Goal: Task Accomplishment & Management: Manage account settings

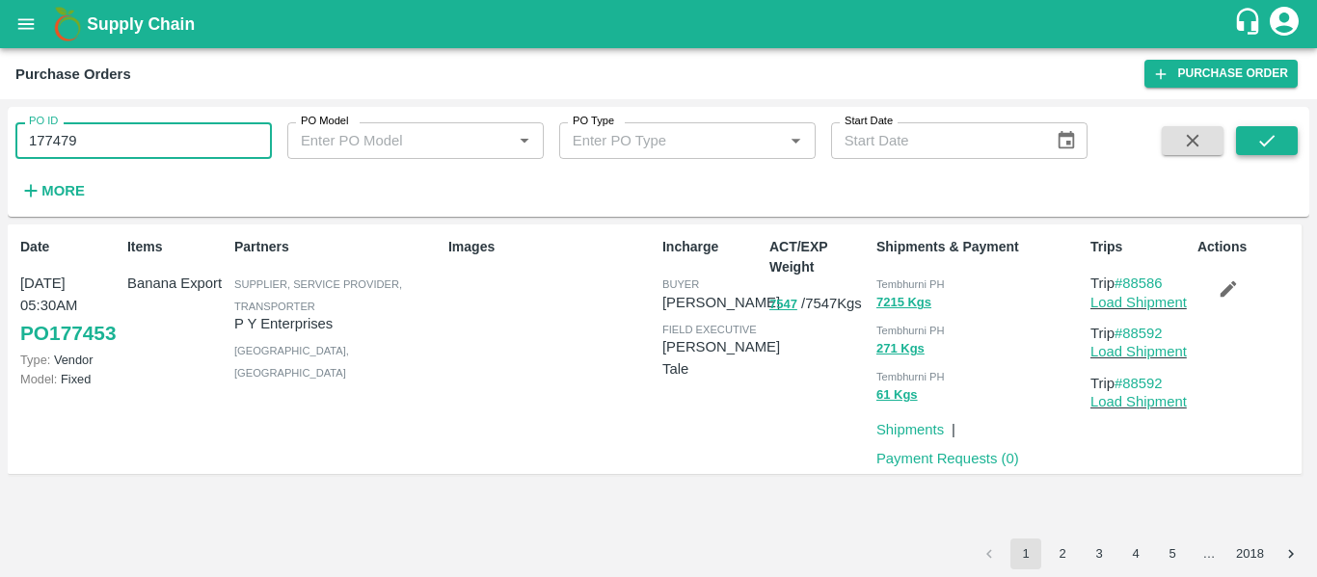
type input "177479"
click at [1265, 147] on icon "submit" at bounding box center [1266, 140] width 21 height 21
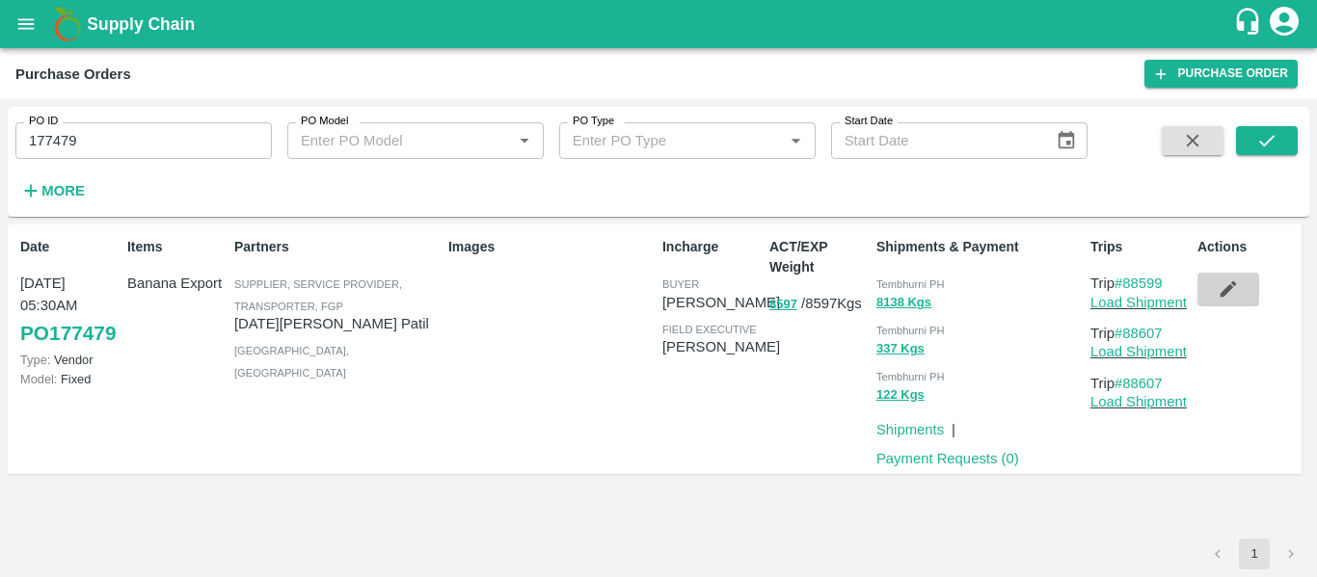
click at [1220, 287] on icon "button" at bounding box center [1228, 289] width 21 height 21
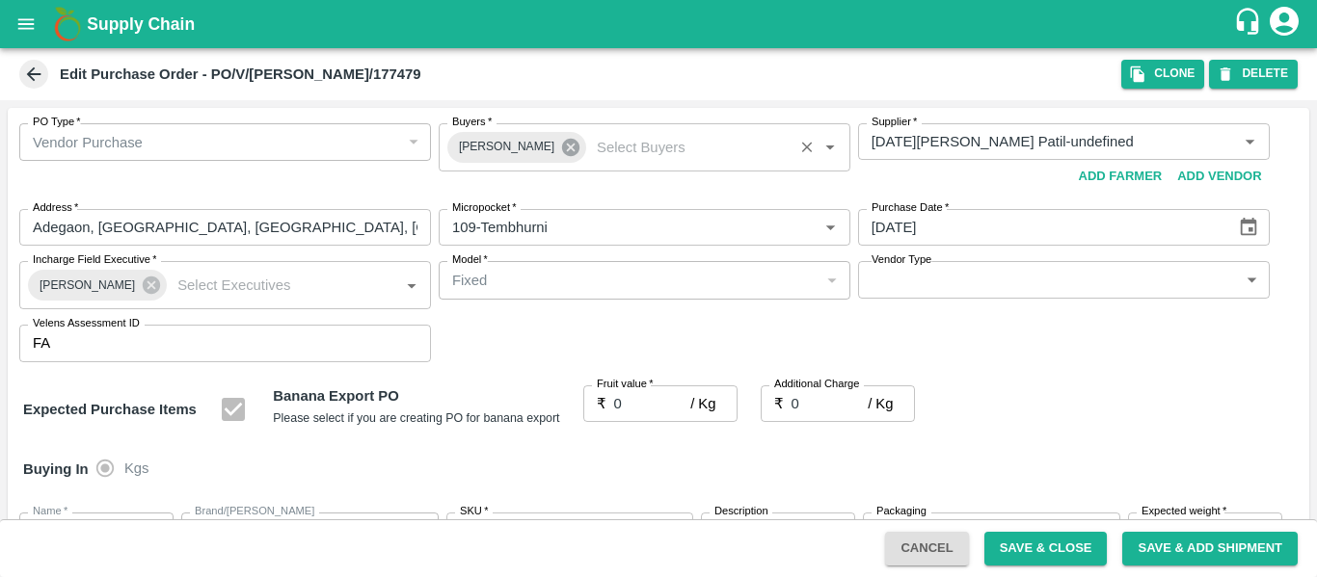
click at [562, 150] on icon at bounding box center [570, 147] width 17 height 17
click at [510, 147] on input "Buyers   *" at bounding box center [628, 141] width 368 height 25
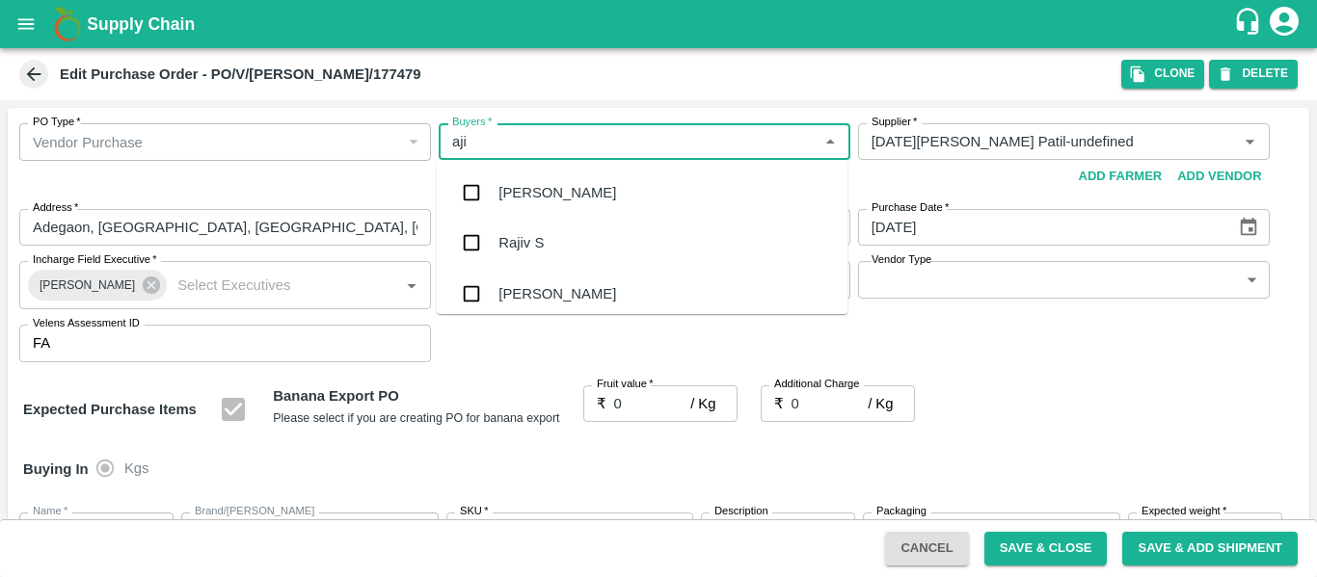
type input "ajit"
click at [520, 190] on div "Ajit Otari" at bounding box center [557, 192] width 118 height 21
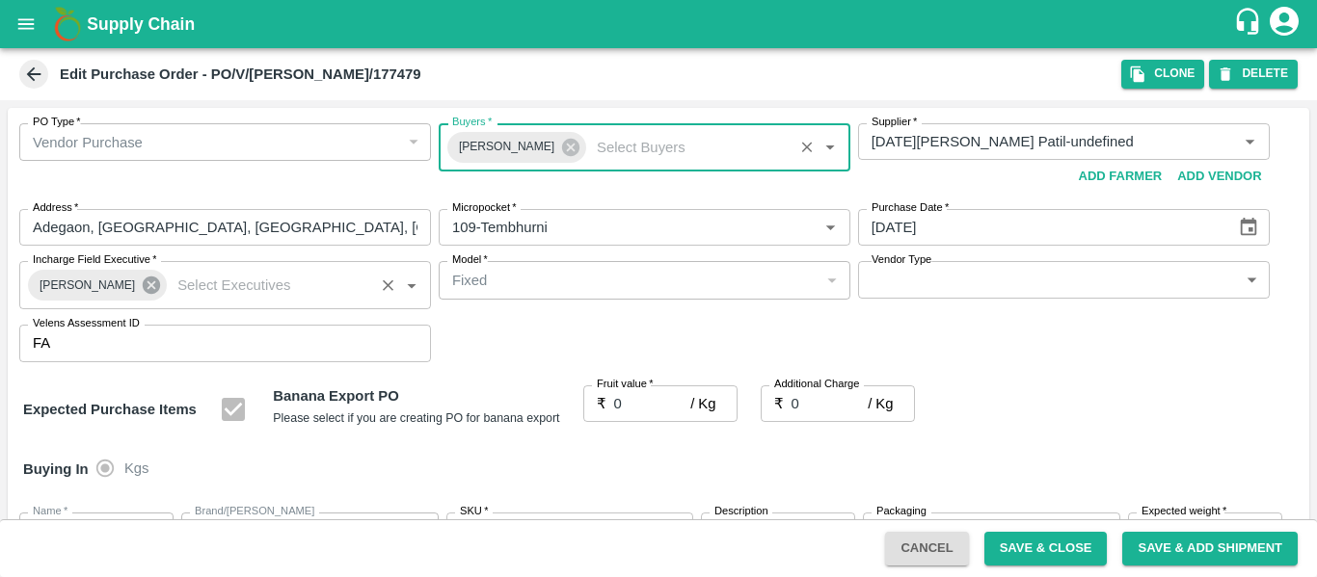
click at [143, 293] on icon at bounding box center [151, 285] width 17 height 17
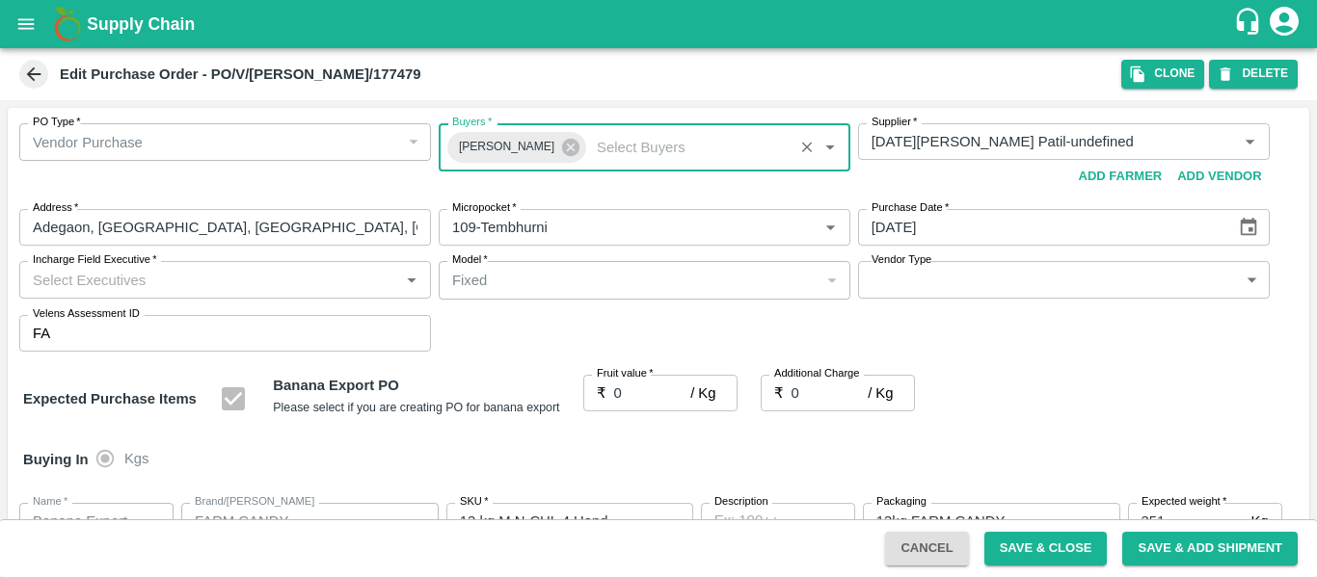
click at [117, 289] on input "Incharge Field Executive   *" at bounding box center [209, 279] width 368 height 25
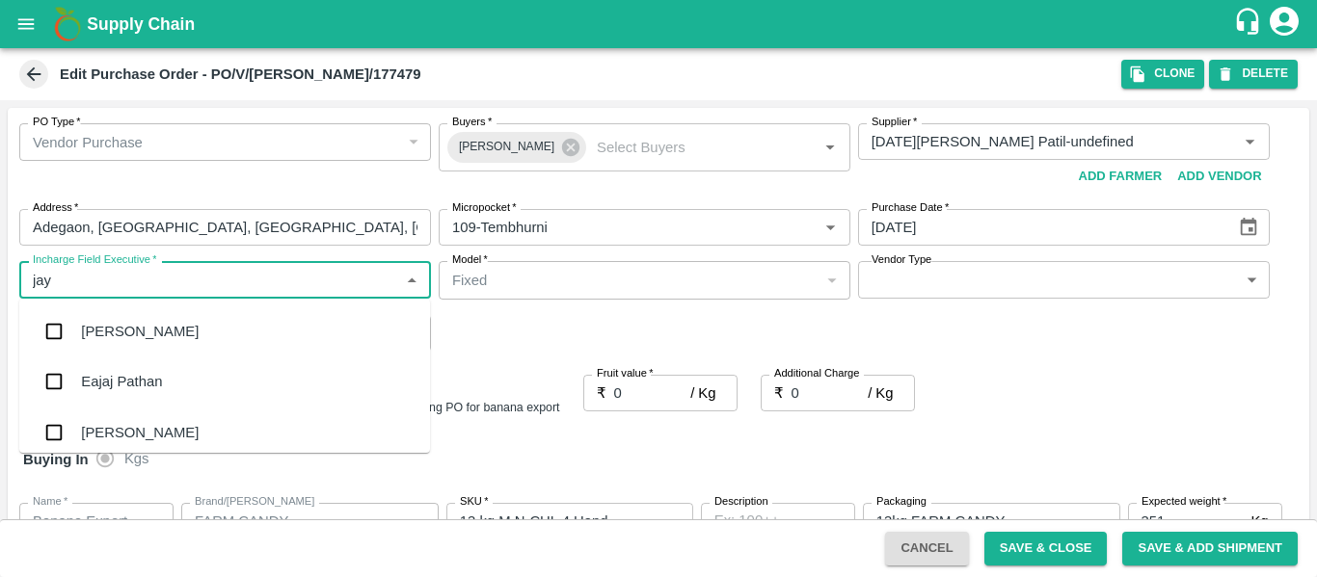
type input "jayd"
click at [129, 340] on div "jaydip Tale" at bounding box center [155, 331] width 148 height 21
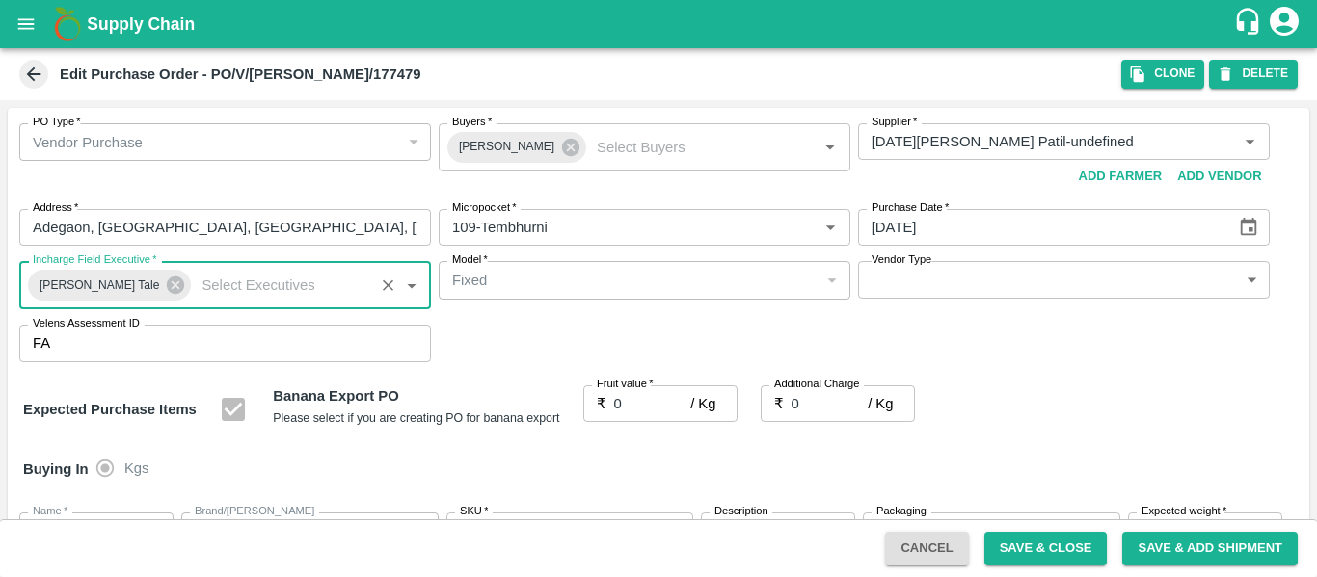
click at [627, 395] on input "0" at bounding box center [652, 404] width 77 height 37
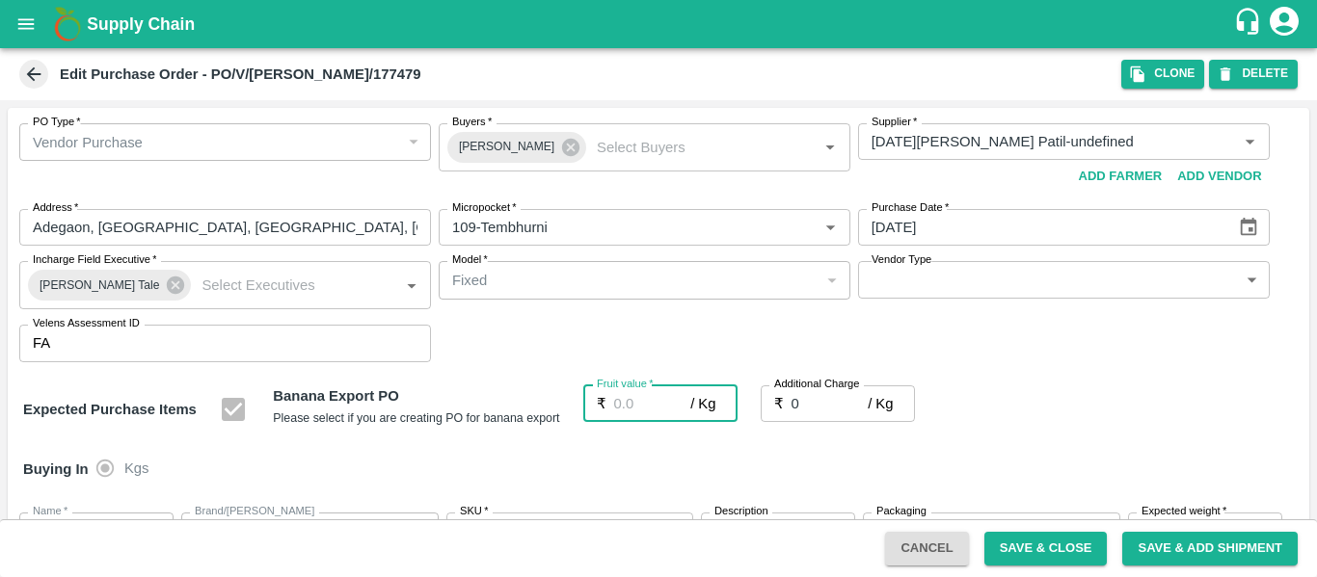
type input "2"
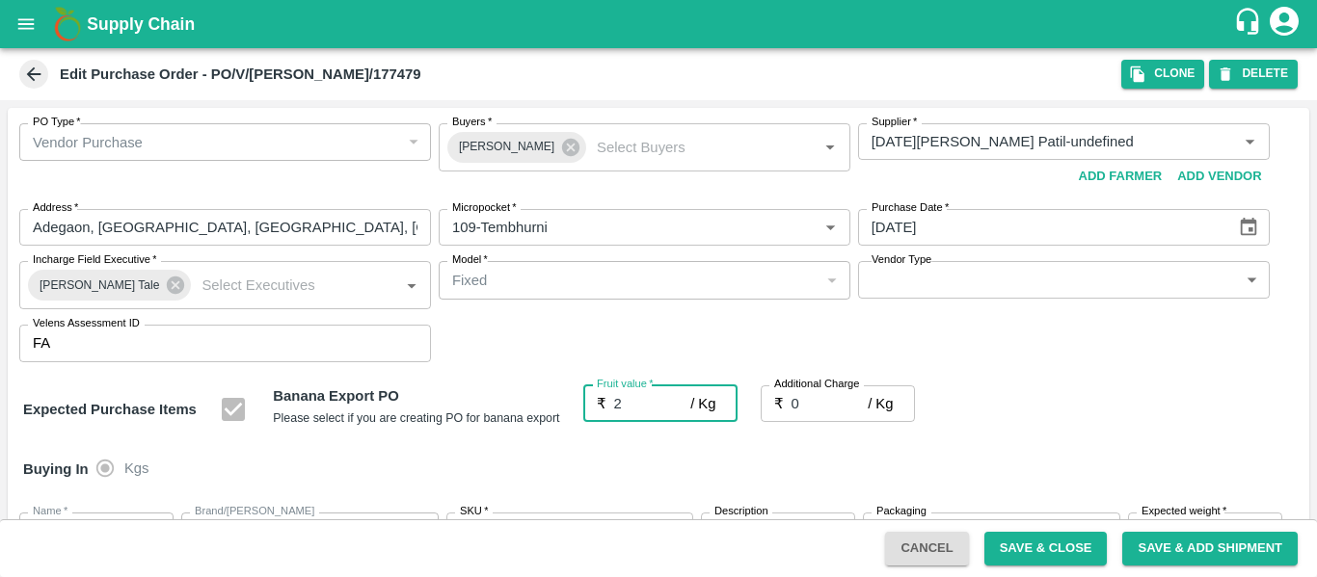
type input "2"
type input "23"
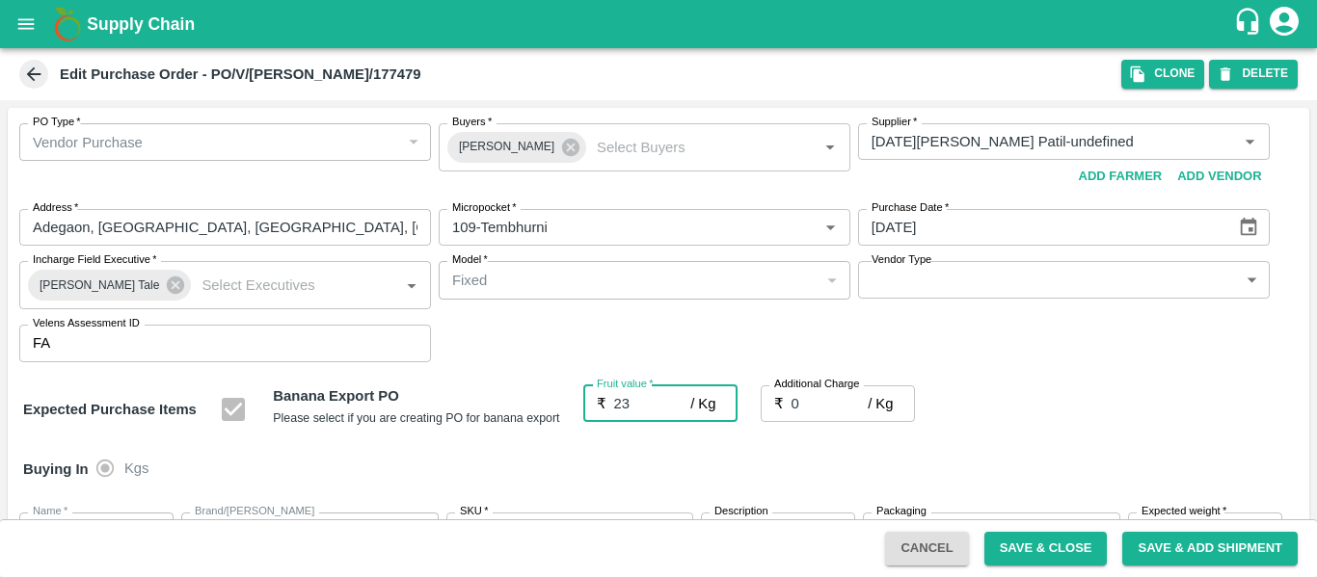
type input "23"
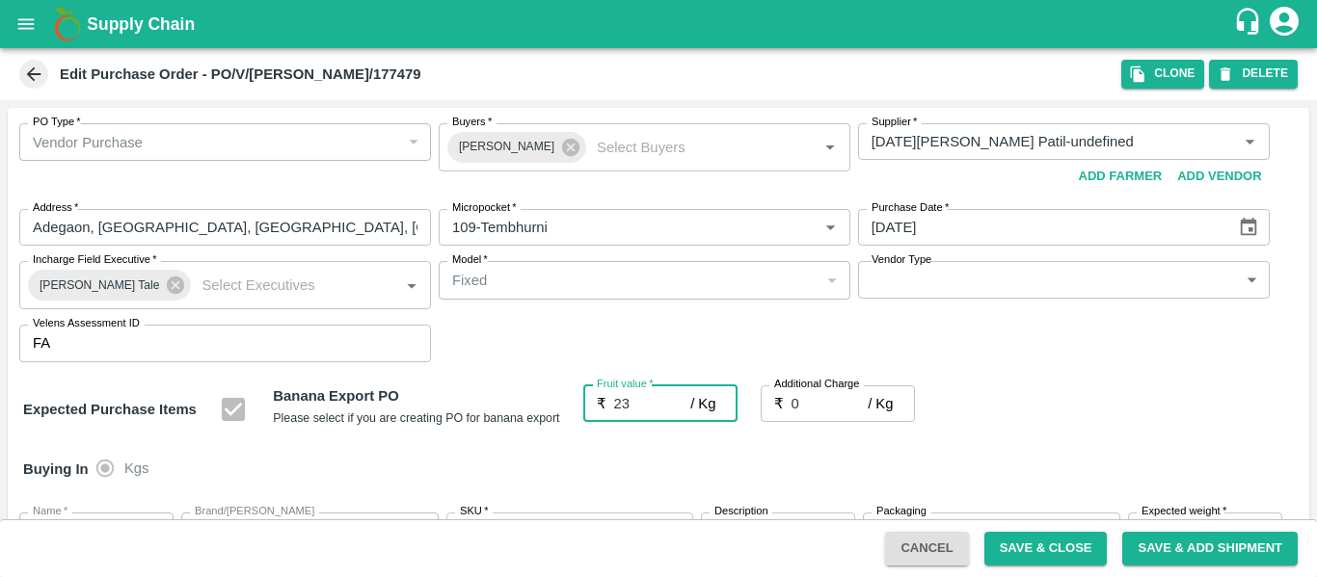
type input "23"
click at [805, 397] on input "0" at bounding box center [829, 404] width 77 height 37
type input "2"
type input "25"
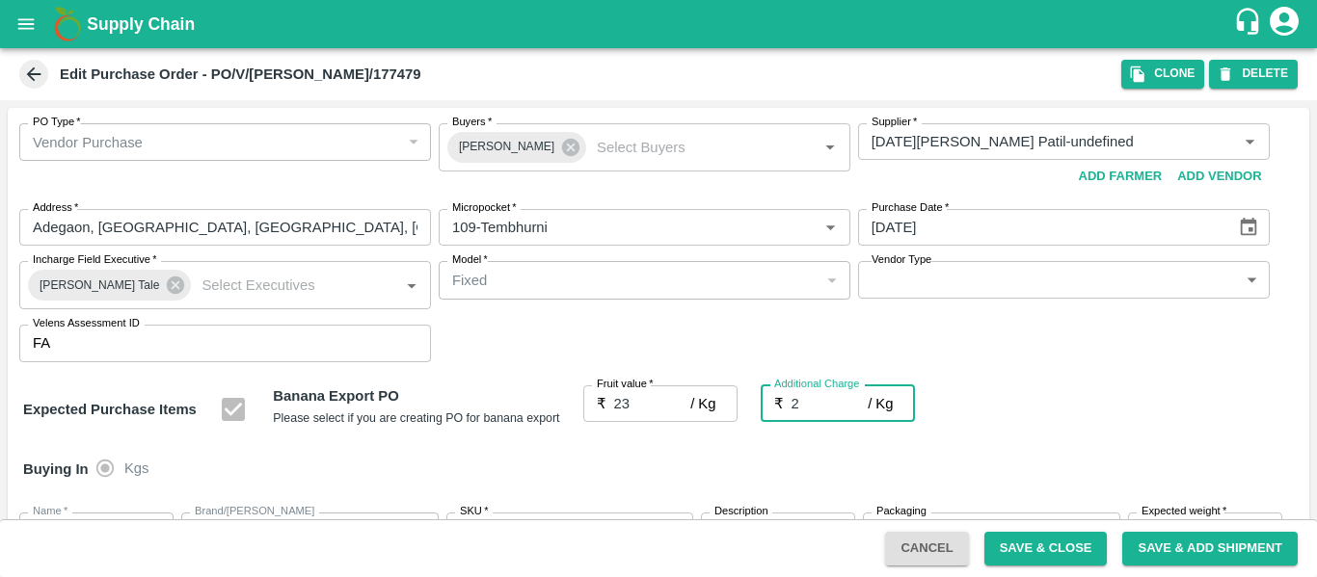
type input "25"
type input "2.7"
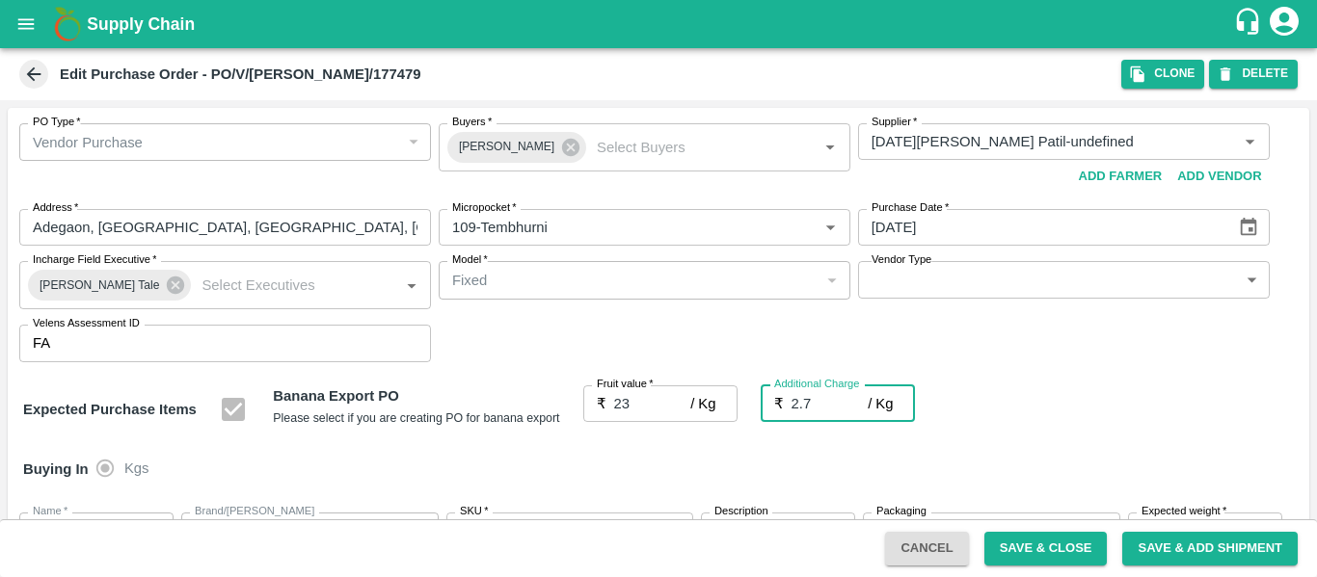
type input "25.7"
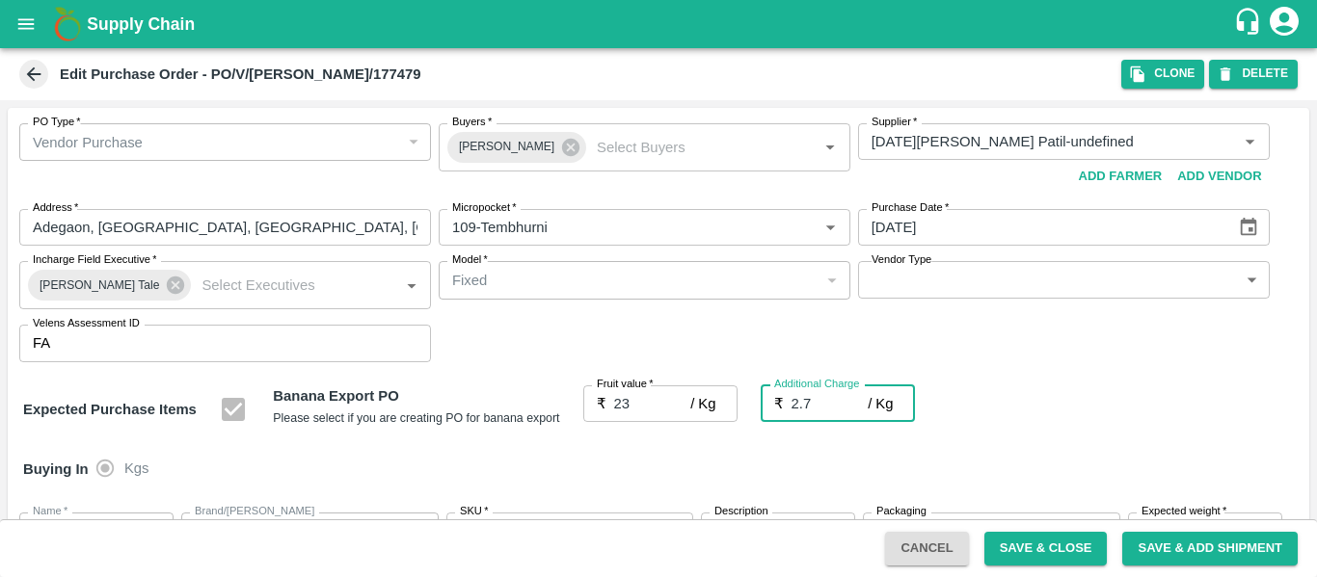
type input "2.75"
type input "25.75"
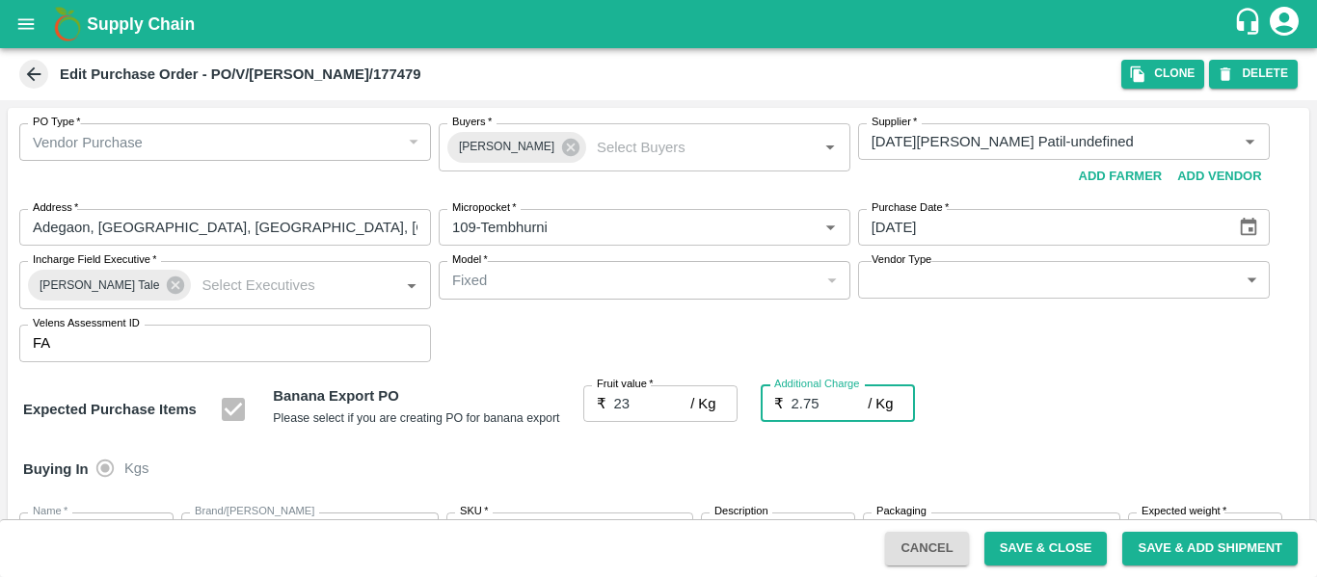
type input "25.75"
type input "2.75"
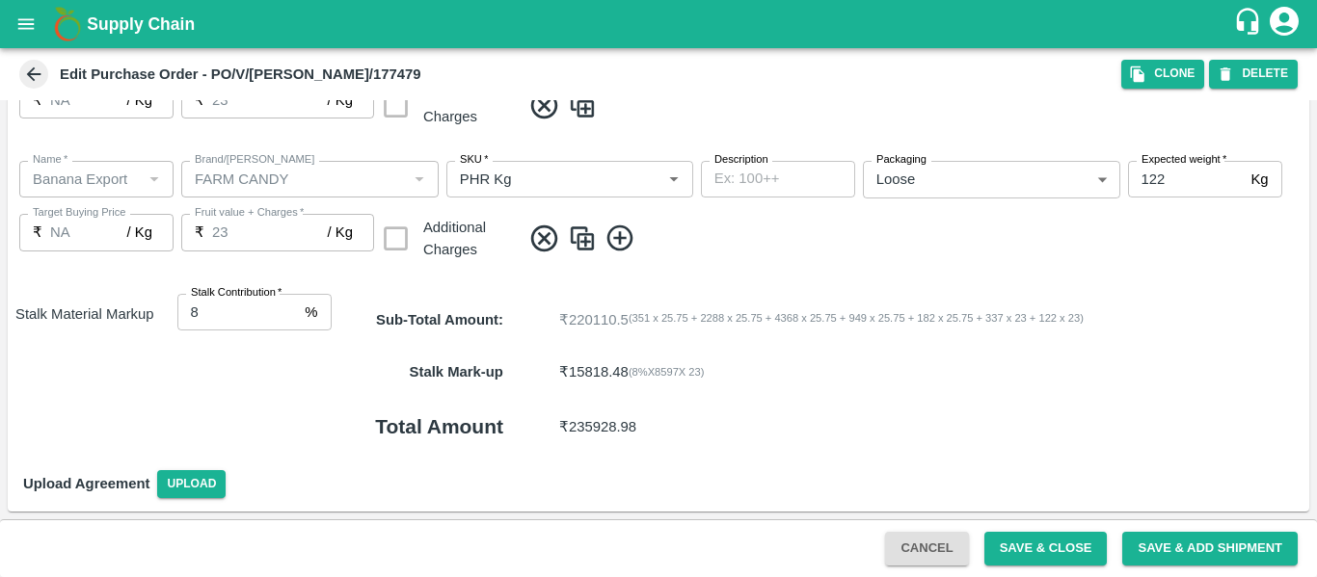
click at [1072, 552] on button "Save & Close" at bounding box center [1045, 549] width 123 height 34
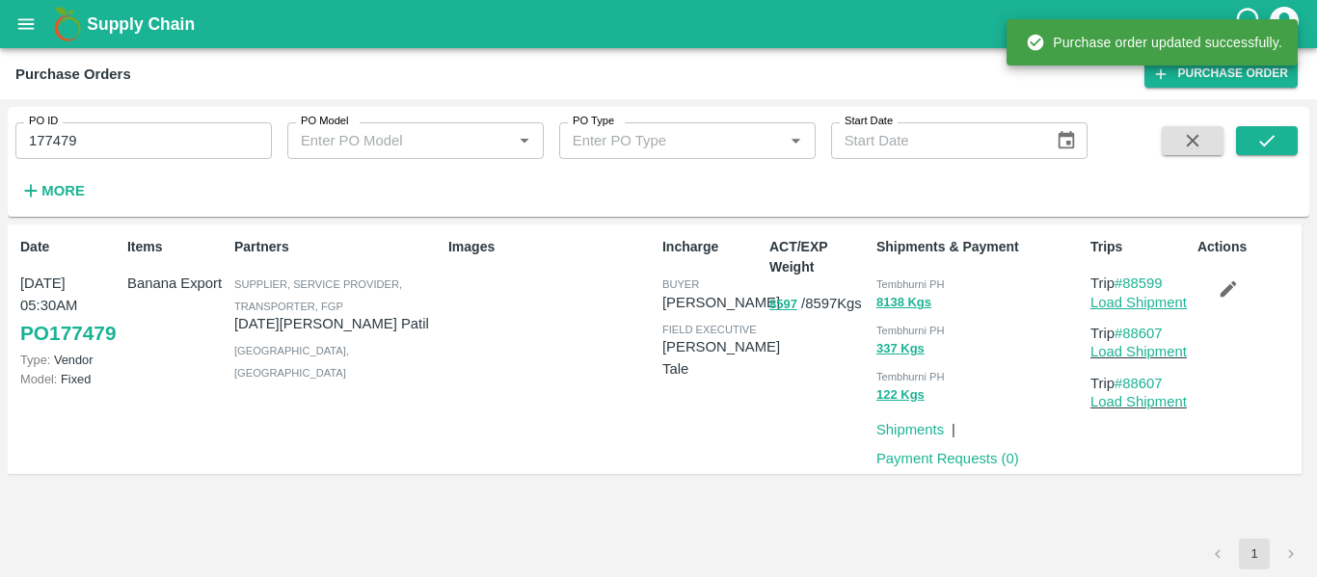
click at [1102, 302] on link "Load Shipment" at bounding box center [1138, 302] width 96 height 15
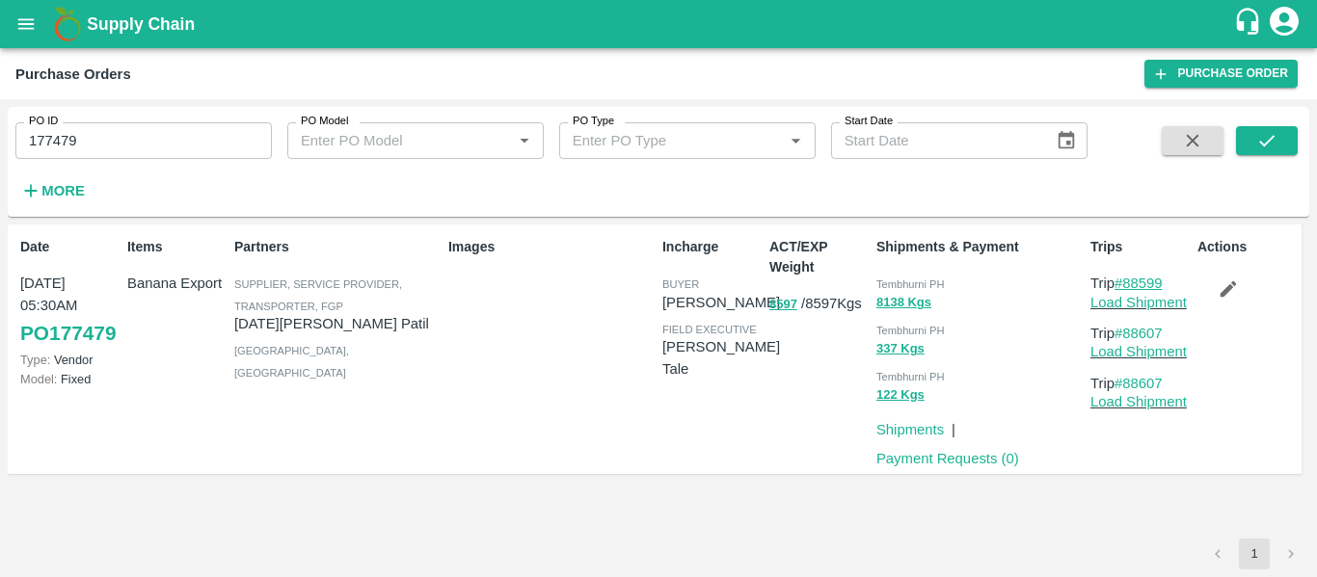
drag, startPoint x: 1171, startPoint y: 279, endPoint x: 1129, endPoint y: 281, distance: 42.5
click at [1129, 281] on p "Trip #88599" at bounding box center [1139, 283] width 99 height 21
copy link "88599"
click at [174, 142] on input "177479" at bounding box center [143, 140] width 256 height 37
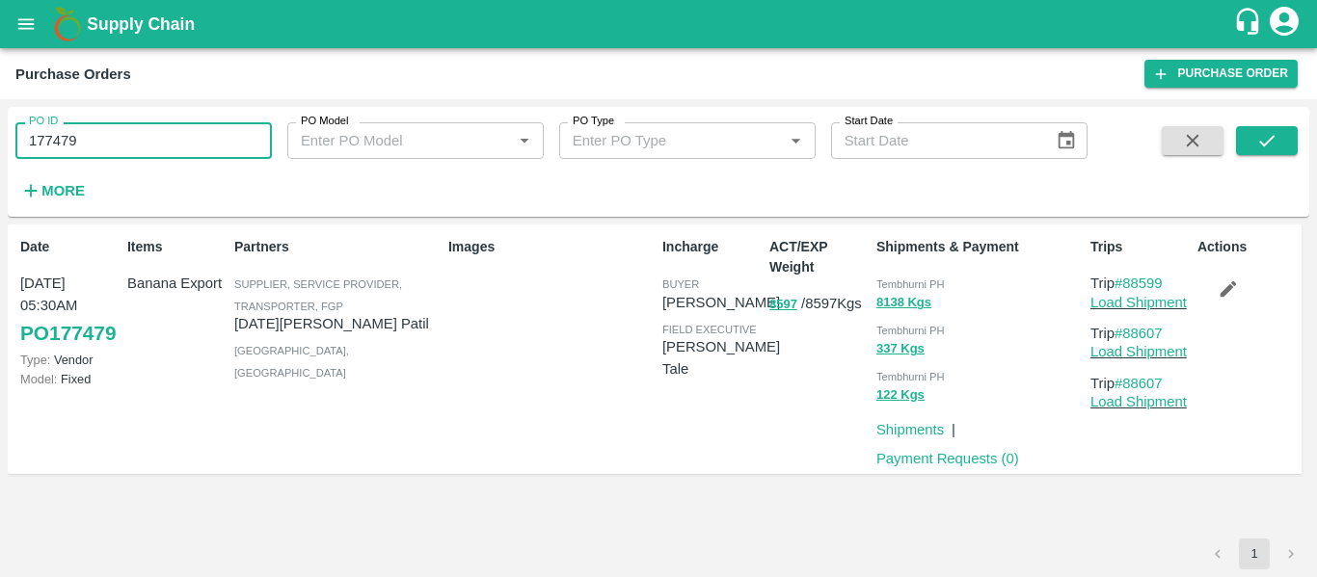
paste input "text"
type input "177470"
click at [1264, 133] on icon "submit" at bounding box center [1266, 140] width 21 height 21
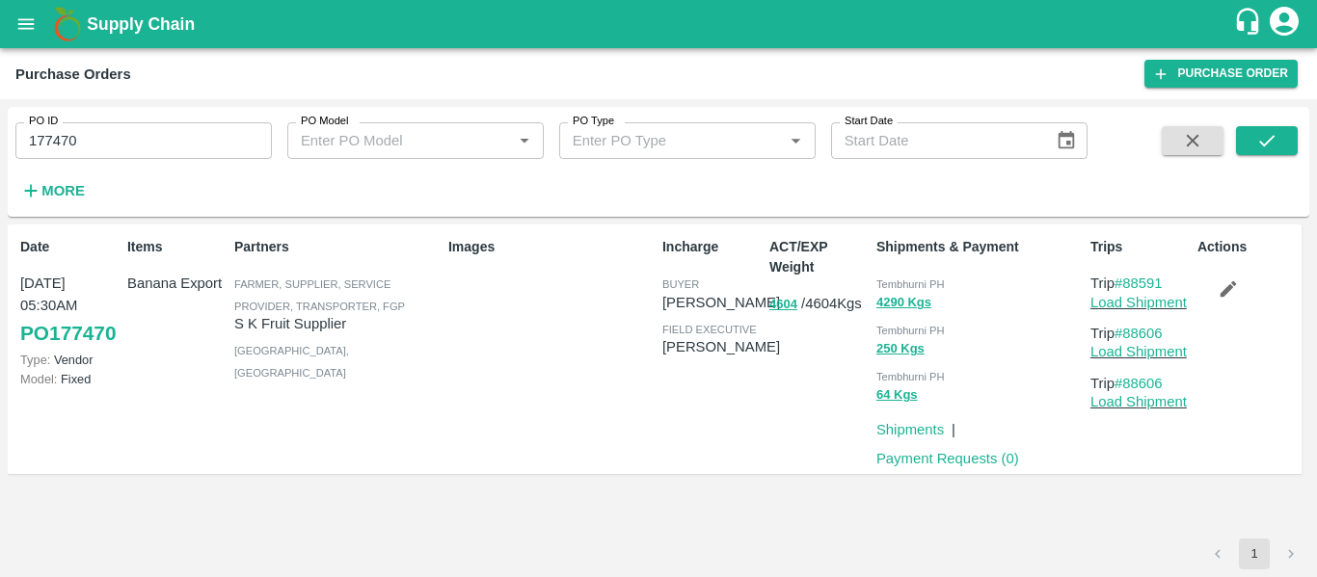
click at [1233, 298] on icon "button" at bounding box center [1228, 289] width 21 height 21
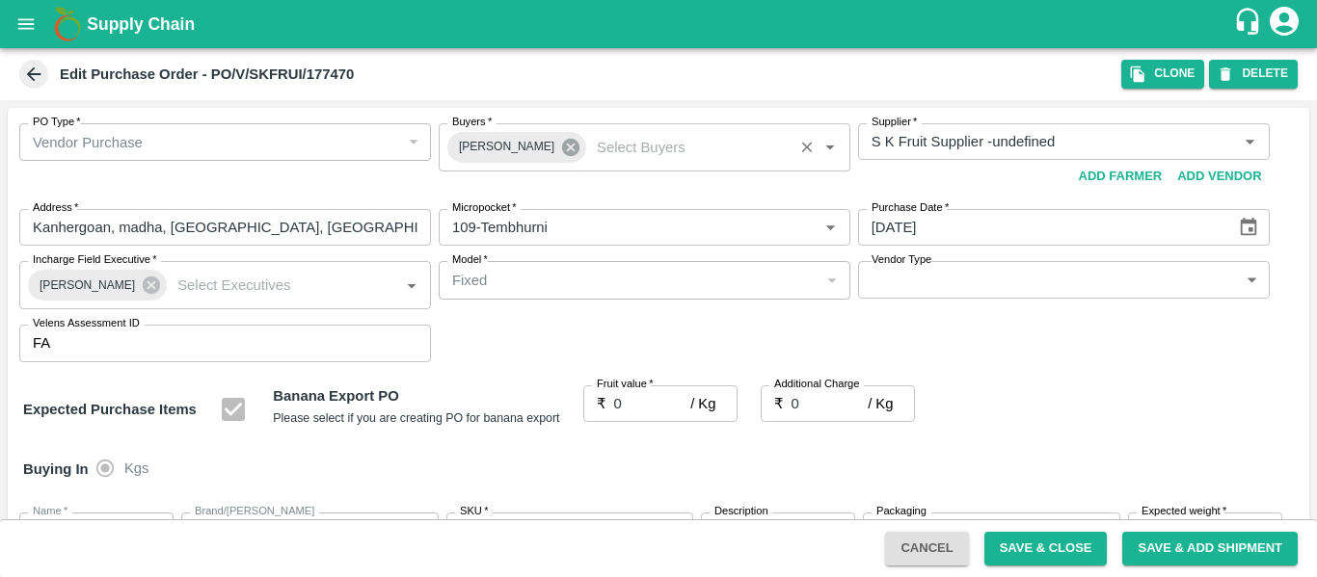
click at [562, 148] on icon at bounding box center [570, 147] width 17 height 17
click at [489, 138] on input "Buyers   *" at bounding box center [628, 141] width 368 height 25
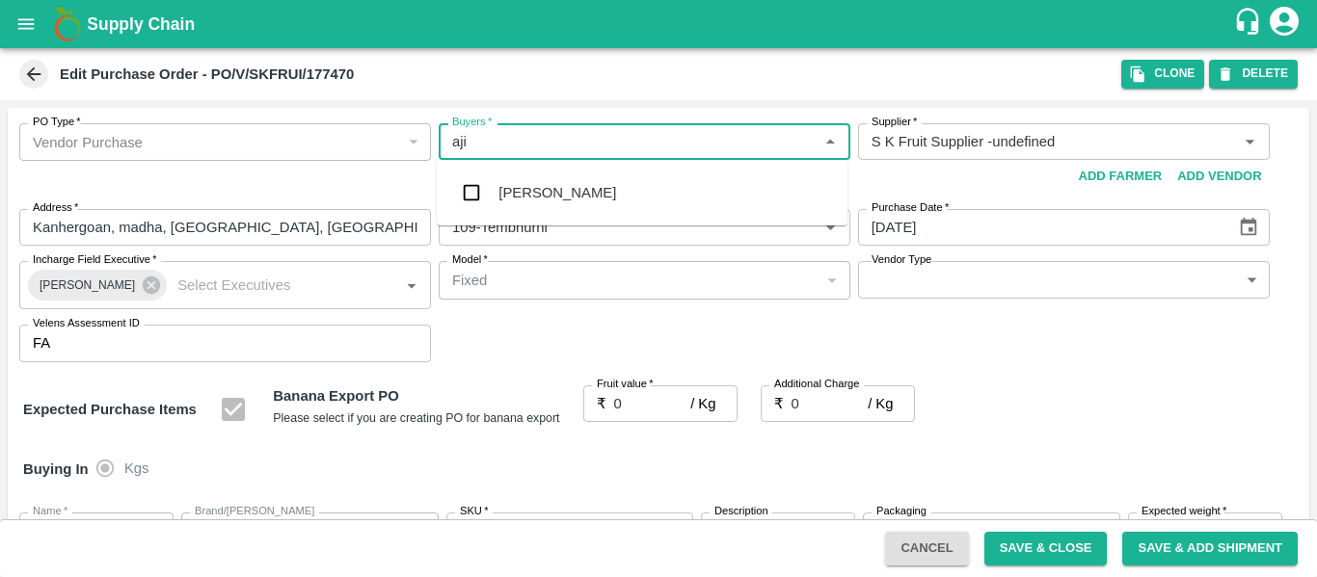
type input "ajit"
click at [499, 185] on div "Ajit Otari" at bounding box center [557, 192] width 118 height 21
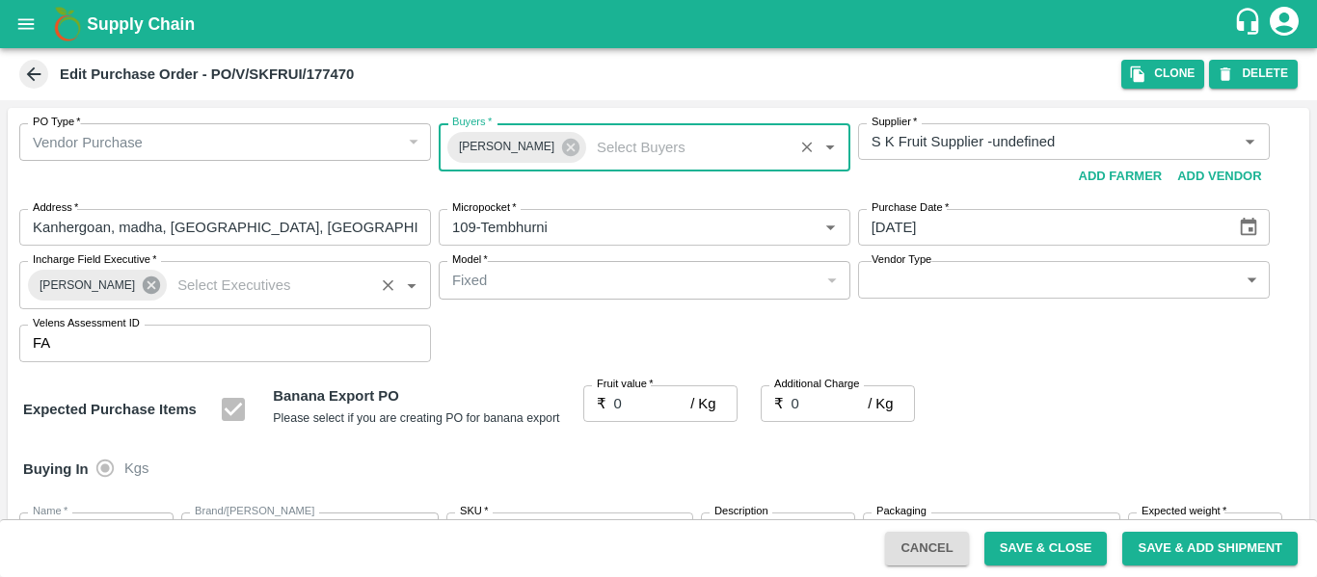
click at [146, 276] on icon at bounding box center [151, 285] width 21 height 21
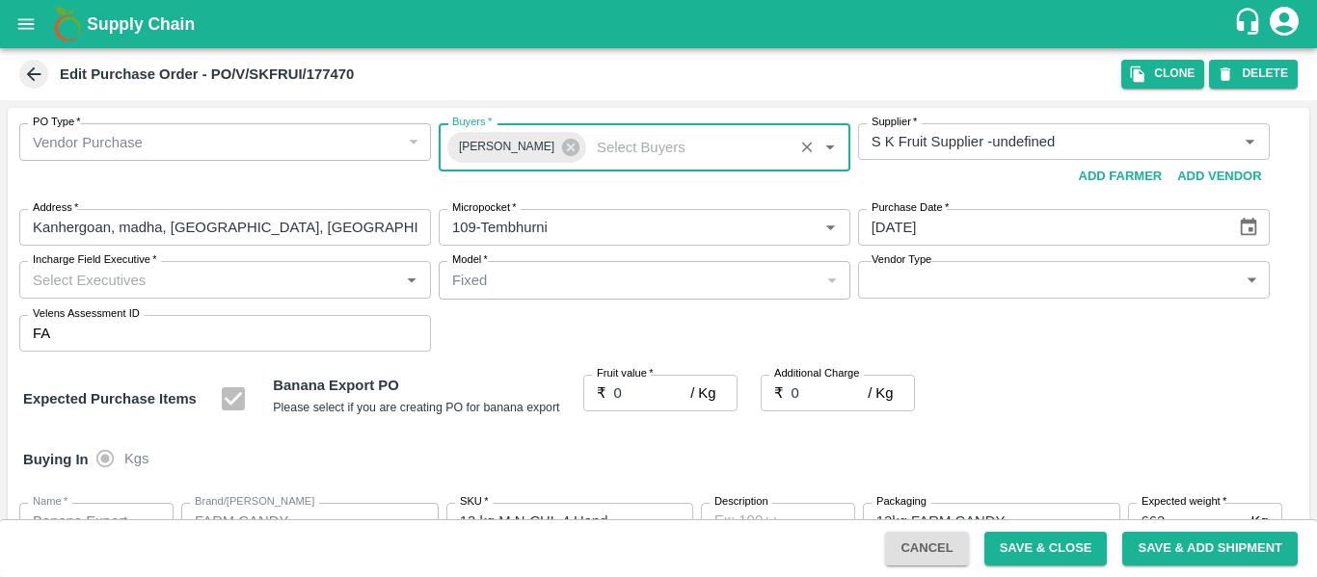
click at [111, 276] on input "Incharge Field Executive   *" at bounding box center [209, 279] width 368 height 25
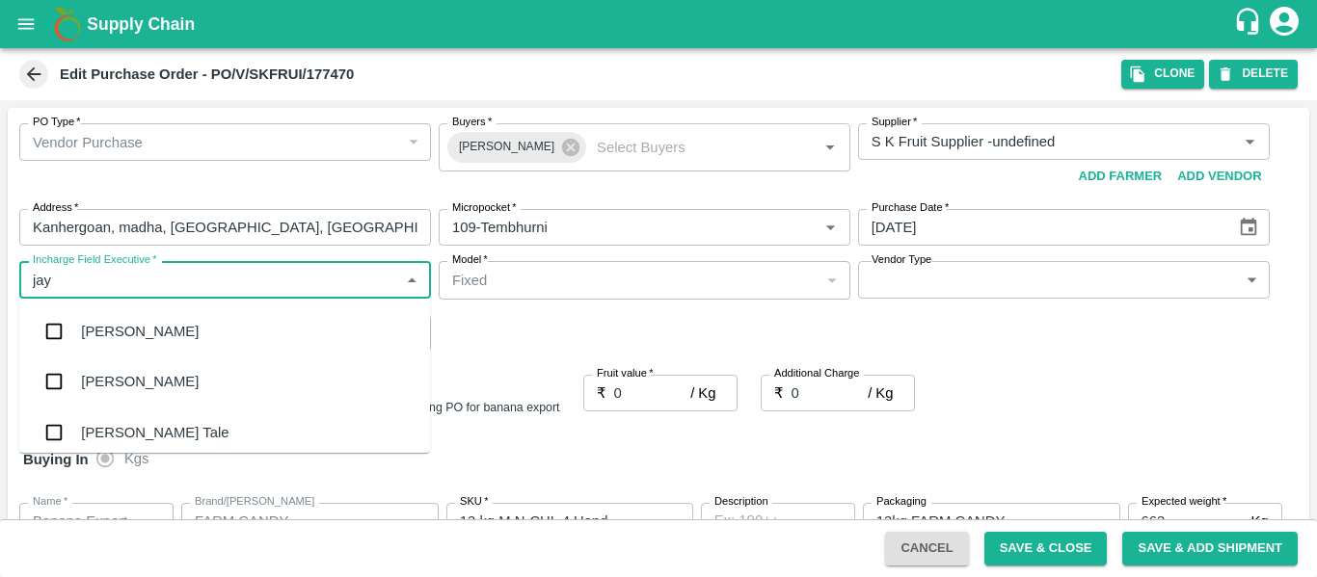
type input "jayd"
click at [118, 335] on div "jaydip Tale" at bounding box center [155, 331] width 148 height 21
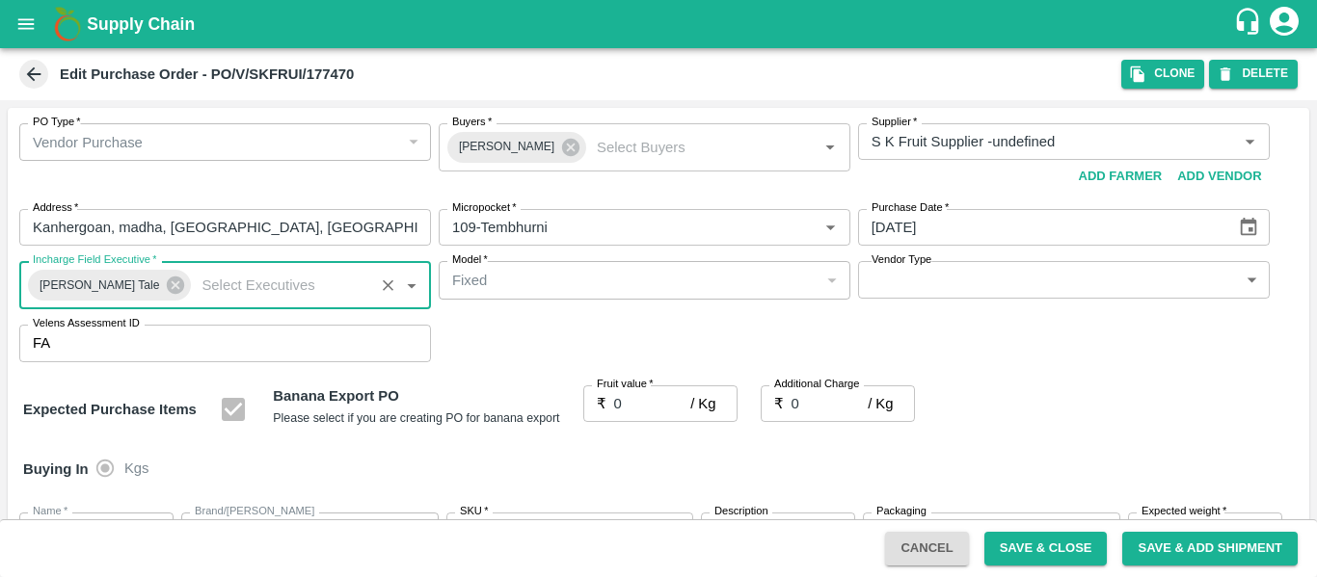
click at [640, 407] on input "0" at bounding box center [652, 404] width 77 height 37
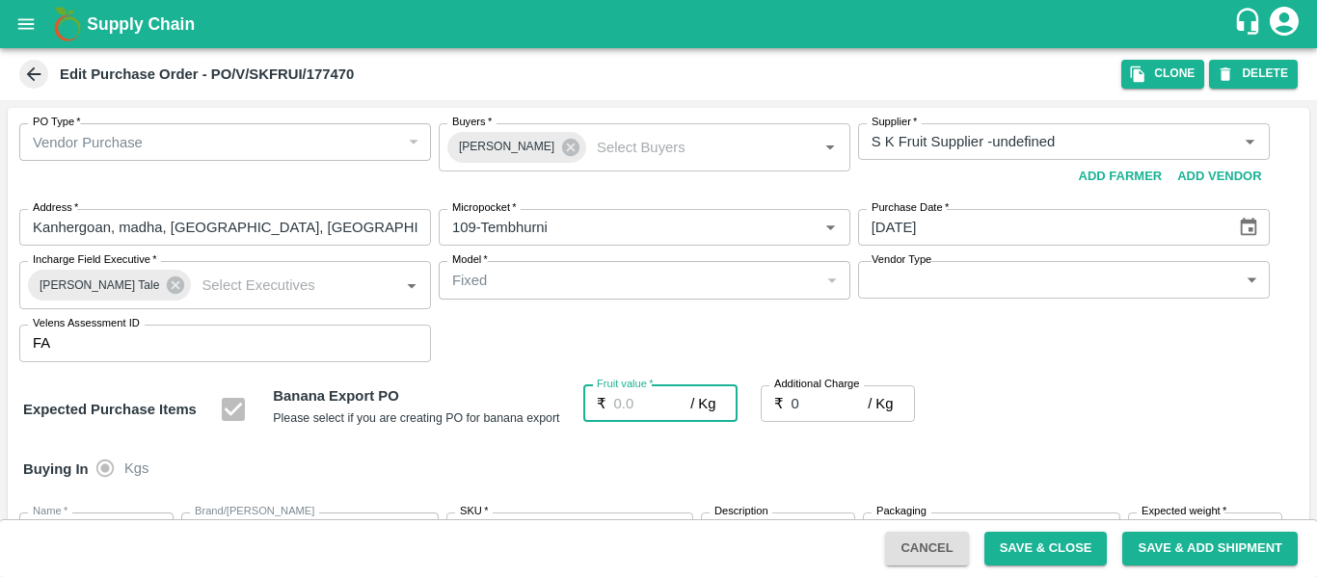
type input "2"
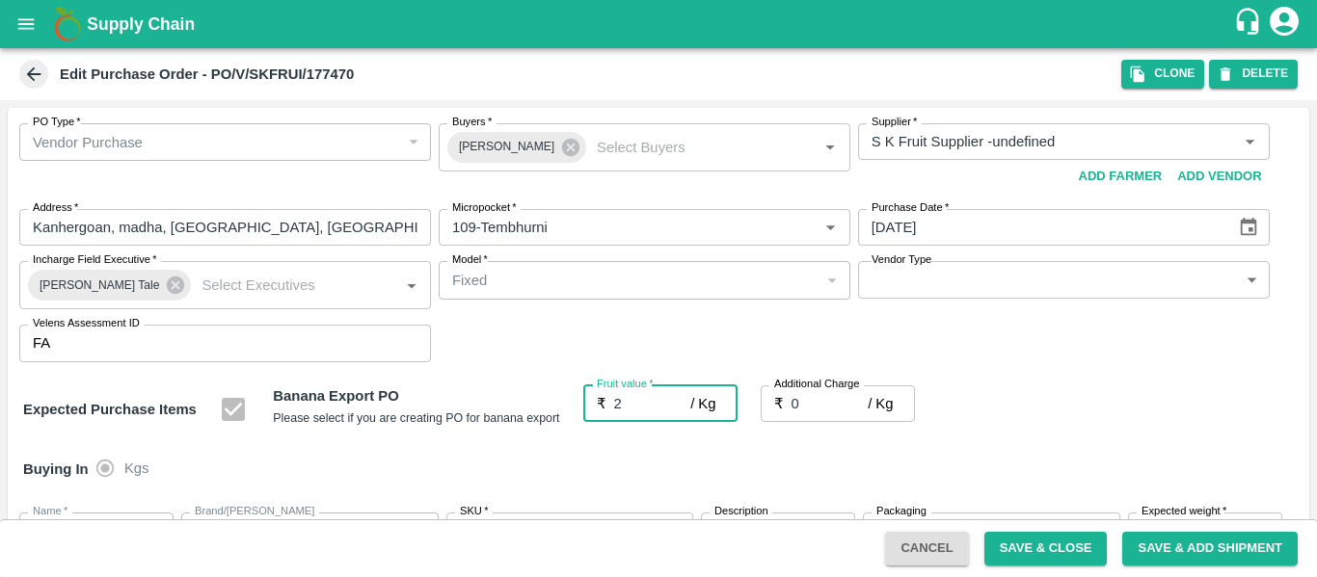
type input "2"
type input "23"
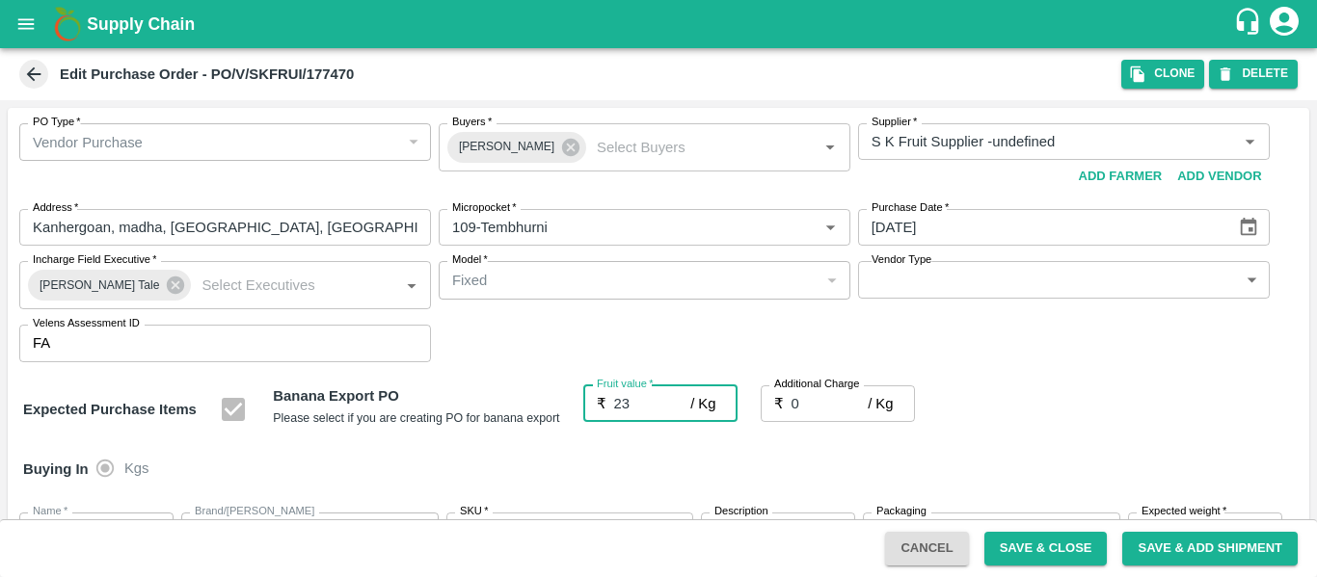
type input "23"
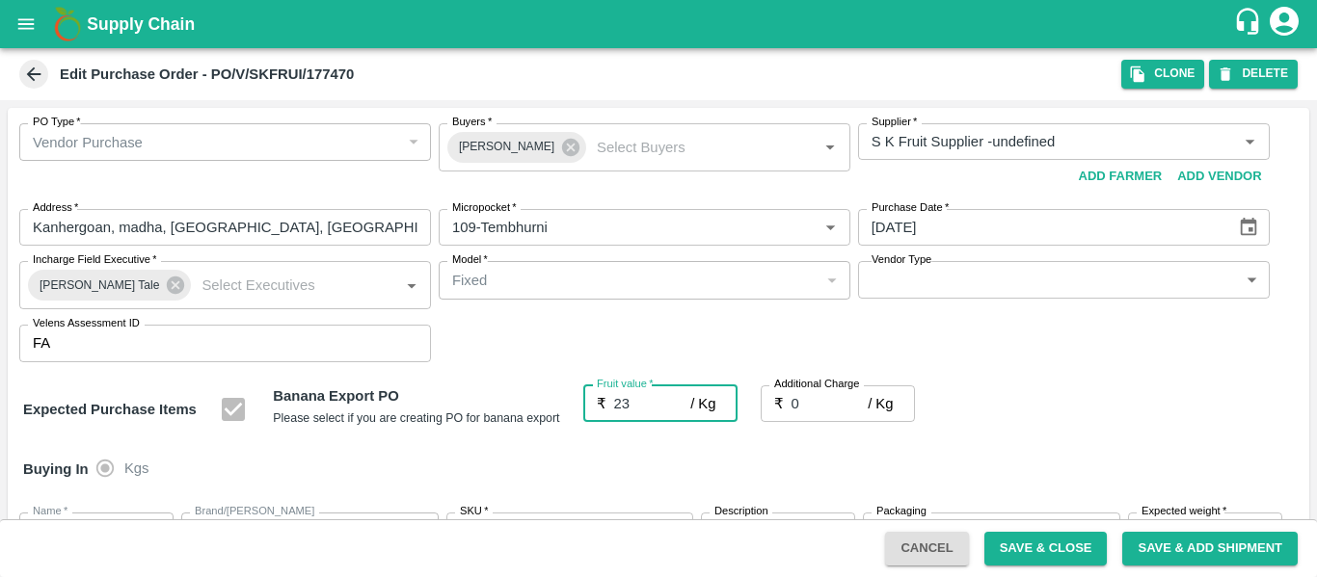
type input "23"
click at [814, 418] on input "0" at bounding box center [829, 404] width 77 height 37
type input "2"
type input "25"
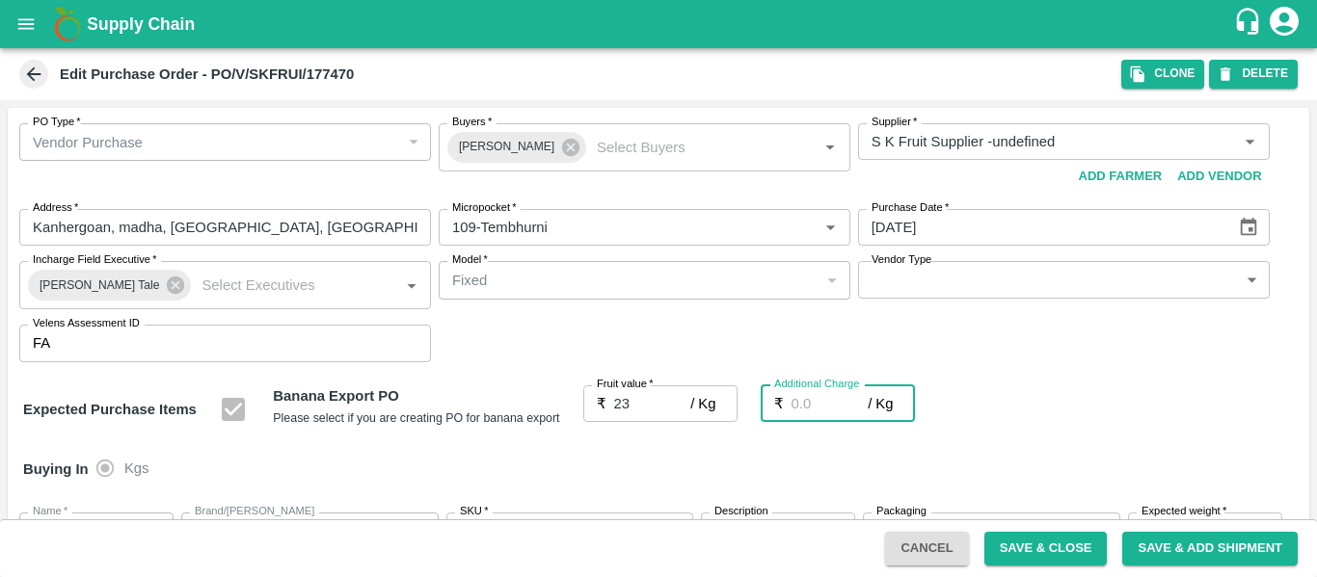
type input "25"
type input "2.7"
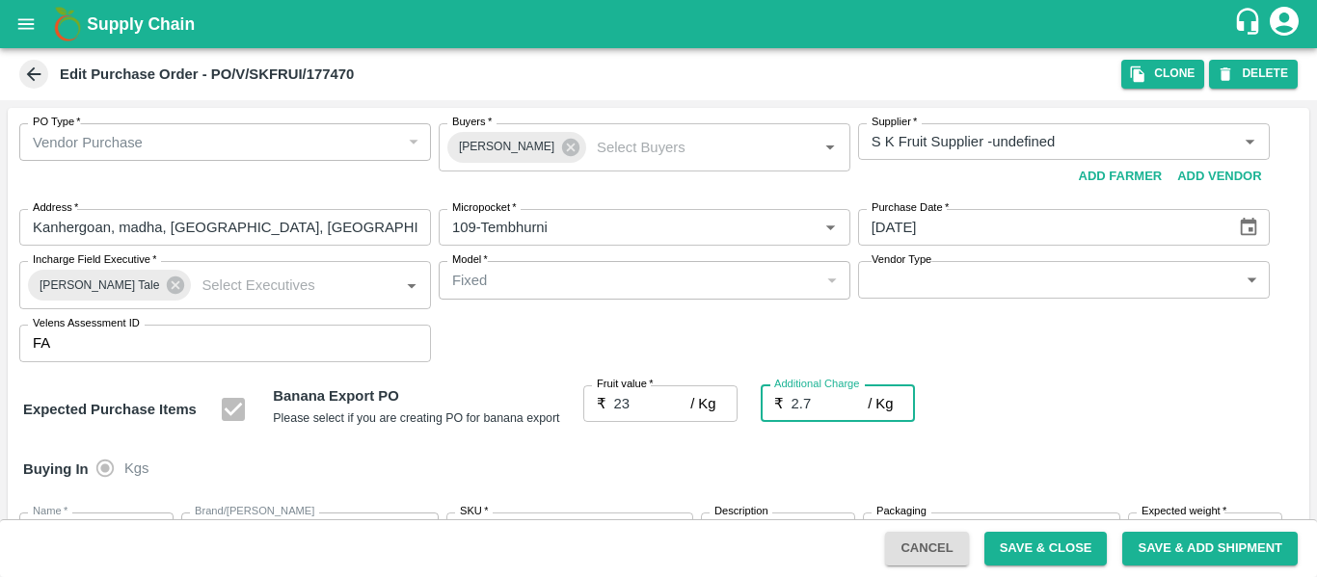
type input "25.7"
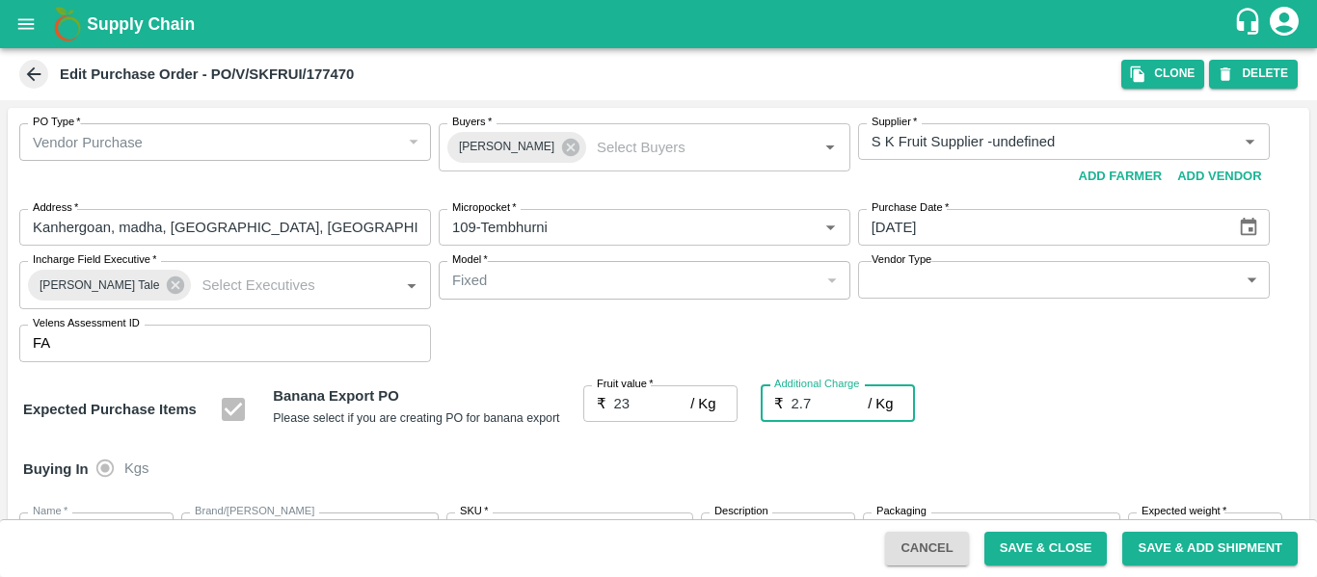
type input "2.75"
type input "25.75"
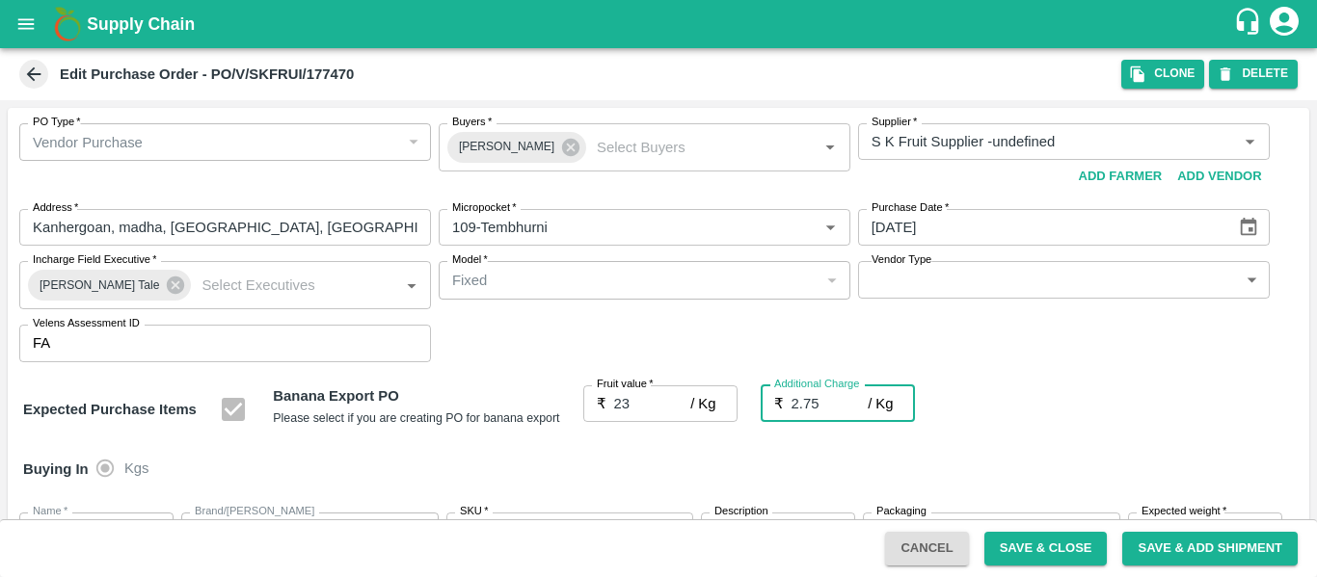
type input "25.75"
type input "2.75"
click at [1034, 460] on div "Buying In Kgs" at bounding box center [658, 470] width 1301 height 56
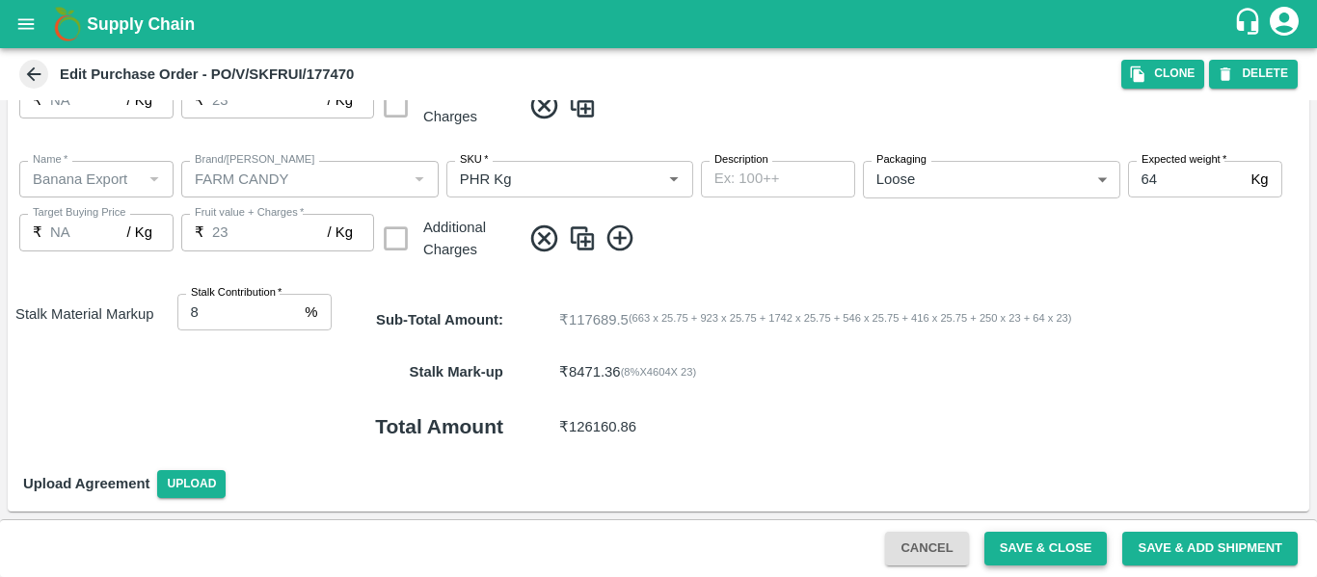
click at [1020, 562] on button "Save & Close" at bounding box center [1045, 549] width 123 height 34
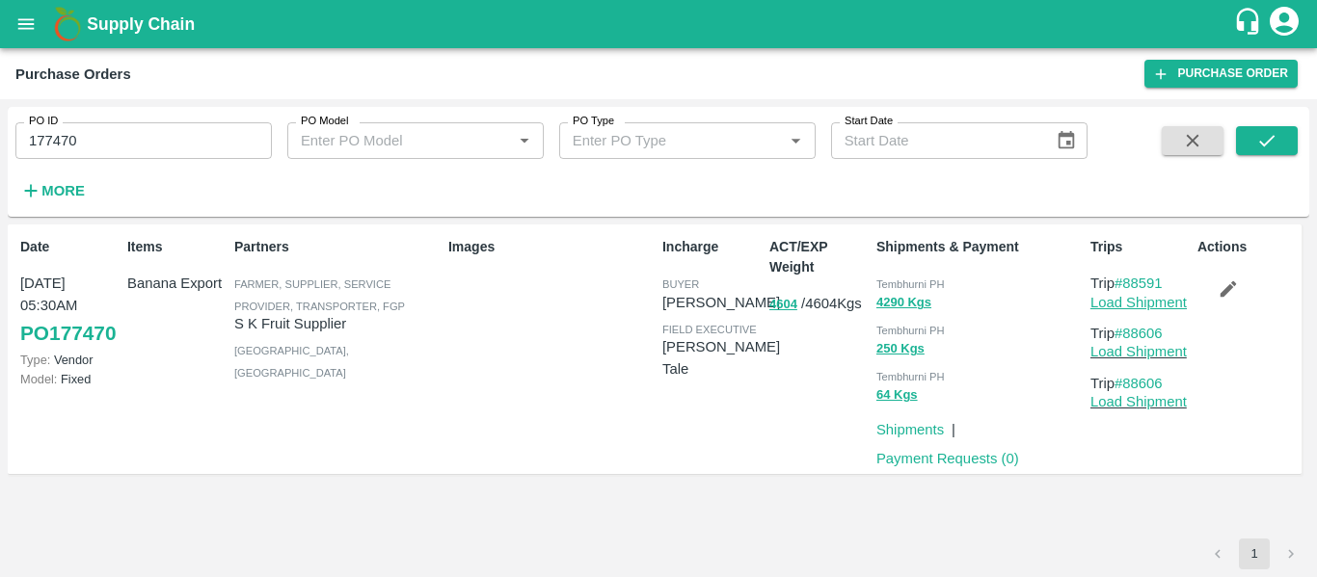
click at [1141, 302] on link "Load Shipment" at bounding box center [1138, 302] width 96 height 15
drag, startPoint x: 1174, startPoint y: 280, endPoint x: 1125, endPoint y: 285, distance: 49.5
click at [1125, 285] on p "Trip #88591" at bounding box center [1139, 283] width 99 height 21
copy link "88591"
click at [83, 143] on input "177470" at bounding box center [143, 140] width 256 height 37
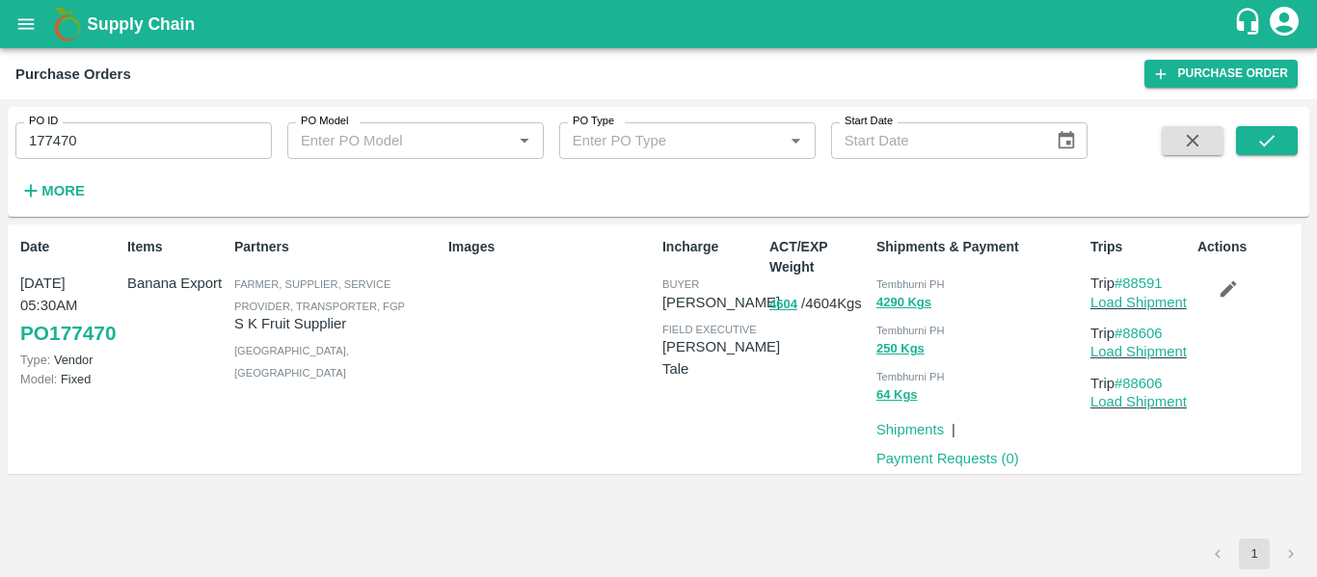
click at [83, 143] on input "177470" at bounding box center [143, 140] width 256 height 37
paste input "text"
type input "177482"
click at [1256, 132] on icon "submit" at bounding box center [1266, 140] width 21 height 21
click at [1230, 305] on button "button" at bounding box center [1228, 289] width 62 height 33
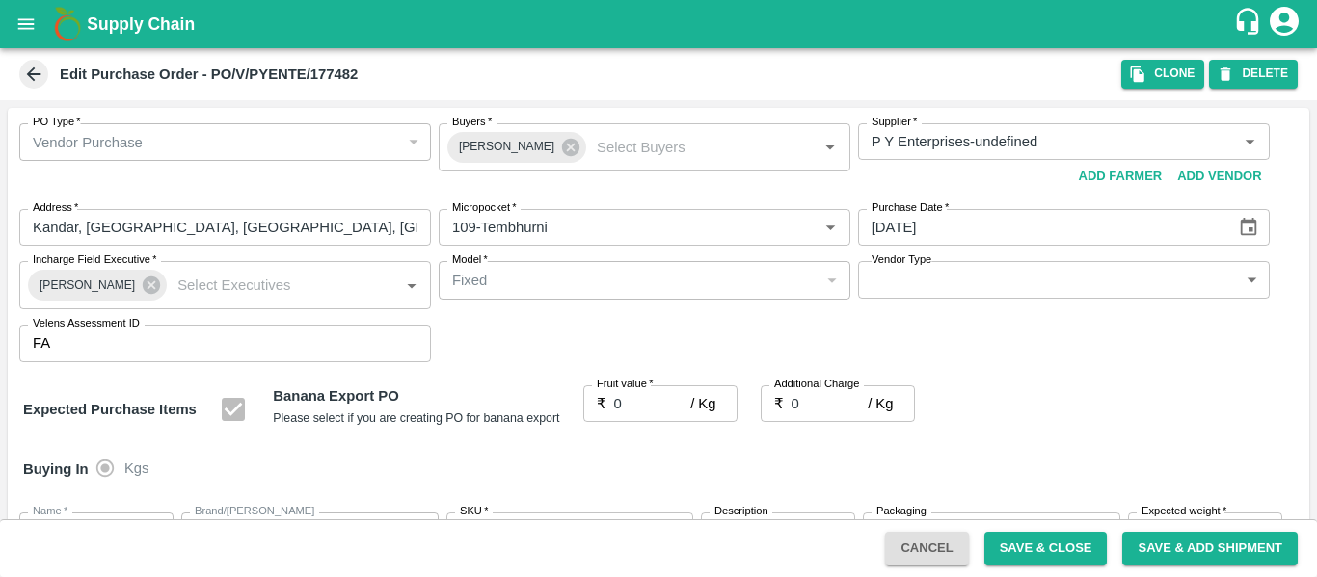
type input "P Y Enterprises-undefined"
type input "109-Tembhurni"
type input "Banana Export"
type input "FARM CANDY"
type input "13 kg F1 N-CHL 5 Hand"
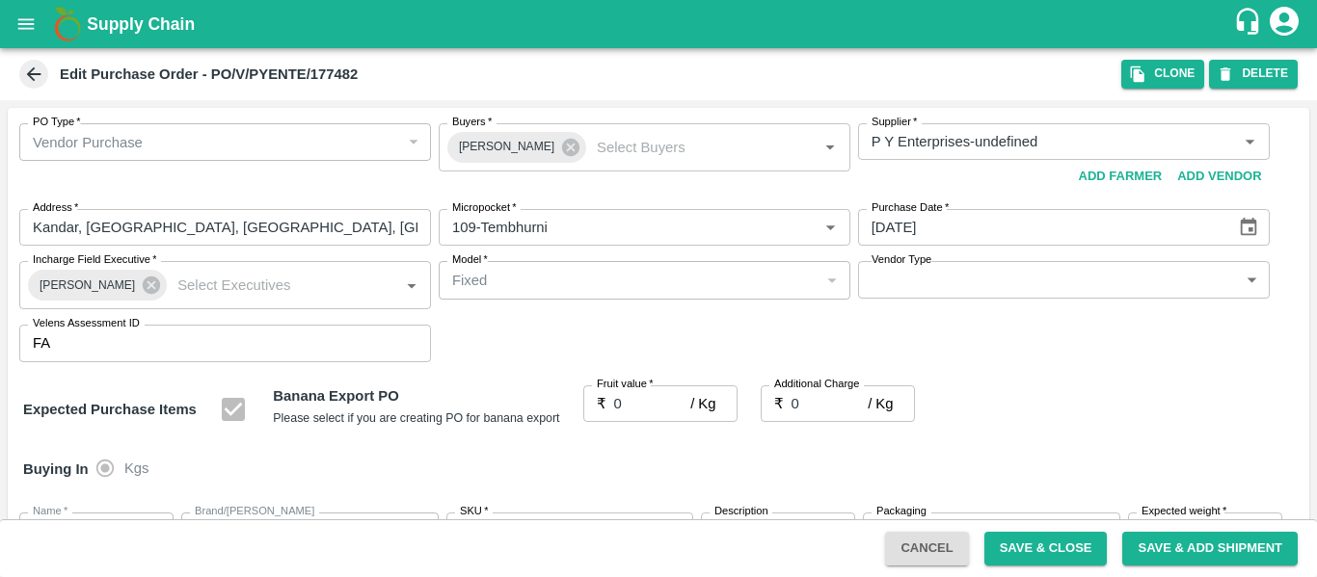
type input "NA"
type input "Banana Export"
type input "FARM CANDY"
type input "13 kg F1 N-CHL 6 Hand"
type input "NA"
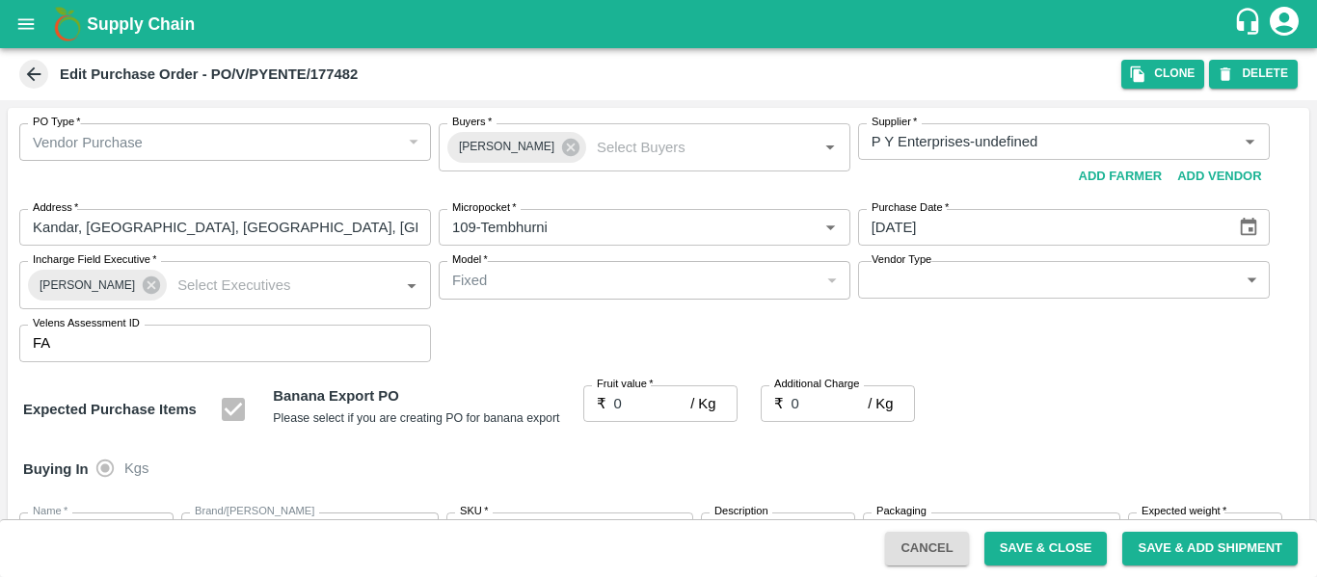
type input "Banana Export"
type input "FARM CANDY"
type input "13 kg F1 N-CHL 8 Hand"
type input "NA"
type input "Banana Export"
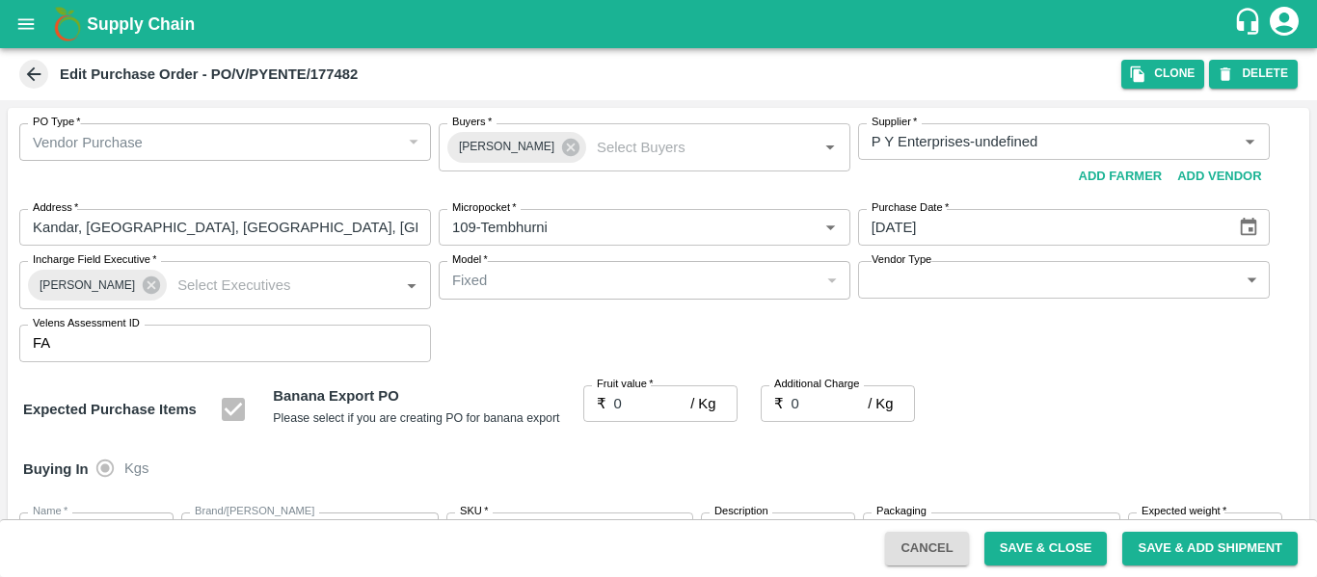
type input "FARM CANDY"
type input "13 kg F1 N-CHL CL"
type input "NA"
type input "Banana Export"
type input "FARM CANDY"
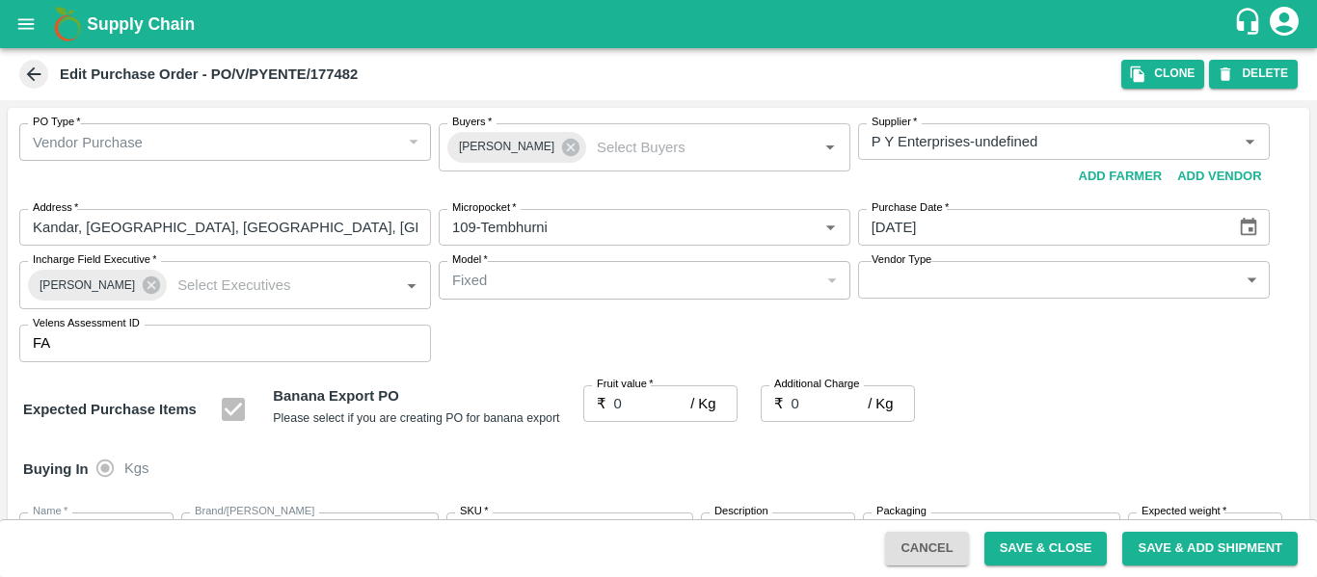
type input "C Class"
type input "NA"
type input "Banana Export"
type input "FARM CANDY"
type input "PHR Kg"
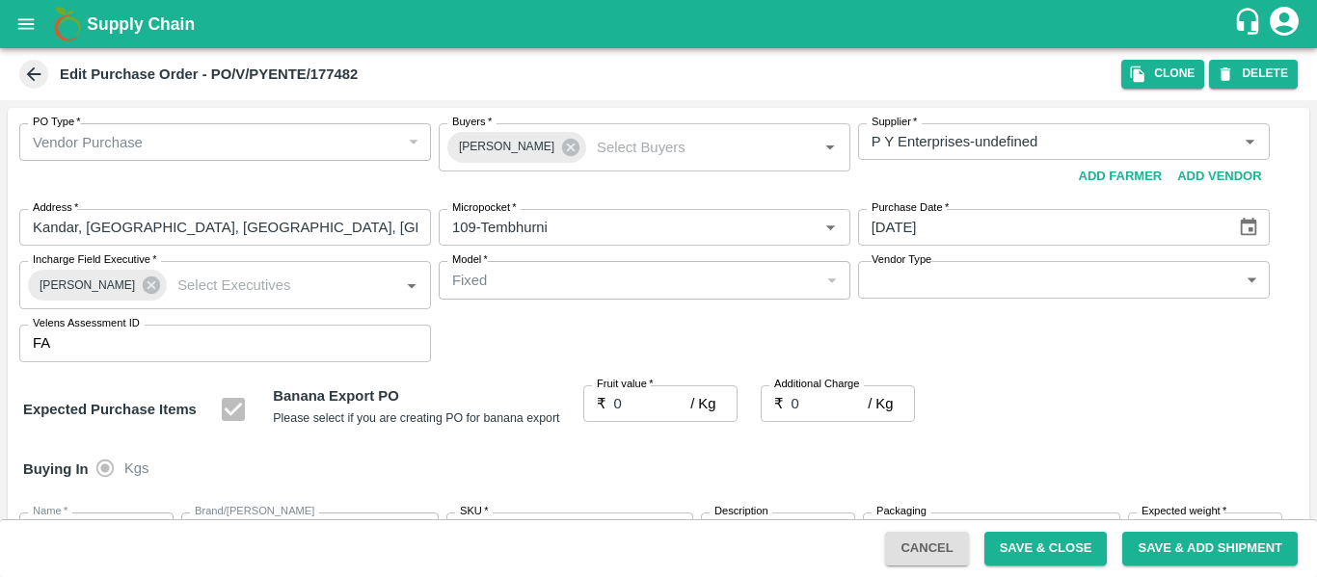
type input "NA"
click at [560, 146] on icon at bounding box center [570, 147] width 21 height 21
click at [498, 139] on input "Buyers   *" at bounding box center [628, 141] width 368 height 25
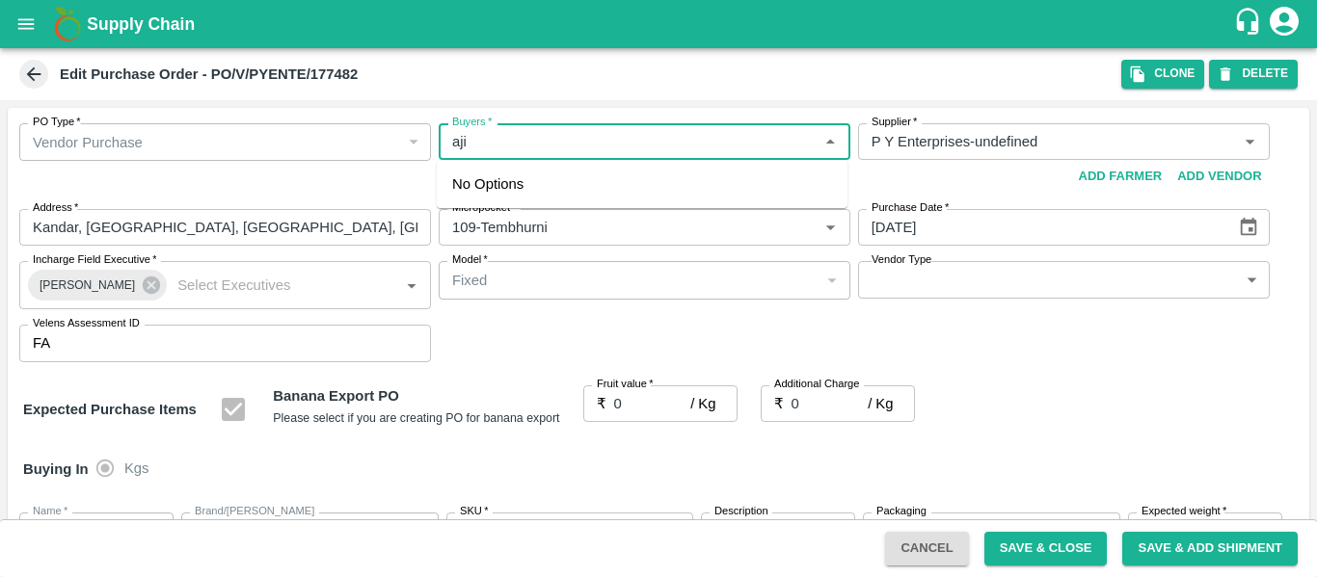
type input "ajit"
click at [516, 194] on div "Ajit Otari" at bounding box center [557, 192] width 118 height 21
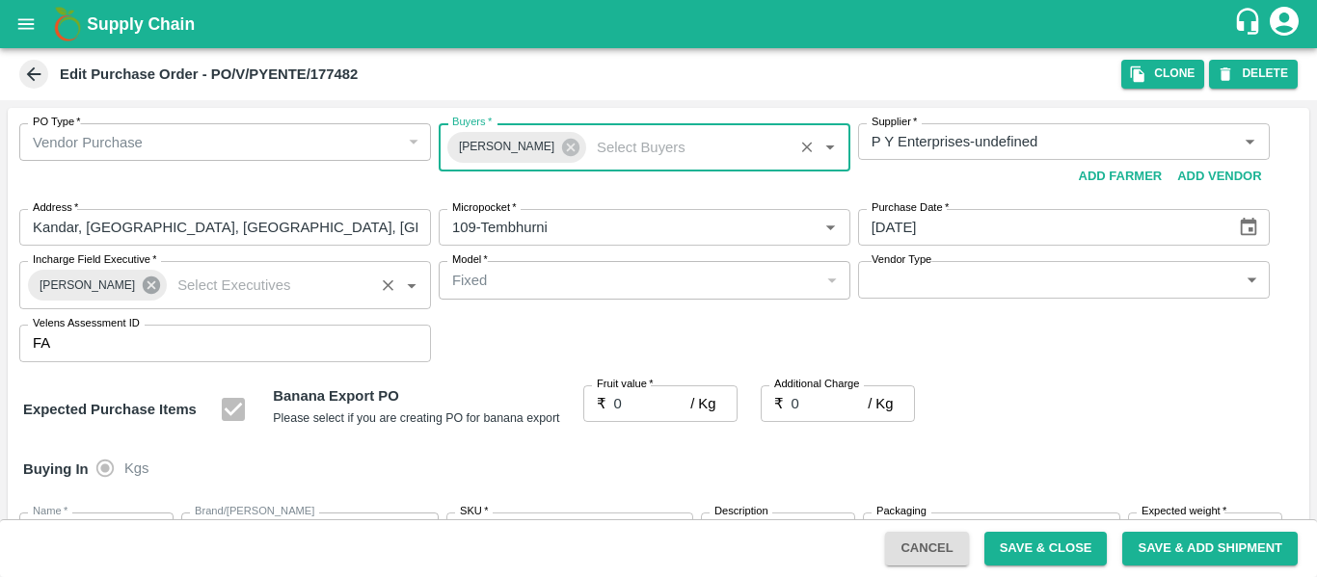
click at [143, 288] on icon at bounding box center [151, 285] width 17 height 17
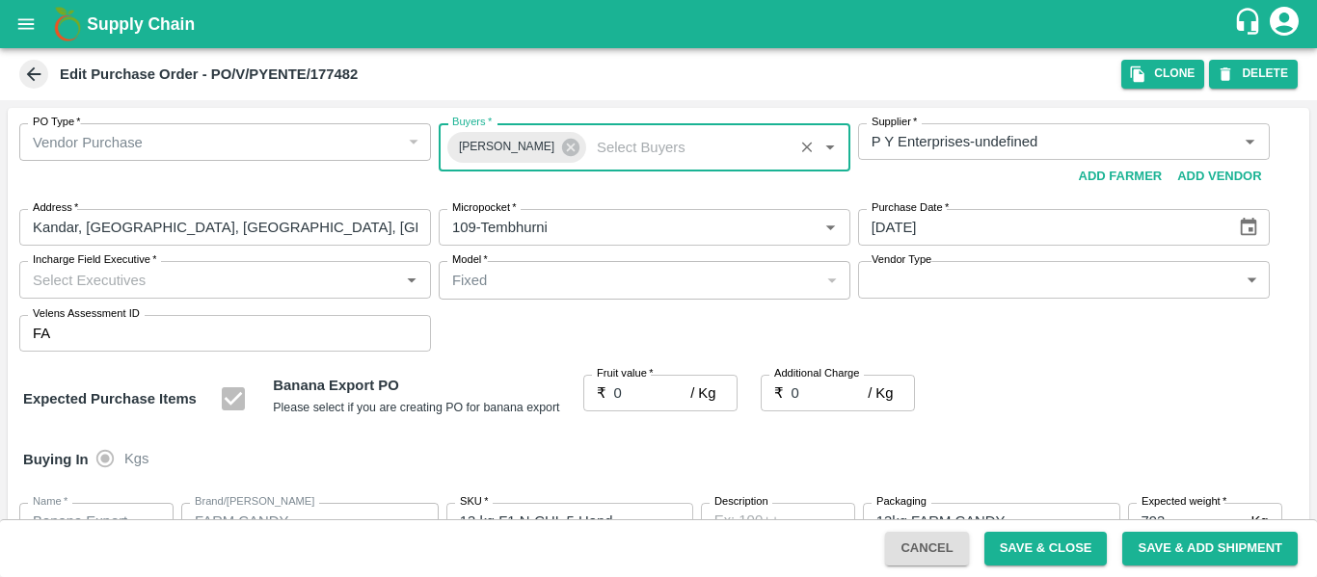
click at [120, 286] on input "Incharge Field Executive   *" at bounding box center [209, 279] width 368 height 25
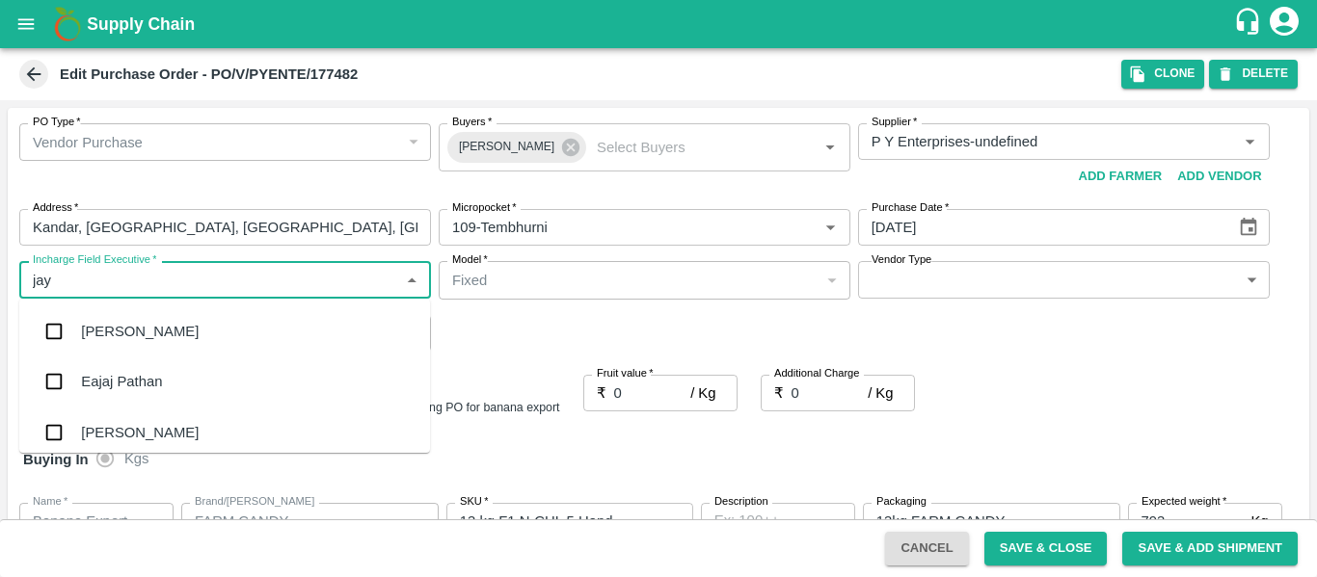
type input "jayd"
click at [125, 325] on div "jaydip Tale" at bounding box center [155, 331] width 148 height 21
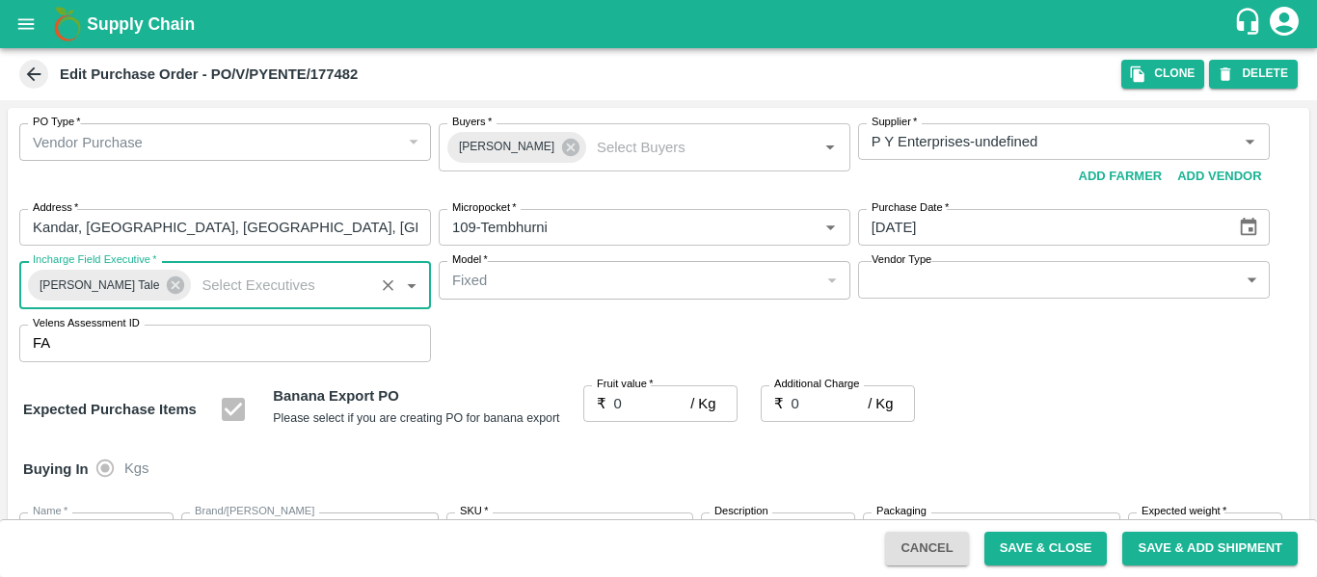
click at [623, 396] on input "0" at bounding box center [652, 404] width 77 height 37
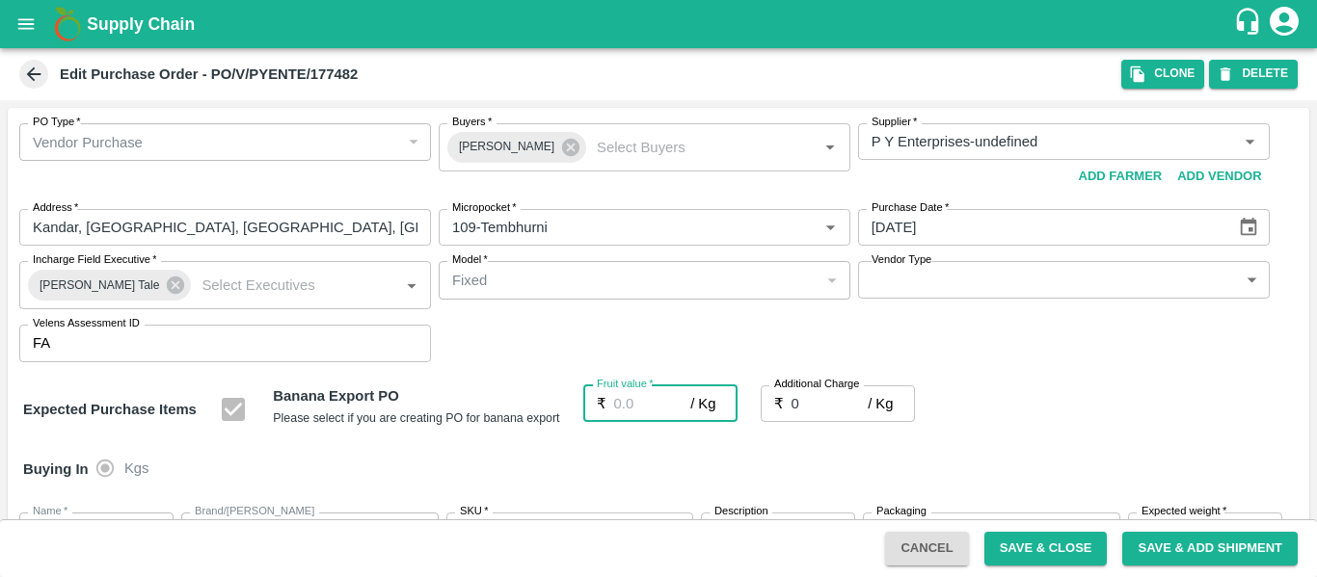
type input "2"
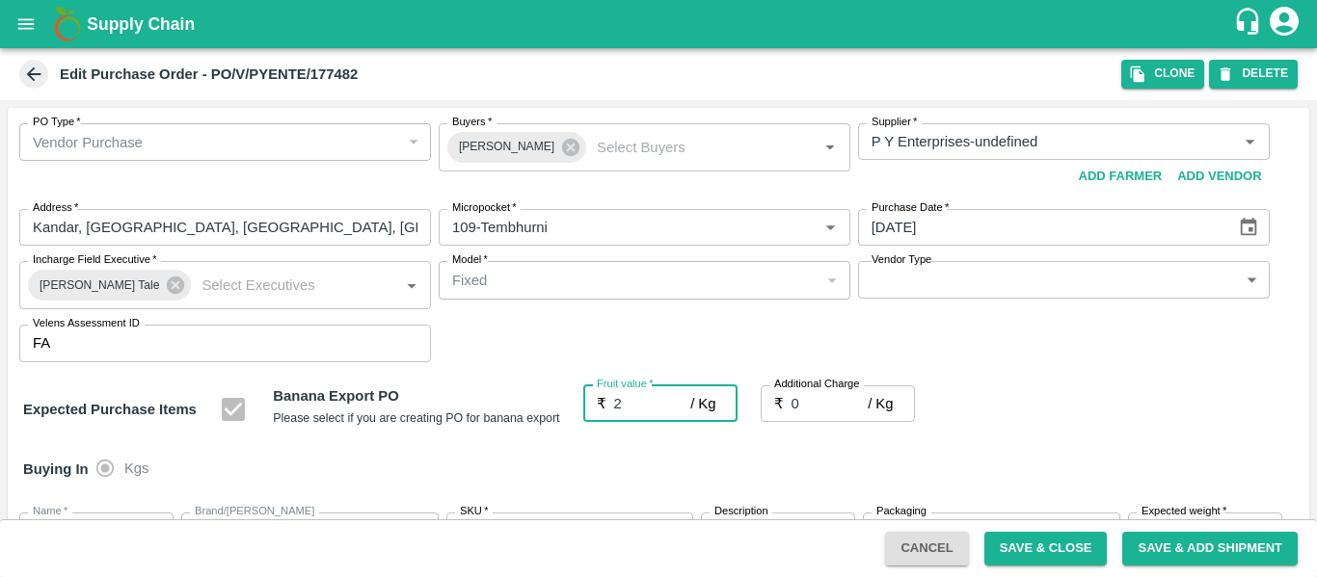
type input "2"
type input "0"
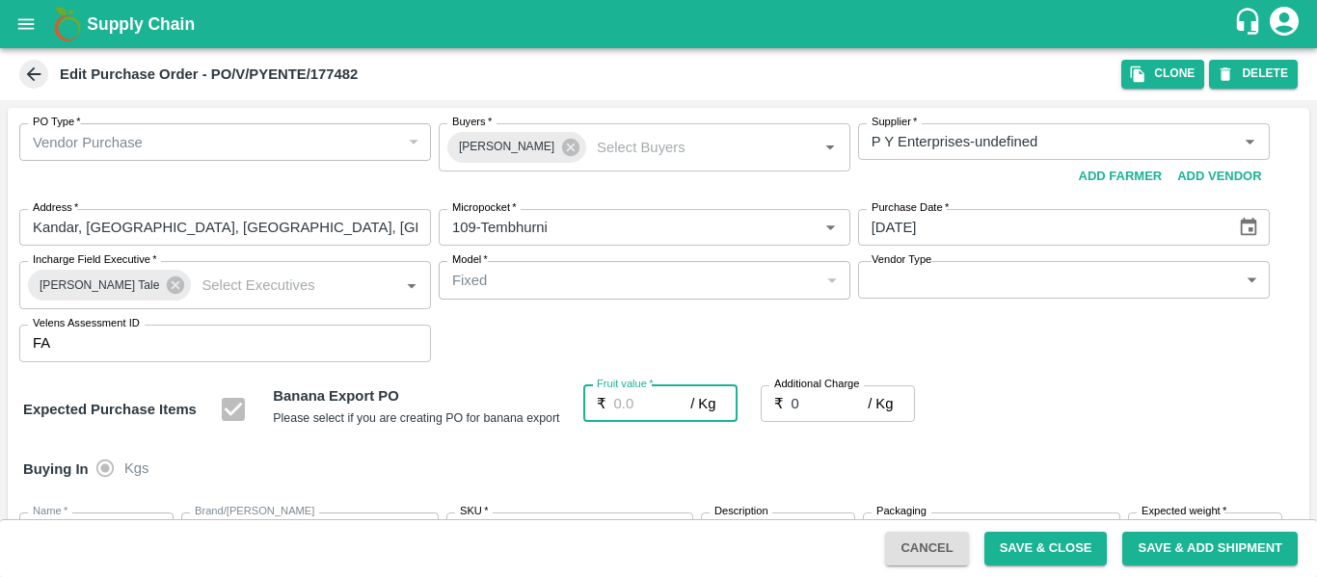
type input "0"
type input "1"
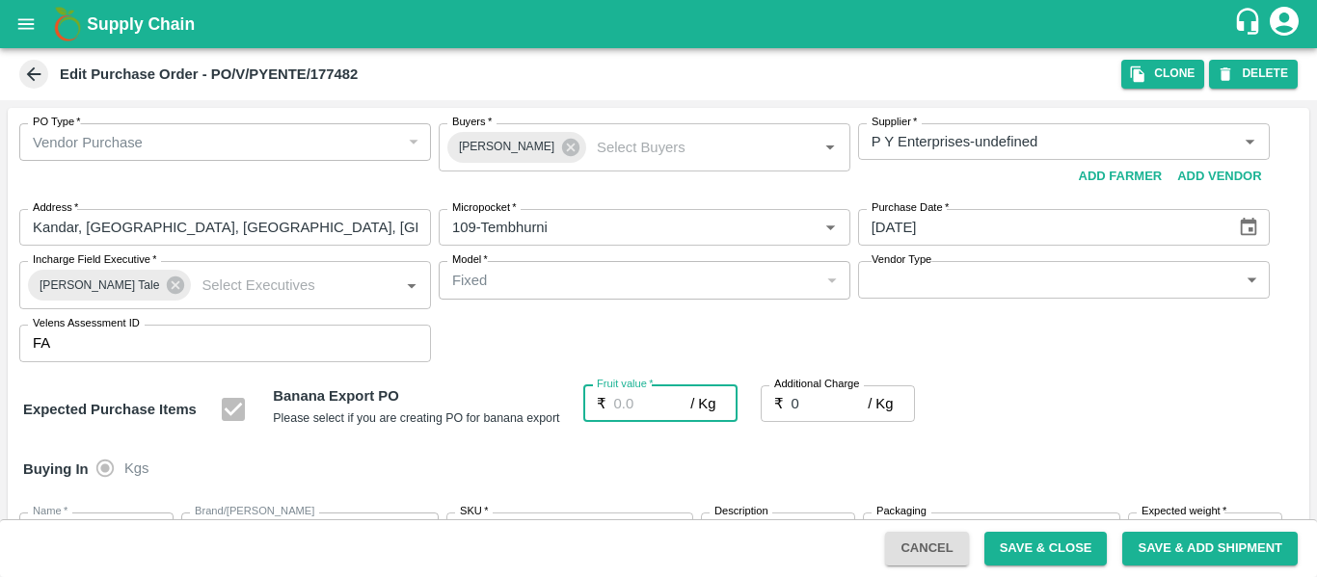
type input "1"
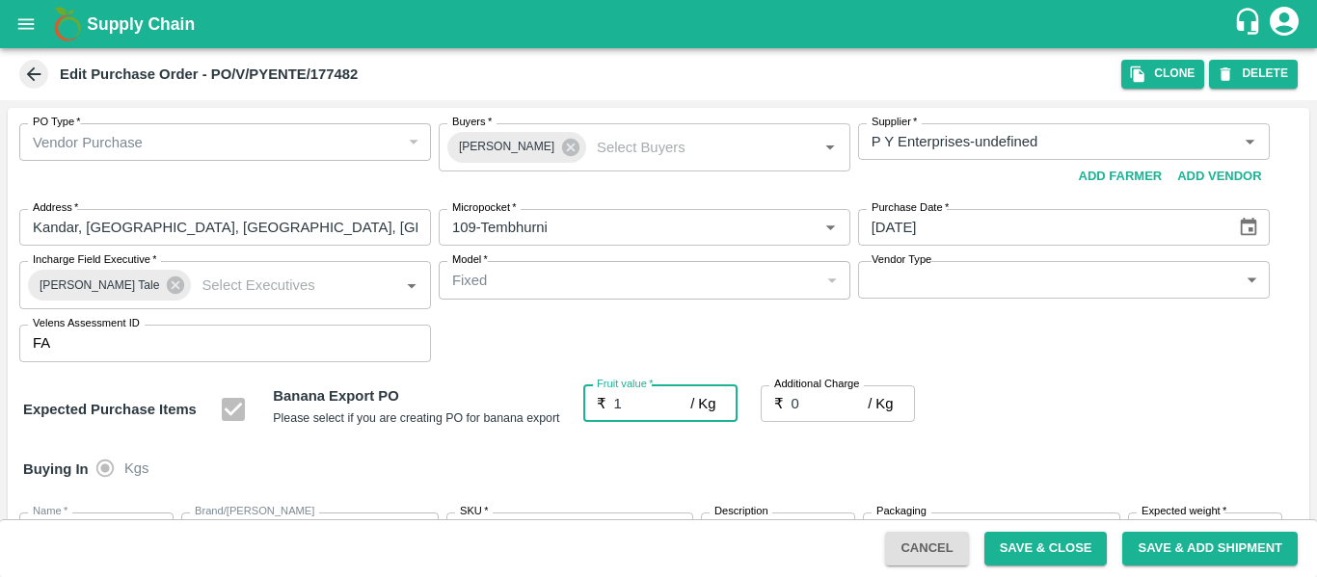
type input "16"
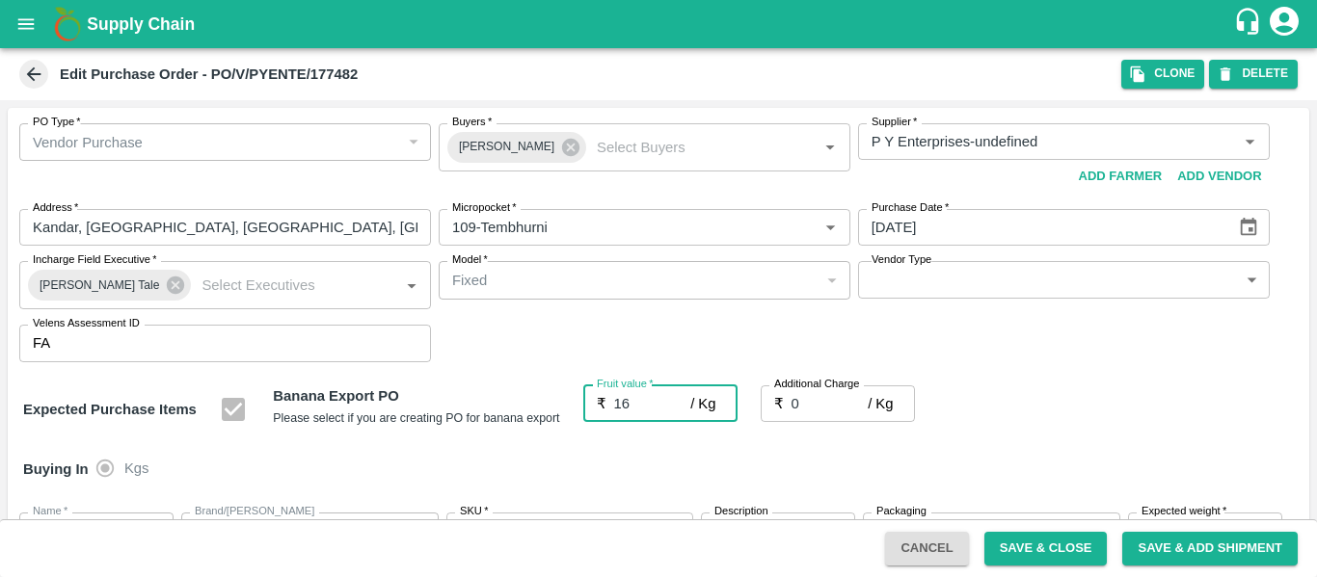
type input "16"
click at [809, 395] on input "0" at bounding box center [829, 404] width 77 height 37
type input "2"
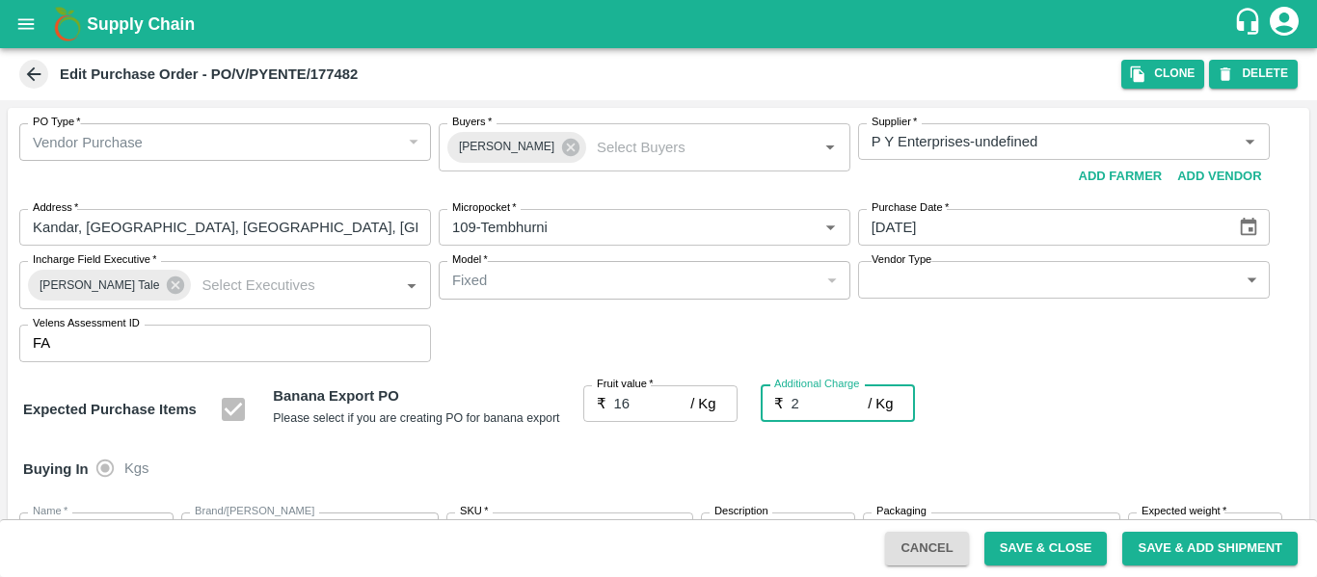
type input "18"
type input "2.7"
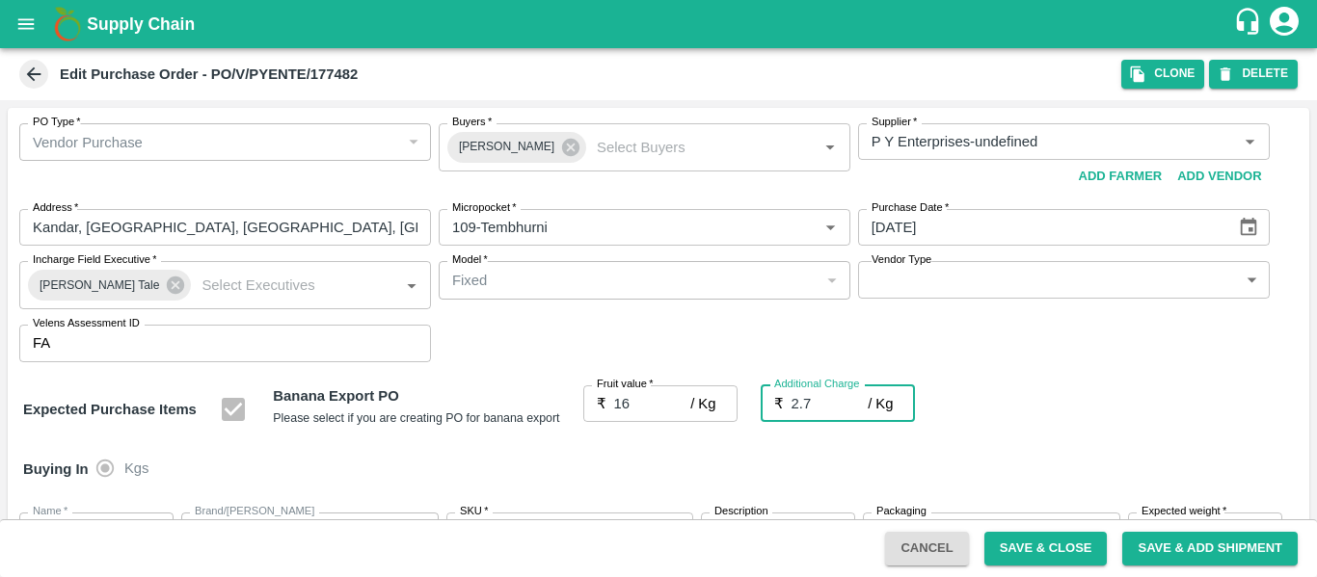
type input "18.7"
type input "2.75"
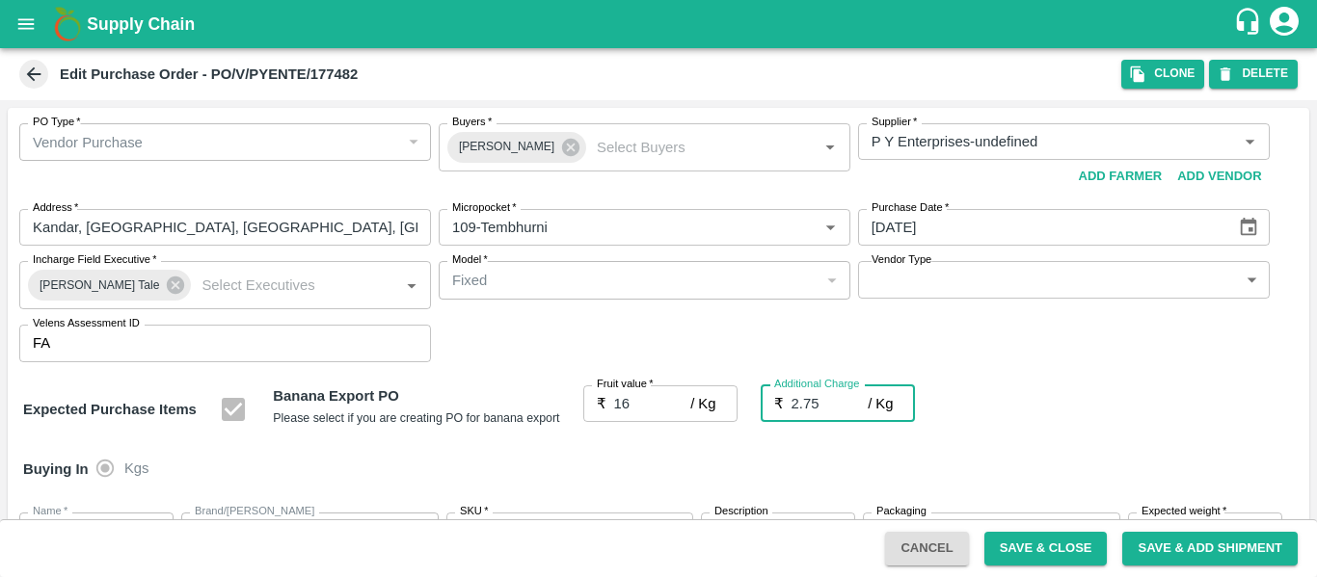
type input "18.75"
type input "2.75"
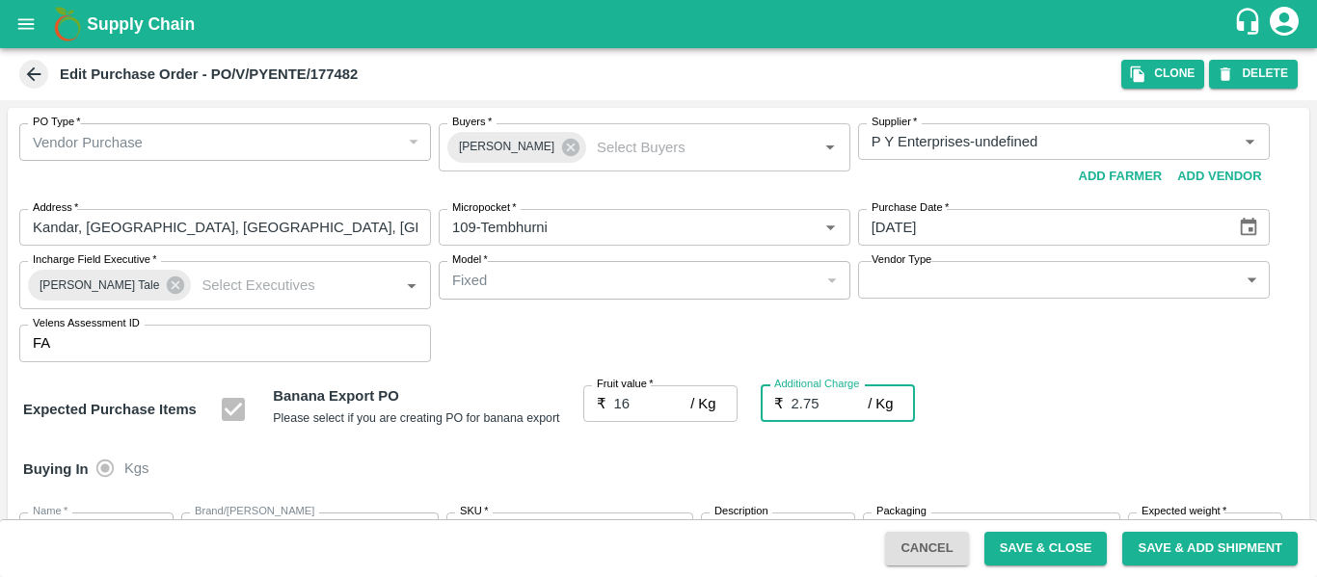
click at [1075, 409] on div "Expected Purchase Items Banana Export PO Please select if you are creating PO f…" at bounding box center [658, 410] width 1271 height 49
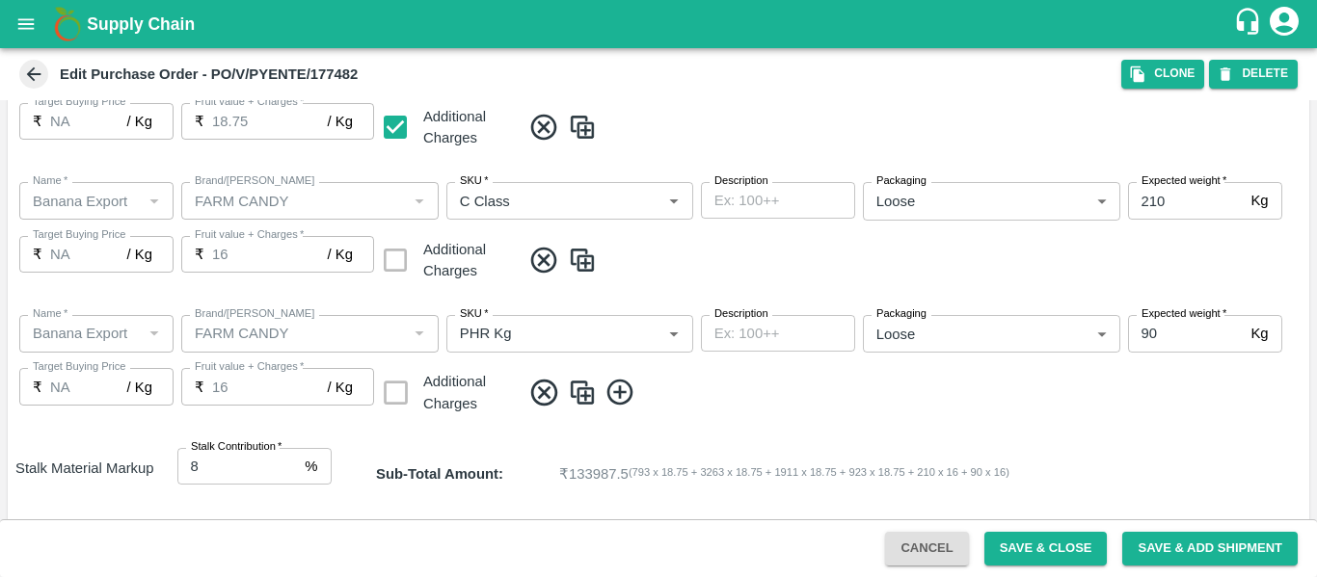
scroll to position [1017, 0]
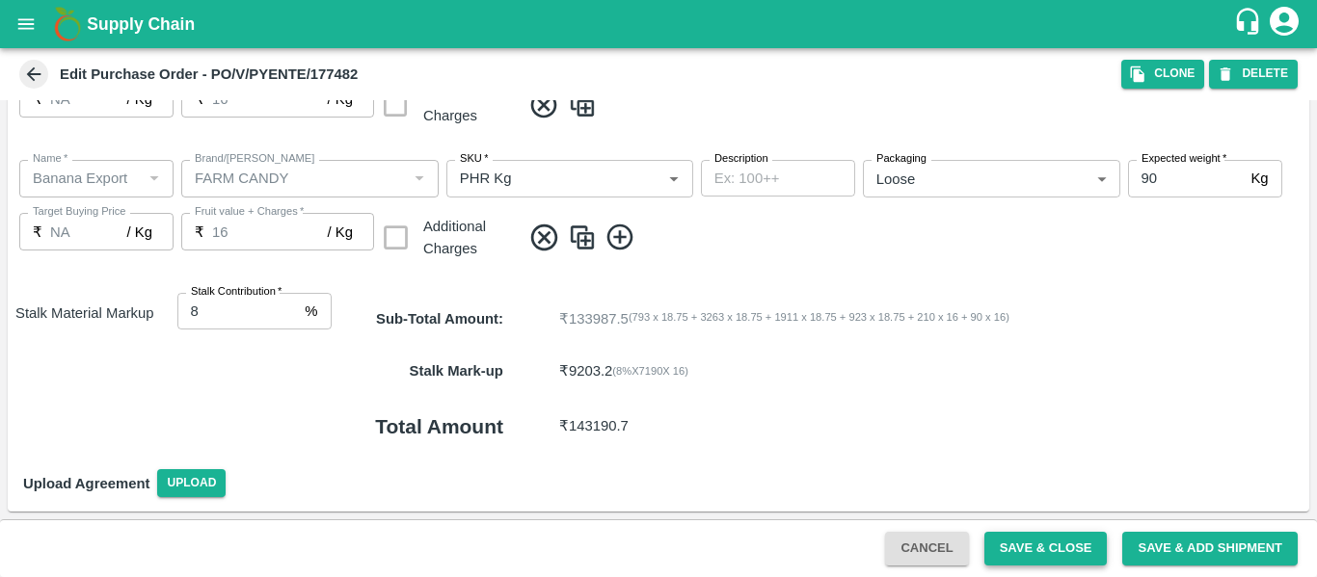
click at [1066, 550] on button "Save & Close" at bounding box center [1045, 549] width 123 height 34
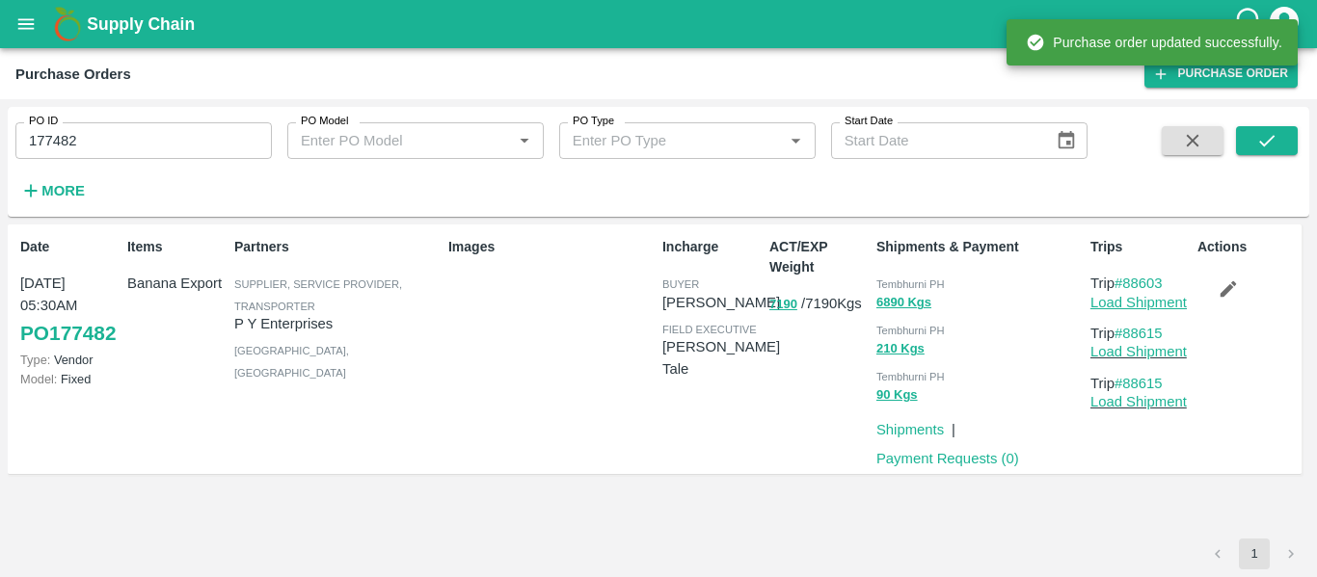
click at [1130, 303] on link "Load Shipment" at bounding box center [1138, 302] width 96 height 15
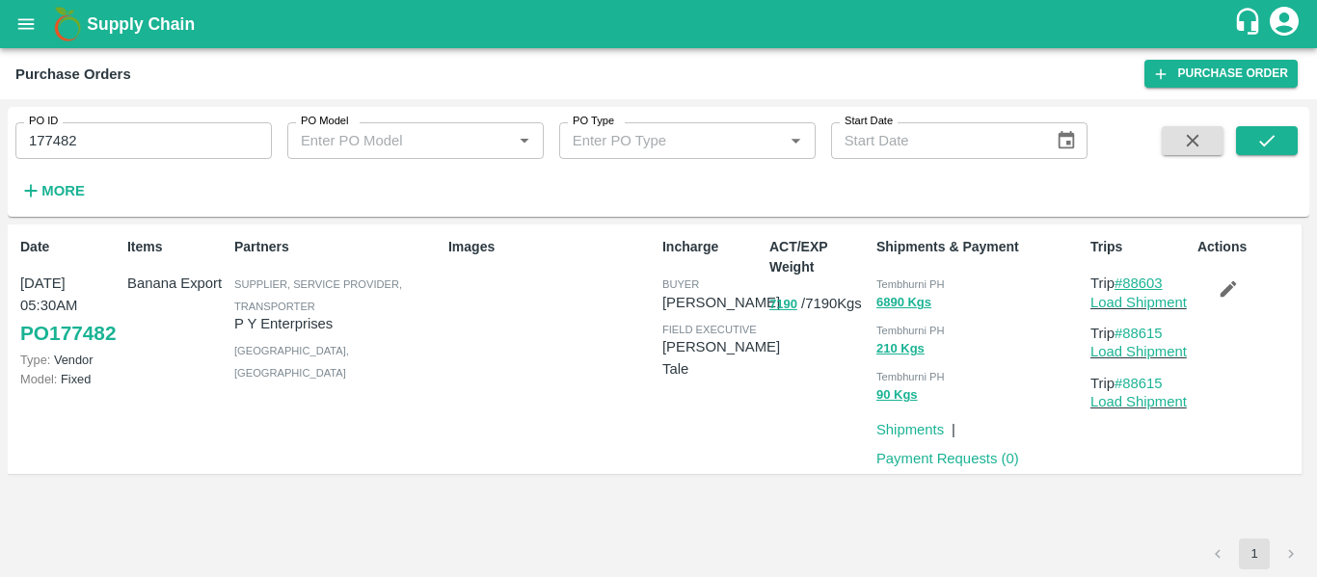
drag, startPoint x: 1182, startPoint y: 277, endPoint x: 1126, endPoint y: 281, distance: 56.0
click at [1126, 281] on p "Trip #88603" at bounding box center [1139, 283] width 99 height 21
copy link "88603"
click at [74, 149] on input "177482" at bounding box center [143, 140] width 256 height 37
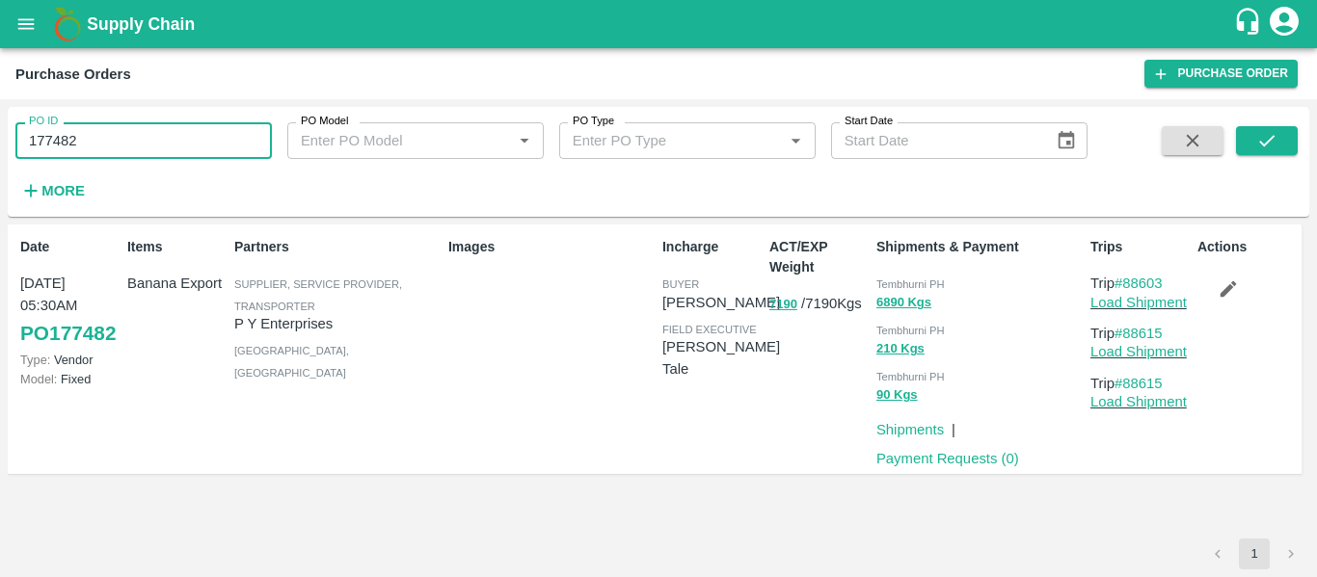
paste input "text"
type input "177518"
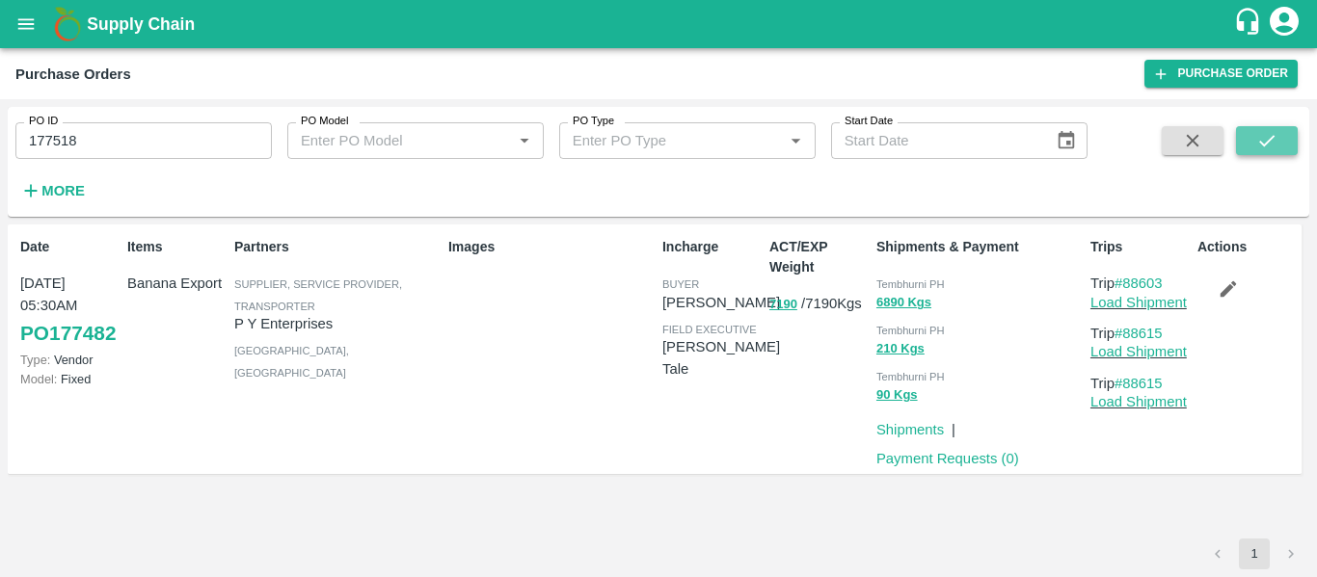
click at [1252, 144] on button "submit" at bounding box center [1267, 140] width 62 height 29
click at [1233, 289] on icon "button" at bounding box center [1228, 289] width 21 height 21
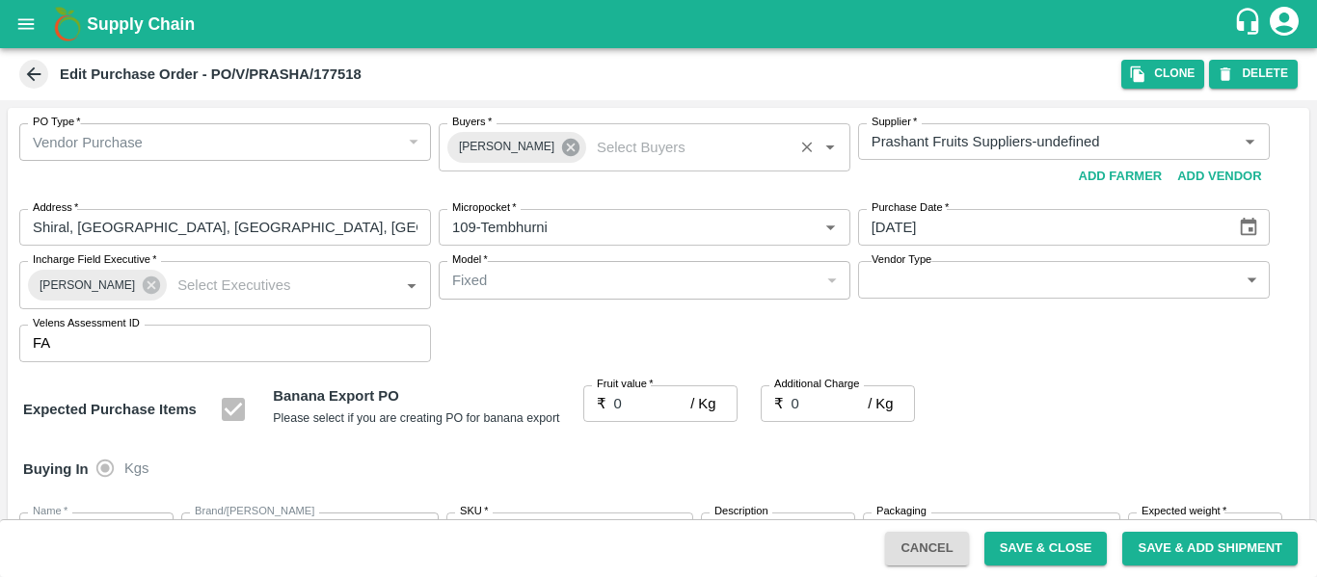
click at [566, 150] on icon at bounding box center [570, 147] width 17 height 17
click at [530, 148] on input "Buyers   *" at bounding box center [628, 141] width 368 height 25
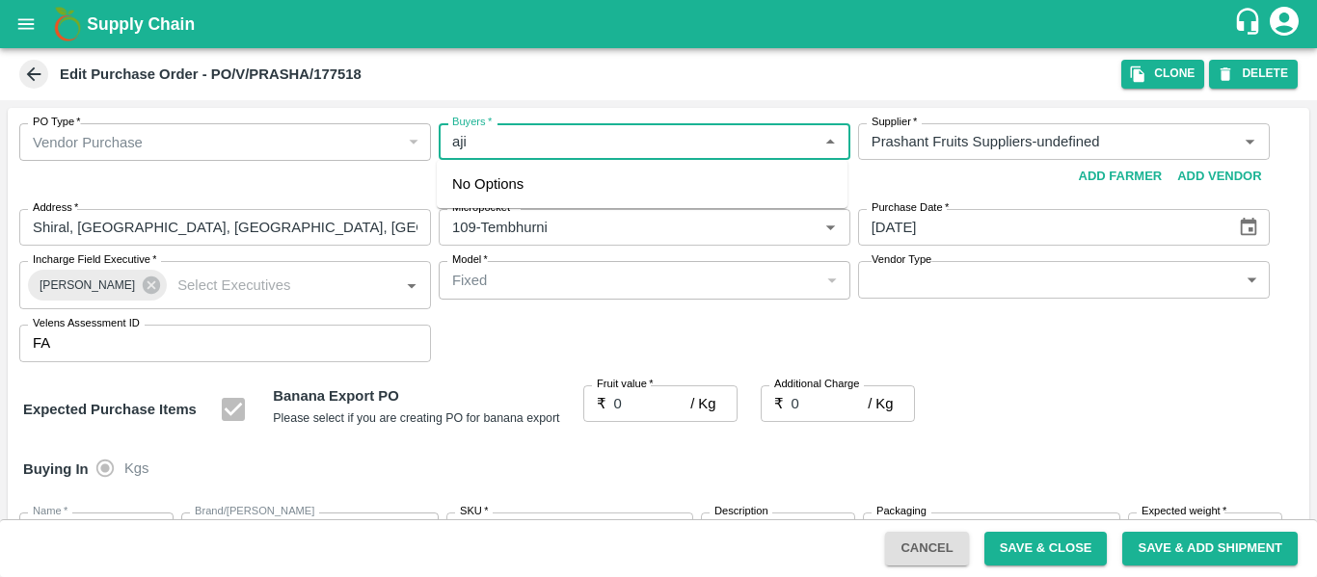
type input "ajit"
click at [523, 198] on div "[PERSON_NAME]" at bounding box center [557, 192] width 118 height 21
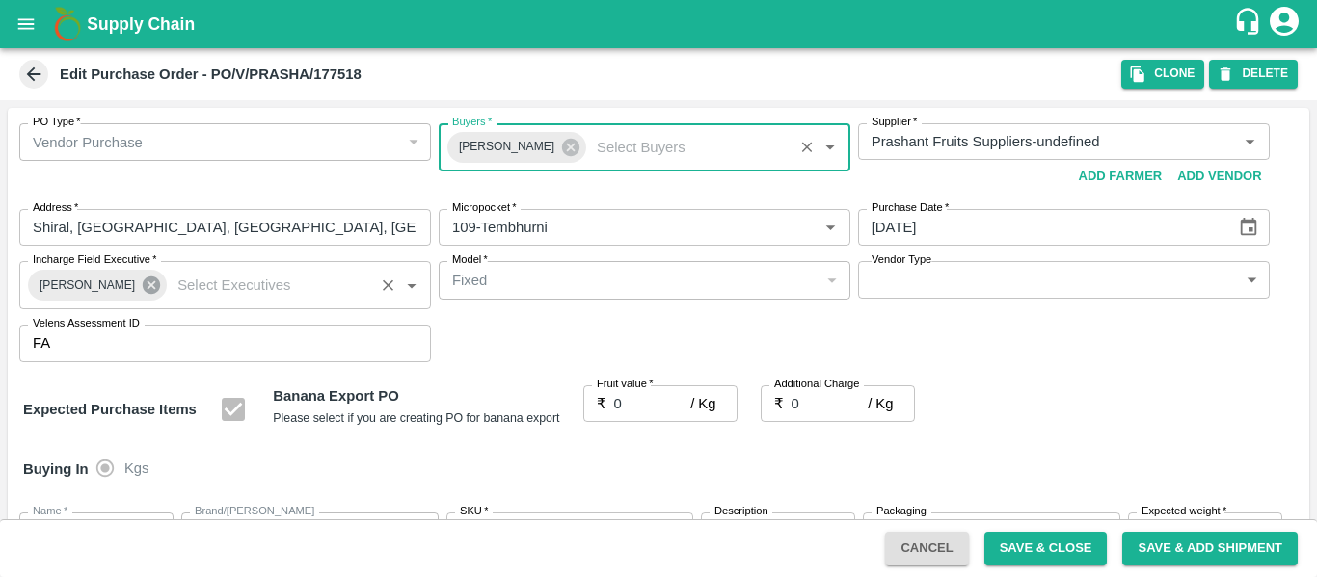
click at [141, 296] on icon at bounding box center [151, 285] width 21 height 21
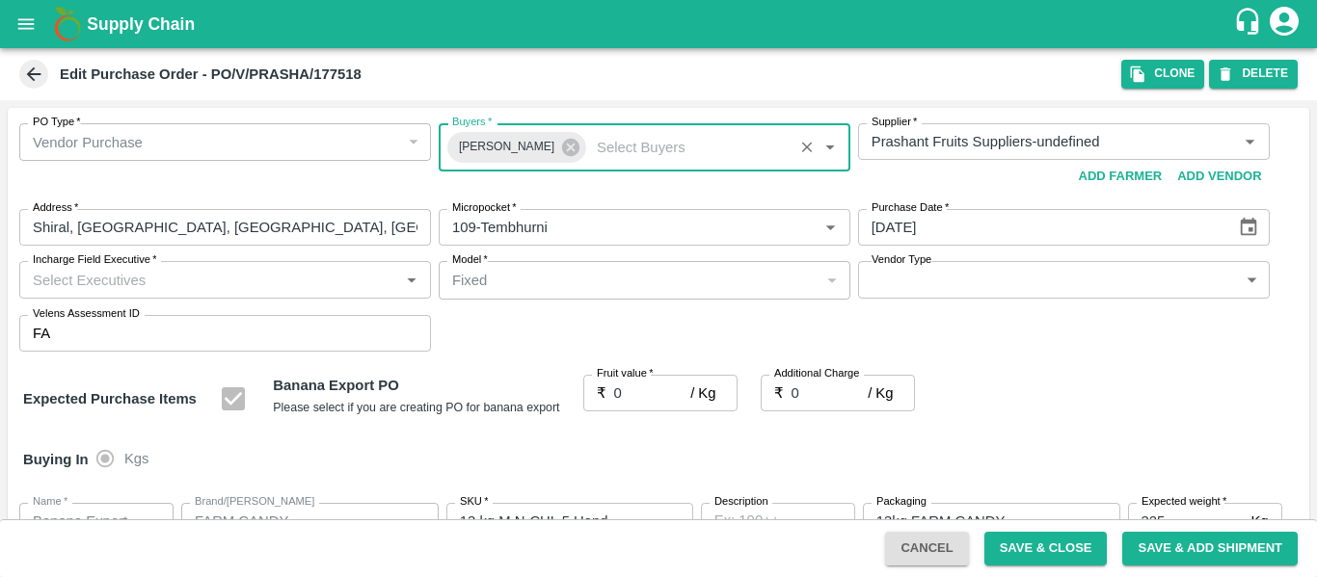
click at [126, 295] on div "Incharge Field Executive   *" at bounding box center [225, 279] width 412 height 37
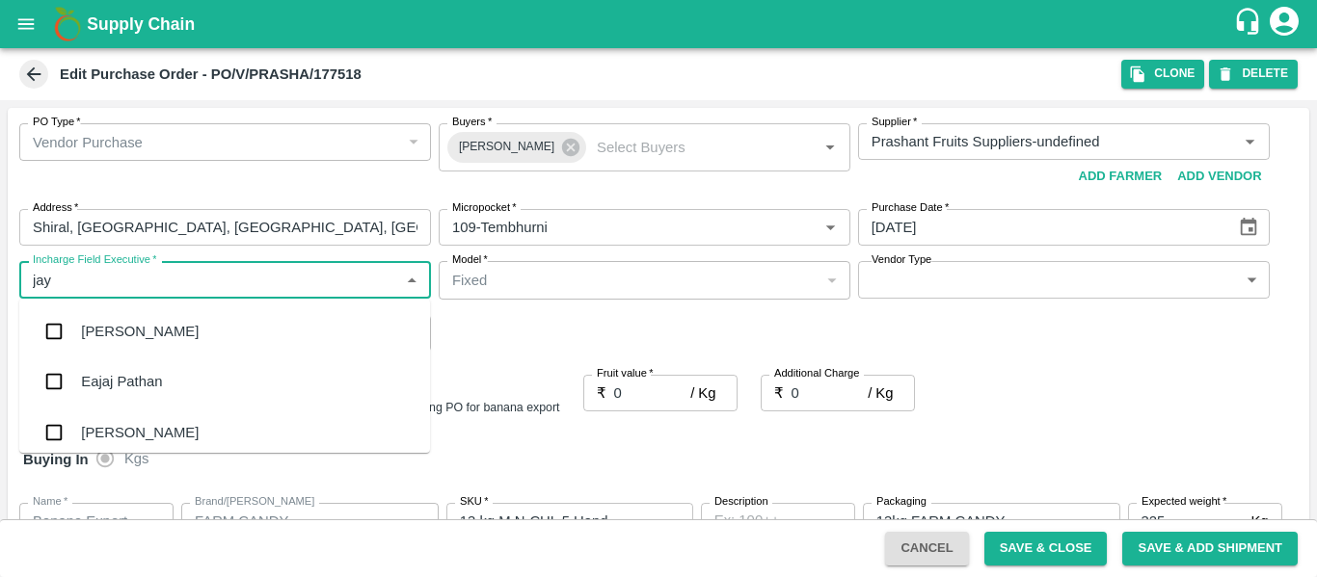
type input "jayd"
click at [131, 327] on div "jaydip Tale" at bounding box center [155, 331] width 148 height 21
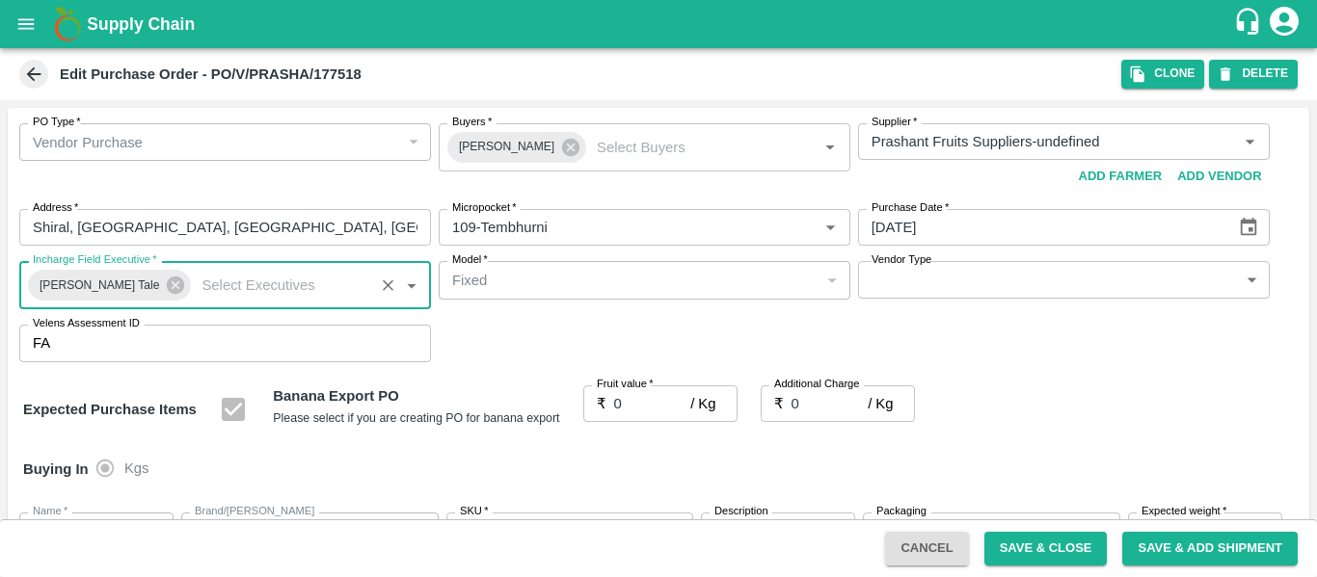
click at [630, 397] on input "0" at bounding box center [652, 404] width 77 height 37
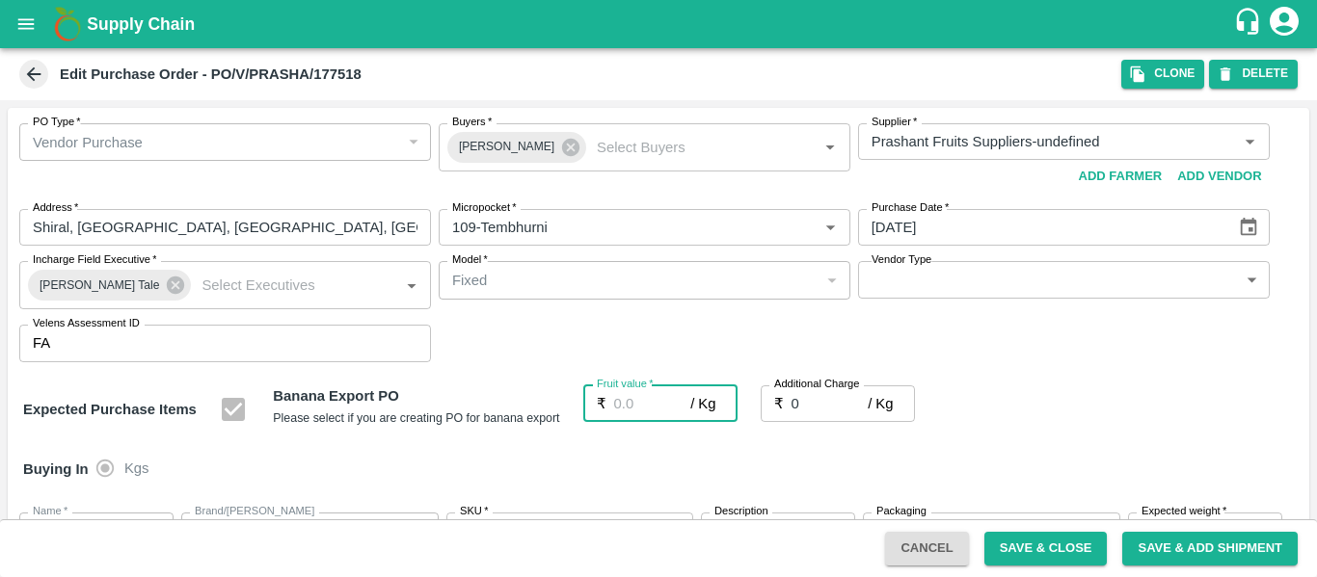
type input "2"
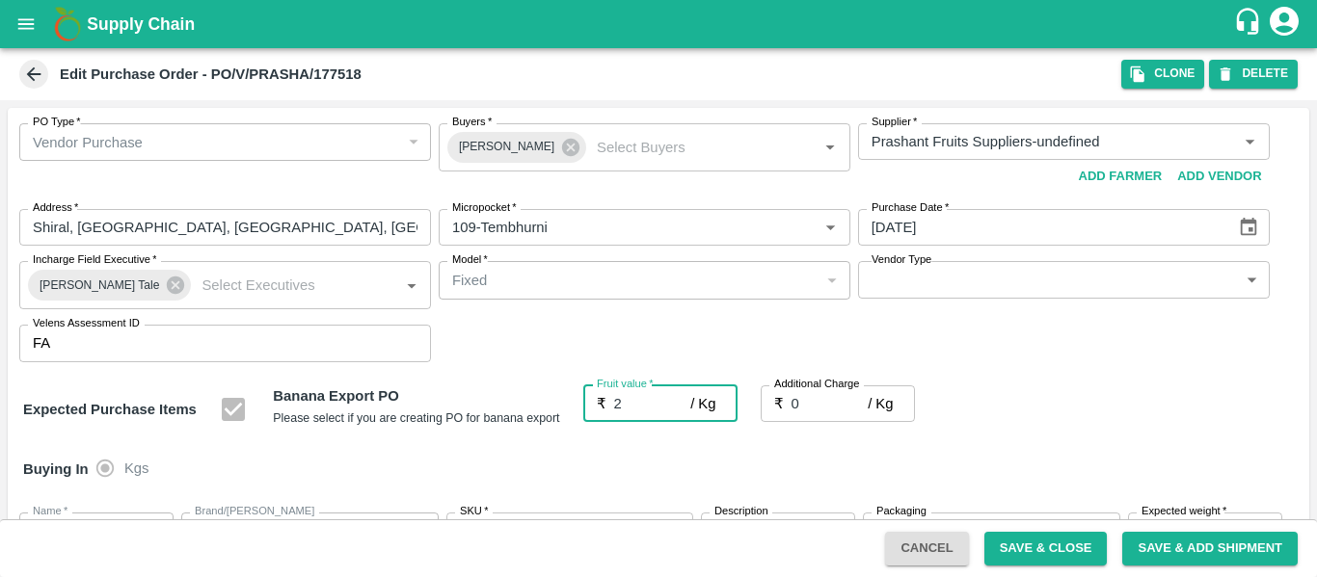
type input "2"
type input "23"
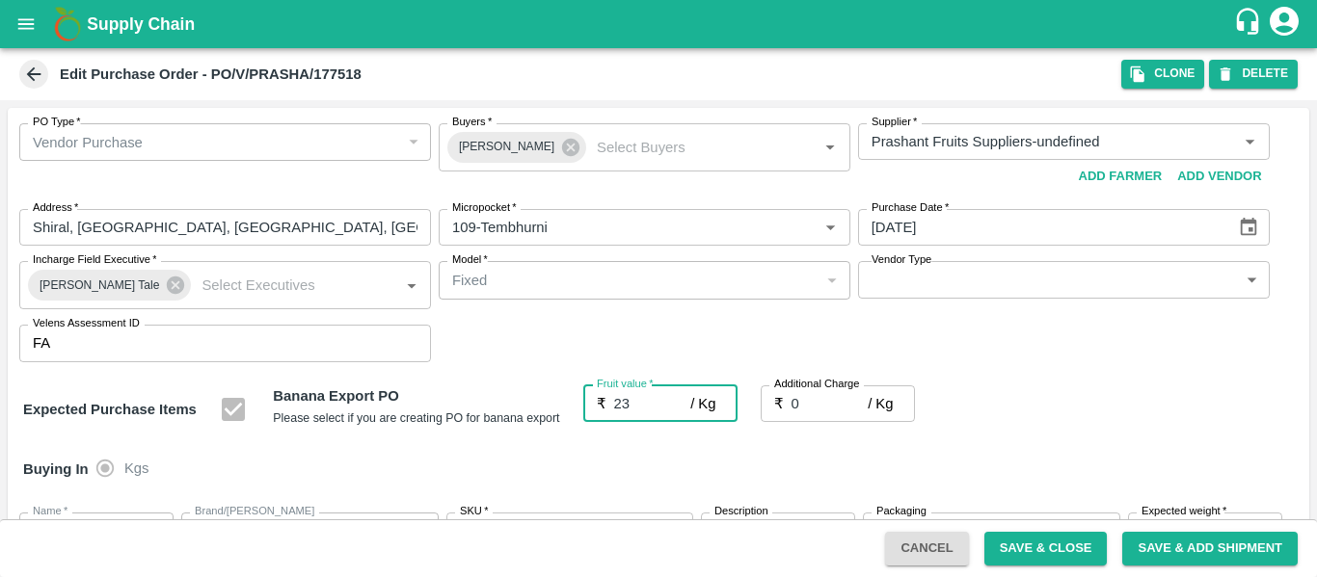
type input "23"
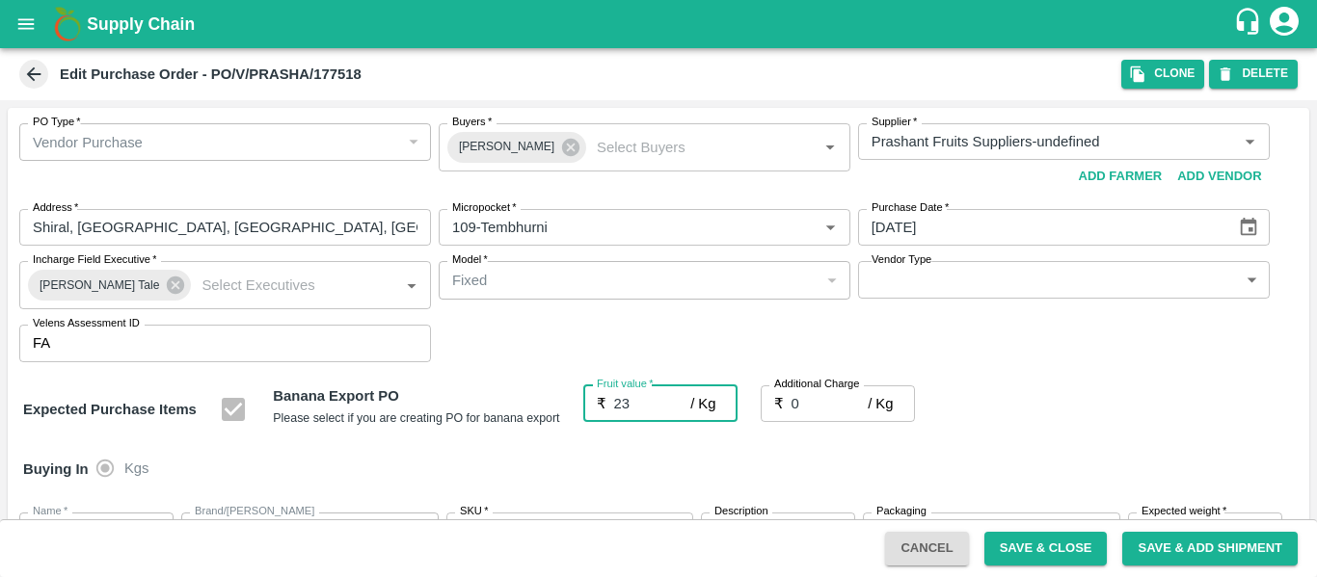
click at [819, 398] on input "0" at bounding box center [829, 404] width 77 height 37
type input "2"
type input "25"
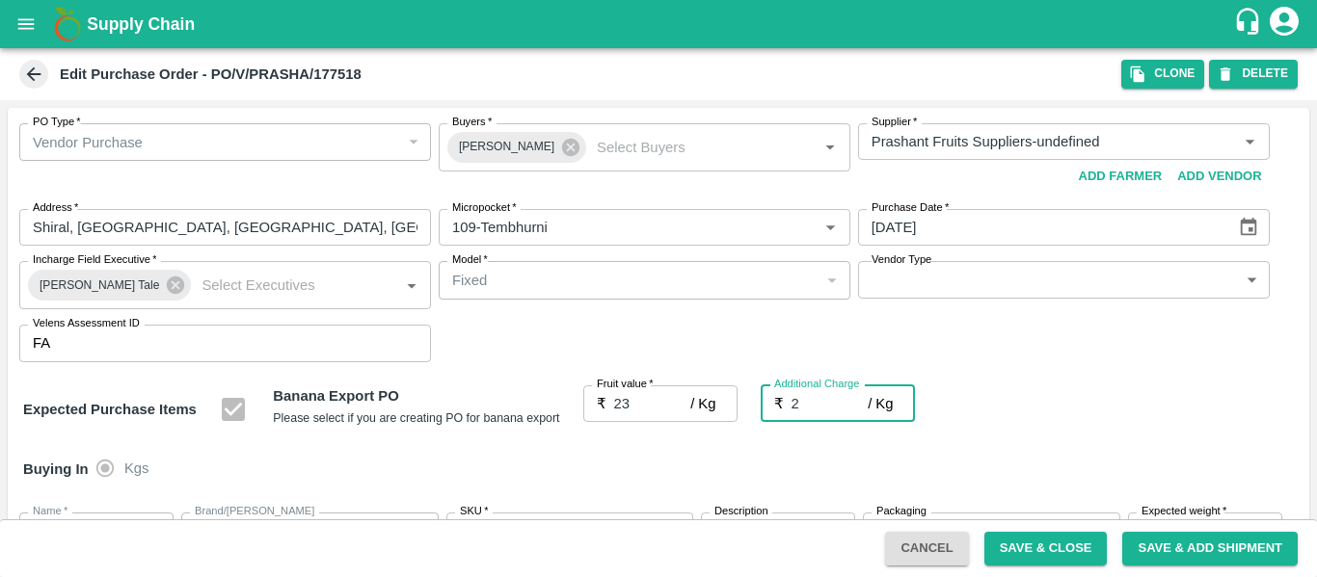
type input "25"
type input "2.7"
type input "25.7"
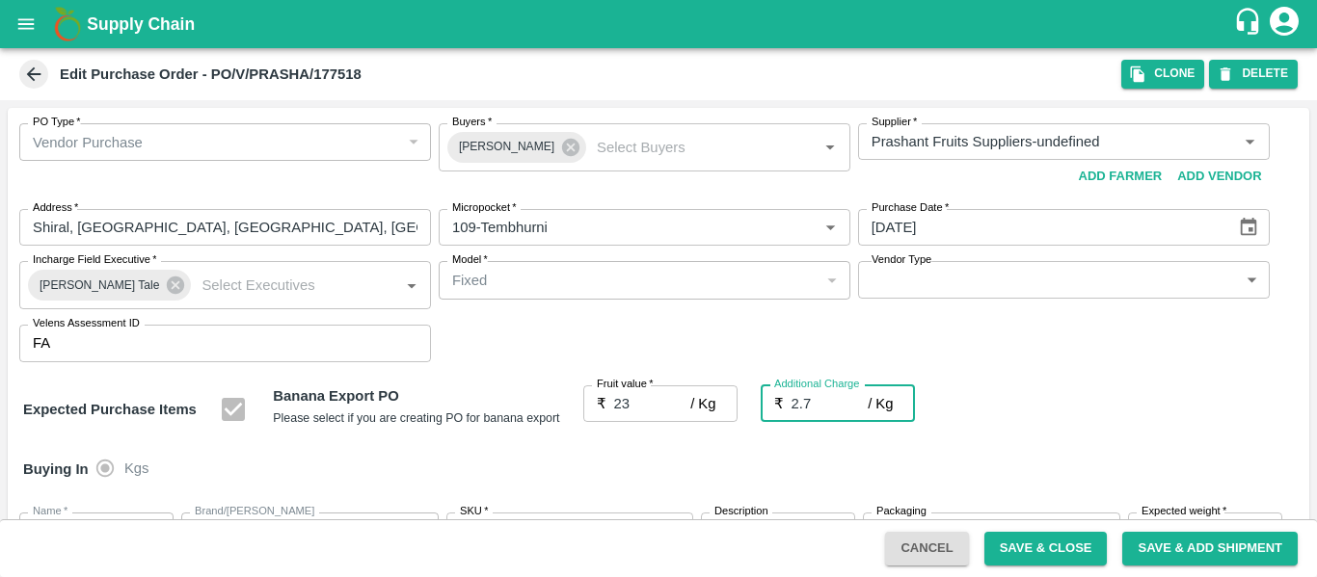
type input "25.7"
type input "2.75"
type input "25.75"
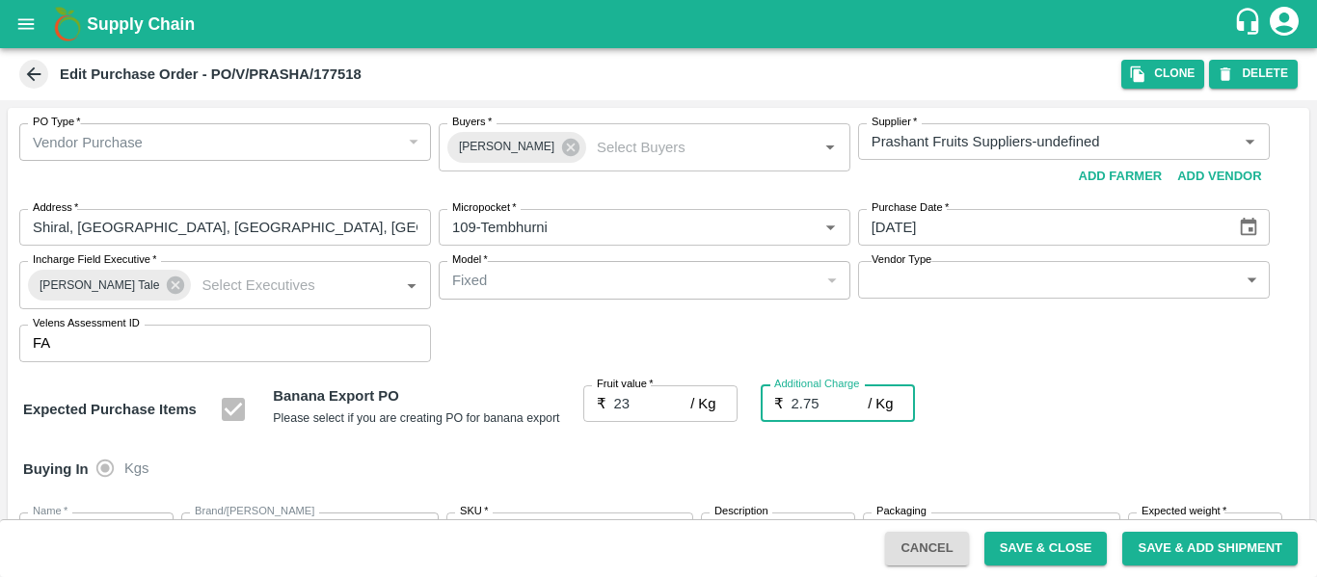
type input "25.75"
type input "2.75"
click at [1126, 434] on div "Expected Purchase Items Banana Export PO Please select if you are creating PO f…" at bounding box center [658, 410] width 1271 height 49
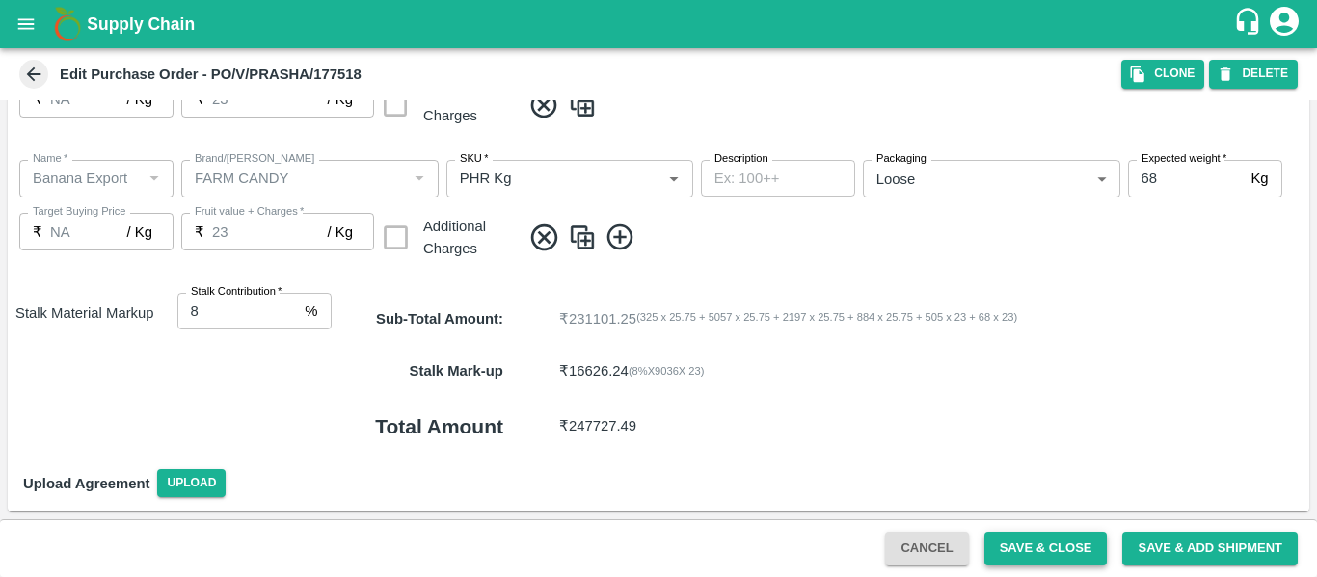
click at [1023, 555] on button "Save & Close" at bounding box center [1045, 549] width 123 height 34
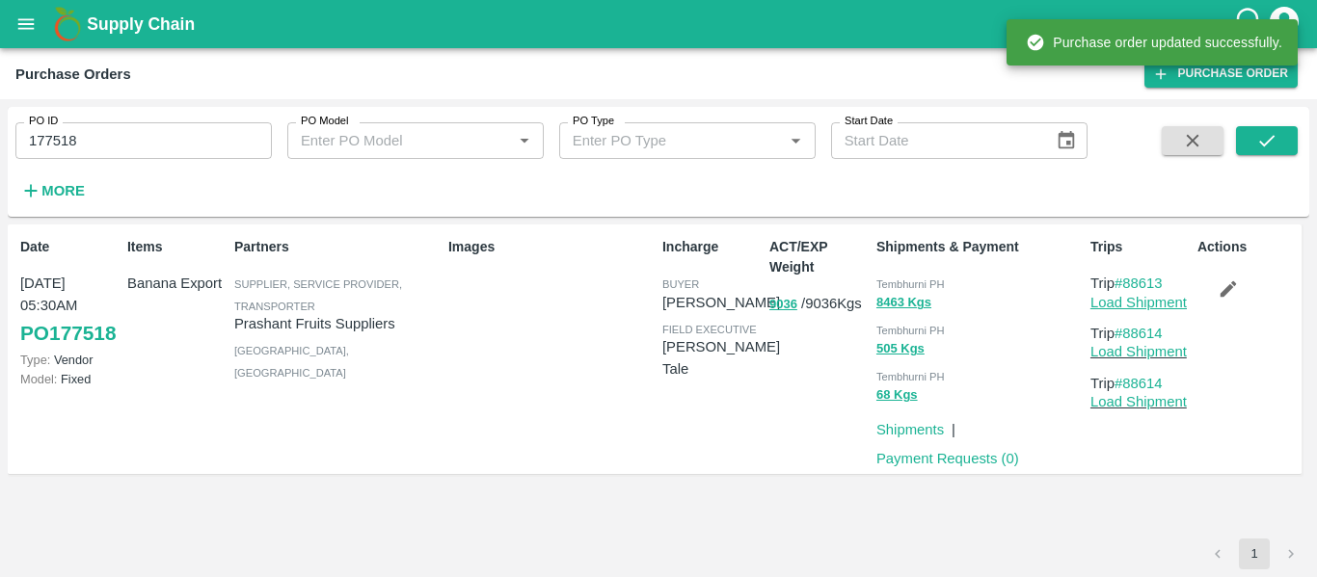
click at [1113, 303] on link "Load Shipment" at bounding box center [1138, 302] width 96 height 15
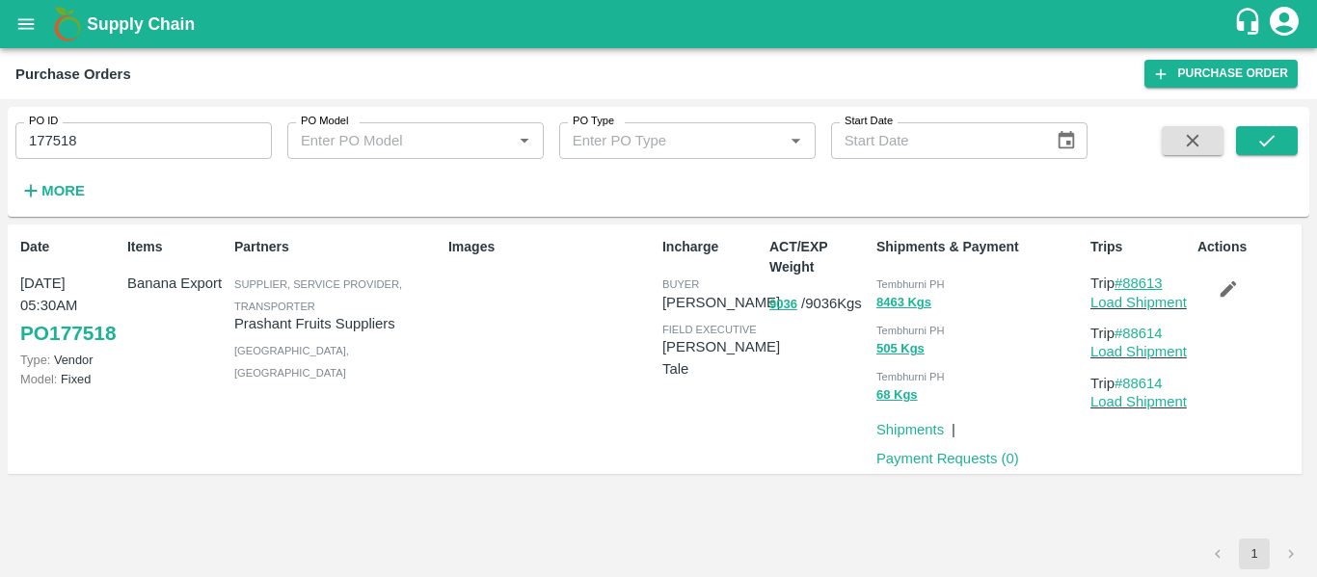
drag, startPoint x: 1175, startPoint y: 282, endPoint x: 1131, endPoint y: 282, distance: 44.3
click at [1131, 282] on p "Trip #88613" at bounding box center [1139, 283] width 99 height 21
click at [1175, 280] on p "Trip #88613" at bounding box center [1139, 283] width 99 height 21
drag, startPoint x: 1175, startPoint y: 280, endPoint x: 1135, endPoint y: 284, distance: 40.8
click at [1135, 284] on p "Trip #88613" at bounding box center [1139, 283] width 99 height 21
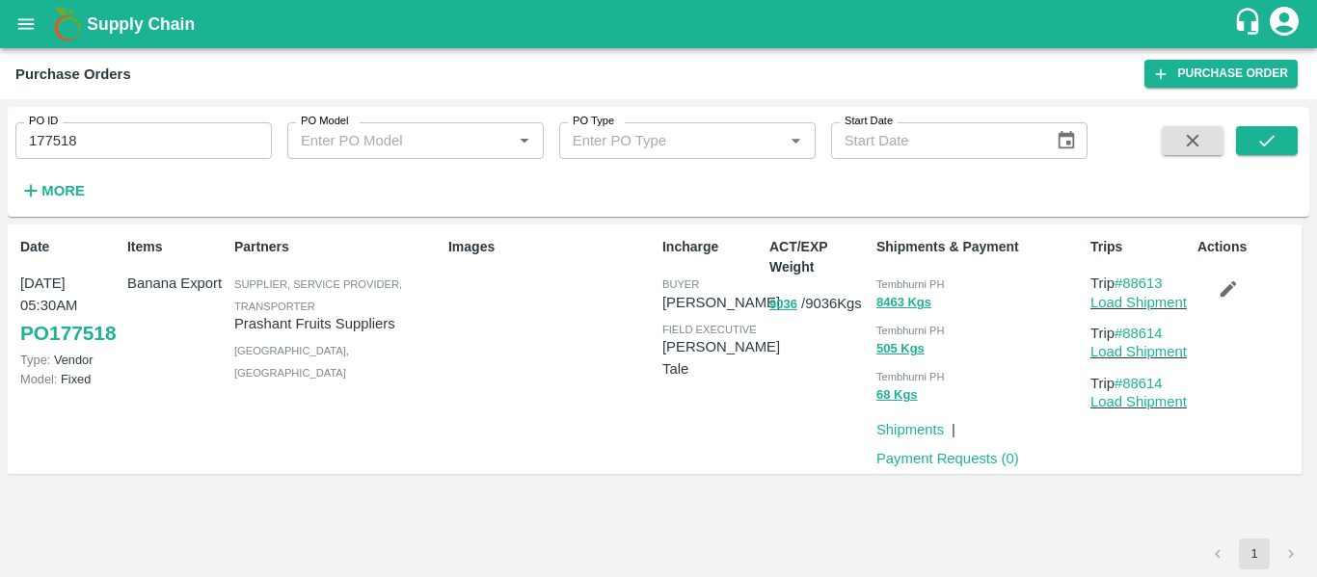
click at [116, 153] on input "177518" at bounding box center [143, 140] width 256 height 37
paste input "text"
type input "177477"
click at [1256, 138] on icon "submit" at bounding box center [1266, 140] width 21 height 21
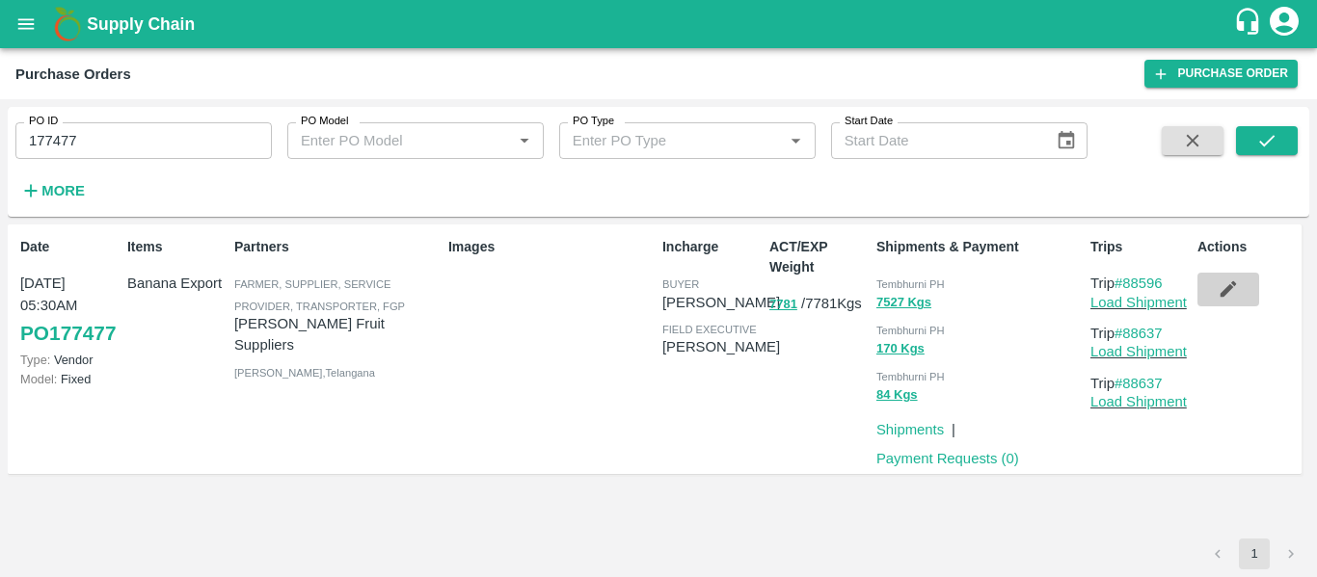
click at [1227, 290] on icon "button" at bounding box center [1228, 290] width 16 height 16
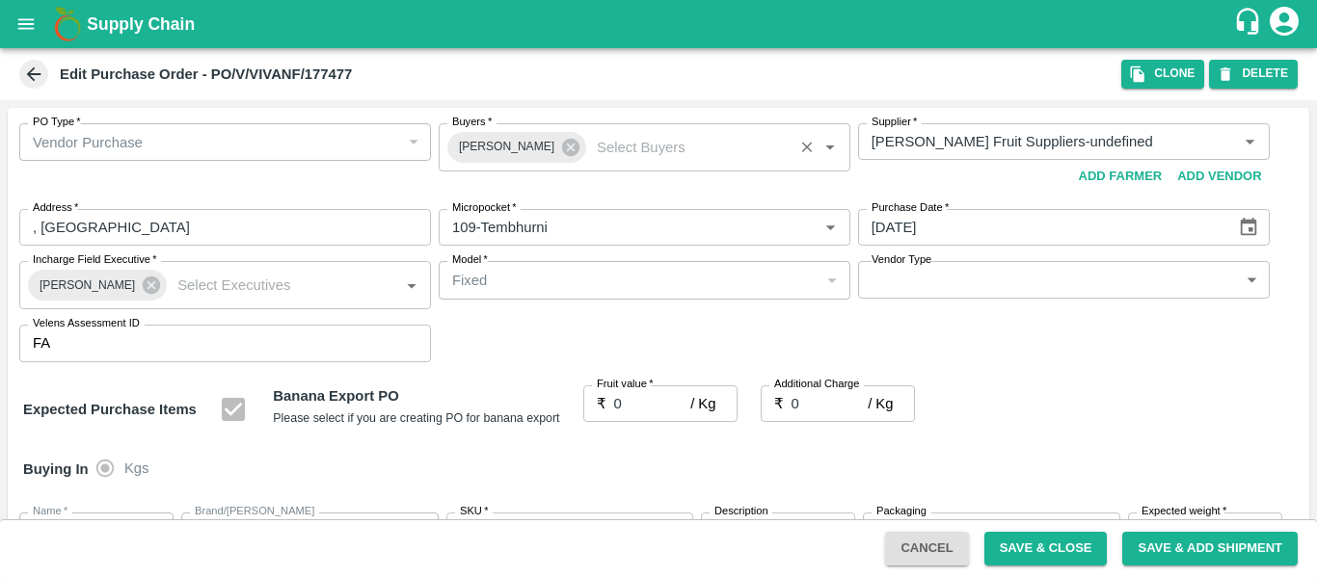
click at [563, 159] on div "Praneeth Kumar" at bounding box center [516, 147] width 139 height 31
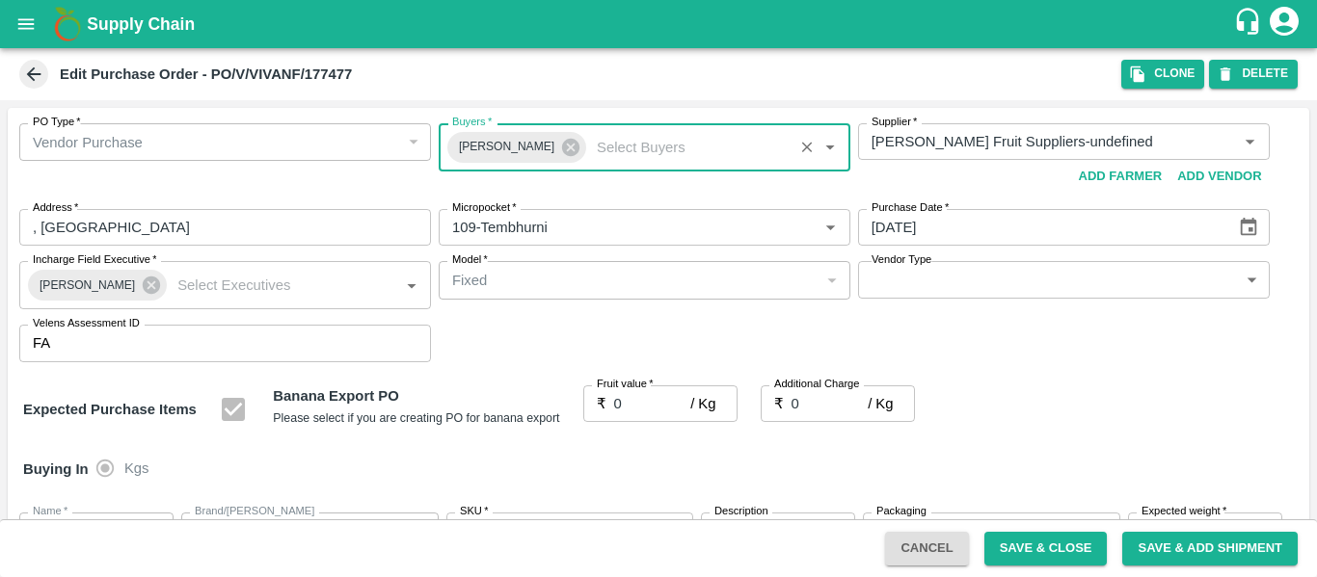
click at [501, 151] on span "Praneeth Kumar" at bounding box center [506, 147] width 119 height 20
click at [562, 149] on icon at bounding box center [570, 147] width 17 height 17
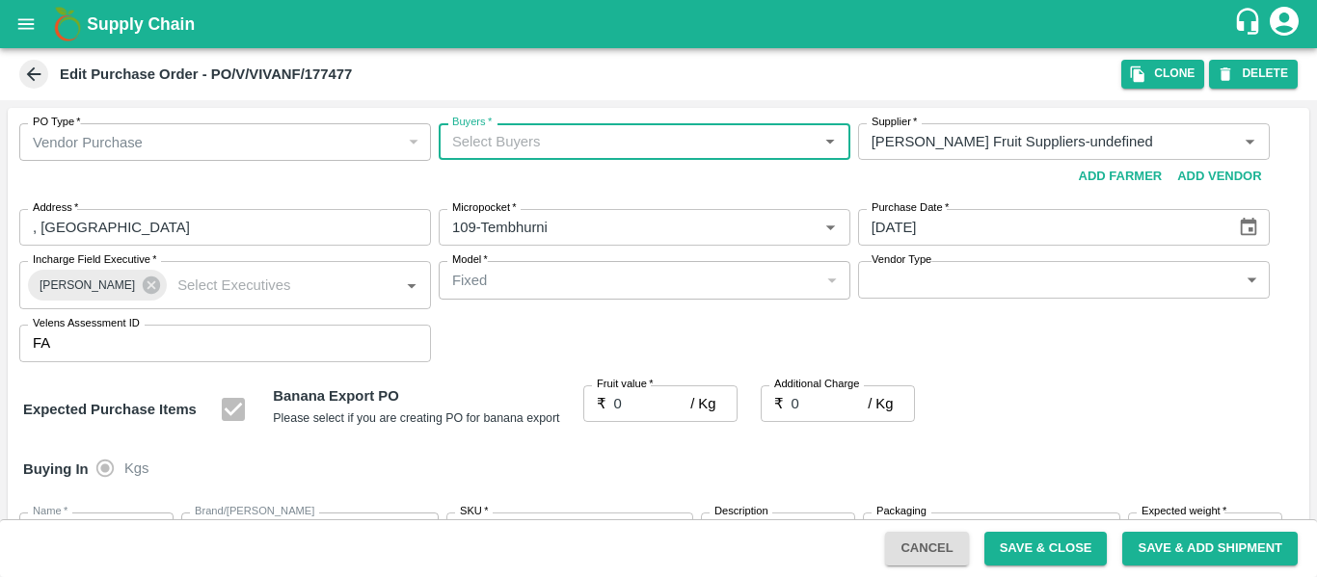
click at [501, 151] on input "Buyers   *" at bounding box center [628, 141] width 368 height 25
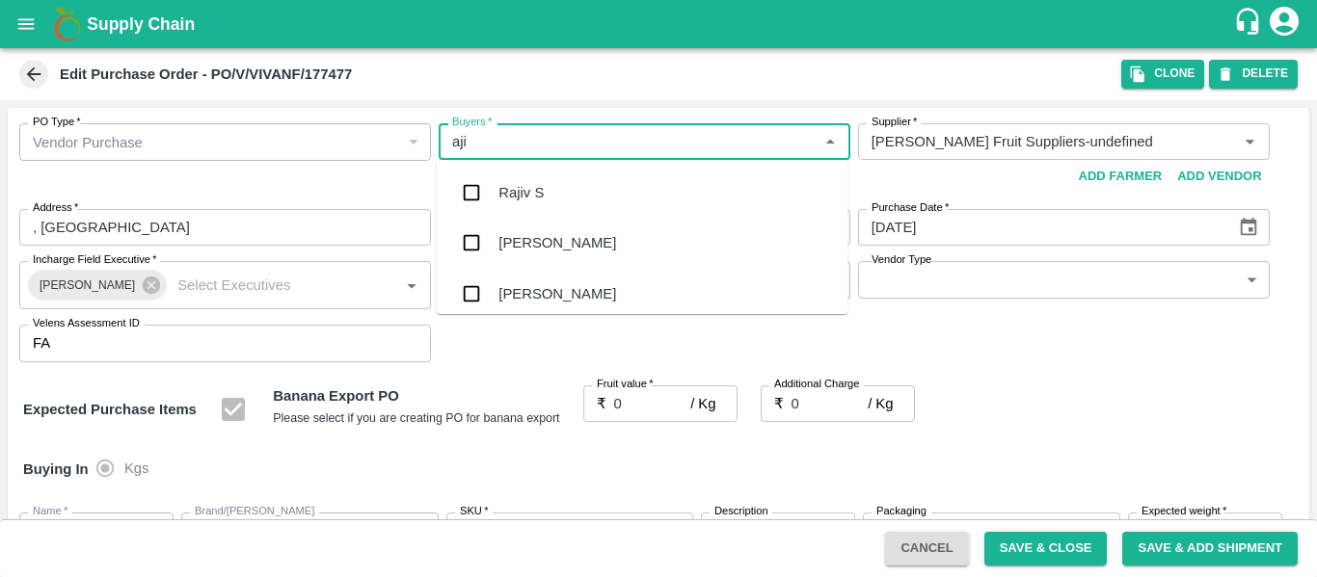
type input "ajit"
click at [506, 184] on div "Ajit Otari" at bounding box center [557, 192] width 118 height 21
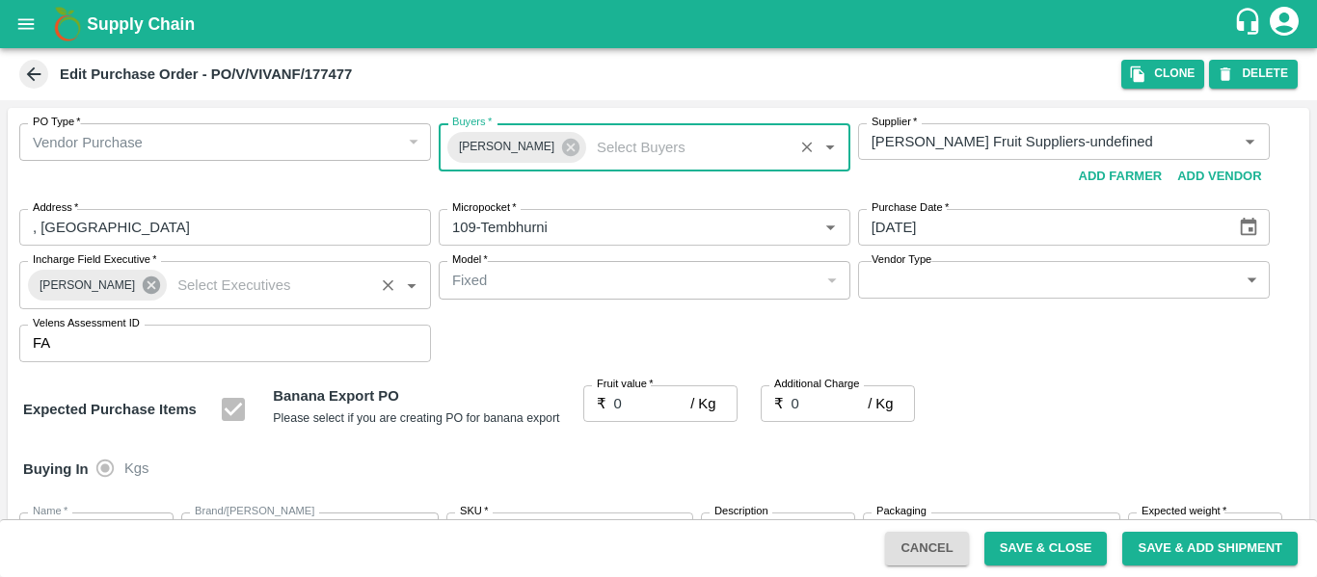
click at [143, 290] on icon at bounding box center [151, 285] width 17 height 17
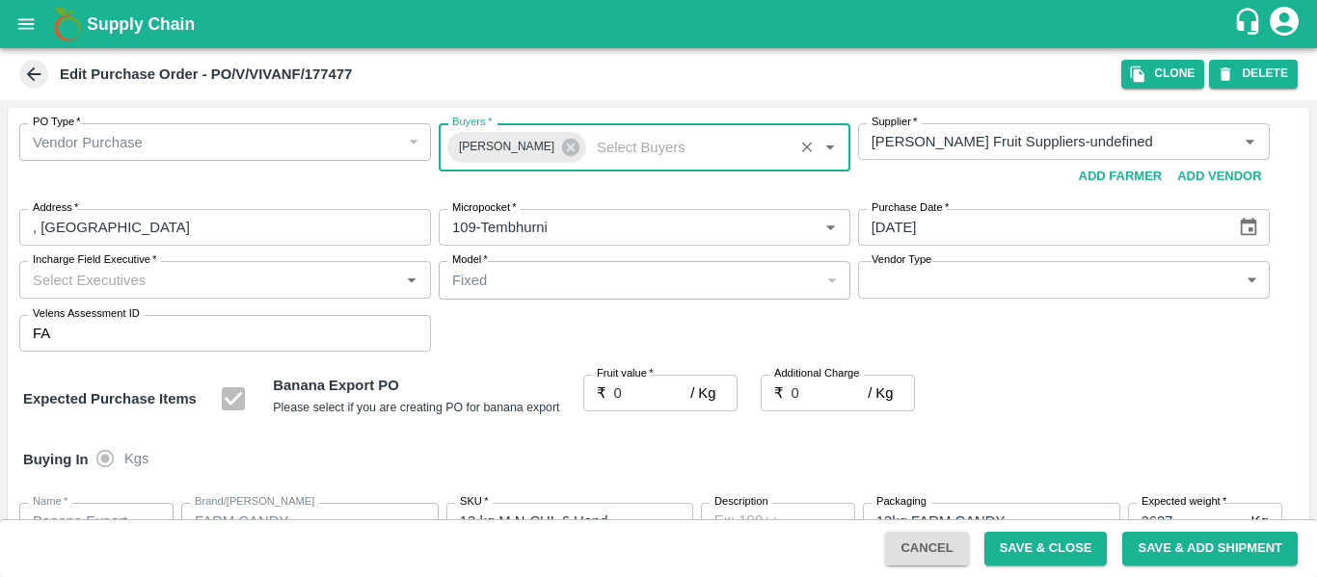
click at [120, 287] on input "Incharge Field Executive   *" at bounding box center [209, 279] width 368 height 25
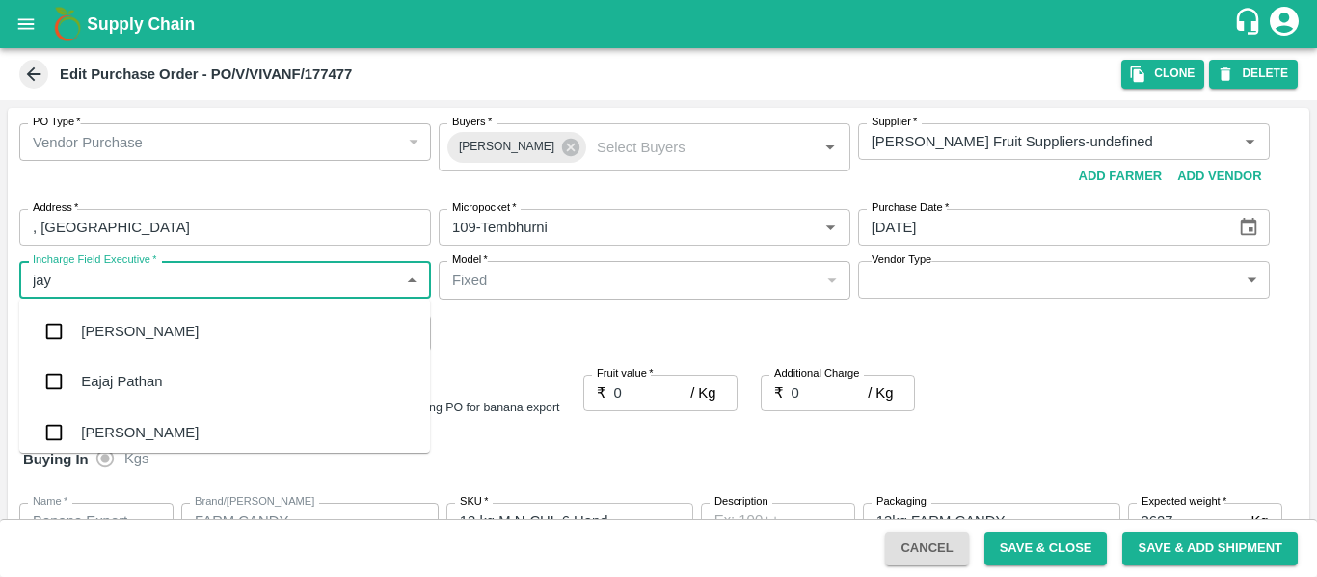
type input "jayd"
click at [123, 313] on div "jaydip Tale" at bounding box center [224, 332] width 411 height 50
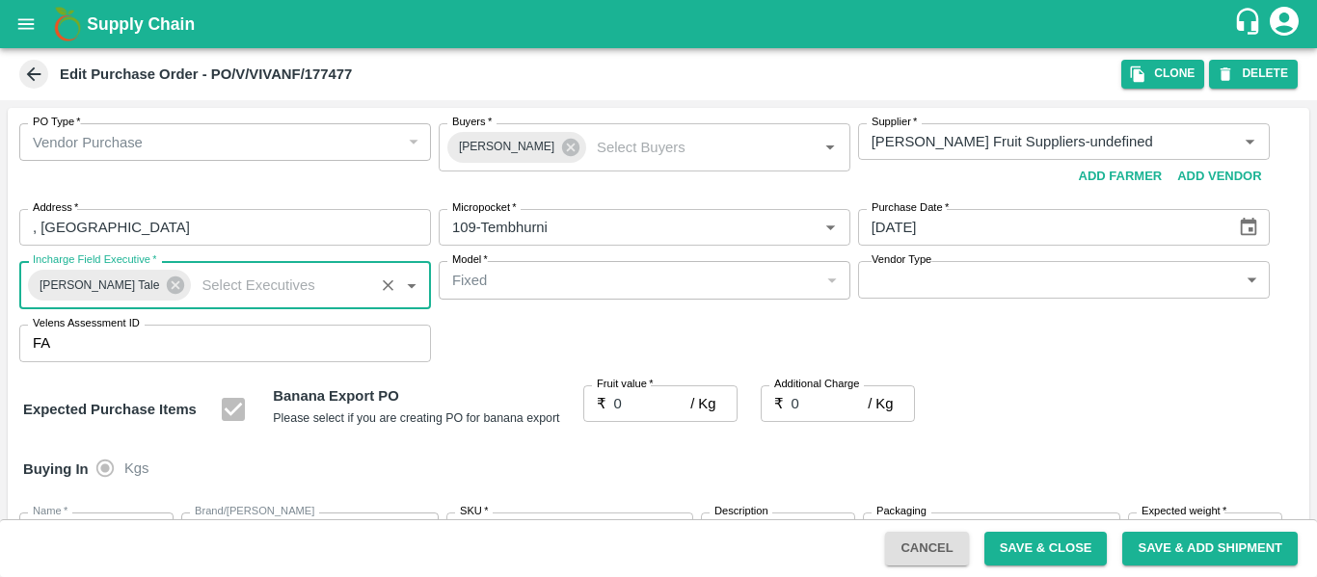
click at [807, 408] on input "0" at bounding box center [829, 404] width 77 height 37
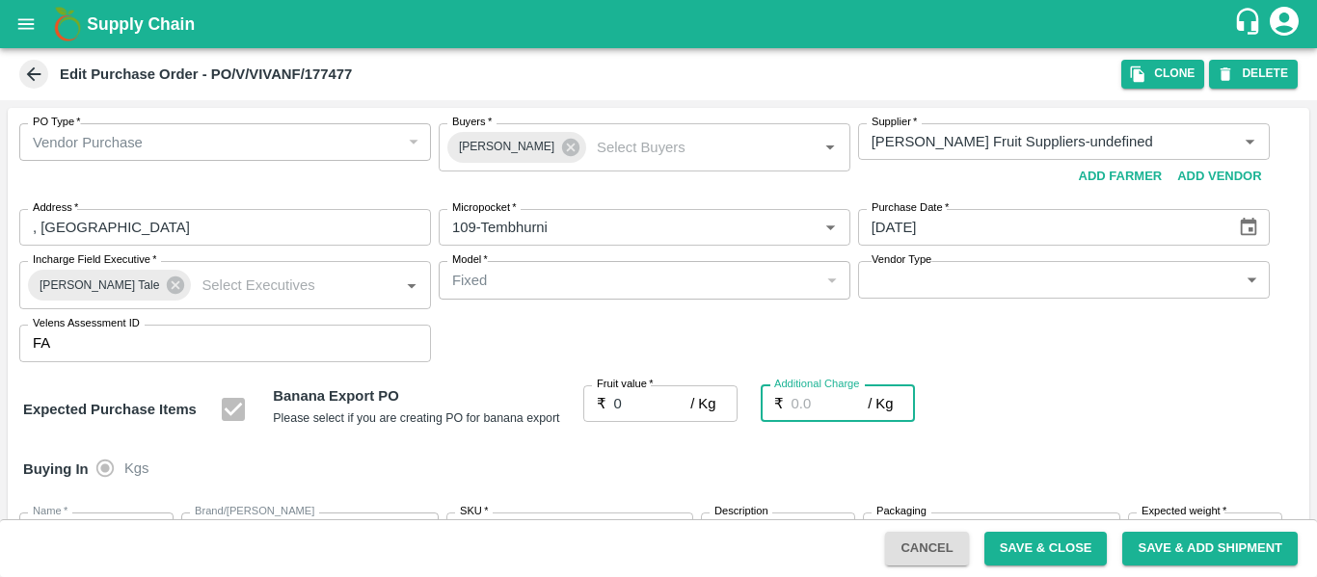
type input "2"
click at [1180, 458] on div "Buying In Kgs" at bounding box center [658, 470] width 1301 height 56
click at [647, 395] on input "0" at bounding box center [652, 403] width 77 height 37
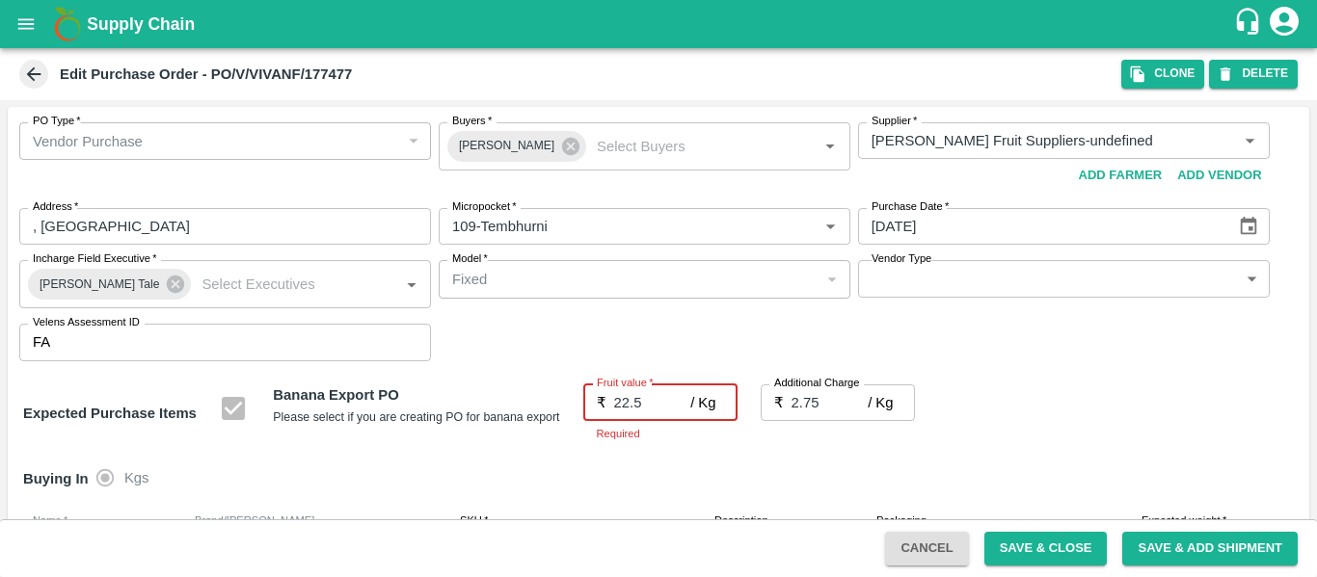
click at [1077, 538] on button "Save & Close" at bounding box center [1045, 549] width 123 height 34
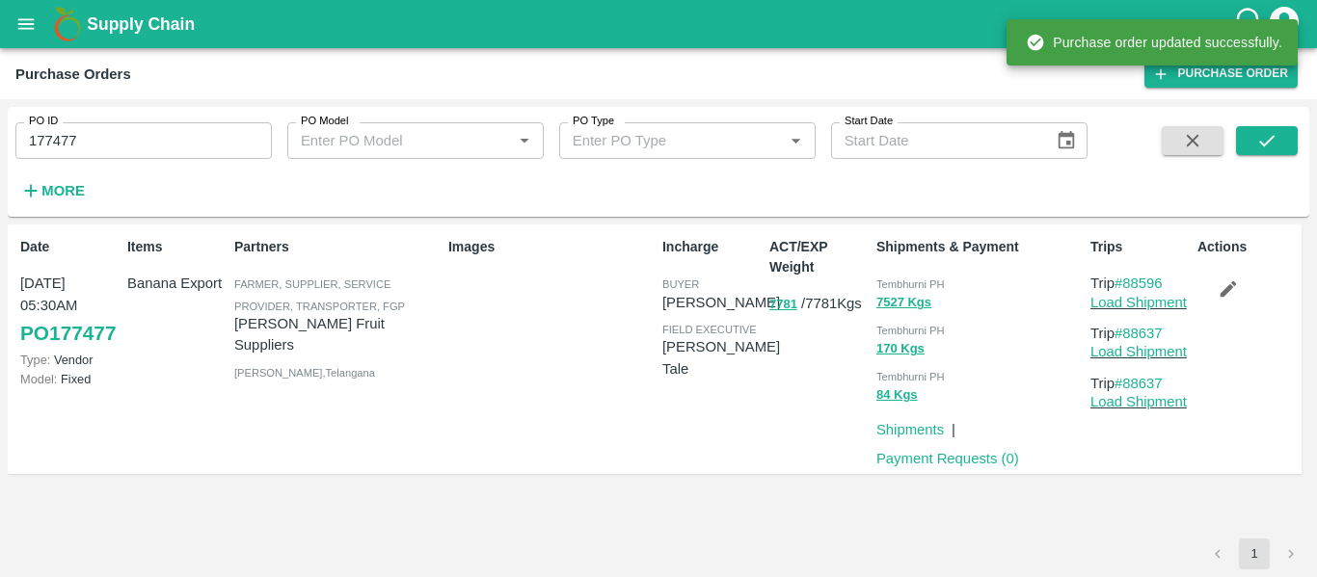
click at [1133, 311] on p "Load Shipment" at bounding box center [1139, 302] width 99 height 21
click at [1152, 306] on link "Load Shipment" at bounding box center [1138, 302] width 96 height 15
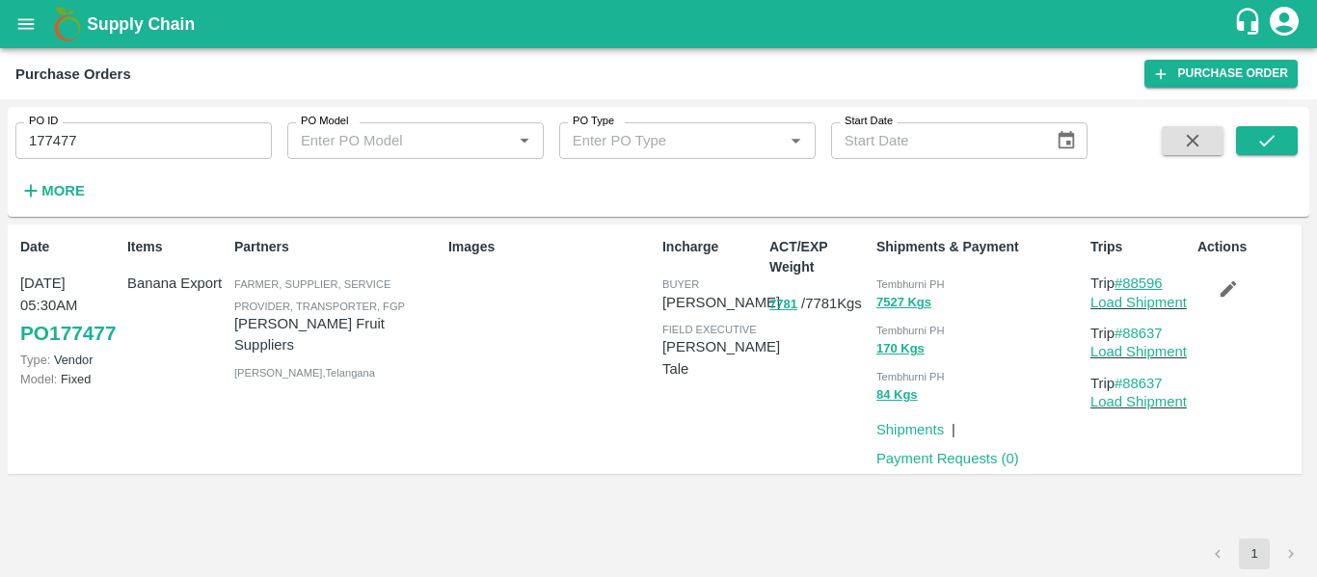
drag, startPoint x: 1184, startPoint y: 282, endPoint x: 1129, endPoint y: 284, distance: 55.0
click at [1129, 284] on p "Trip #88596" at bounding box center [1139, 283] width 99 height 21
copy link "88596"
click at [125, 132] on input "177477" at bounding box center [143, 140] width 256 height 37
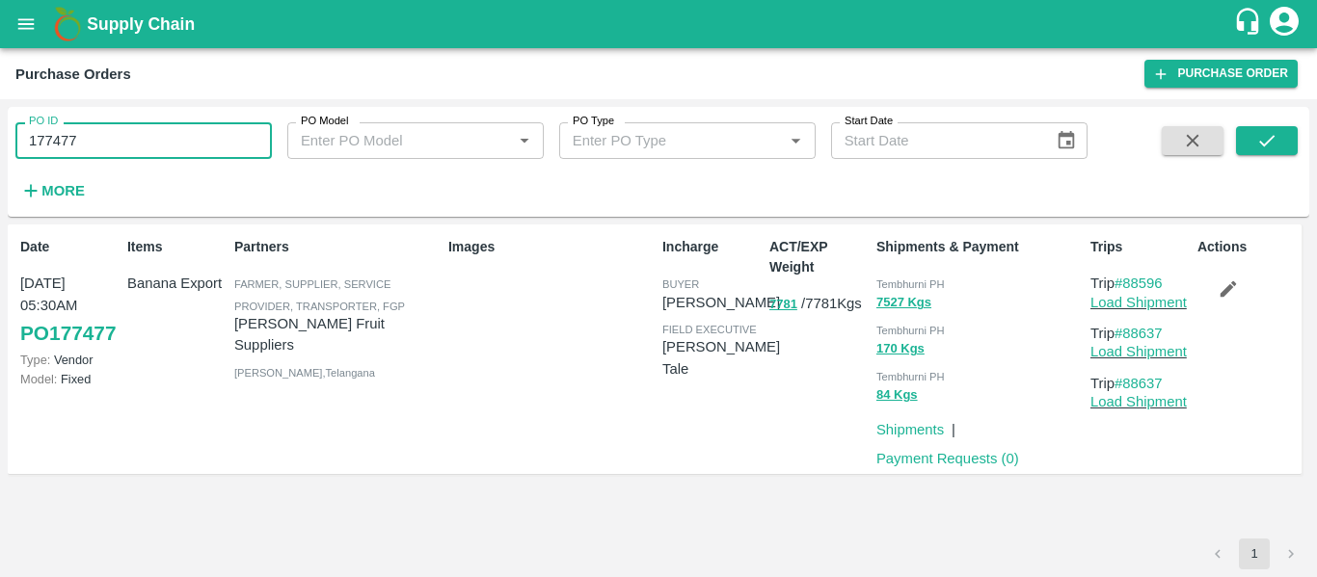
paste input "text"
click at [1280, 147] on button "submit" at bounding box center [1267, 140] width 62 height 29
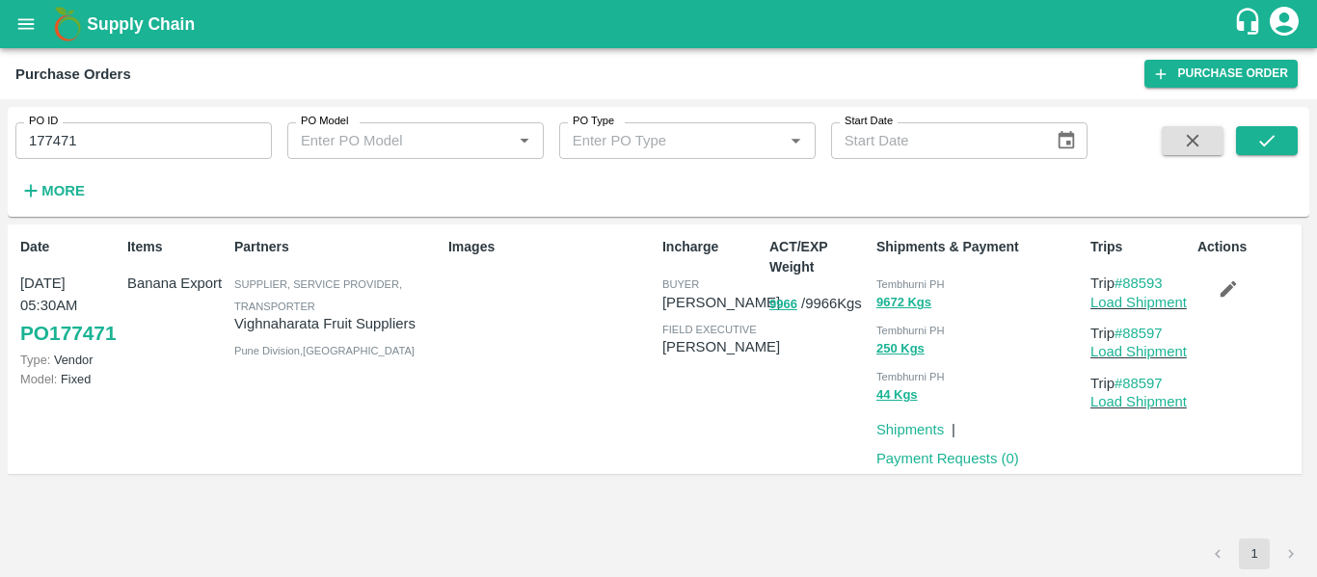
click at [1232, 285] on icon "button" at bounding box center [1228, 289] width 21 height 21
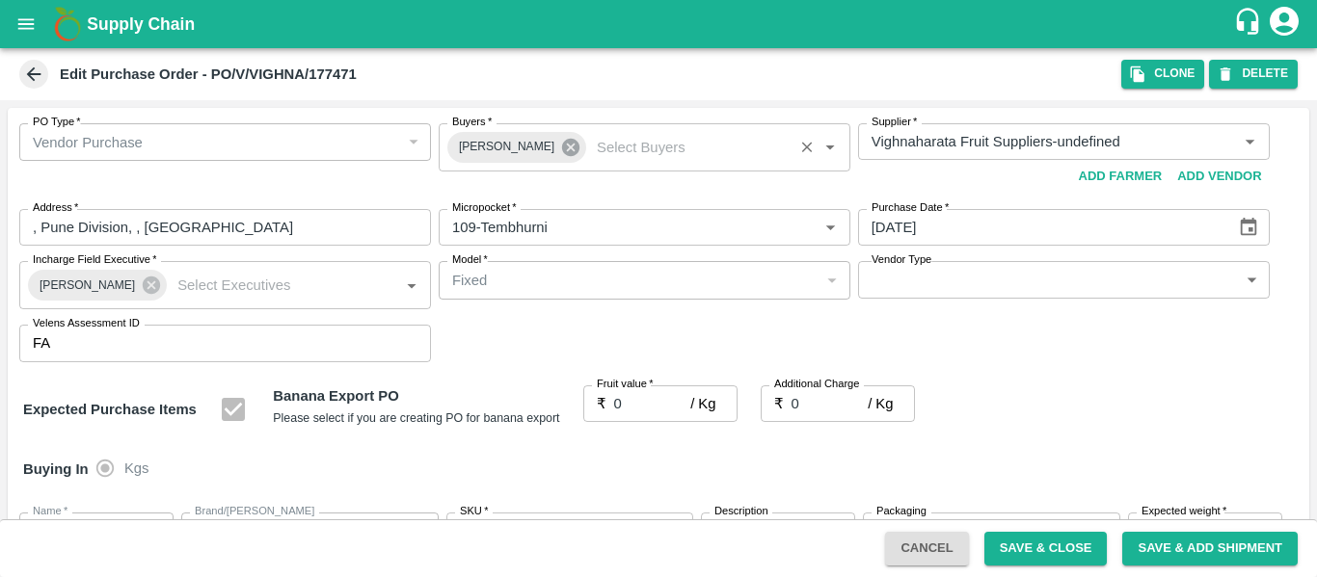
click at [561, 146] on icon at bounding box center [570, 147] width 21 height 21
click at [493, 139] on input "Buyers   *" at bounding box center [628, 141] width 368 height 25
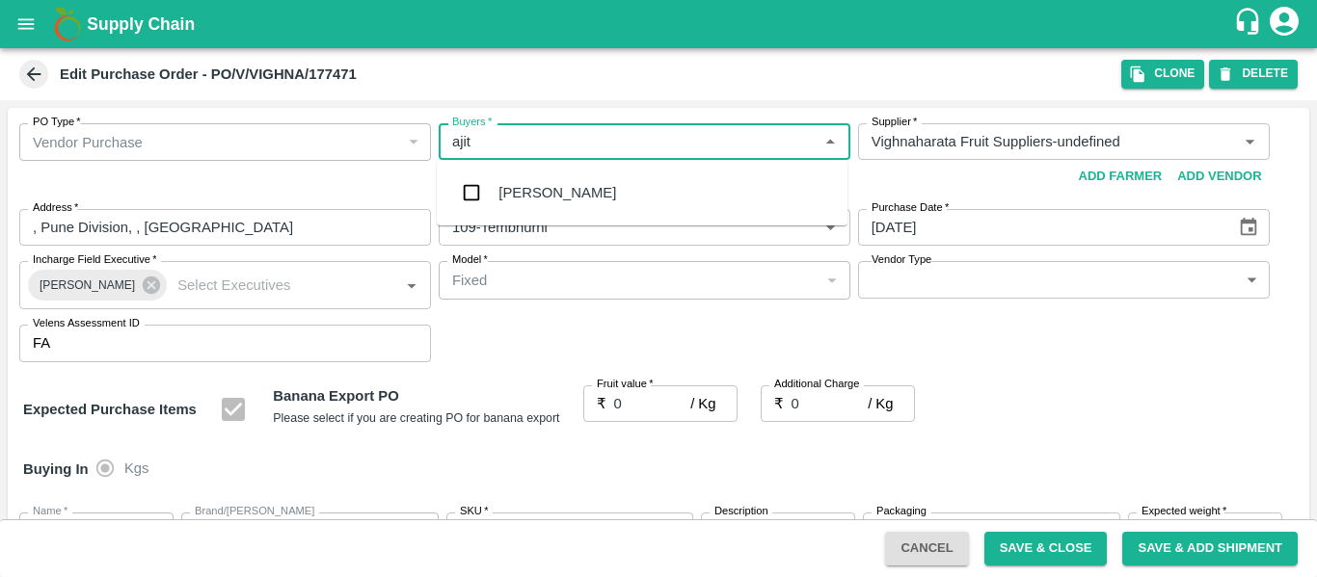
click at [499, 195] on div "Ajit Otari" at bounding box center [557, 192] width 118 height 21
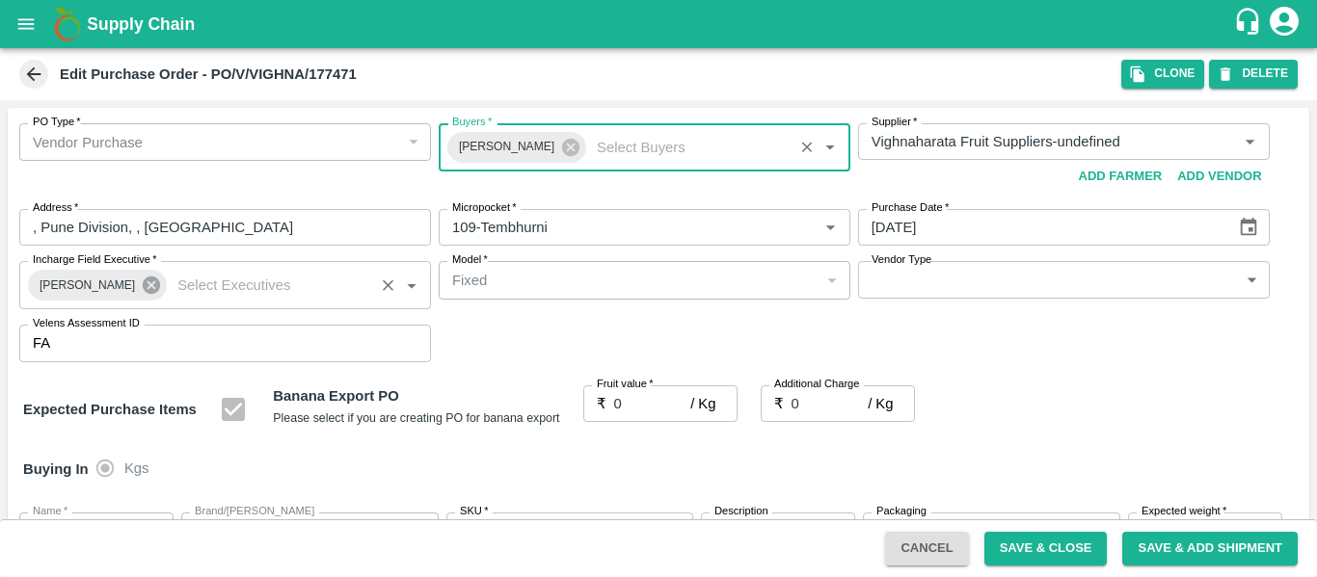
click at [144, 282] on icon at bounding box center [151, 285] width 21 height 21
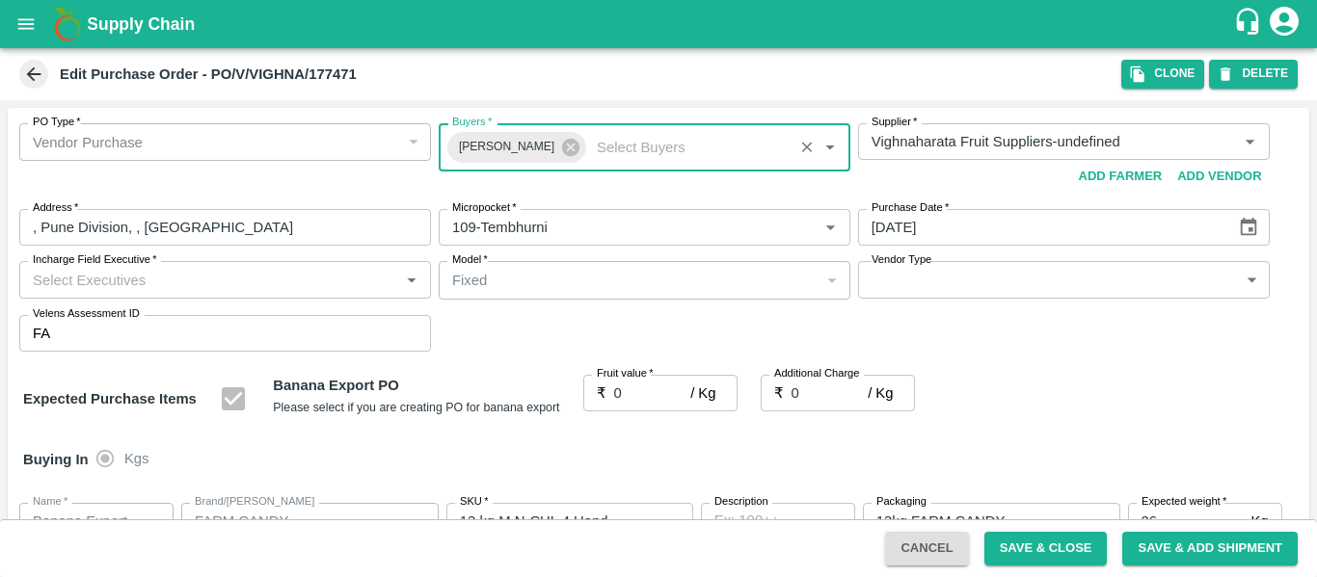
click at [144, 282] on input "Incharge Field Executive   *" at bounding box center [209, 279] width 368 height 25
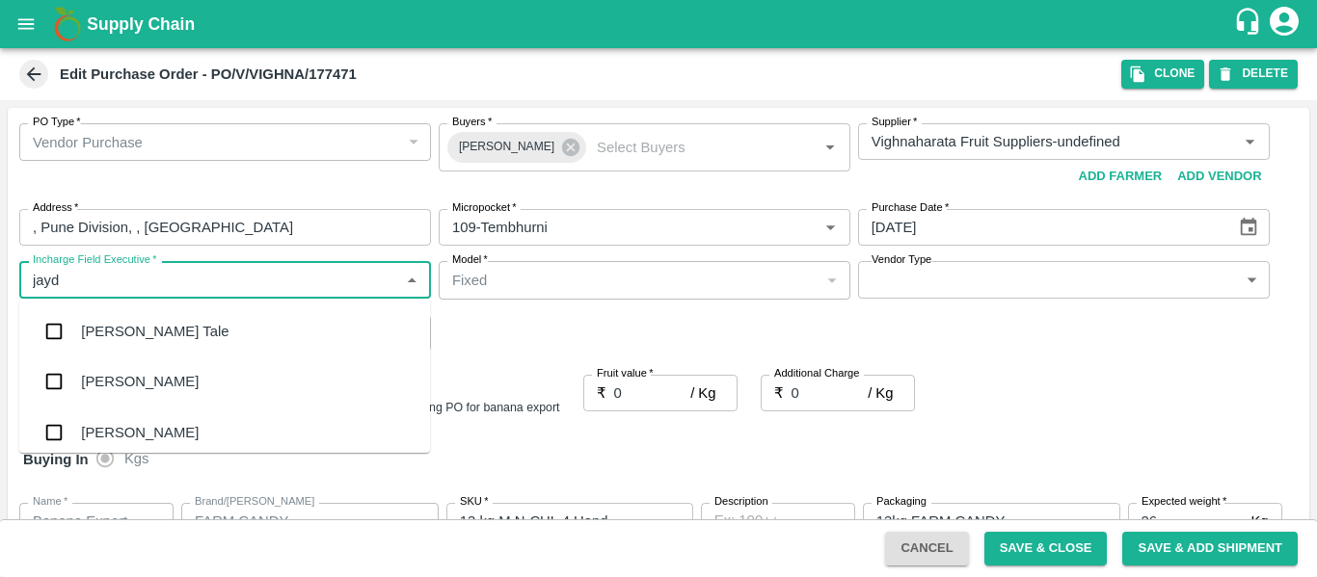
click at [146, 326] on div "jaydip Tale" at bounding box center [155, 331] width 148 height 21
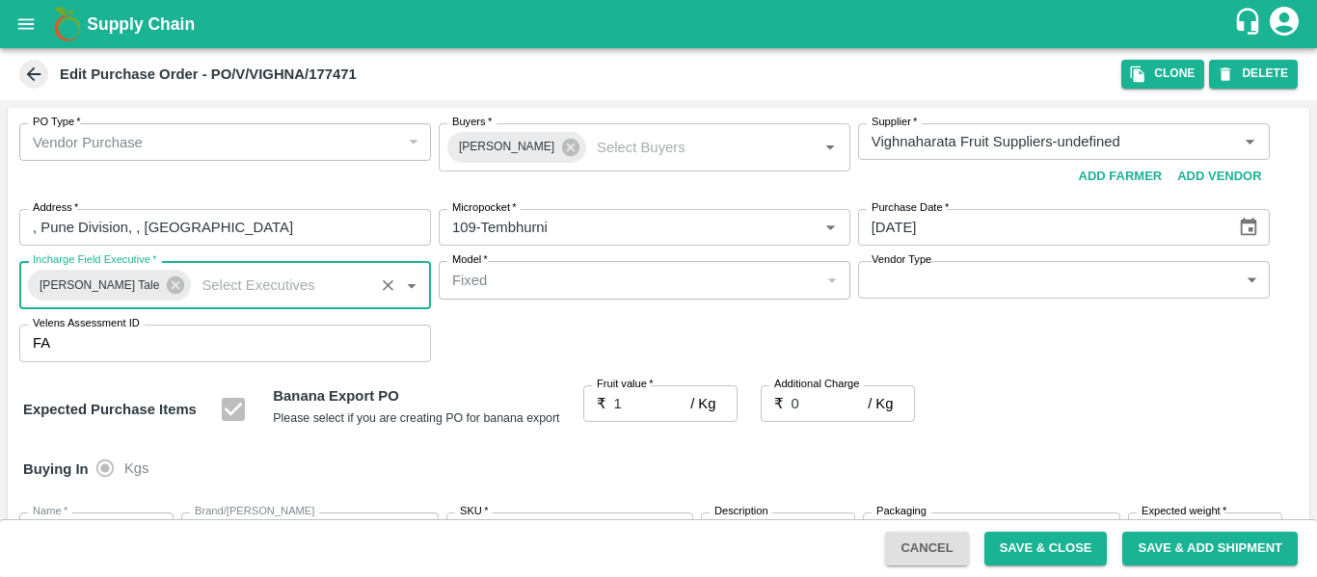
click at [677, 397] on input "1" at bounding box center [652, 404] width 77 height 37
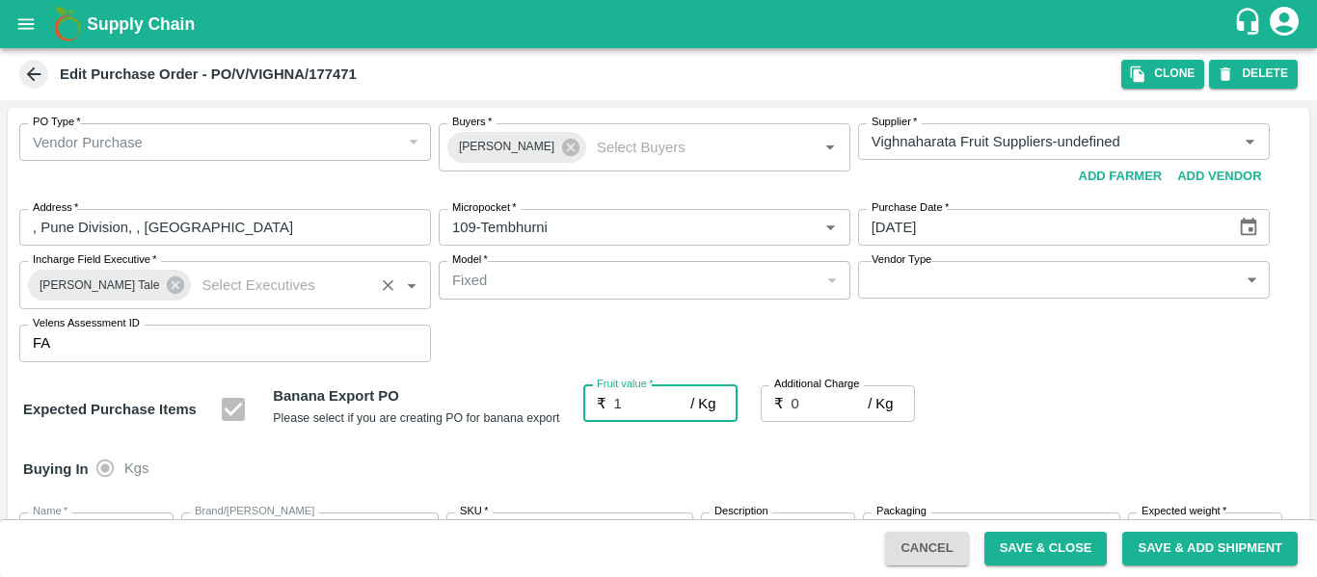
click at [639, 400] on input "1" at bounding box center [652, 404] width 77 height 37
click at [818, 396] on input "0" at bounding box center [829, 404] width 77 height 37
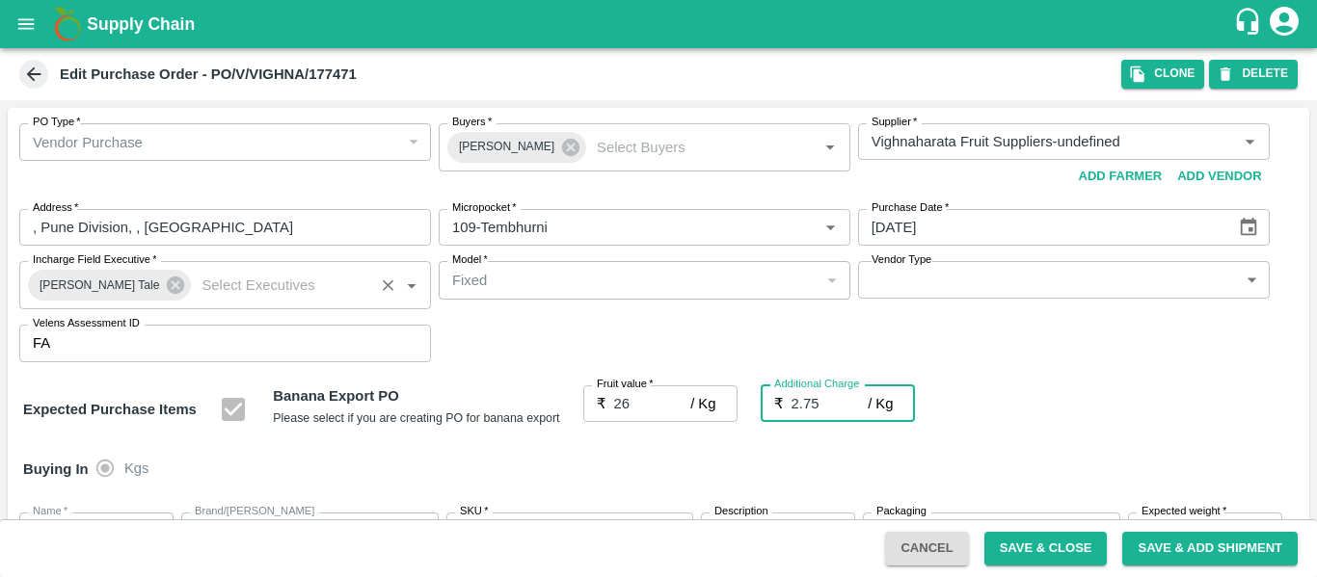
click at [1110, 408] on div "Expected Purchase Items Banana Export PO Please select if you are creating PO f…" at bounding box center [658, 410] width 1271 height 49
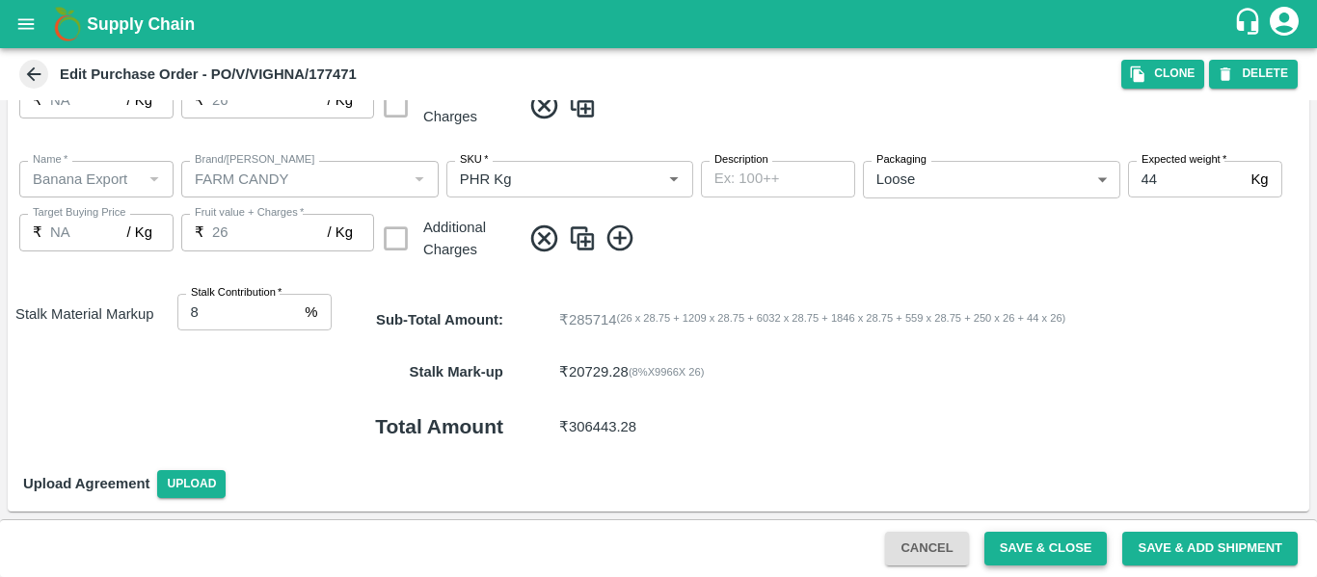
click at [1026, 539] on button "Save & Close" at bounding box center [1045, 549] width 123 height 34
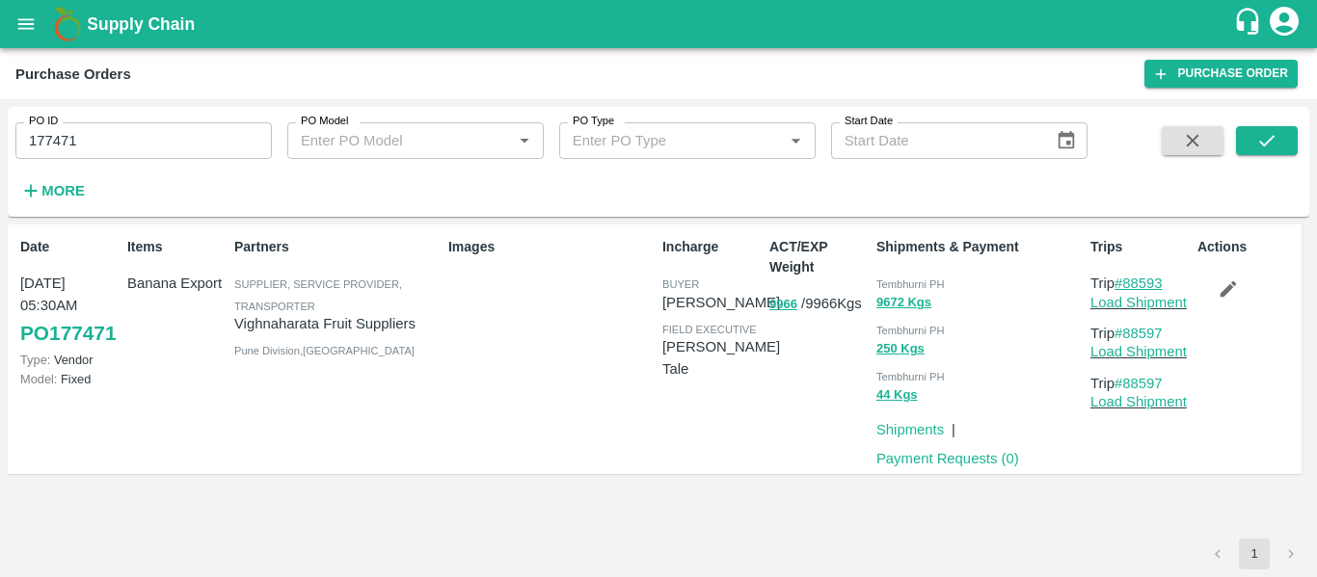
drag, startPoint x: 1176, startPoint y: 281, endPoint x: 1129, endPoint y: 285, distance: 47.5
click at [1129, 285] on p "Trip #88593" at bounding box center [1139, 283] width 99 height 21
copy link "88593"
click at [129, 112] on div "PO ID 177471 PO ID" at bounding box center [136, 133] width 272 height 52
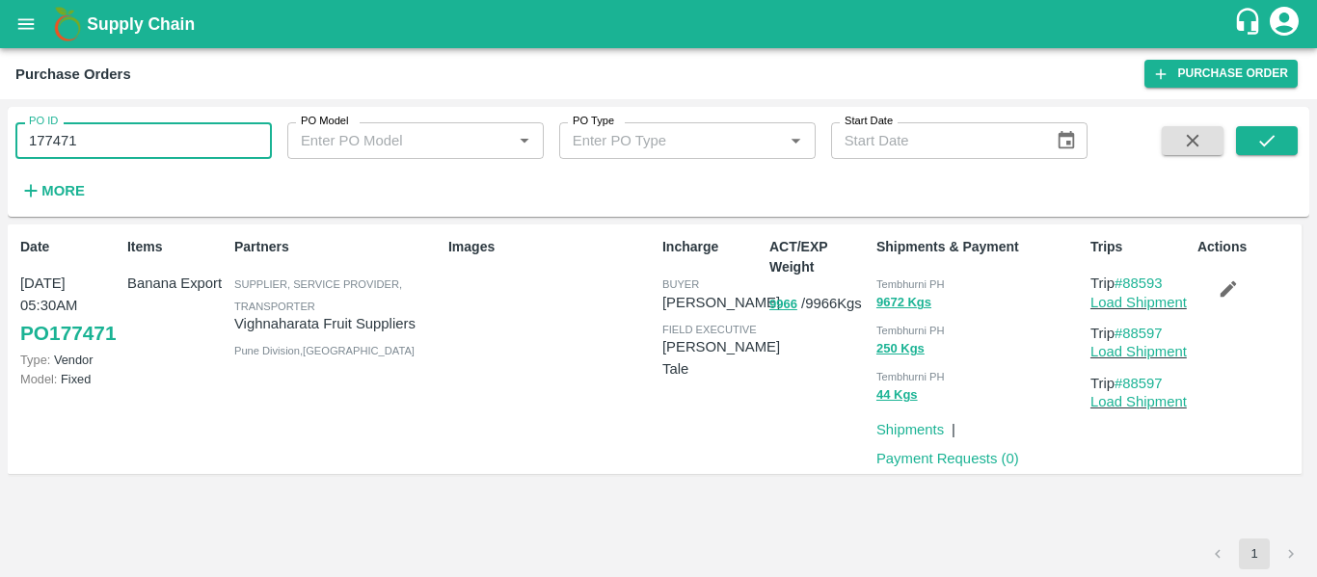
click at [131, 132] on input "177471" at bounding box center [143, 140] width 256 height 37
paste input "text"
click at [1275, 126] on button "submit" at bounding box center [1267, 140] width 62 height 29
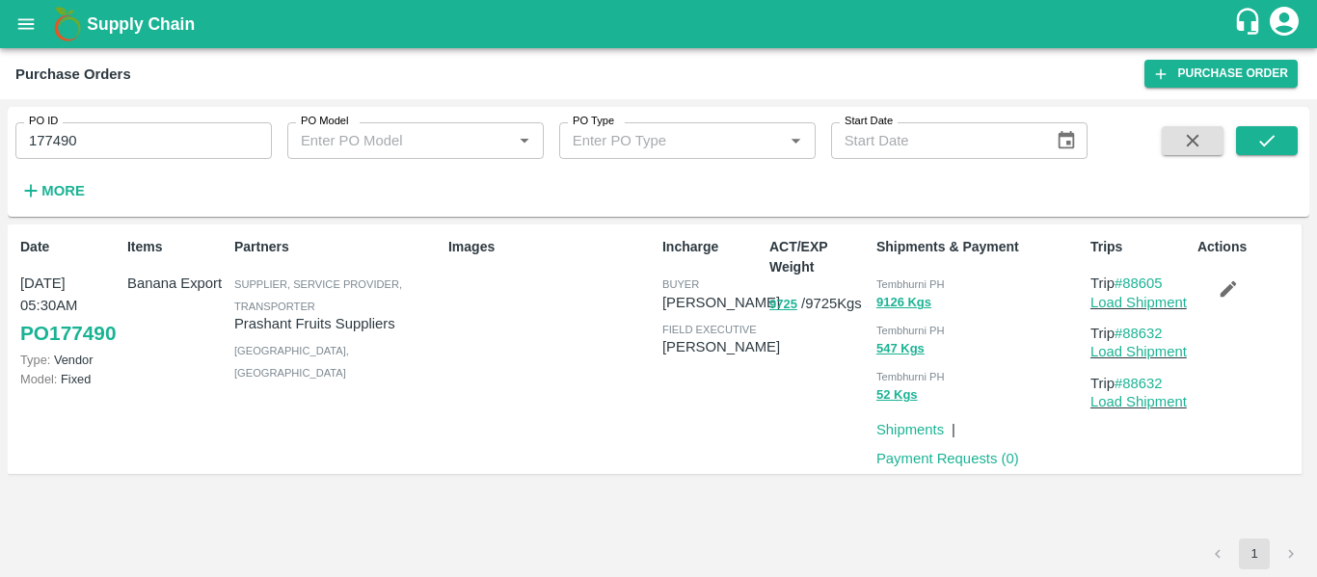
click at [137, 134] on input "177490" at bounding box center [143, 140] width 256 height 37
click at [1263, 123] on div "PO ID 177490 PO ID PO Model PO Model   * PO Type PO Type   * Start Date Start D…" at bounding box center [658, 162] width 1301 height 94
click at [1251, 138] on button "submit" at bounding box center [1267, 140] width 62 height 29
click at [1241, 282] on button "button" at bounding box center [1228, 289] width 62 height 33
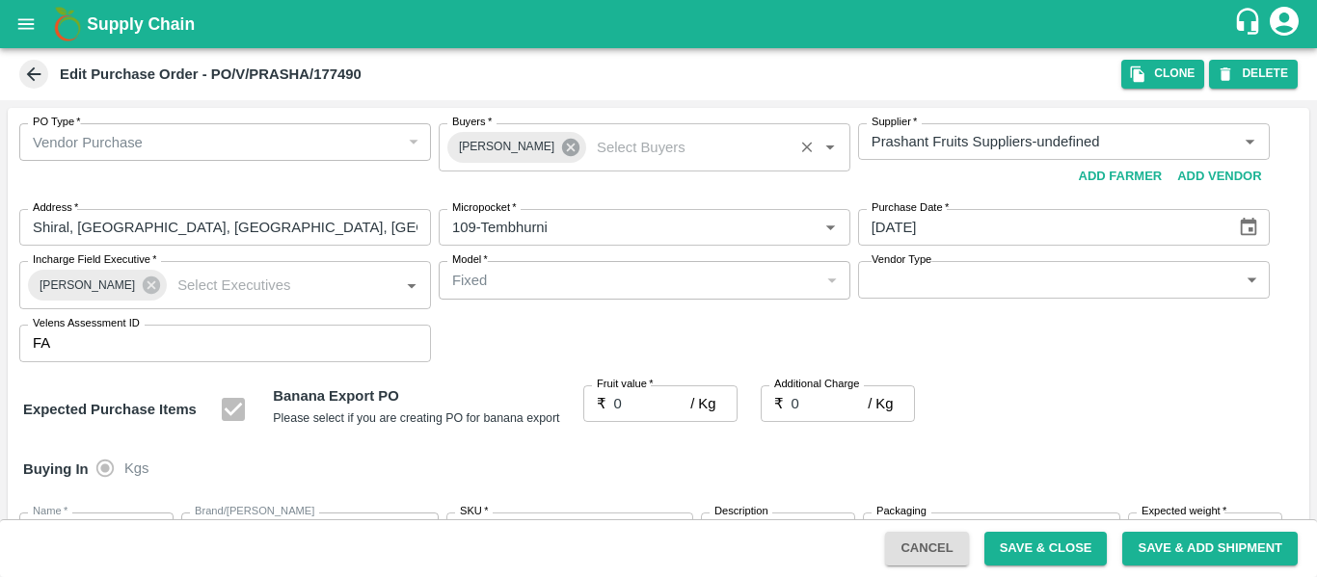
click at [562, 149] on icon at bounding box center [570, 147] width 17 height 17
click at [504, 148] on input "Buyers   *" at bounding box center [628, 141] width 368 height 25
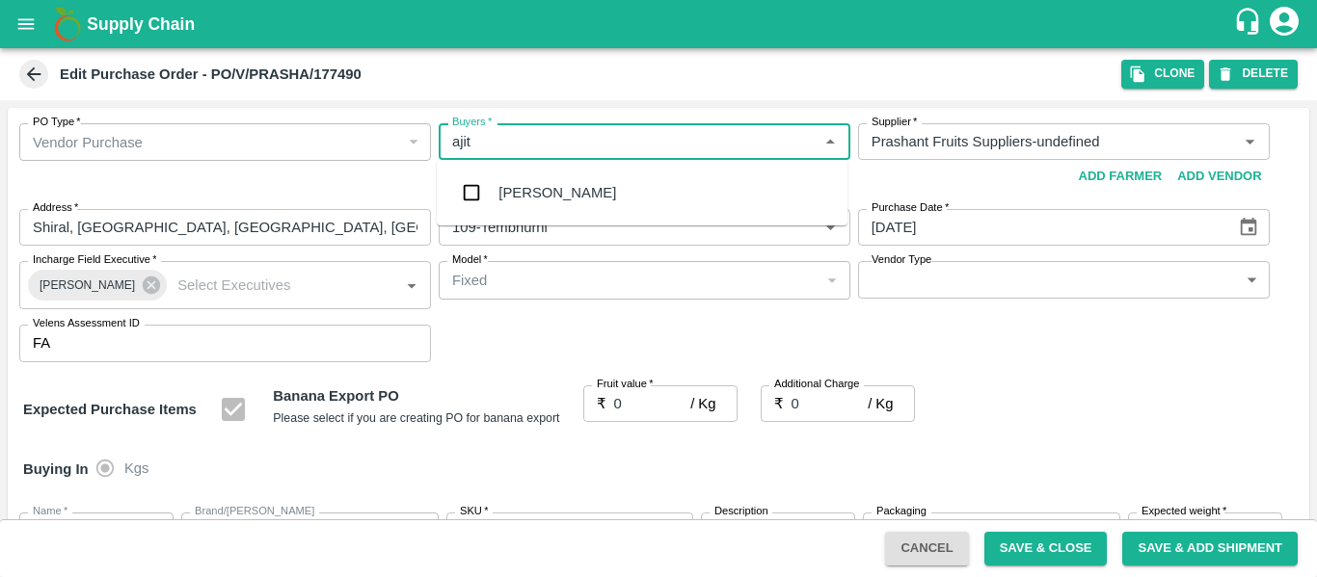
click at [513, 191] on div "Ajit Otari" at bounding box center [557, 192] width 118 height 21
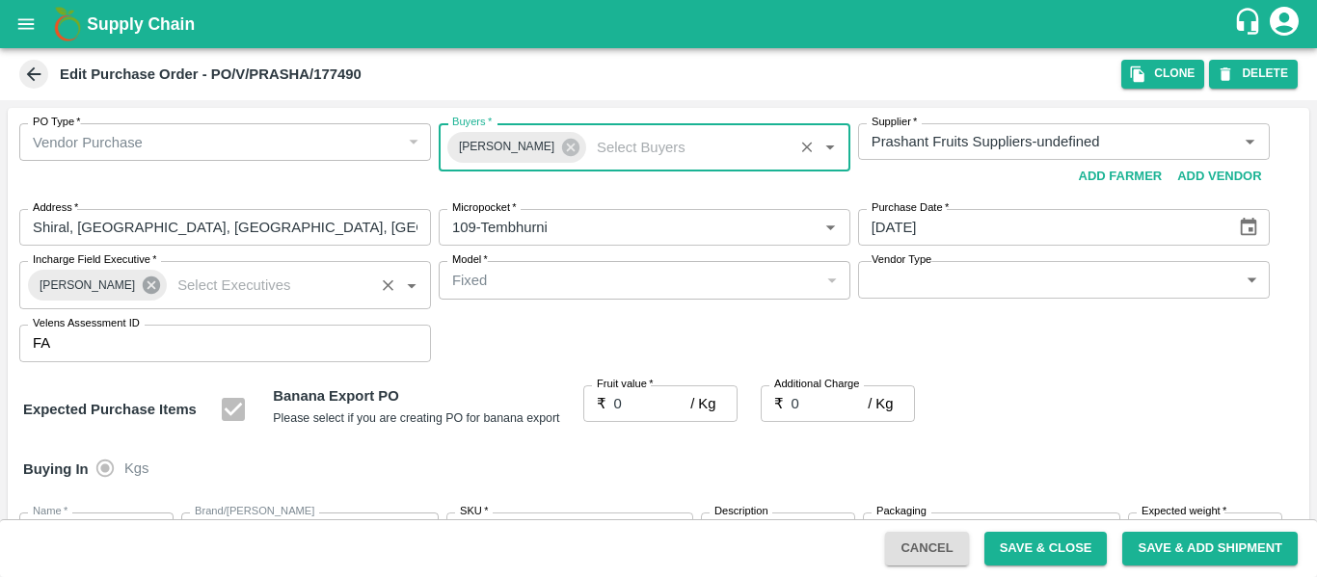
click at [141, 288] on icon at bounding box center [151, 285] width 21 height 21
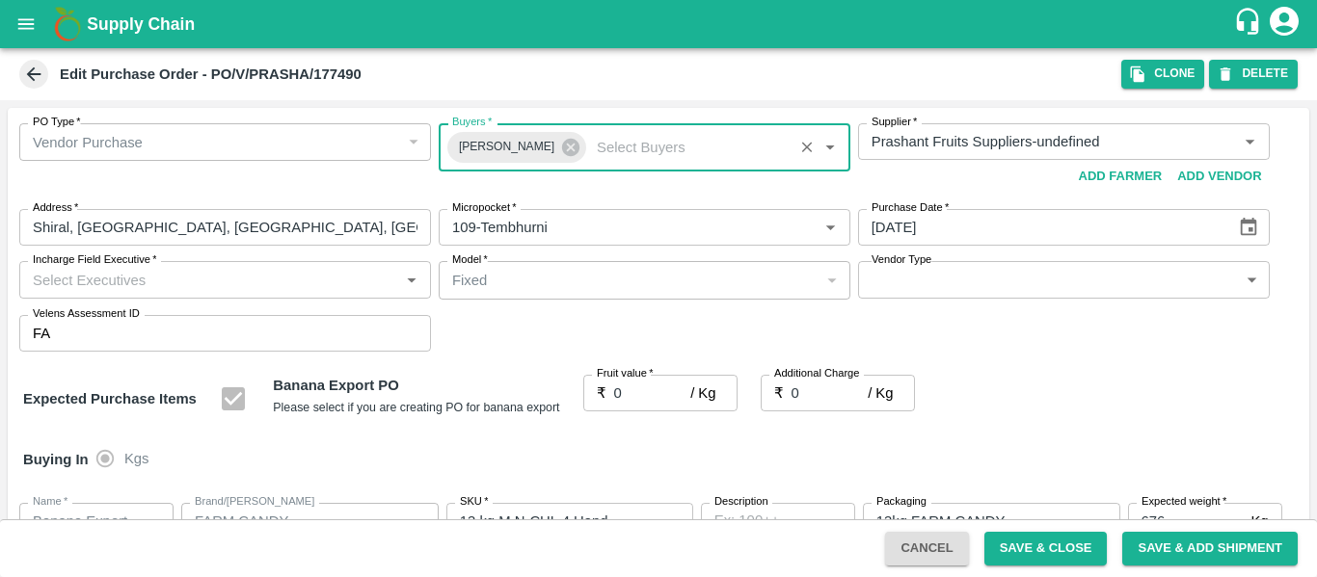
click at [123, 288] on input "Incharge Field Executive   *" at bounding box center [209, 279] width 368 height 25
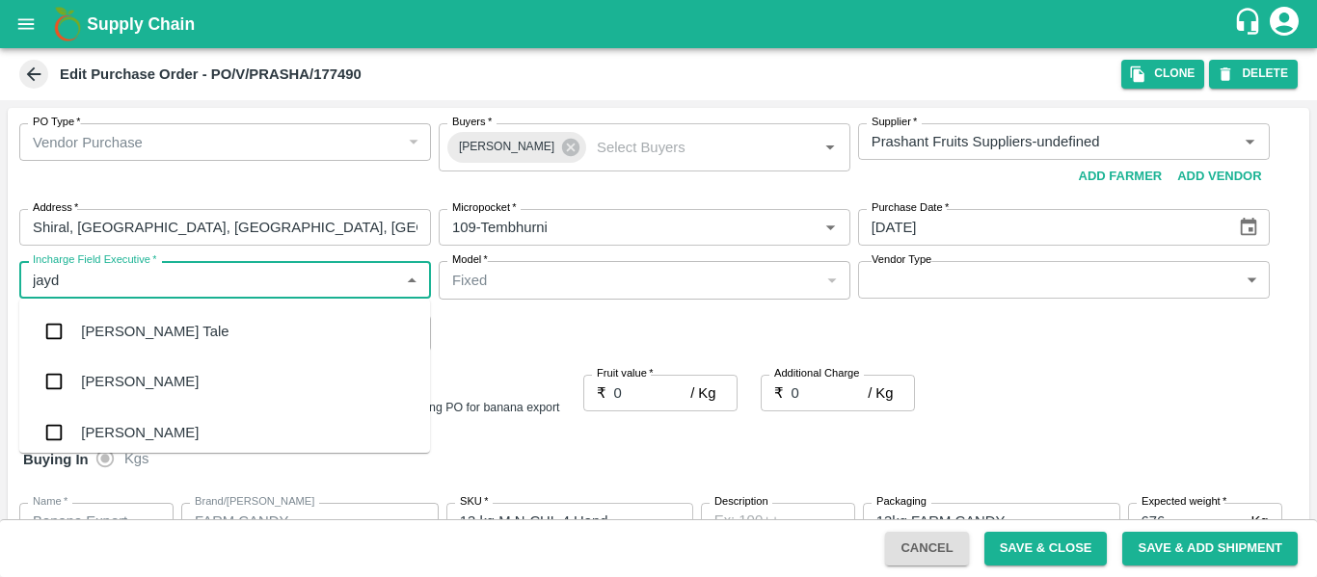
click at [128, 320] on div "jaydip Tale" at bounding box center [224, 332] width 411 height 50
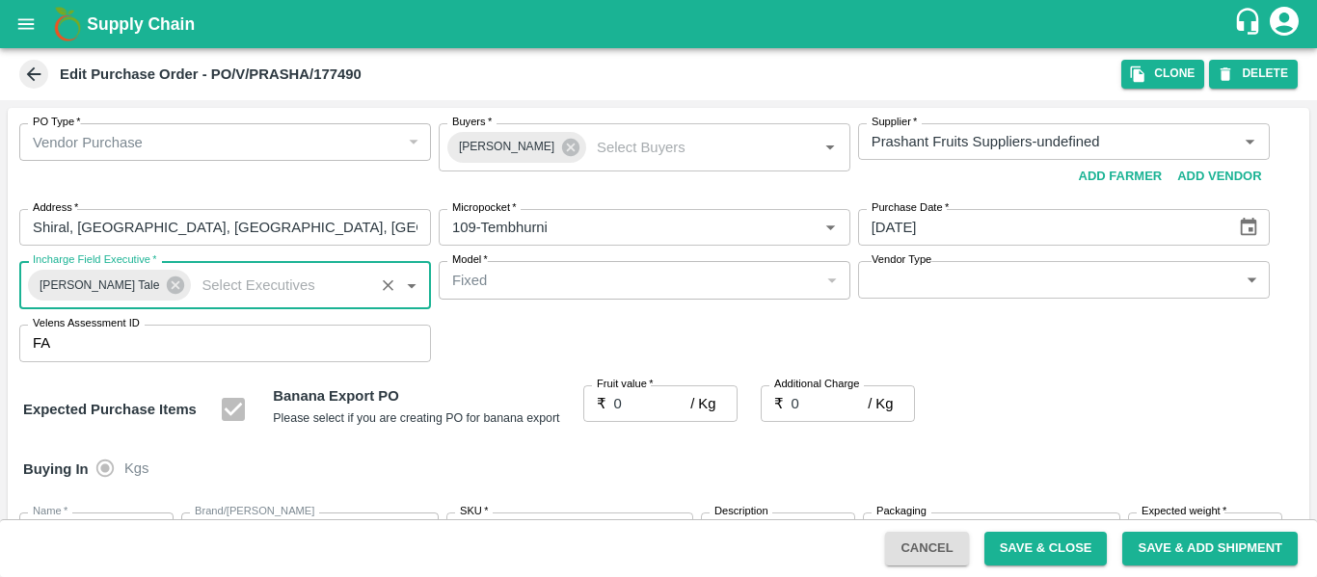
click at [628, 405] on input "0" at bounding box center [652, 404] width 77 height 37
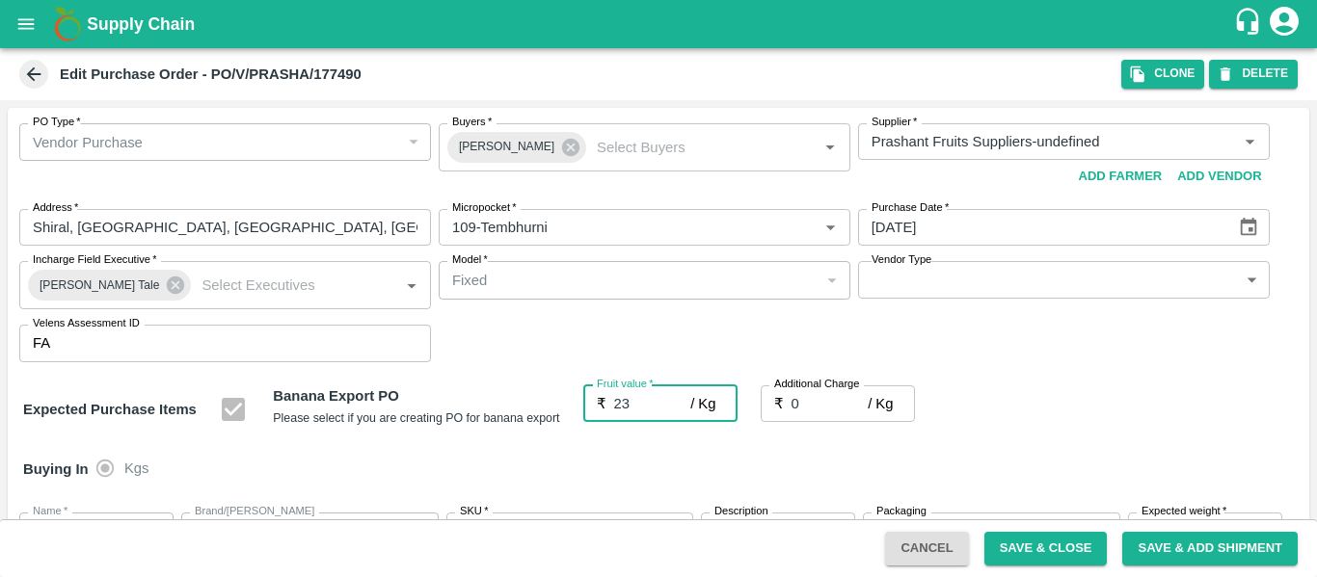
click at [795, 398] on input "0" at bounding box center [829, 404] width 77 height 37
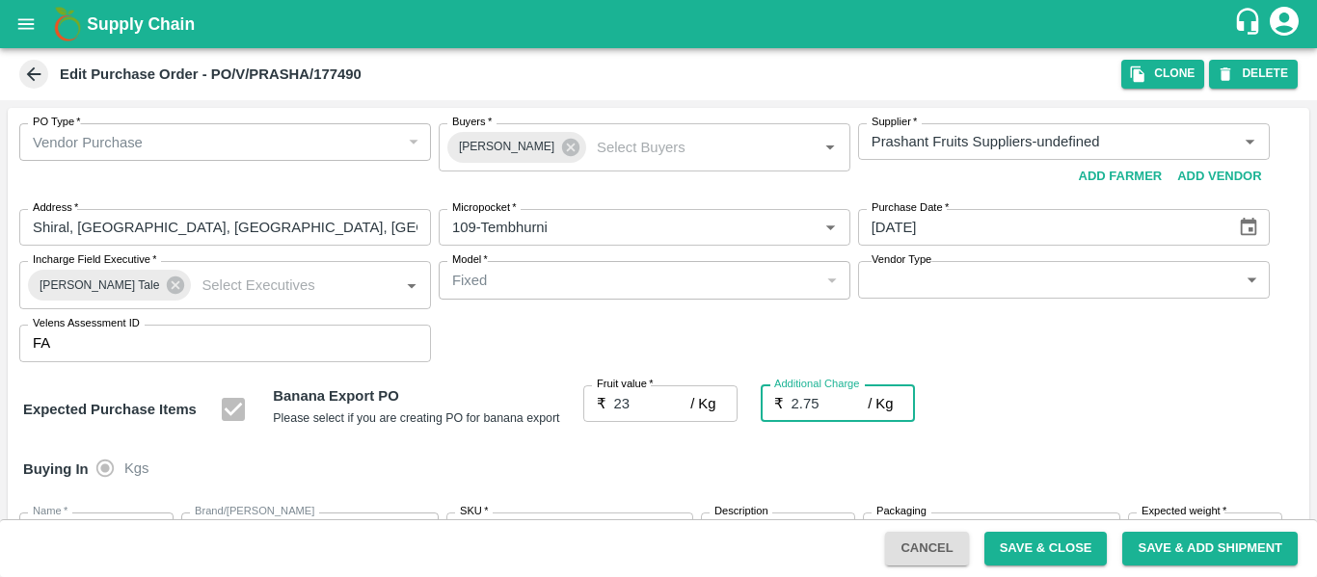
click at [1116, 414] on div "Expected Purchase Items Banana Export PO Please select if you are creating PO f…" at bounding box center [658, 410] width 1271 height 49
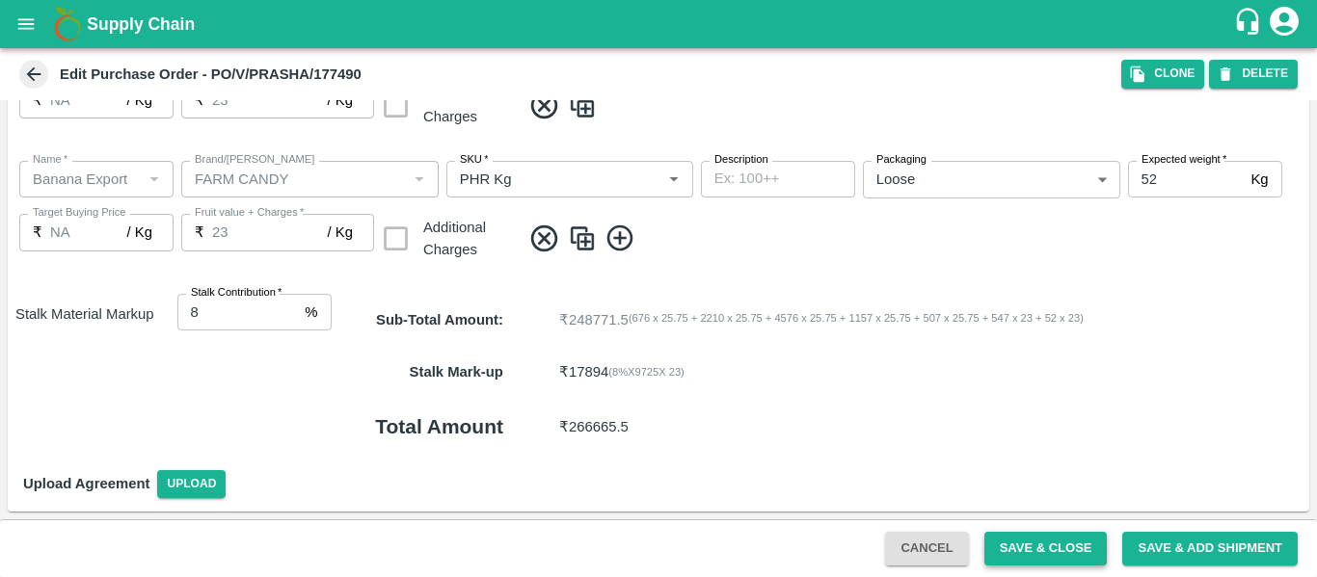
click at [1019, 546] on button "Save & Close" at bounding box center [1045, 549] width 123 height 34
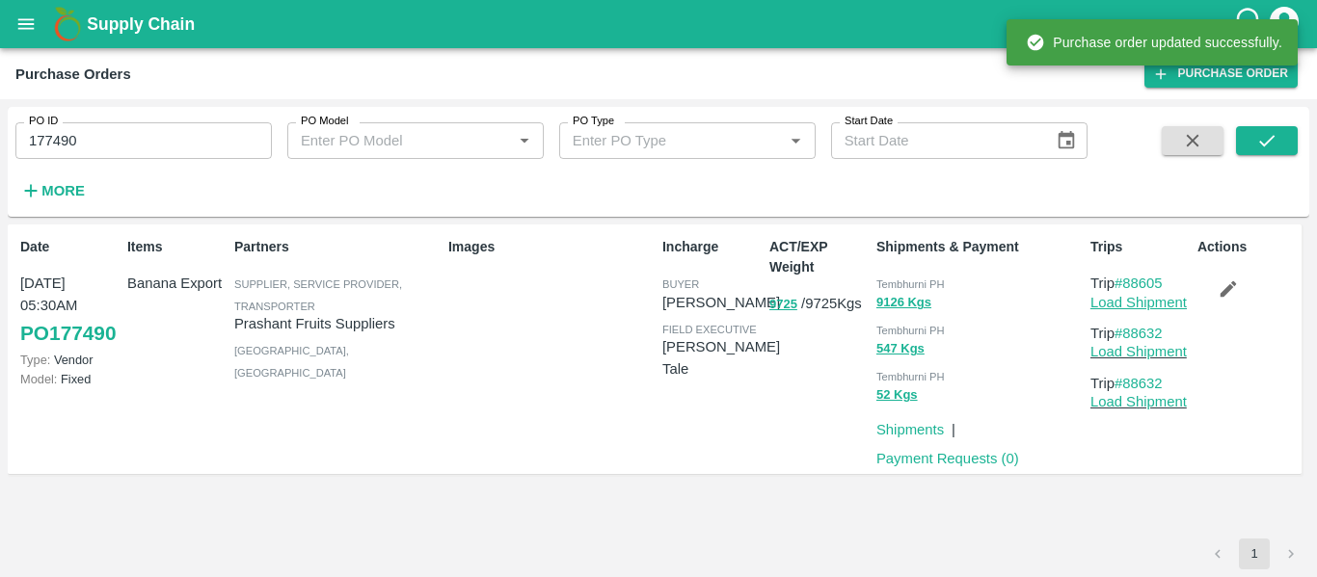
click at [1130, 304] on link "Load Shipment" at bounding box center [1138, 302] width 96 height 15
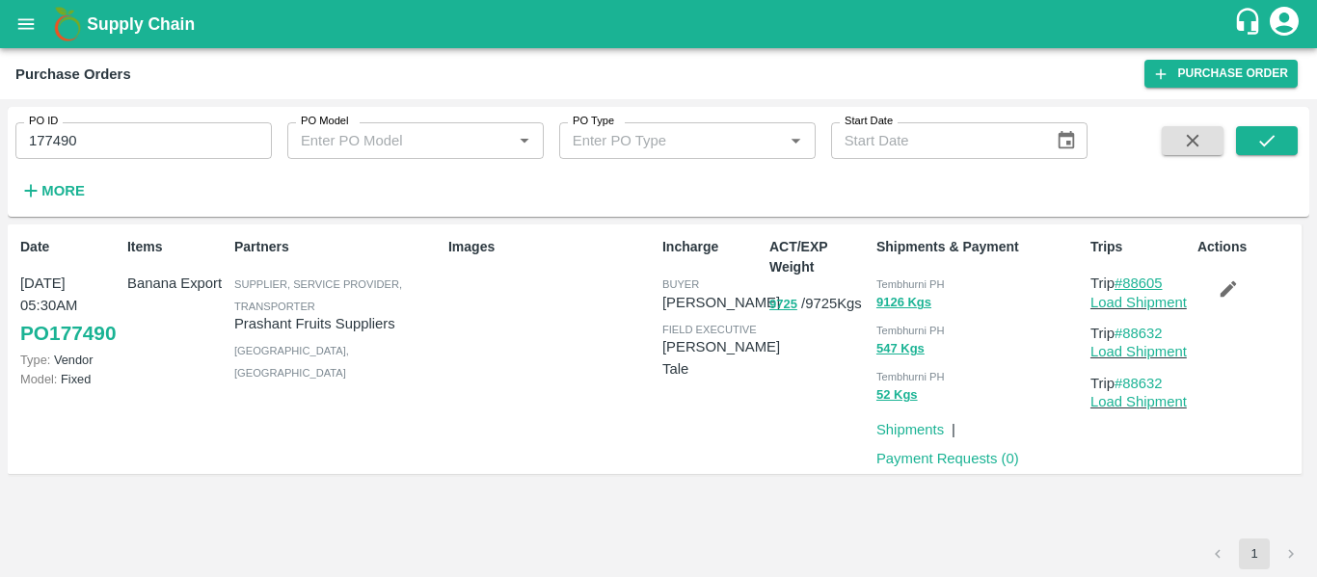
drag, startPoint x: 1175, startPoint y: 282, endPoint x: 1124, endPoint y: 283, distance: 51.1
click at [1124, 283] on p "Trip #88605" at bounding box center [1139, 283] width 99 height 21
copy link "88605"
click at [79, 155] on input "177490" at bounding box center [143, 140] width 256 height 37
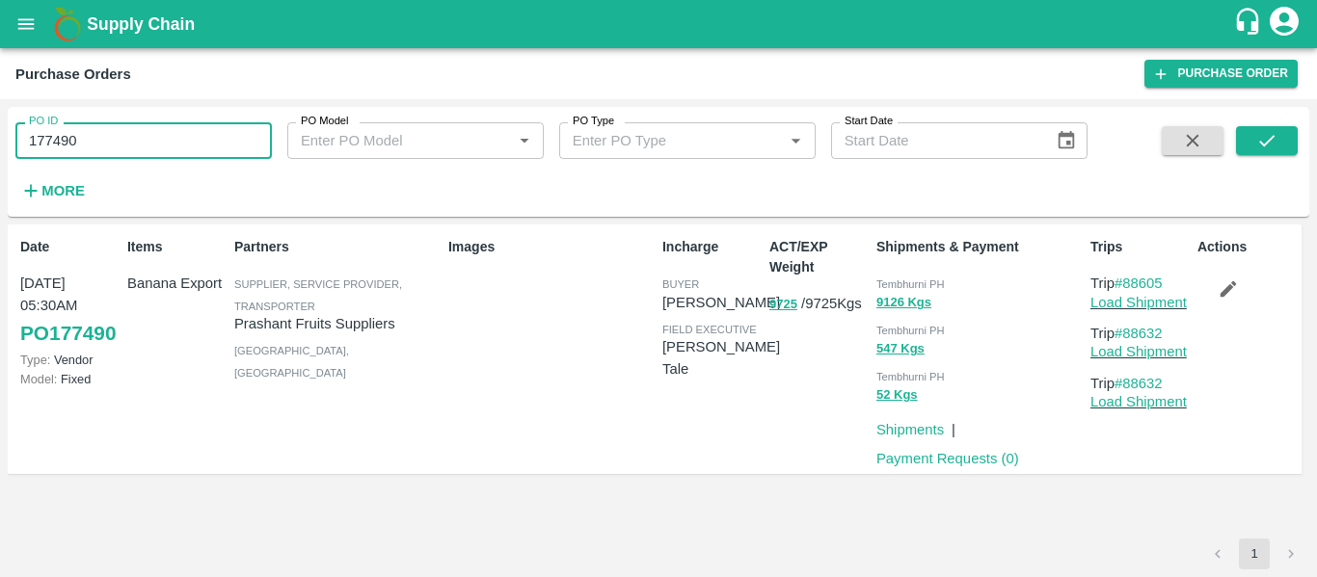
paste input "text"
click at [1282, 138] on button "submit" at bounding box center [1267, 140] width 62 height 29
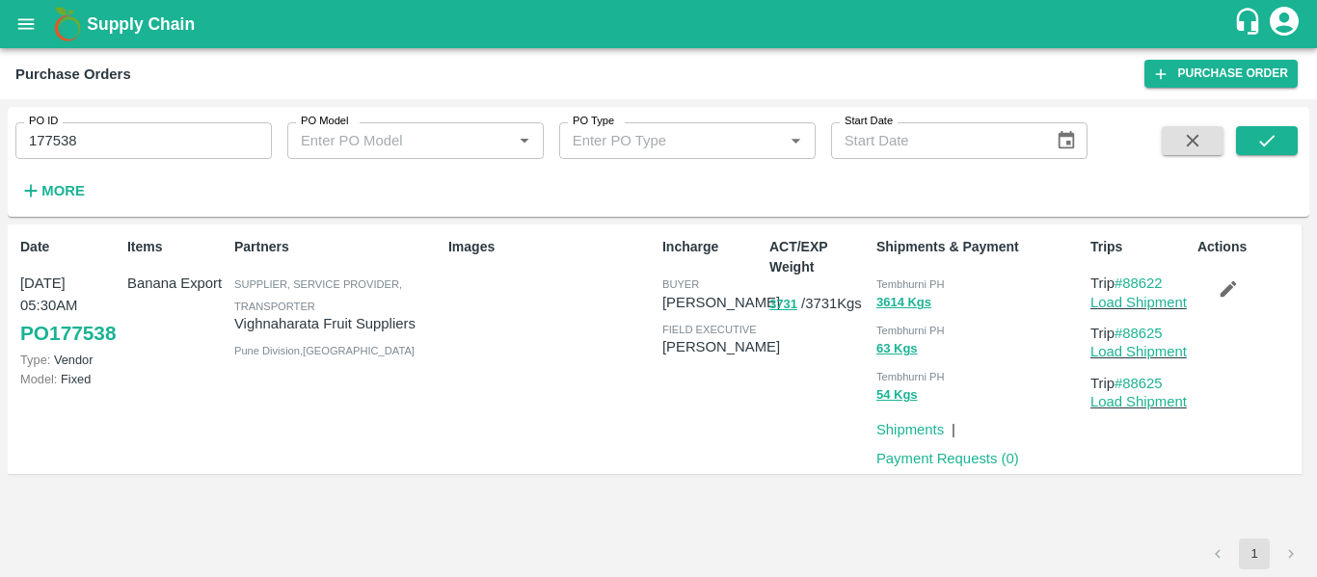
click at [1224, 284] on icon "button" at bounding box center [1228, 289] width 21 height 21
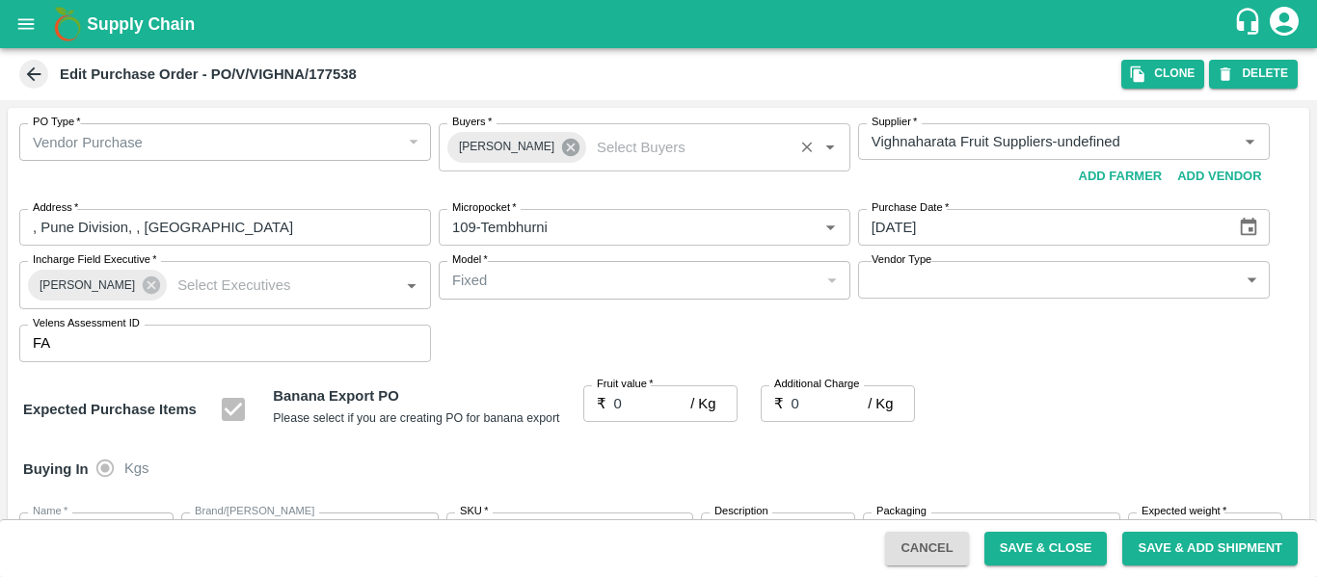
click at [560, 148] on icon at bounding box center [570, 147] width 21 height 21
click at [512, 145] on input "Buyers   *" at bounding box center [628, 141] width 368 height 25
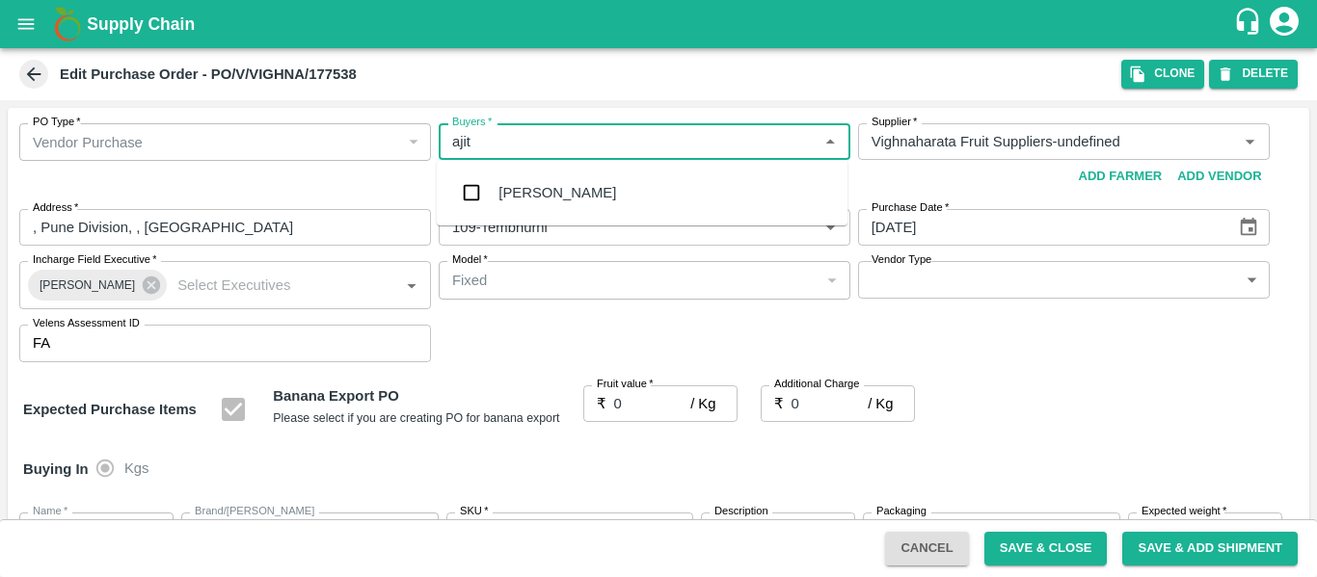
click at [518, 190] on div "Ajit Otari" at bounding box center [557, 192] width 118 height 21
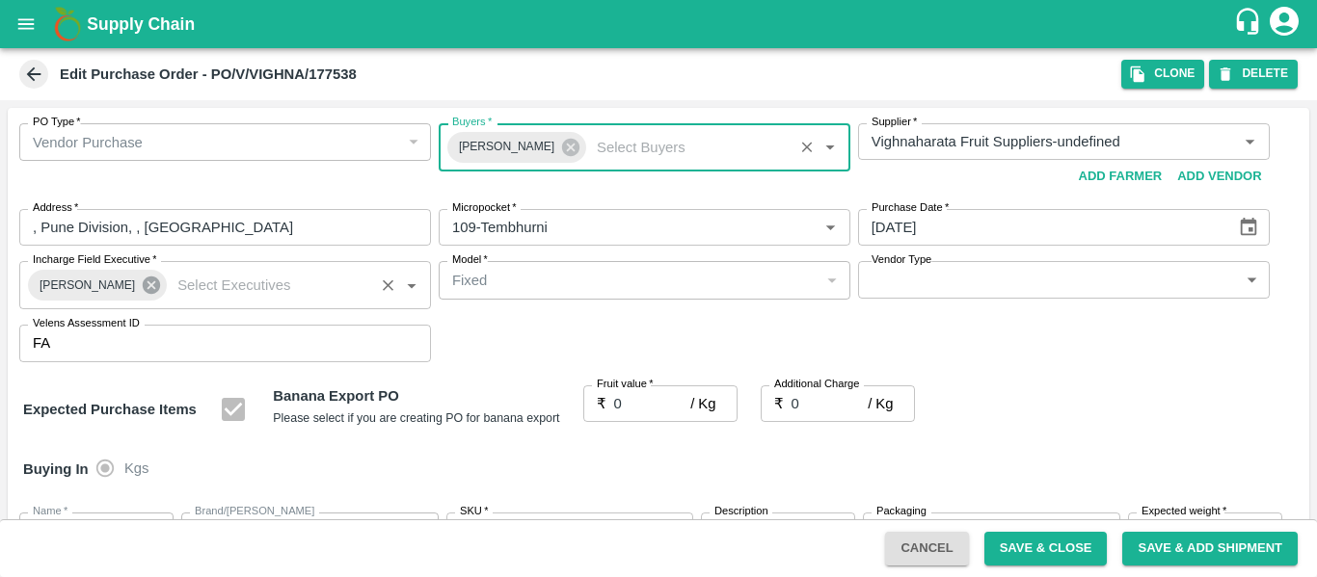
click at [143, 285] on icon at bounding box center [151, 285] width 17 height 17
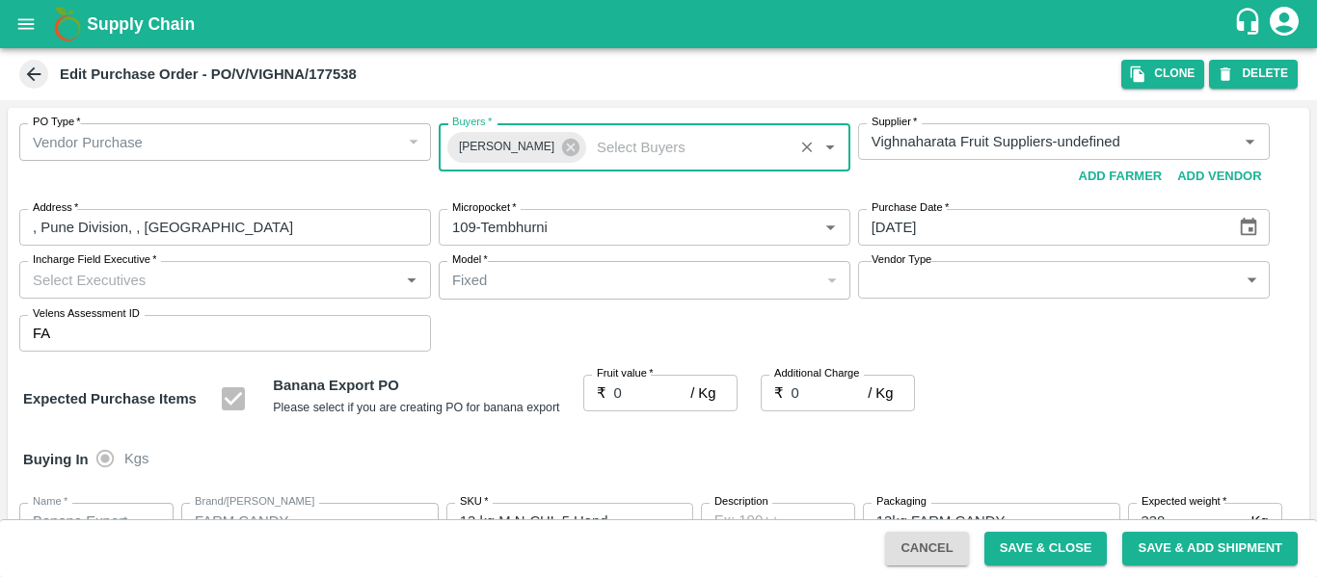
click at [101, 283] on input "Incharge Field Executive   *" at bounding box center [209, 279] width 368 height 25
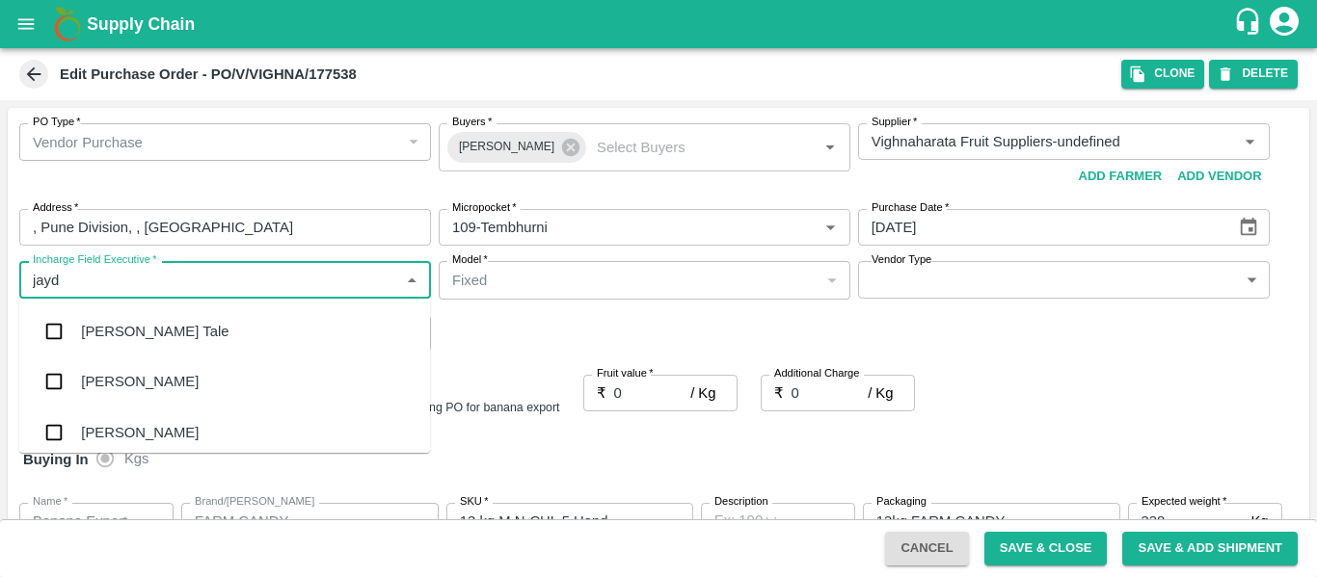
click at [115, 338] on div "jaydip Tale" at bounding box center [155, 331] width 148 height 21
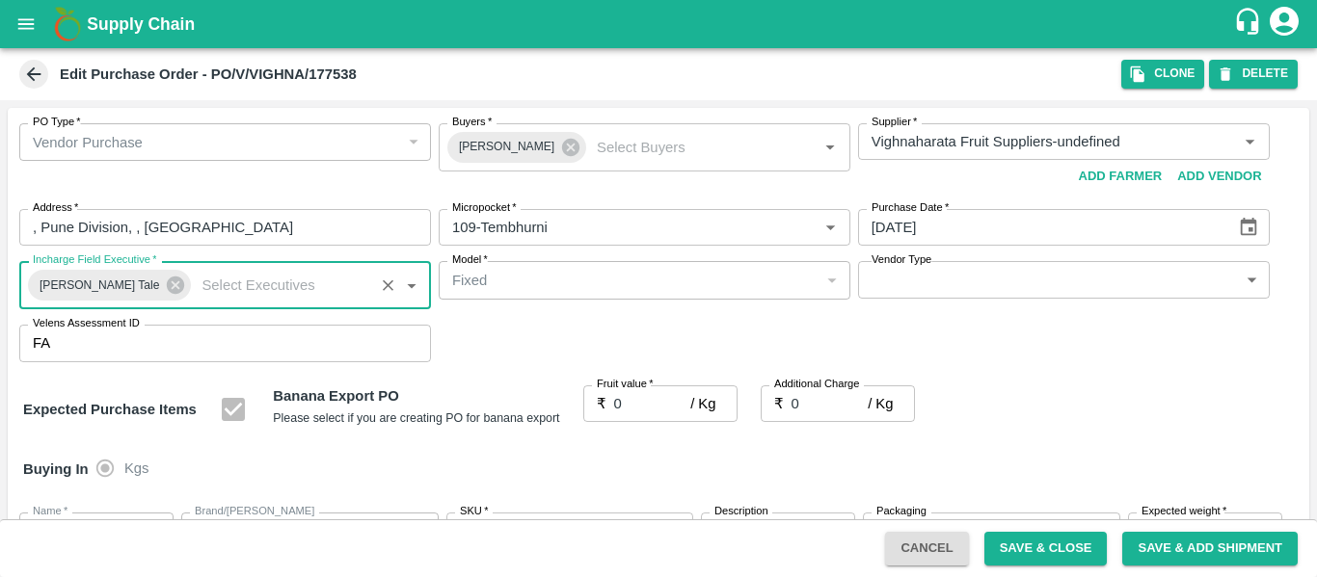
click at [642, 404] on input "0" at bounding box center [652, 404] width 77 height 37
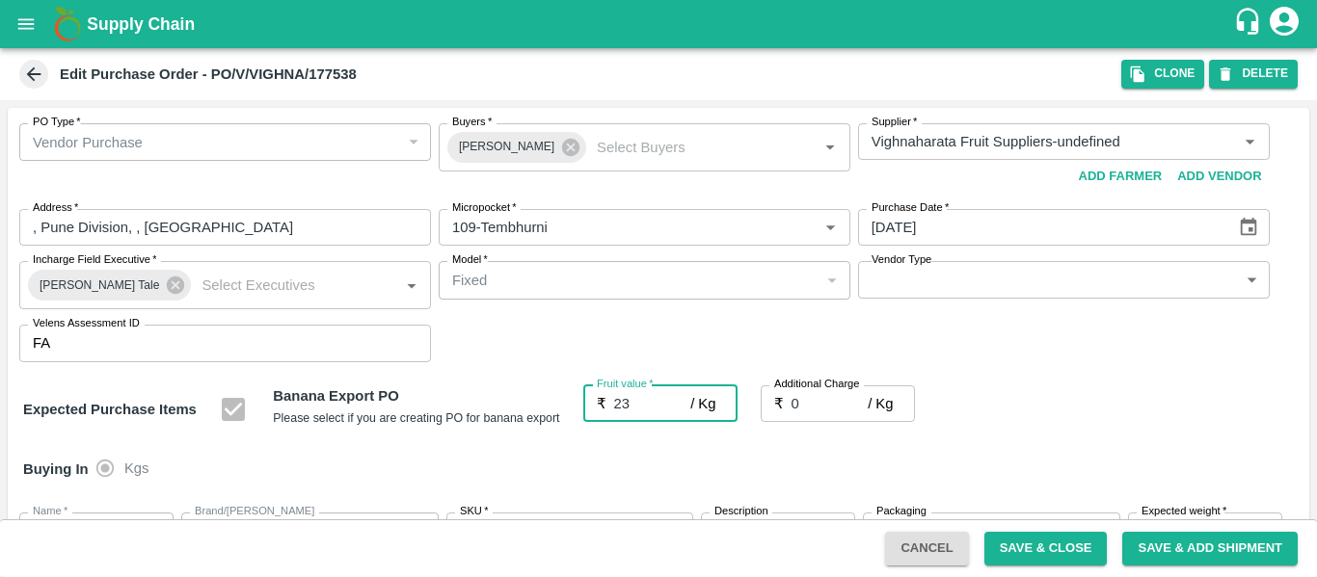
click at [820, 404] on input "0" at bounding box center [829, 404] width 77 height 37
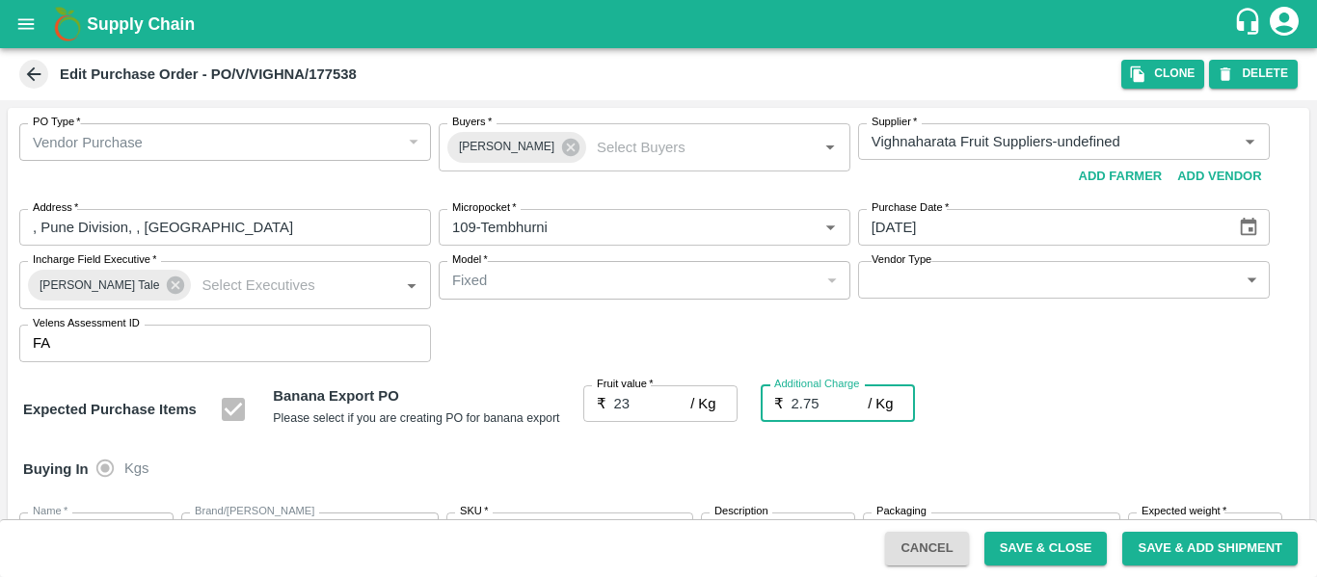
click at [1090, 410] on div "Expected Purchase Items Banana Export PO Please select if you are creating PO f…" at bounding box center [658, 410] width 1271 height 49
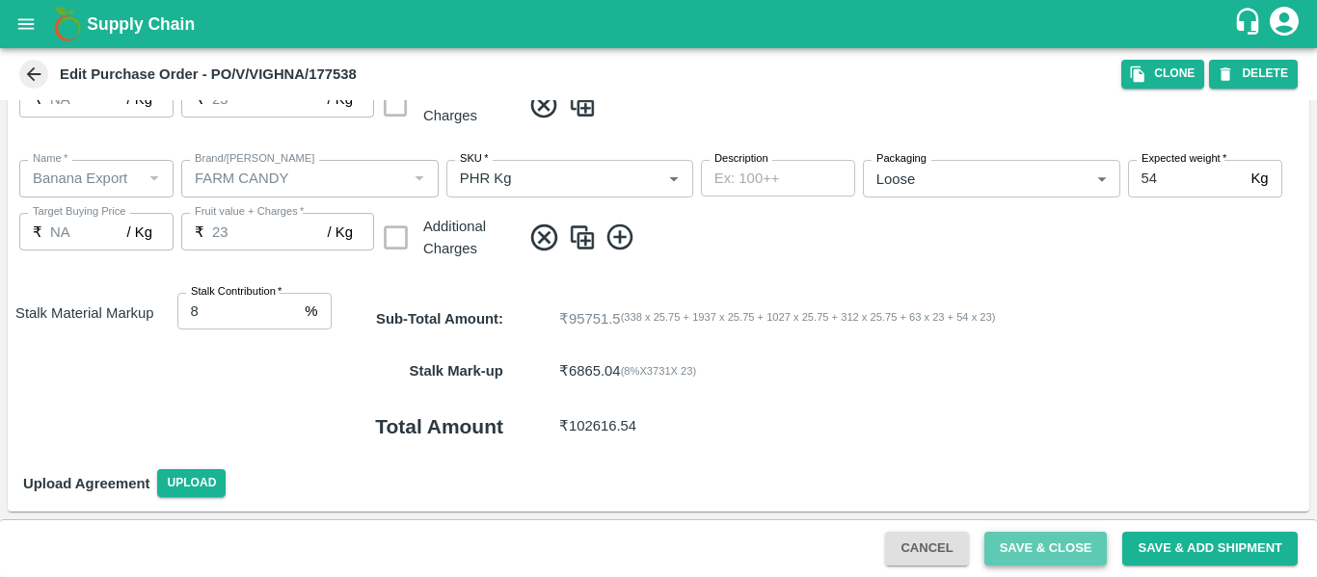
click at [1041, 547] on button "Save & Close" at bounding box center [1045, 549] width 123 height 34
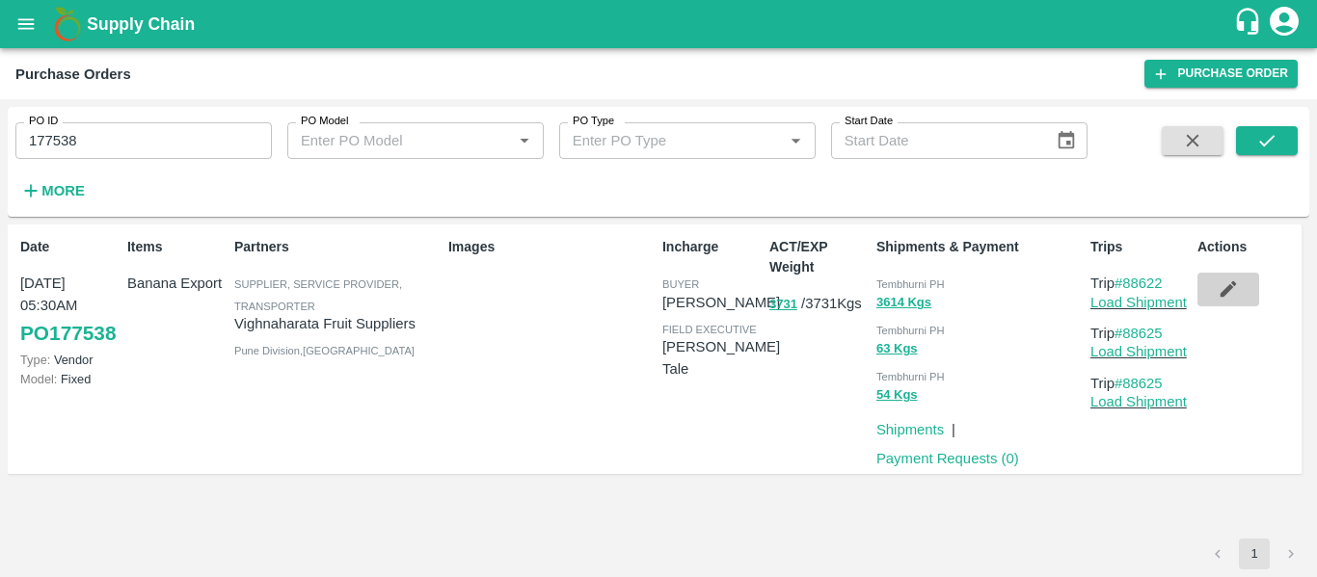
click at [1220, 304] on button "button" at bounding box center [1228, 289] width 62 height 33
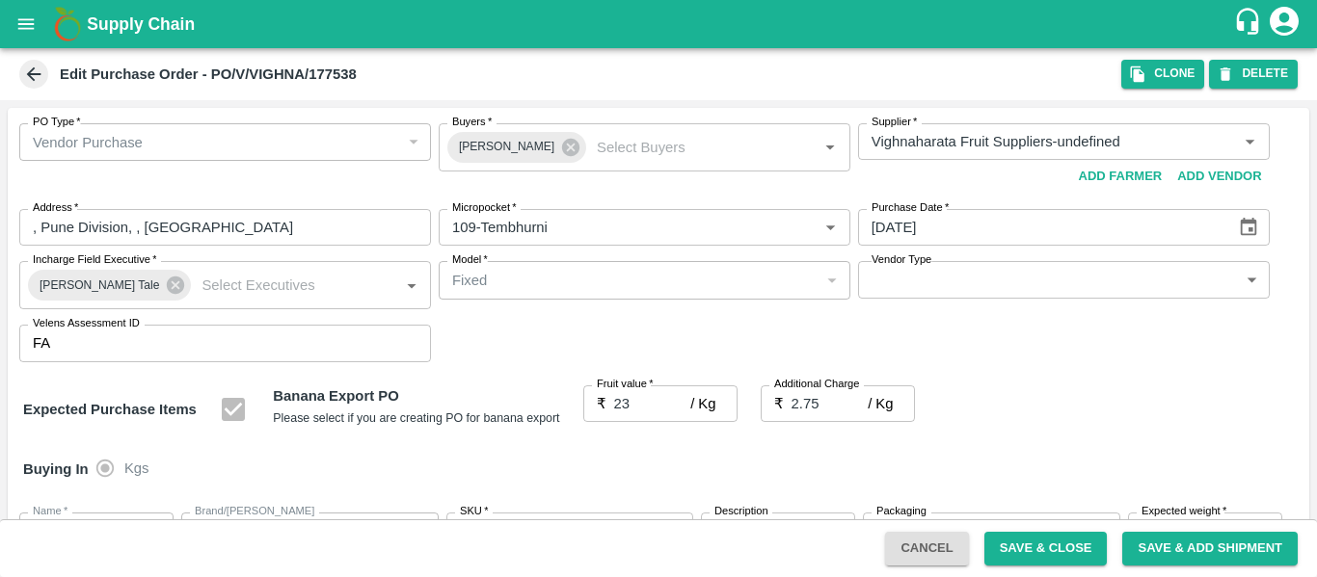
click at [647, 404] on input "23" at bounding box center [652, 404] width 77 height 37
click at [1067, 553] on button "Save & Close" at bounding box center [1045, 549] width 123 height 34
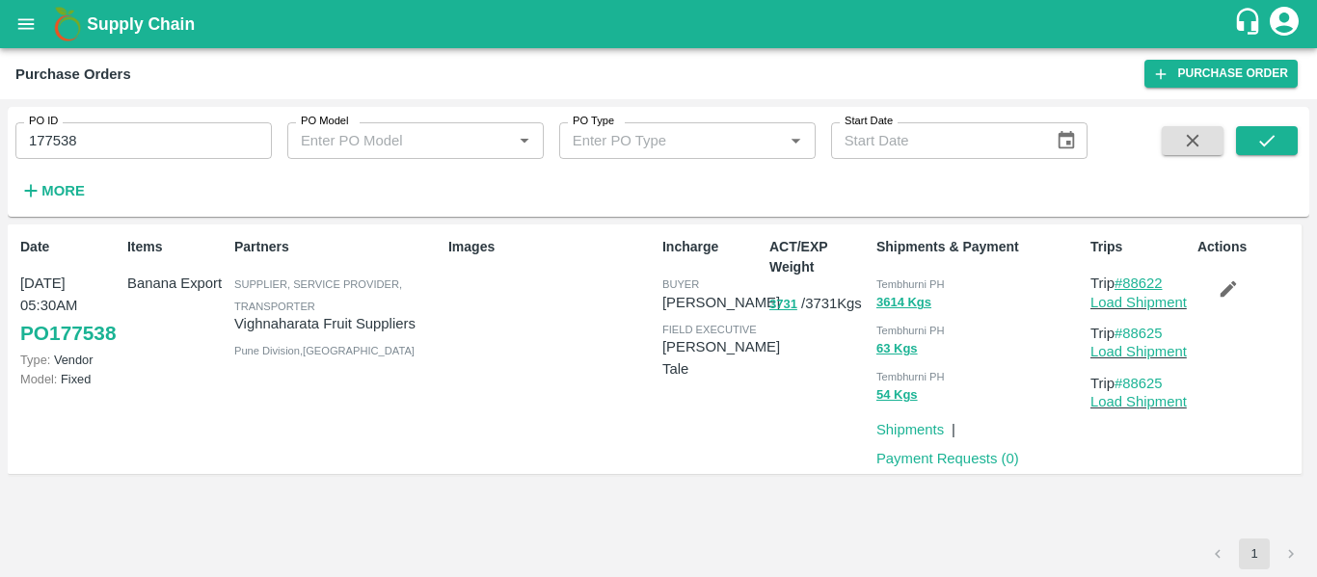
drag, startPoint x: 1187, startPoint y: 282, endPoint x: 1124, endPoint y: 285, distance: 62.7
click at [1124, 285] on p "Trip #88622" at bounding box center [1139, 283] width 99 height 21
copy link "88622"
click at [1148, 302] on link "Load Shipment" at bounding box center [1138, 302] width 96 height 15
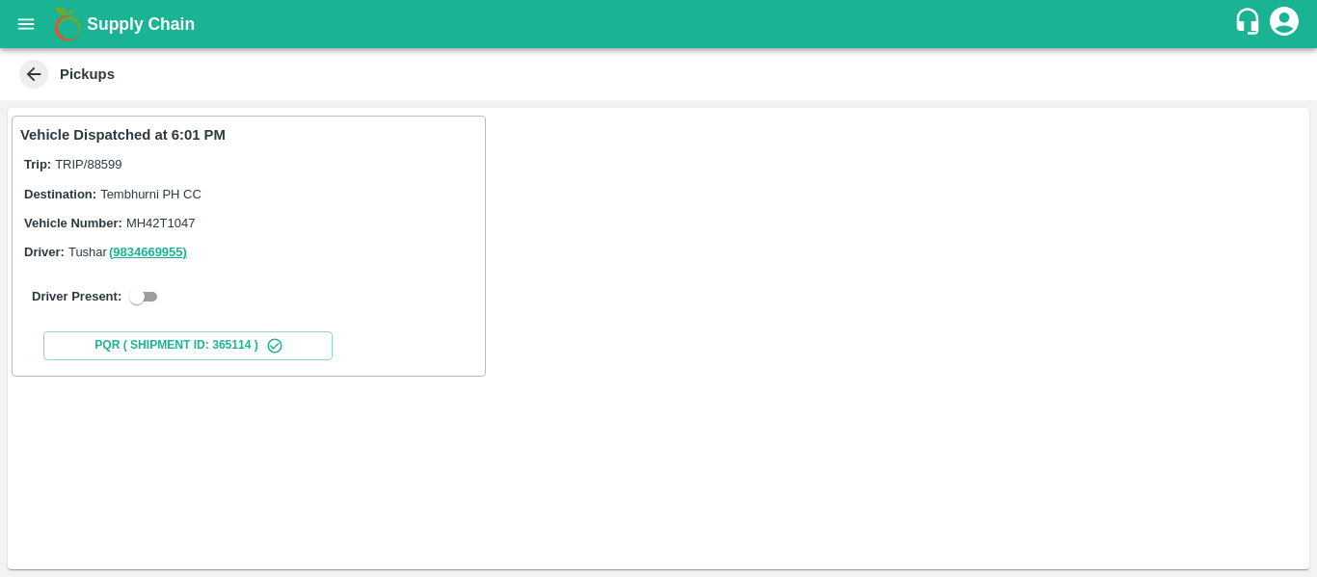
click at [148, 293] on input "checkbox" at bounding box center [136, 296] width 69 height 23
checkbox input "true"
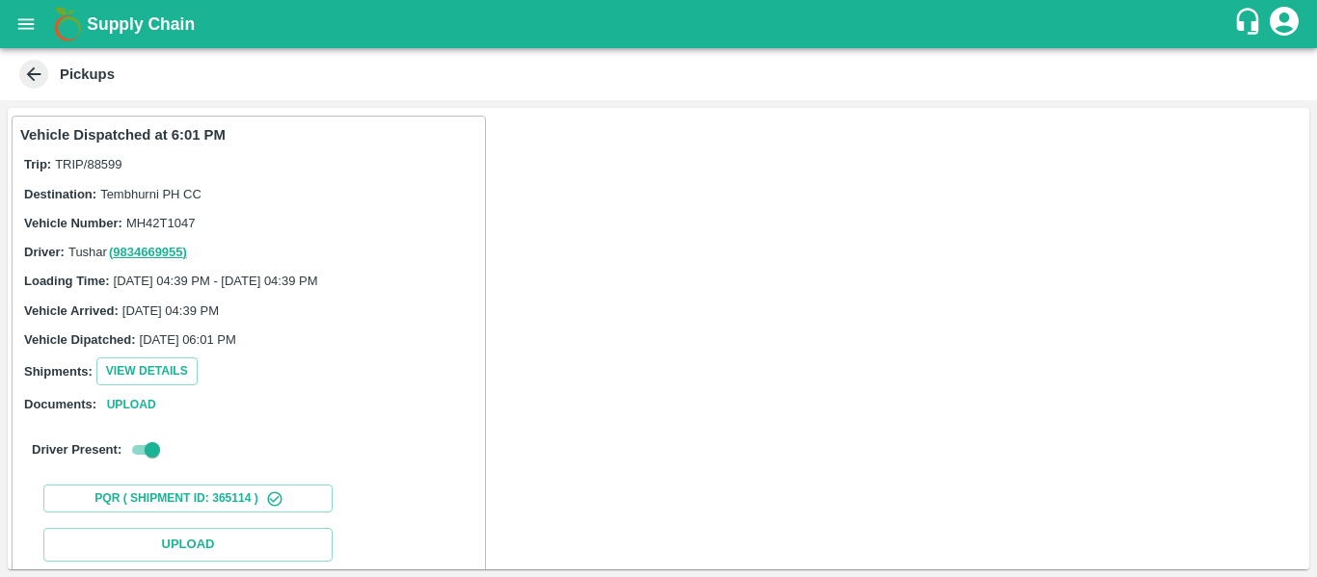
scroll to position [282, 0]
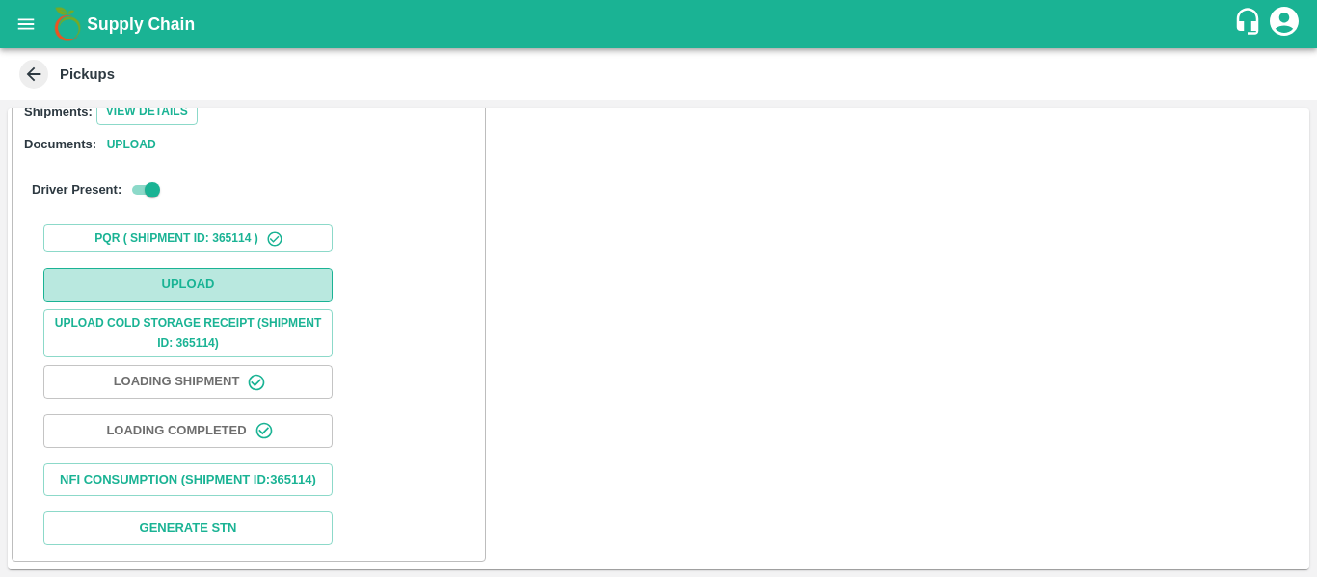
click at [219, 268] on button "Upload" at bounding box center [187, 285] width 289 height 34
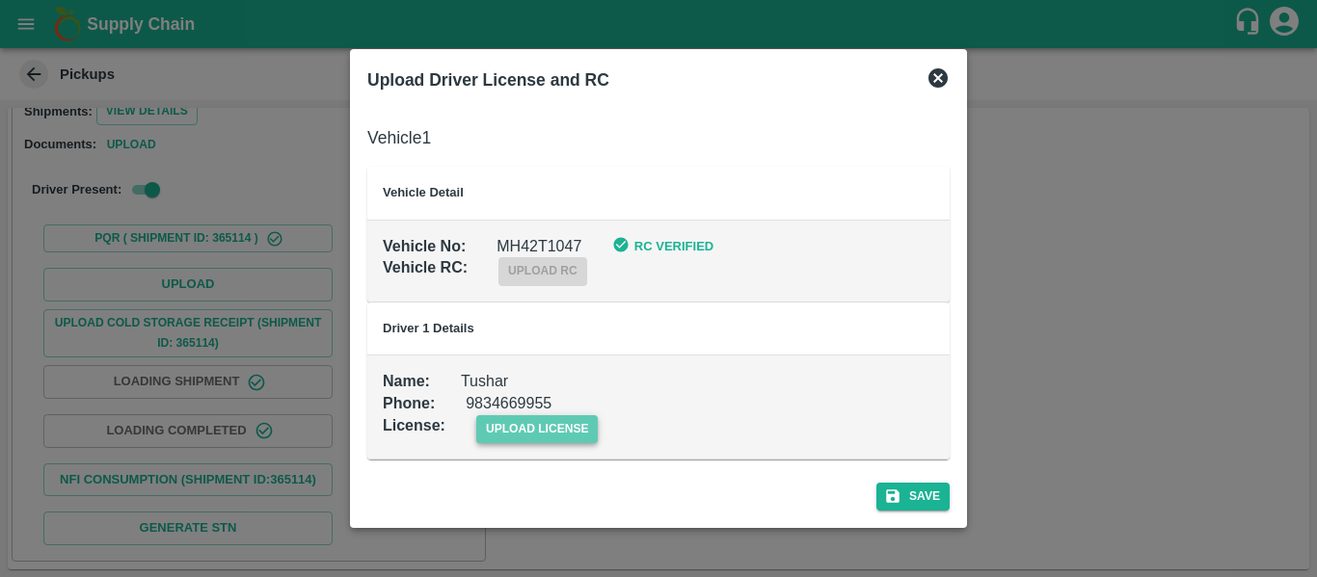
click at [535, 416] on span "upload license" at bounding box center [537, 430] width 122 height 28
click at [0, 0] on input "upload license" at bounding box center [0, 0] width 0 height 0
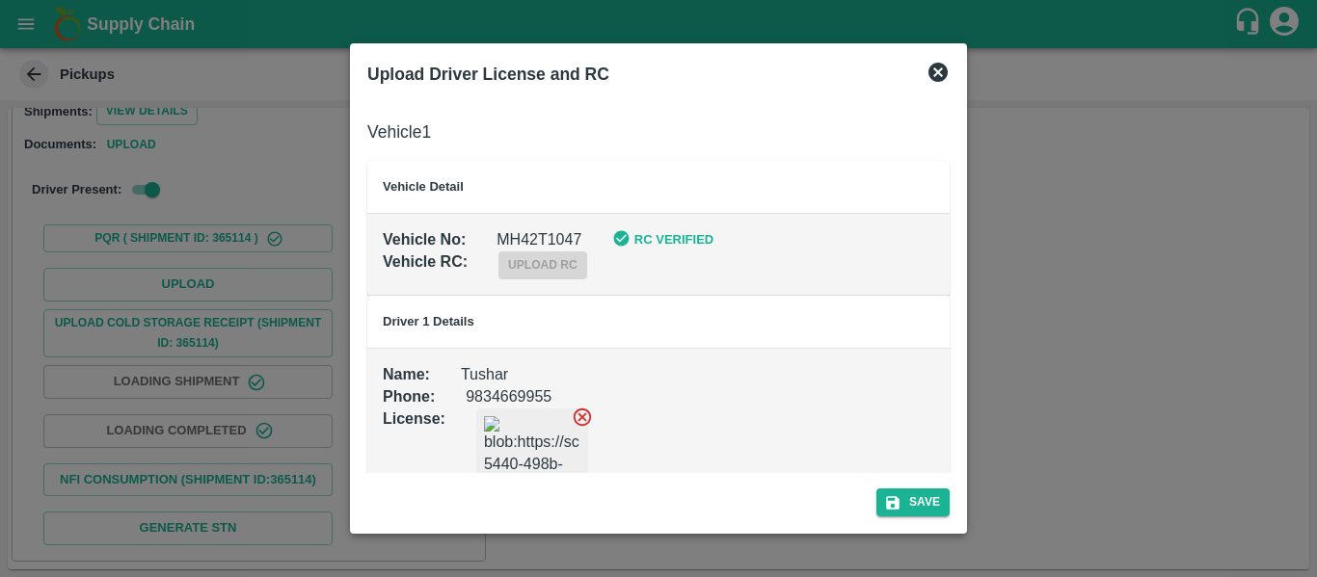
click at [905, 487] on div "Save" at bounding box center [659, 498] width 598 height 51
click at [931, 493] on button "Save" at bounding box center [912, 503] width 73 height 28
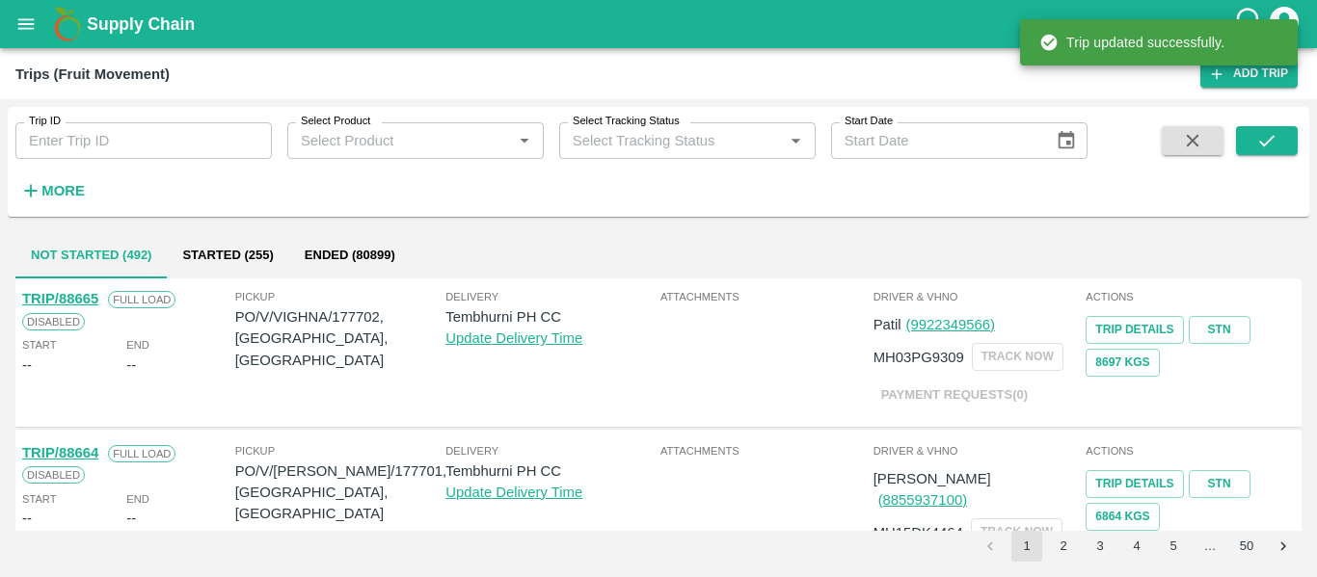
click at [53, 130] on input "Trip ID" at bounding box center [143, 140] width 256 height 37
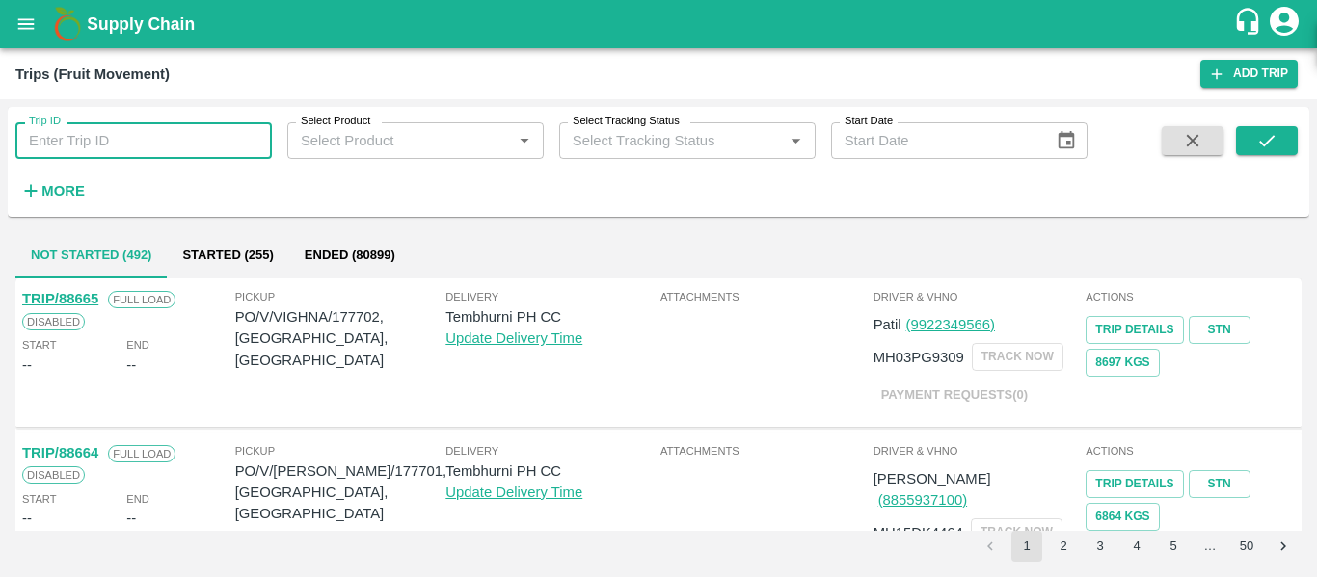
paste input "88599"
type input "88599"
click at [1269, 159] on span at bounding box center [1267, 165] width 62 height 79
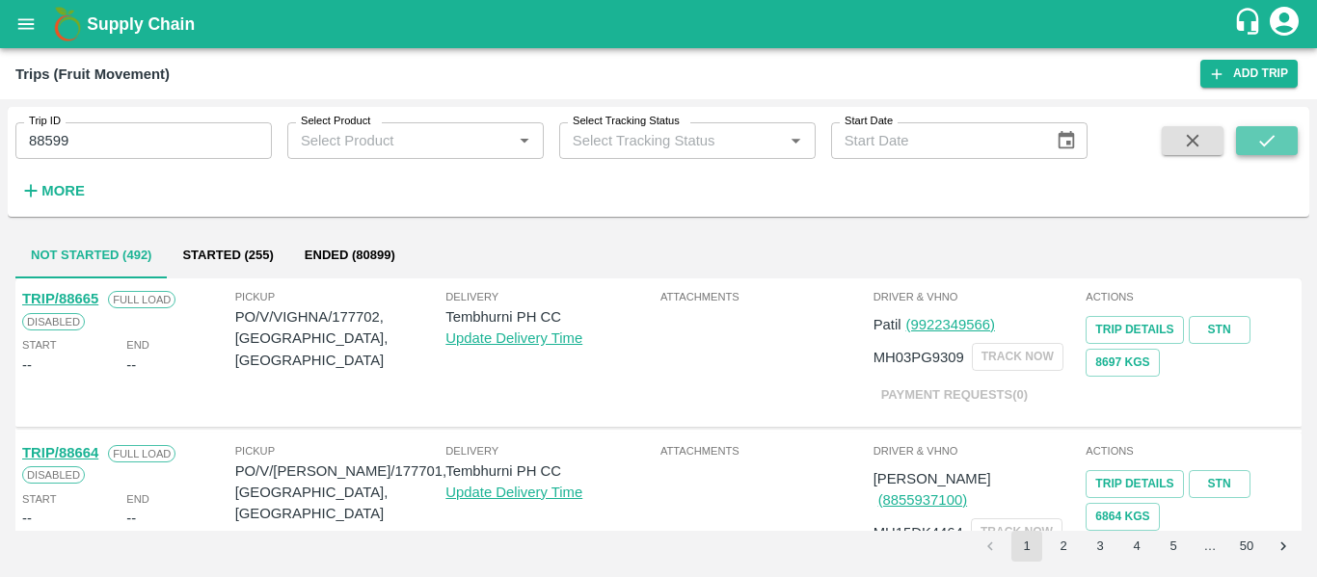
click at [1257, 143] on icon "submit" at bounding box center [1266, 140] width 21 height 21
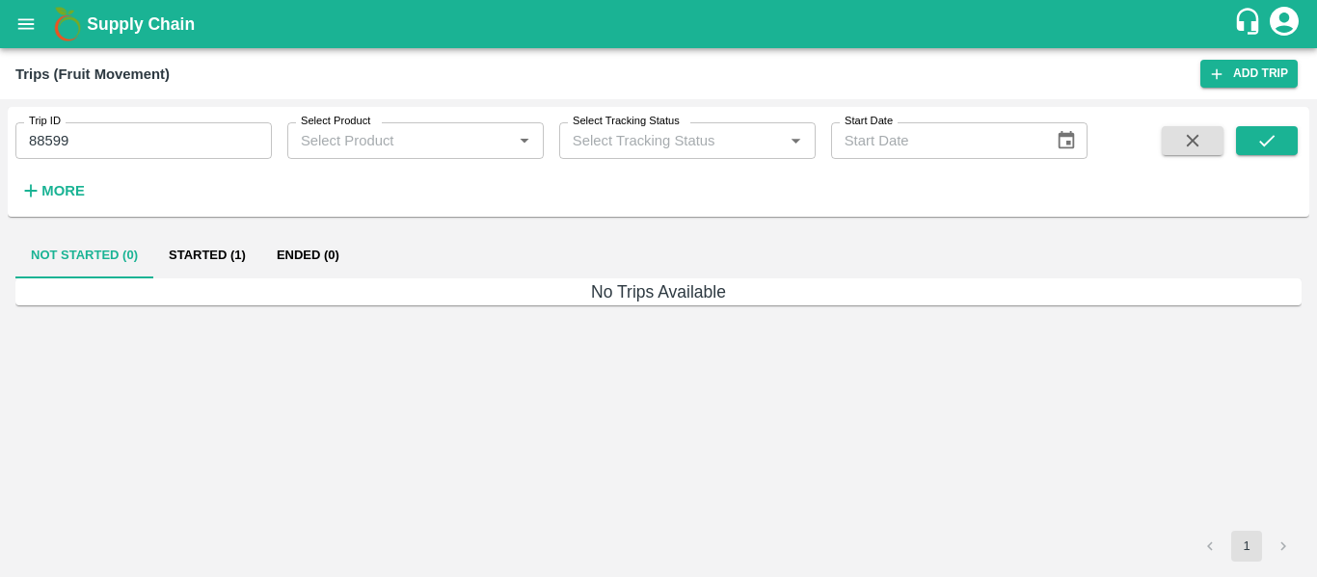
click at [216, 257] on button "Started (1)" at bounding box center [207, 255] width 108 height 46
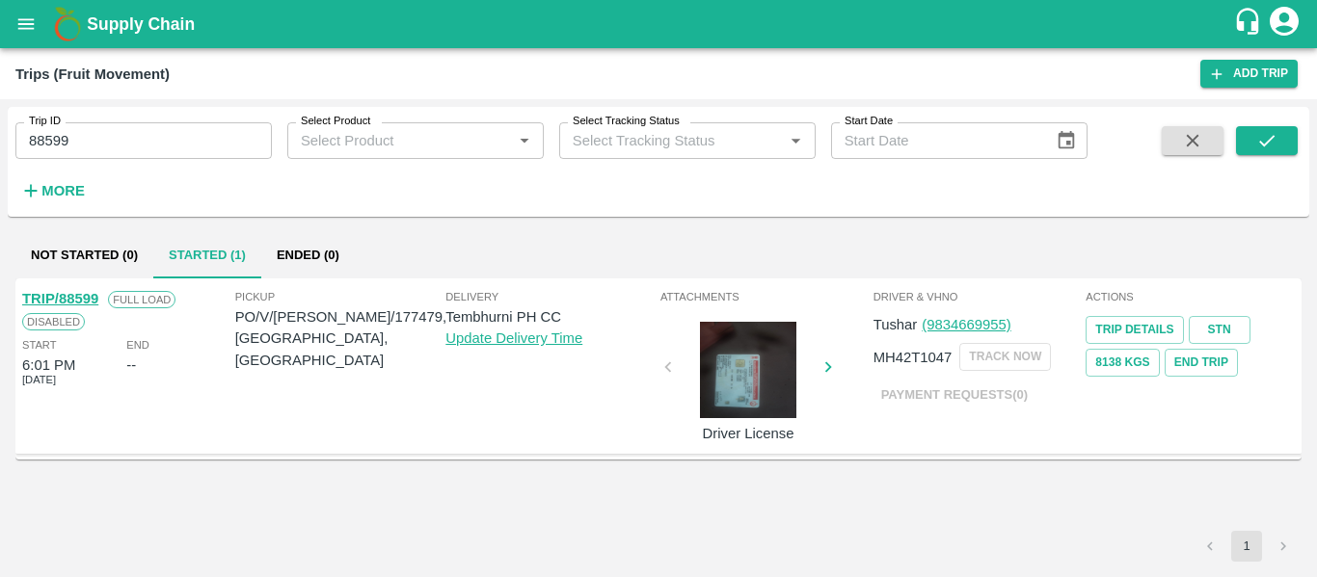
click at [66, 297] on link "TRIP/88599" at bounding box center [60, 298] width 76 height 15
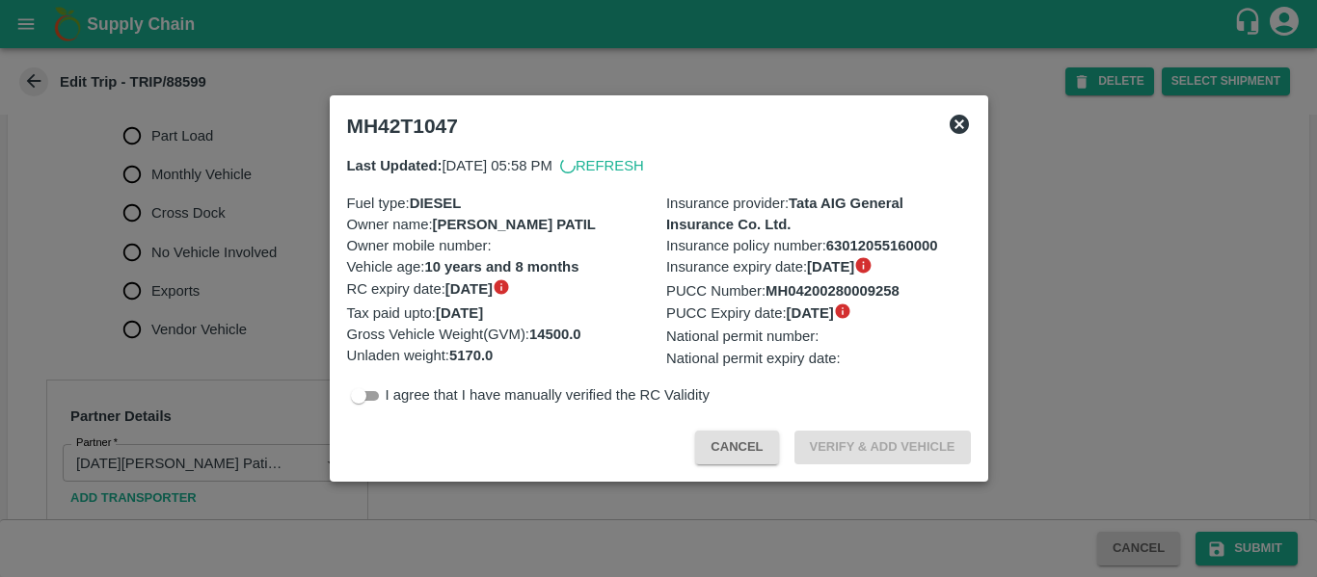
scroll to position [649, 0]
click at [298, 354] on div at bounding box center [658, 288] width 1317 height 577
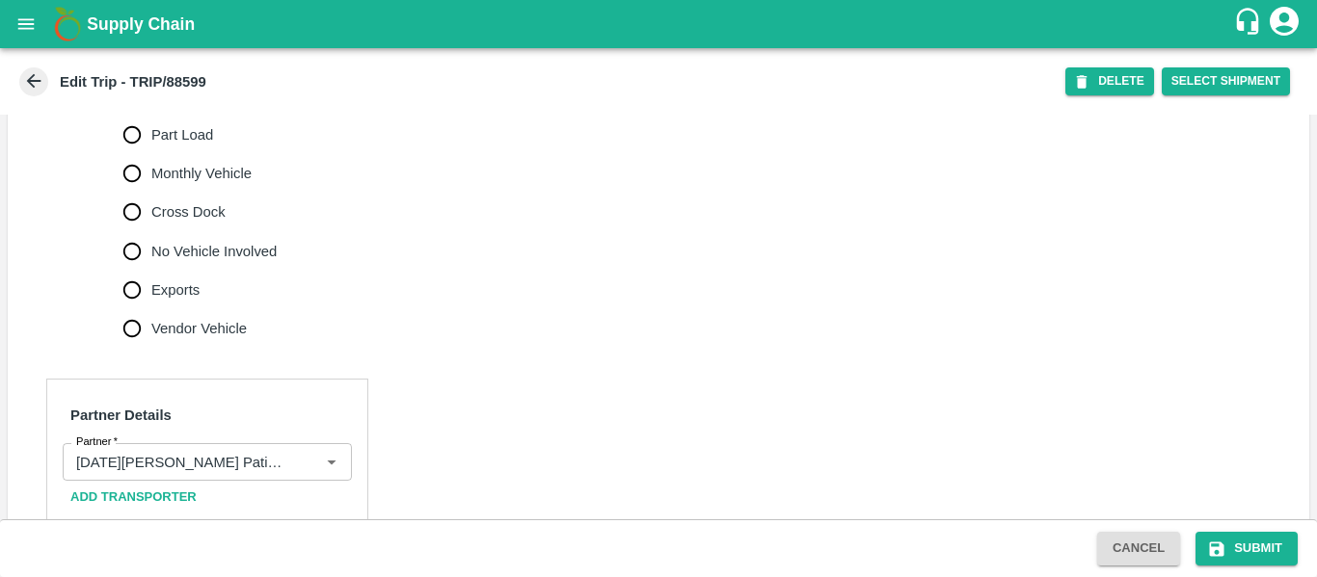
scroll to position [1483, 0]
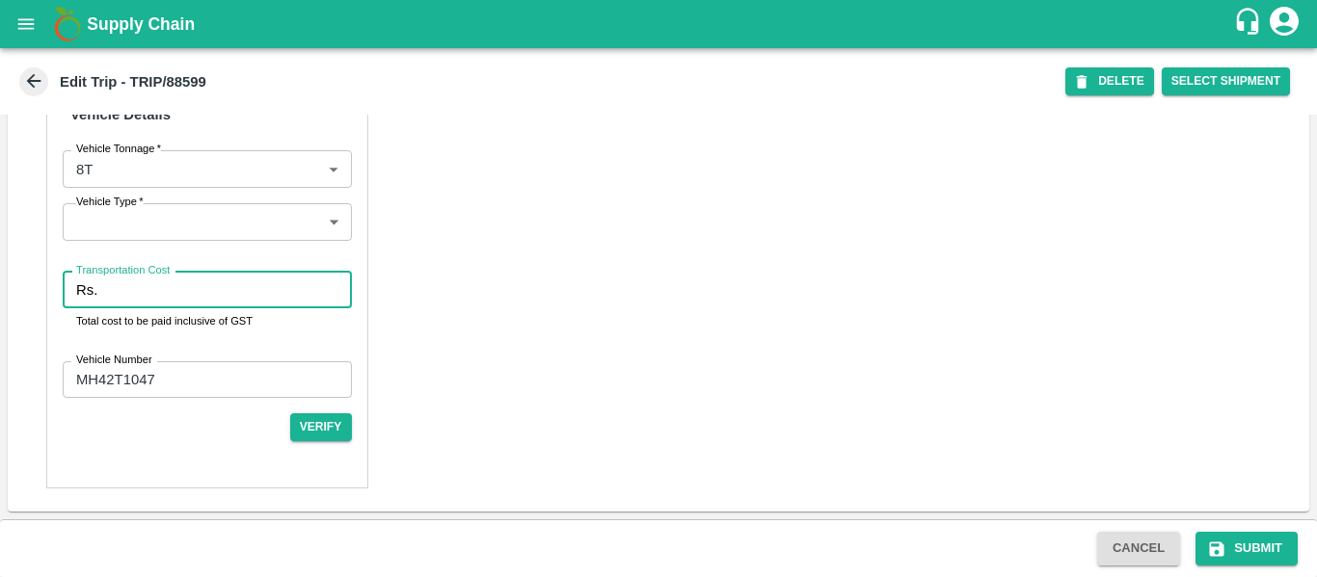
click at [143, 298] on input "Transportation Cost" at bounding box center [228, 290] width 246 height 37
type input "4500"
click at [1255, 550] on button "Submit" at bounding box center [1246, 549] width 102 height 34
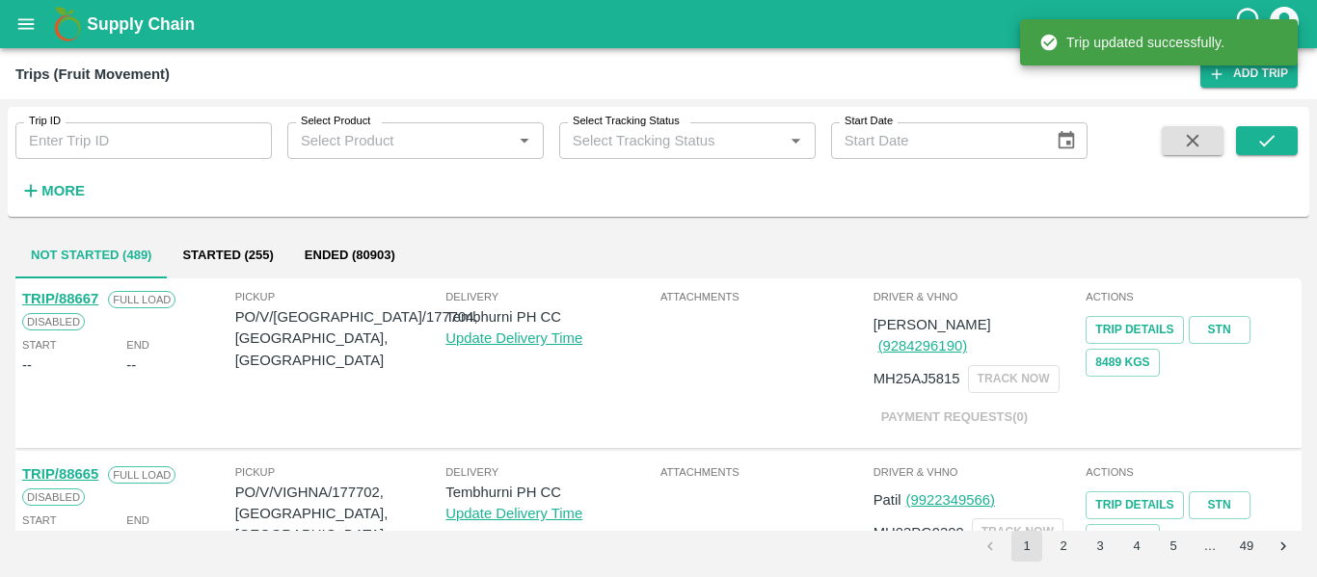
click at [147, 130] on input "Trip ID" at bounding box center [143, 140] width 256 height 37
paste input "88591"
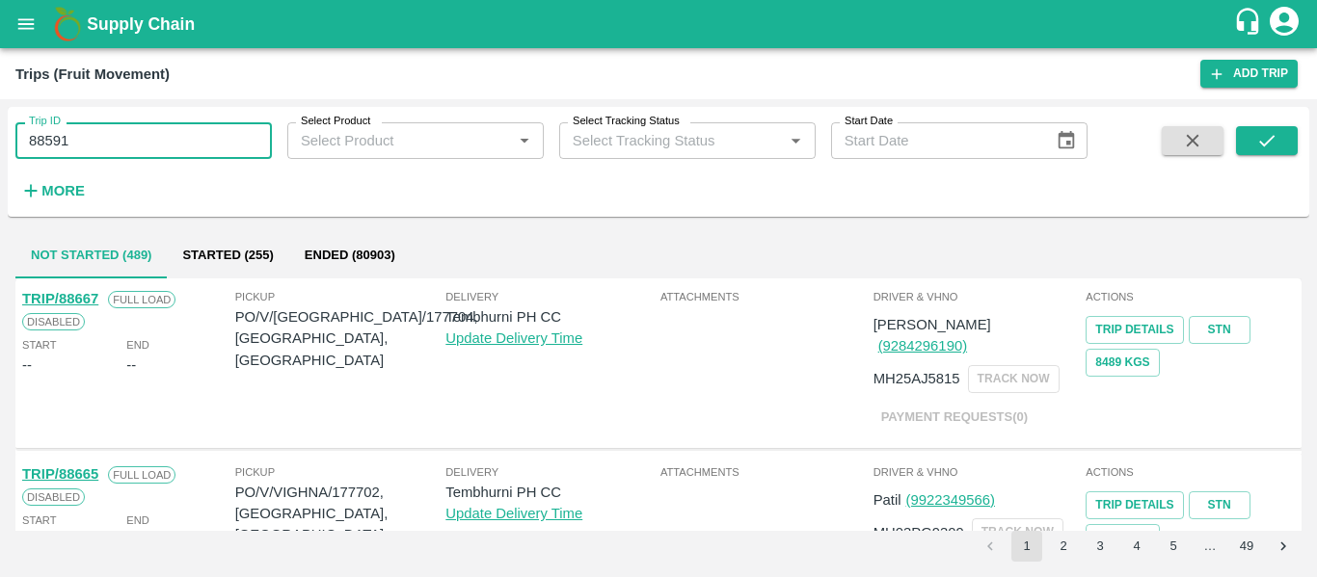
type input "88591"
click at [1266, 168] on span at bounding box center [1267, 165] width 62 height 79
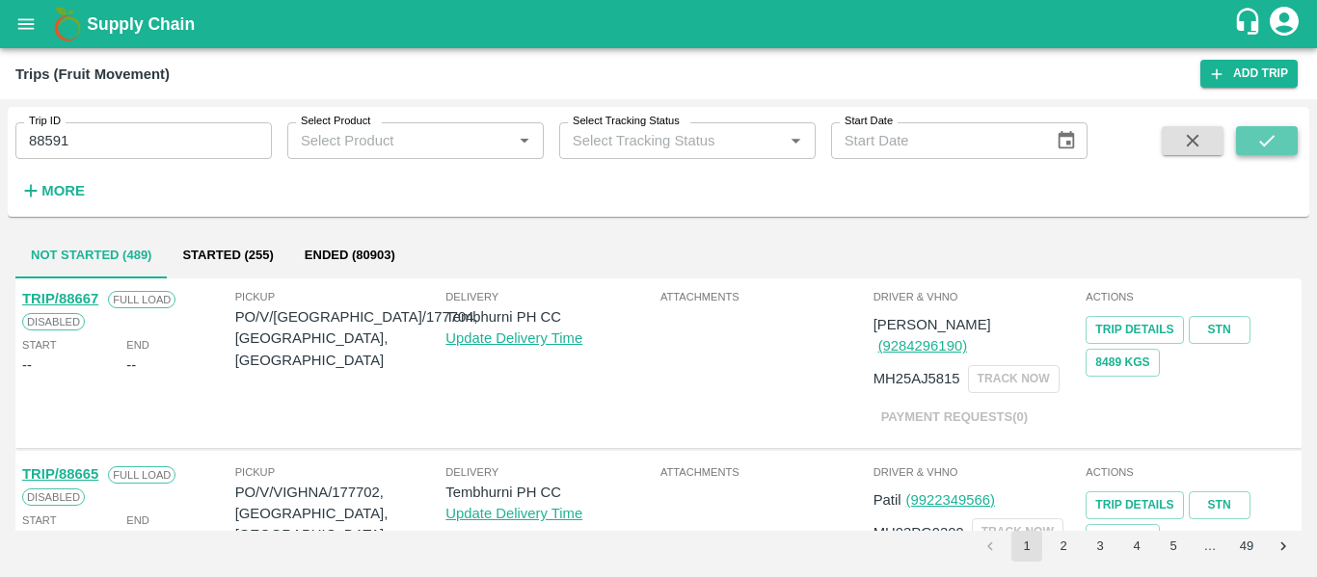
click at [1262, 154] on button "submit" at bounding box center [1267, 140] width 62 height 29
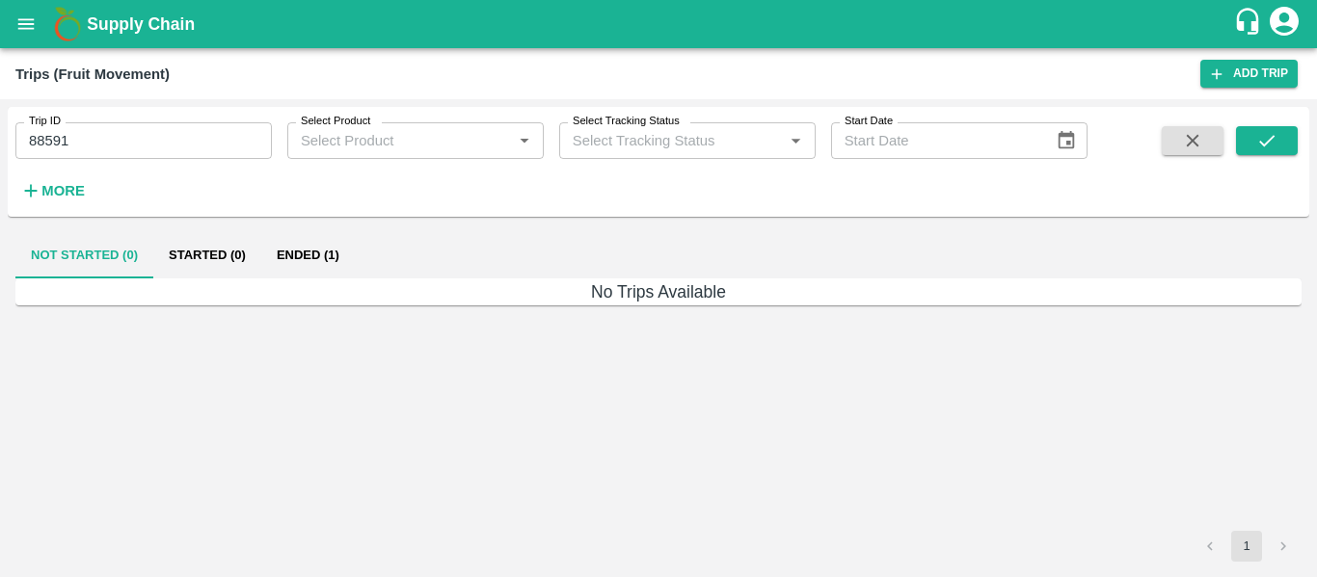
click at [314, 250] on button "Ended (1)" at bounding box center [308, 255] width 94 height 46
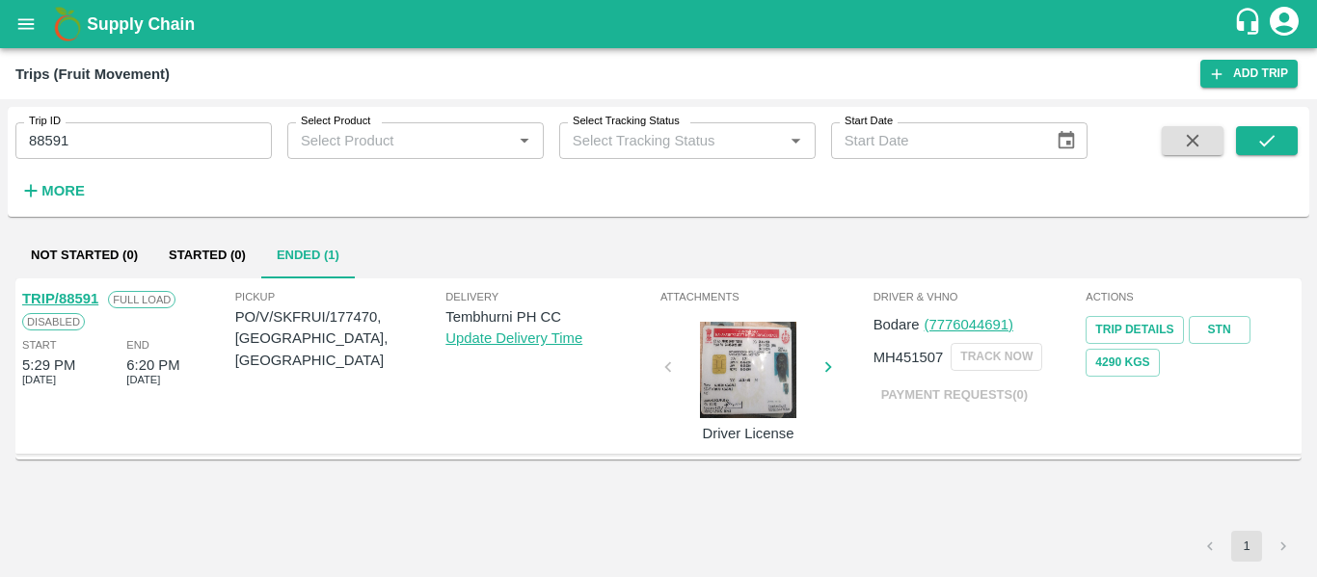
click at [76, 295] on link "TRIP/88591" at bounding box center [60, 298] width 76 height 15
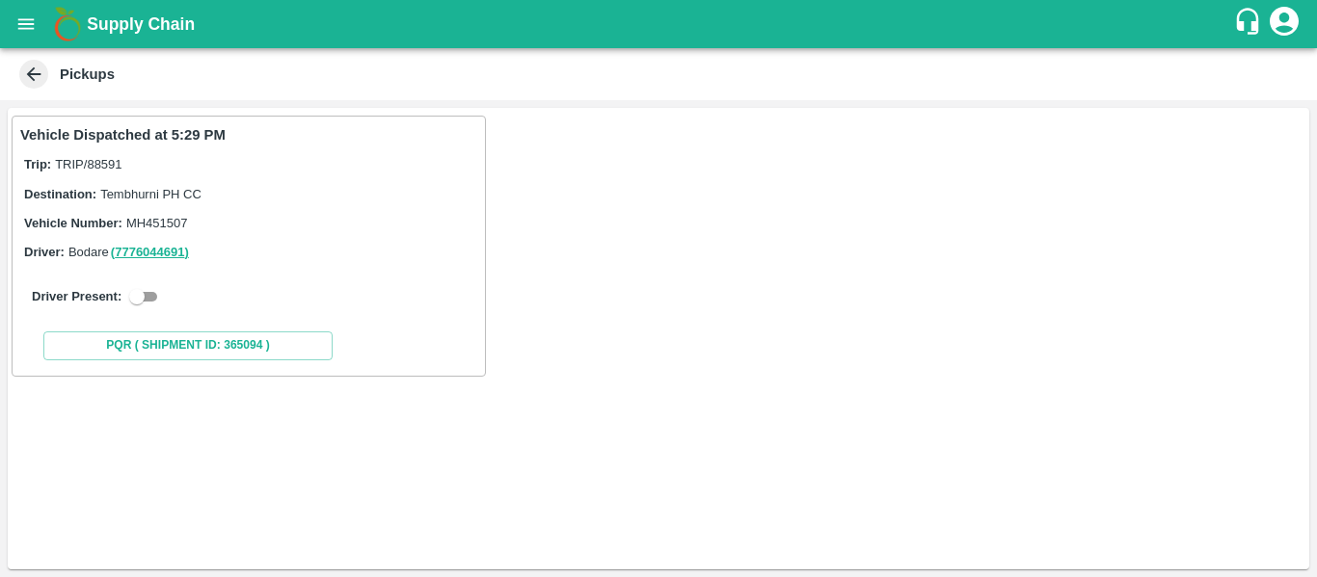
click at [165, 290] on div "Driver Present:" at bounding box center [249, 296] width 434 height 23
click at [140, 298] on input "checkbox" at bounding box center [136, 296] width 69 height 23
checkbox input "true"
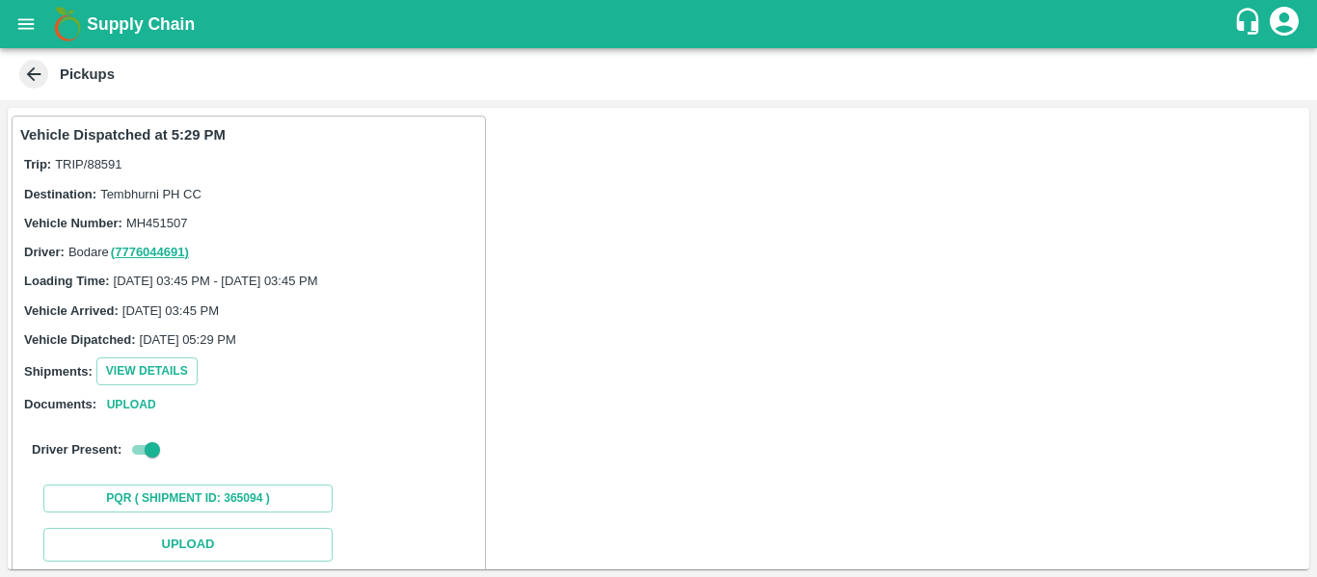
scroll to position [282, 0]
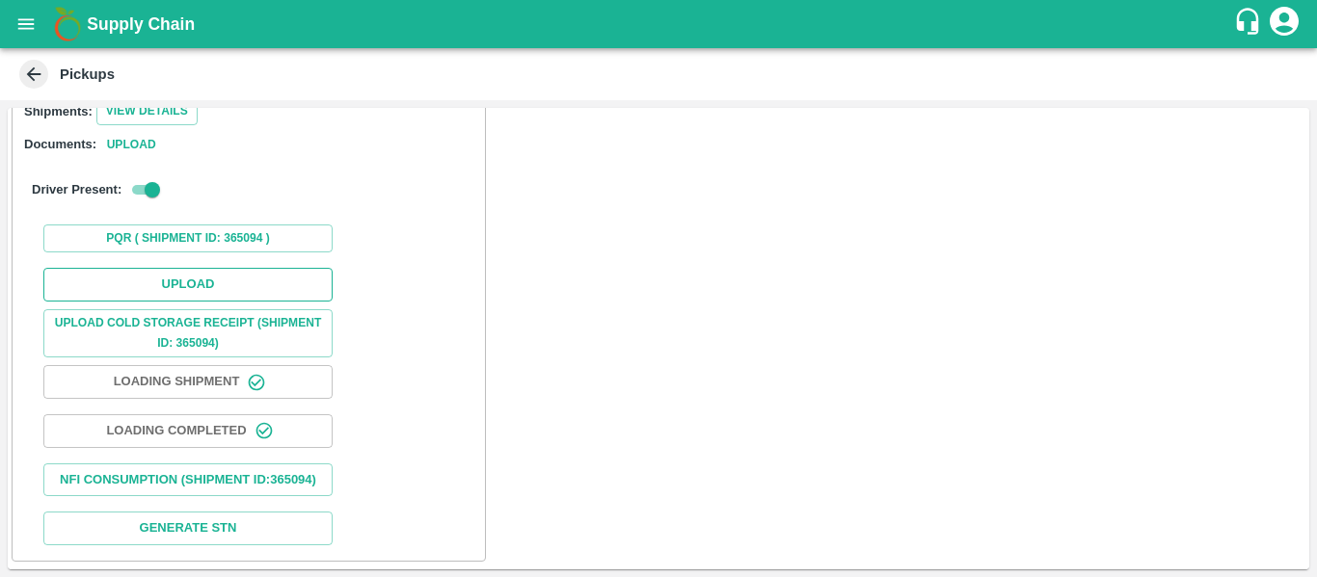
click at [249, 268] on button "Upload" at bounding box center [187, 285] width 289 height 34
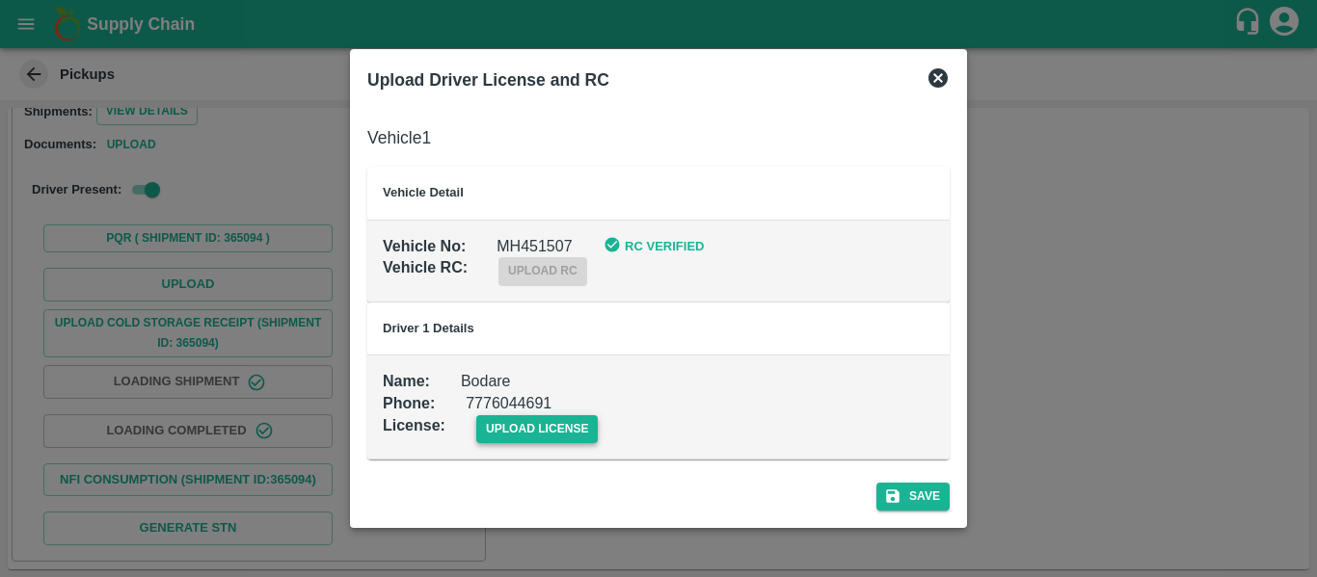
click at [532, 420] on span "upload license" at bounding box center [537, 430] width 122 height 28
click at [0, 0] on input "upload license" at bounding box center [0, 0] width 0 height 0
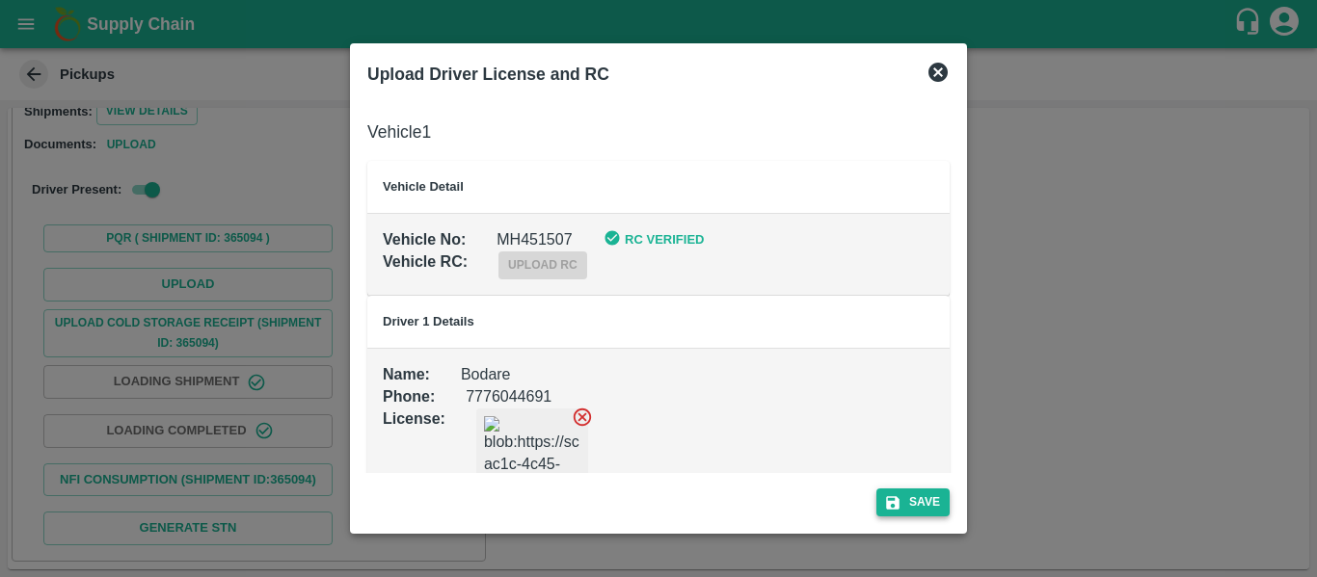
click at [915, 498] on button "Save" at bounding box center [912, 503] width 73 height 28
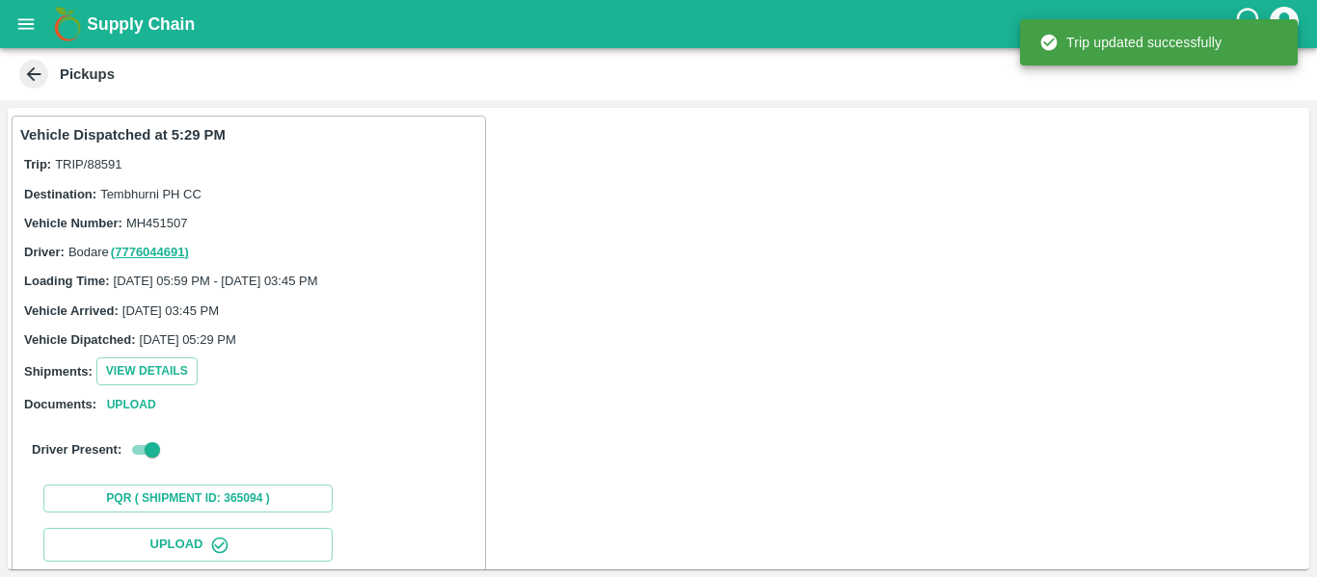
scroll to position [332, 0]
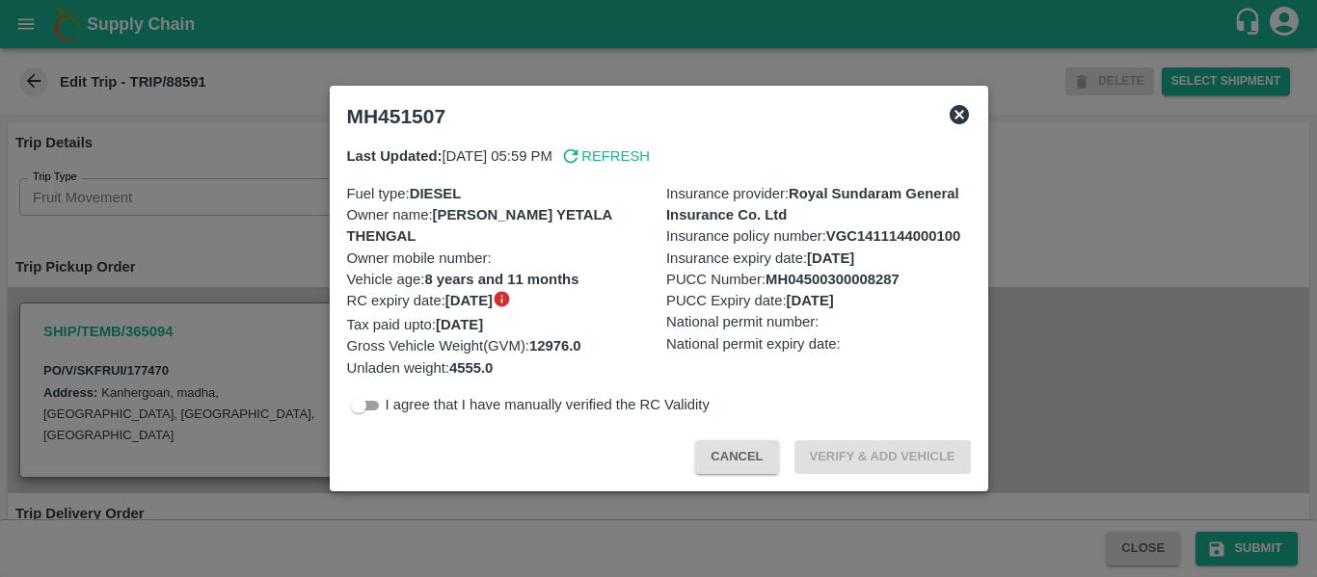
click at [239, 274] on div at bounding box center [658, 288] width 1317 height 577
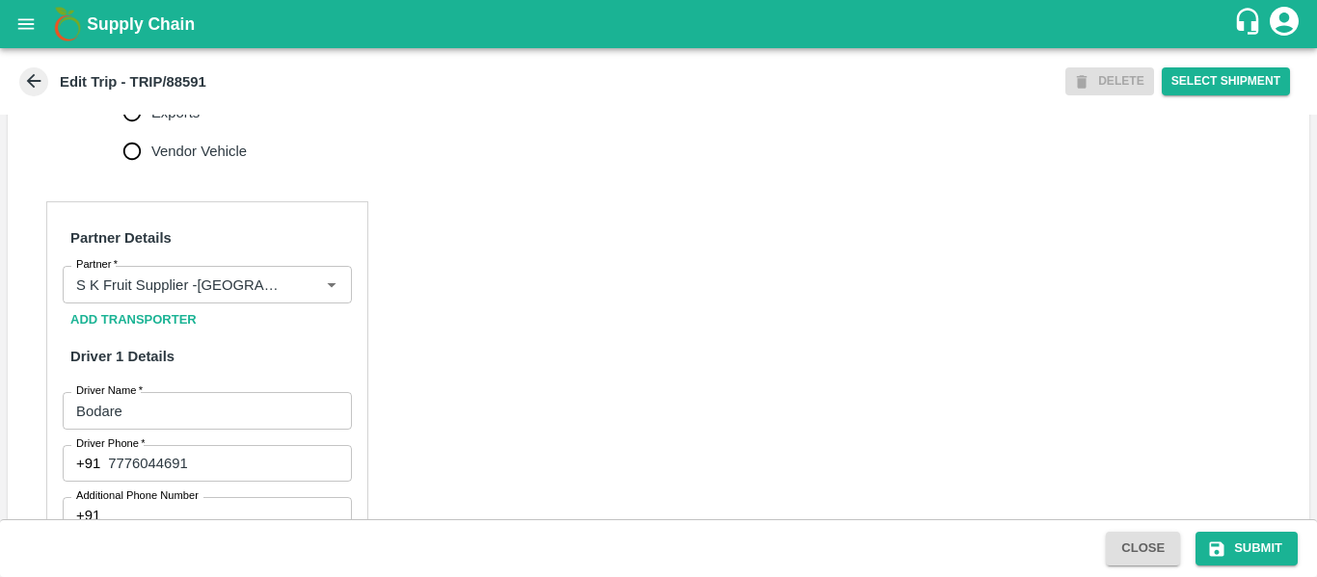
scroll to position [1483, 0]
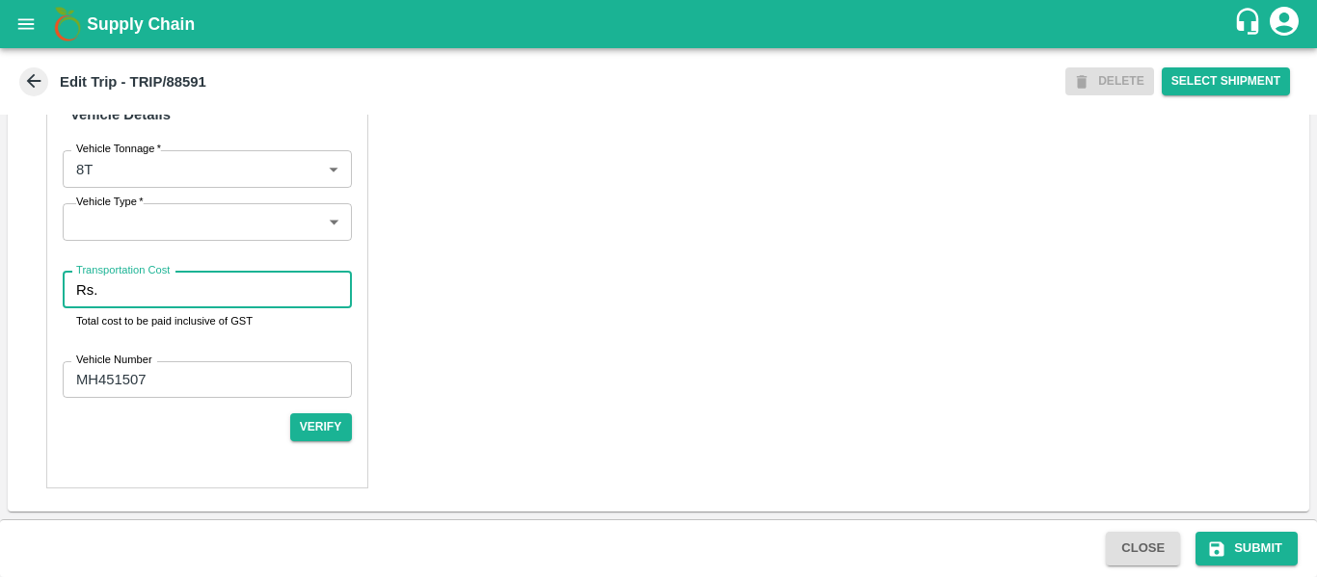
click at [194, 300] on input "Transportation Cost" at bounding box center [228, 290] width 246 height 37
type input "4500"
click at [1223, 531] on div "Close Submit" at bounding box center [658, 549] width 1317 height 58
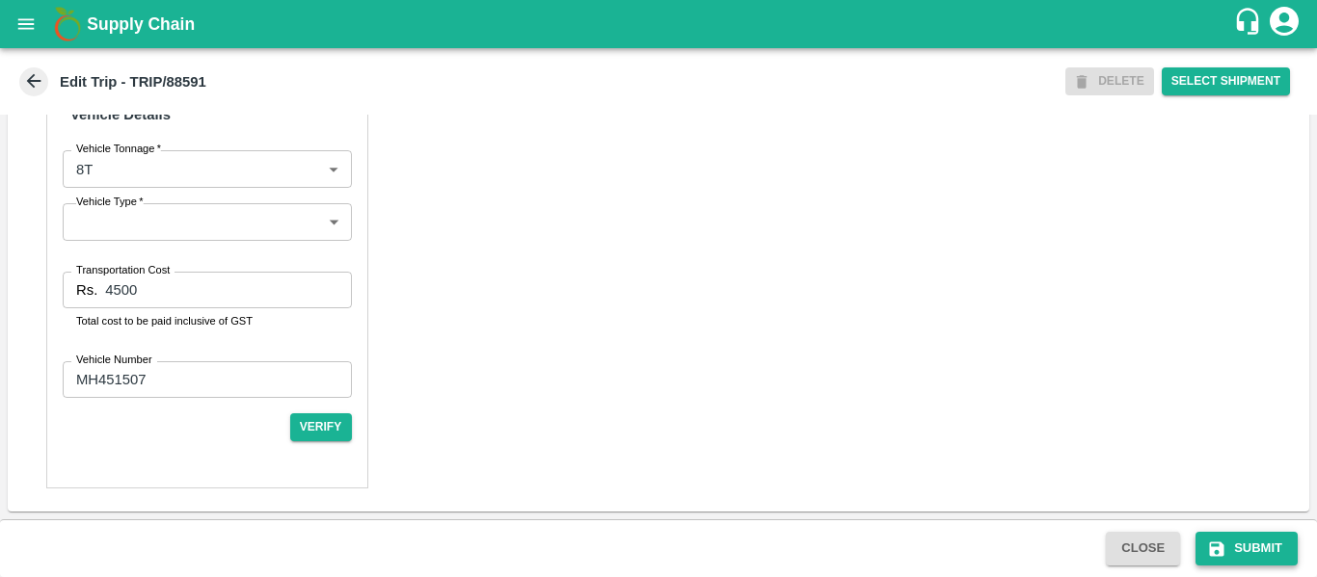
click at [1223, 540] on icon "submit" at bounding box center [1216, 549] width 19 height 19
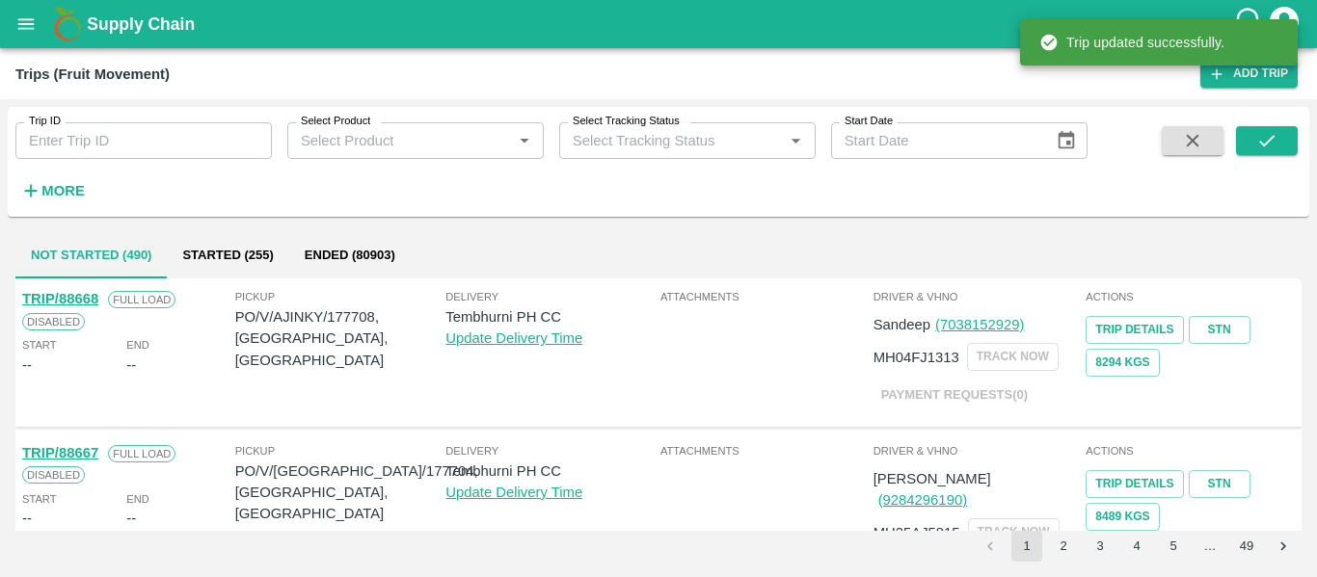
click at [174, 150] on input "Trip ID" at bounding box center [143, 140] width 256 height 37
paste input "88603"
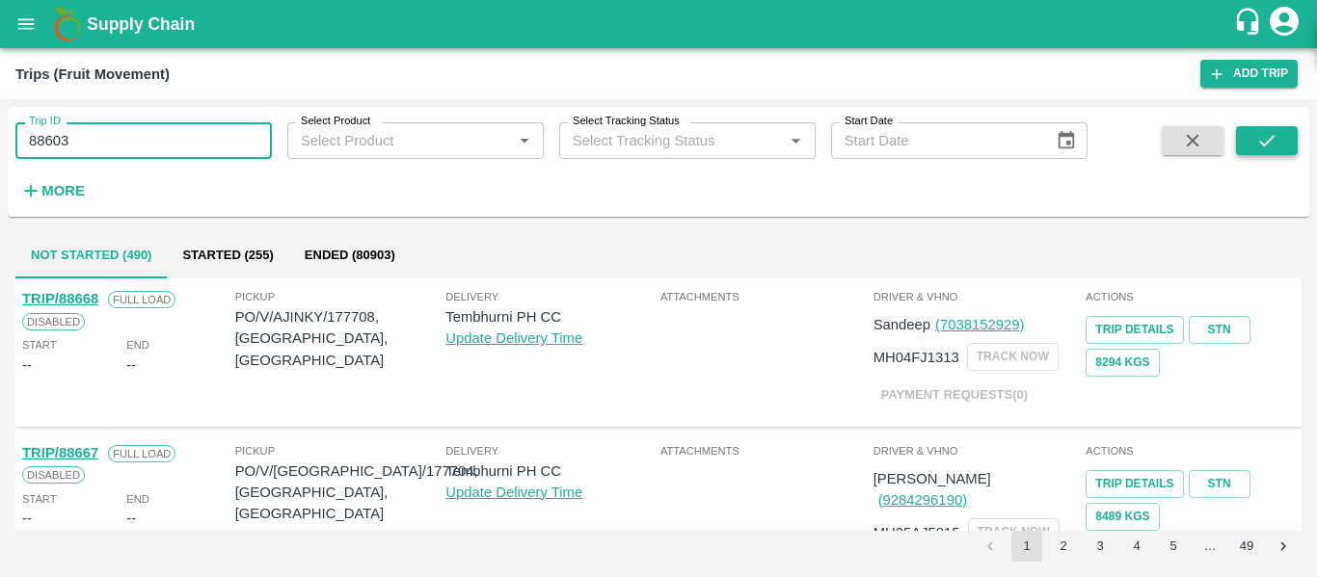
type input "88603"
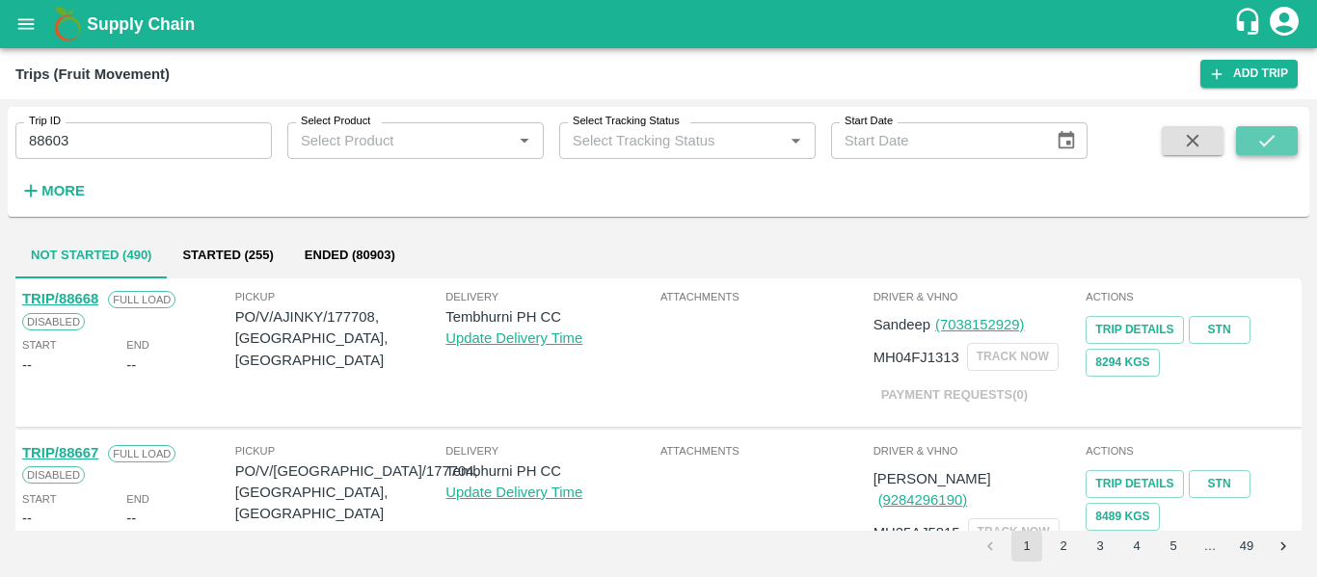
click at [1257, 147] on icon "submit" at bounding box center [1266, 140] width 21 height 21
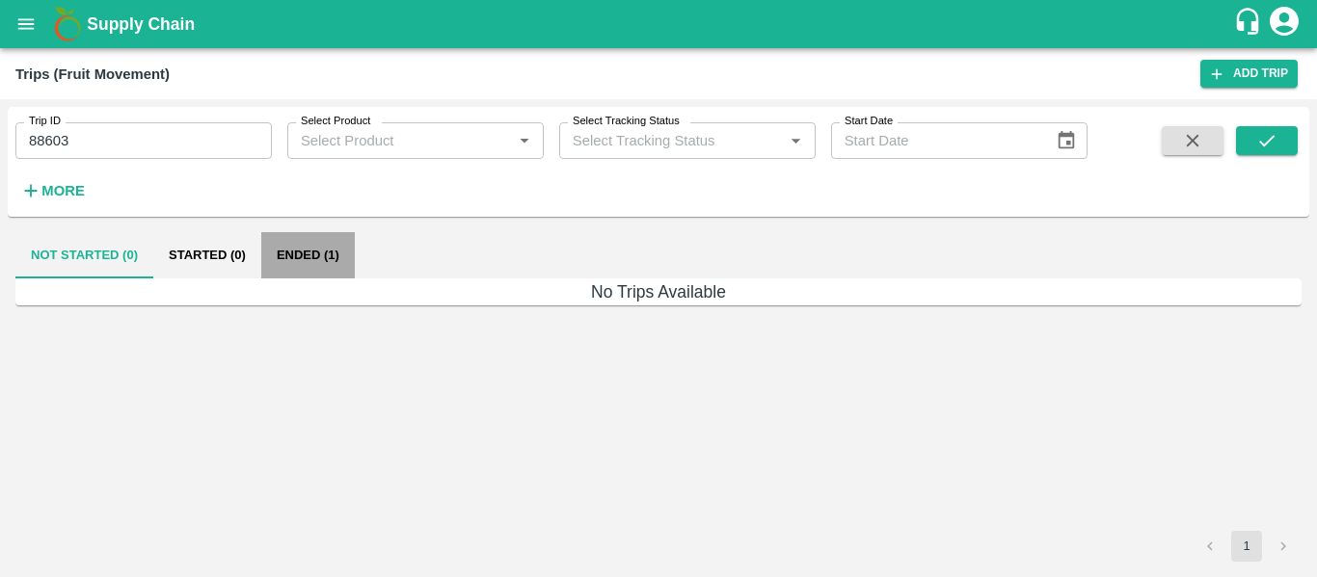
click at [314, 256] on button "Ended (1)" at bounding box center [308, 255] width 94 height 46
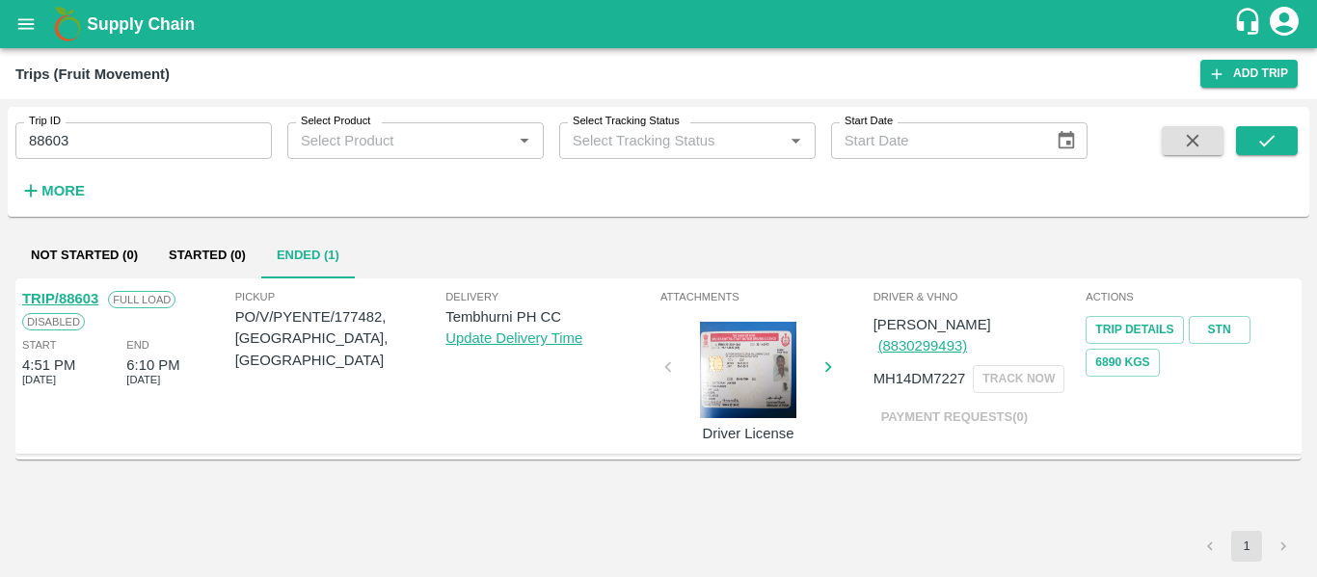
click at [86, 297] on link "TRIP/88603" at bounding box center [60, 298] width 76 height 15
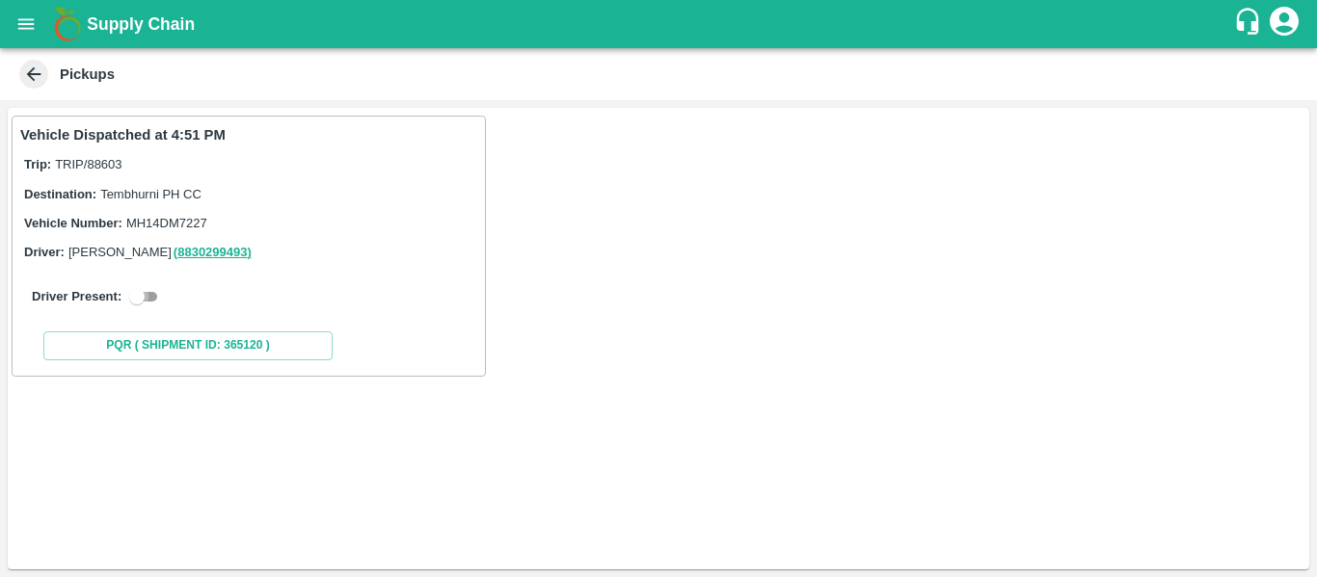
click at [164, 288] on input "checkbox" at bounding box center [136, 296] width 69 height 23
checkbox input "true"
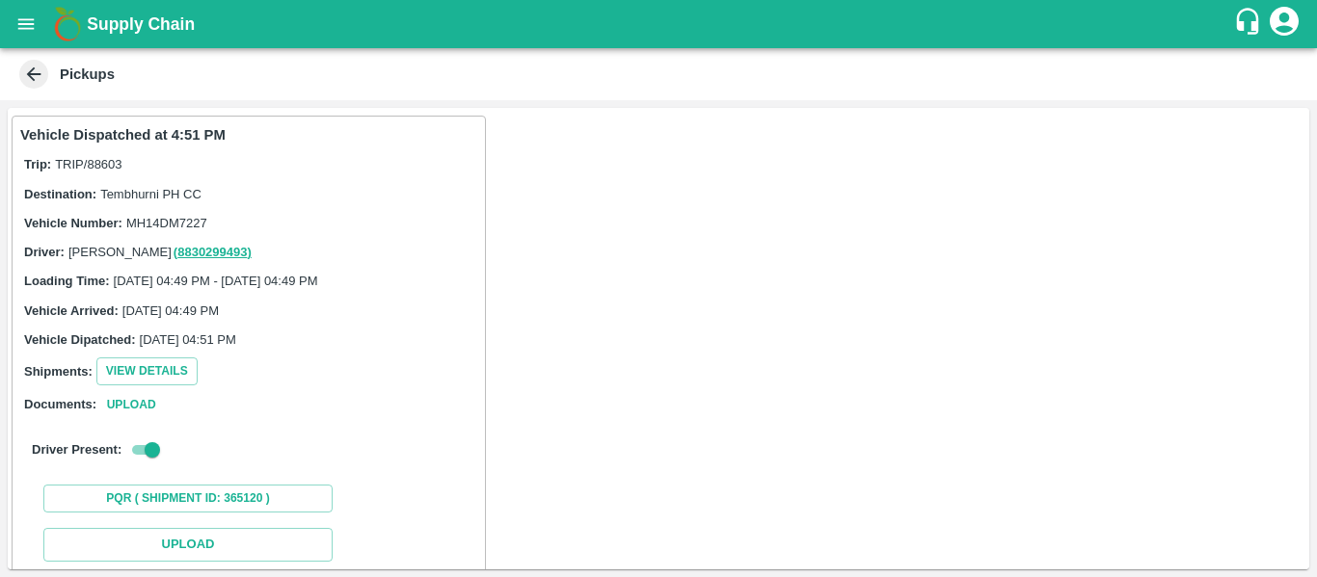
scroll to position [282, 0]
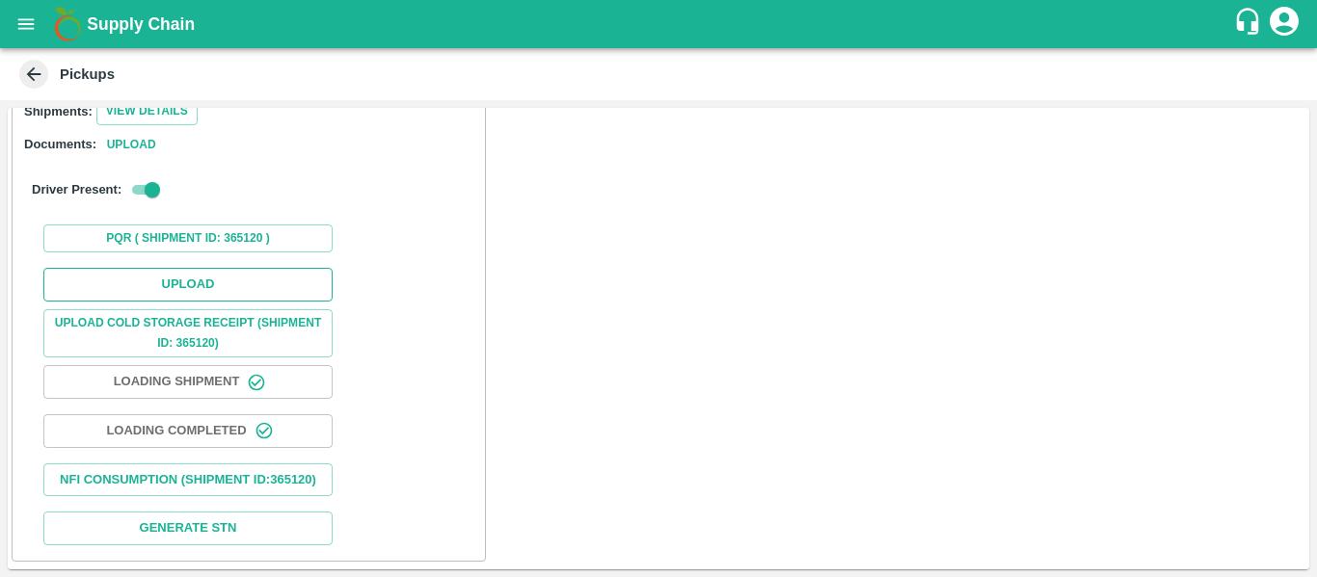
click at [202, 268] on button "Upload" at bounding box center [187, 285] width 289 height 34
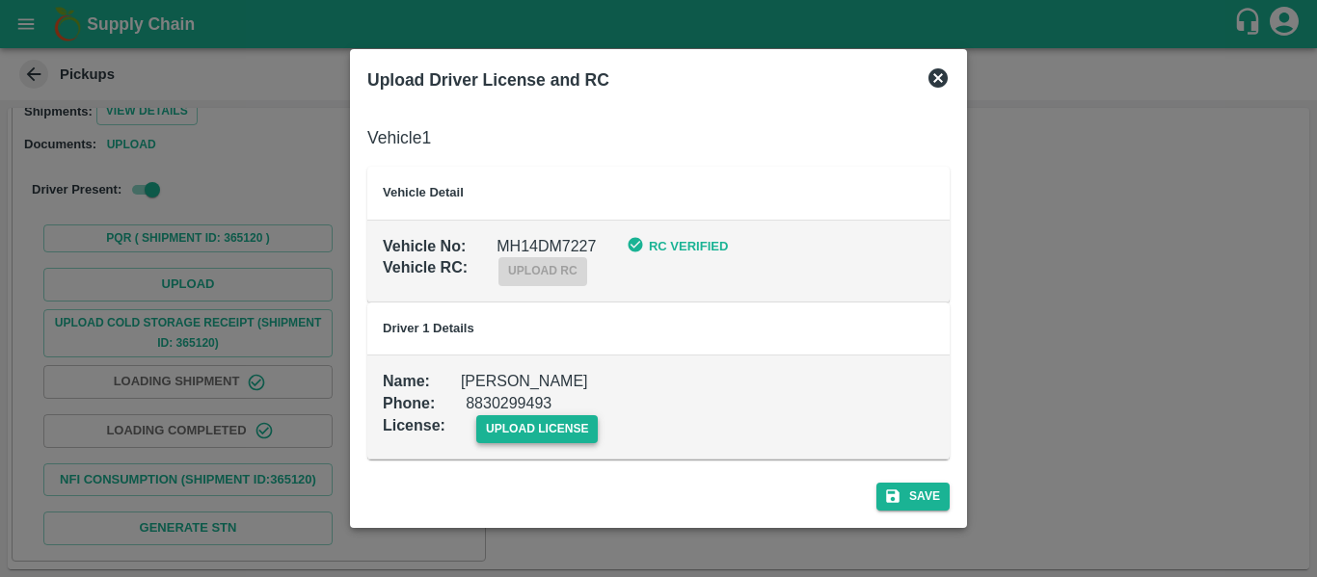
click at [490, 419] on span "upload license" at bounding box center [537, 430] width 122 height 28
click at [0, 0] on input "upload license" at bounding box center [0, 0] width 0 height 0
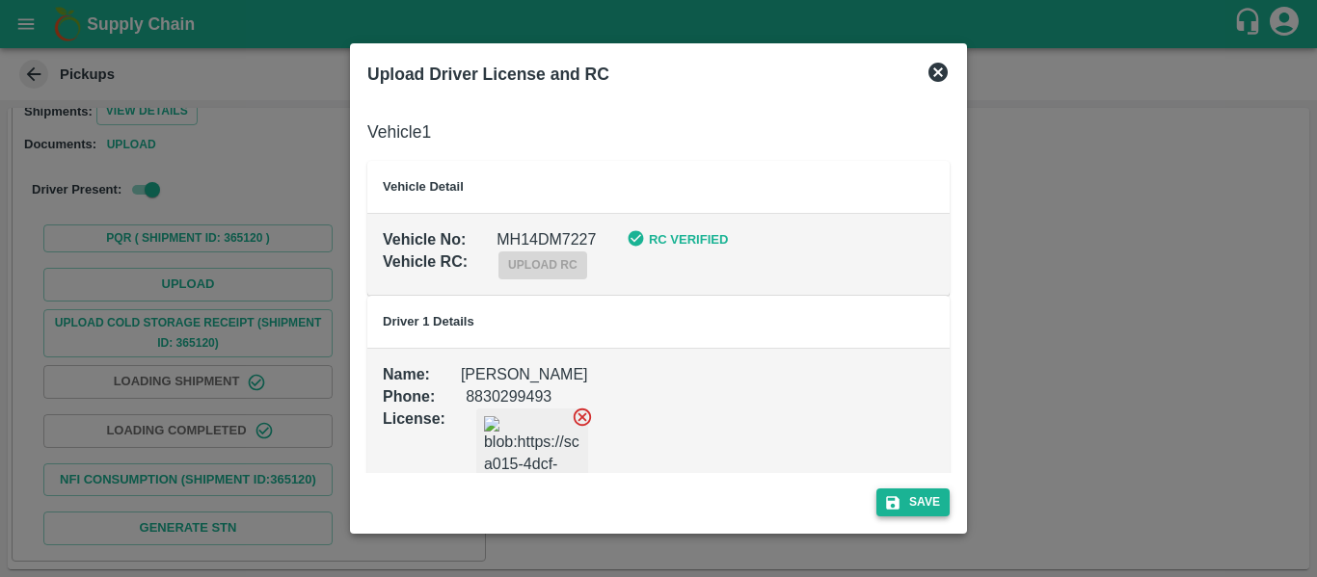
click at [939, 506] on button "Save" at bounding box center [912, 503] width 73 height 28
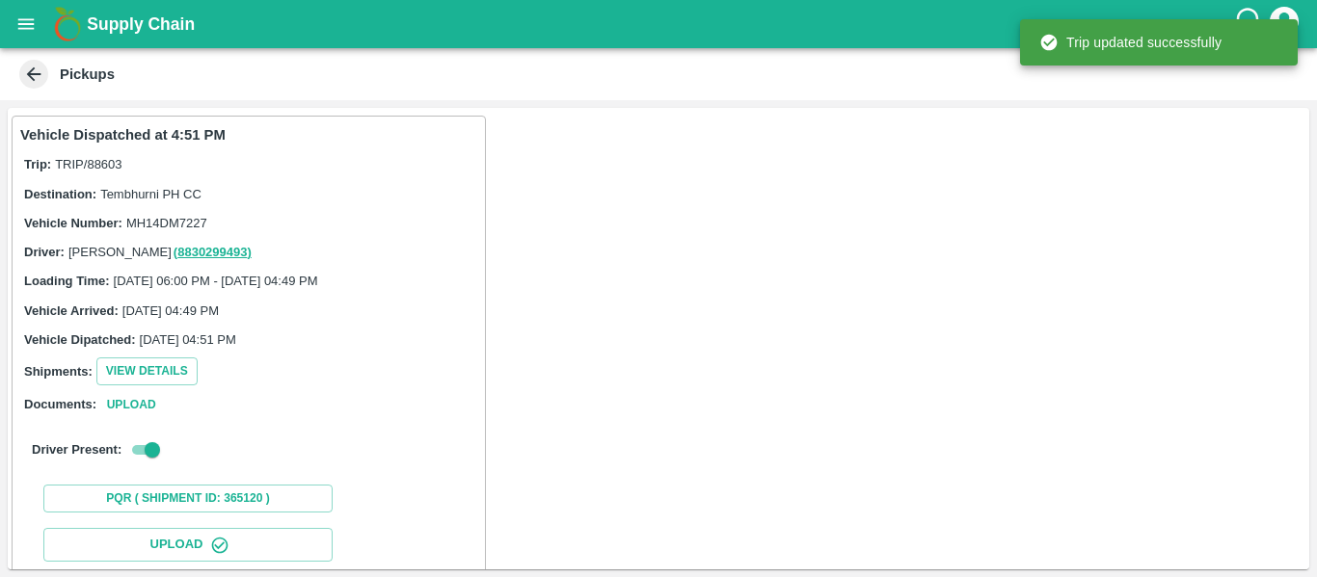
scroll to position [332, 0]
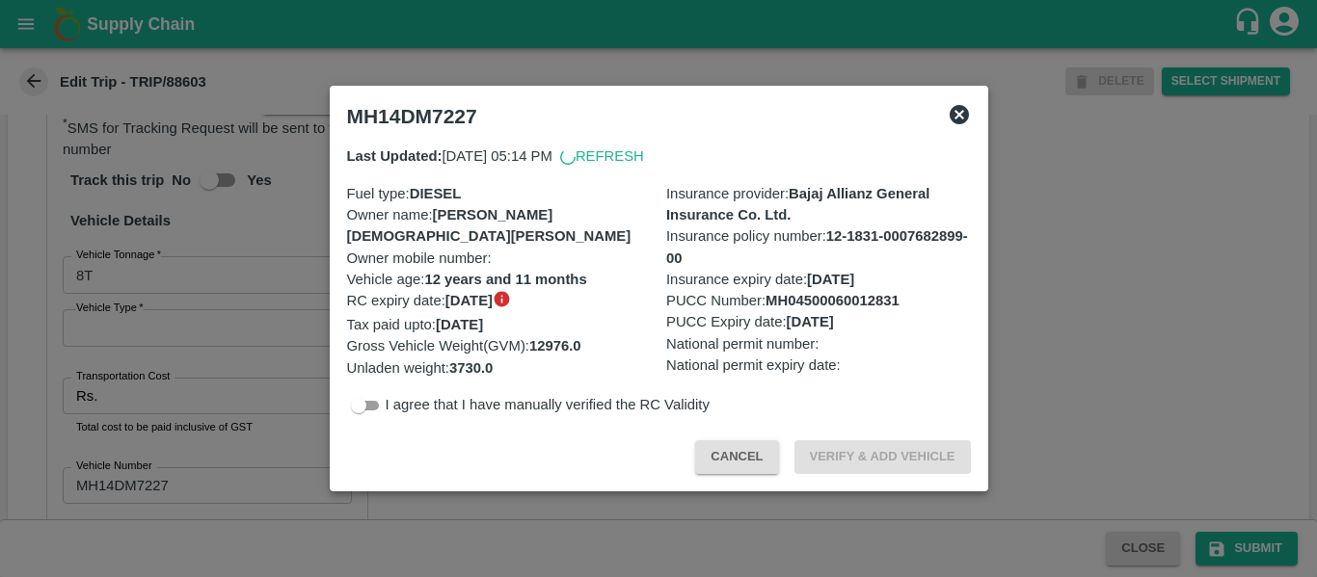
scroll to position [1477, 0]
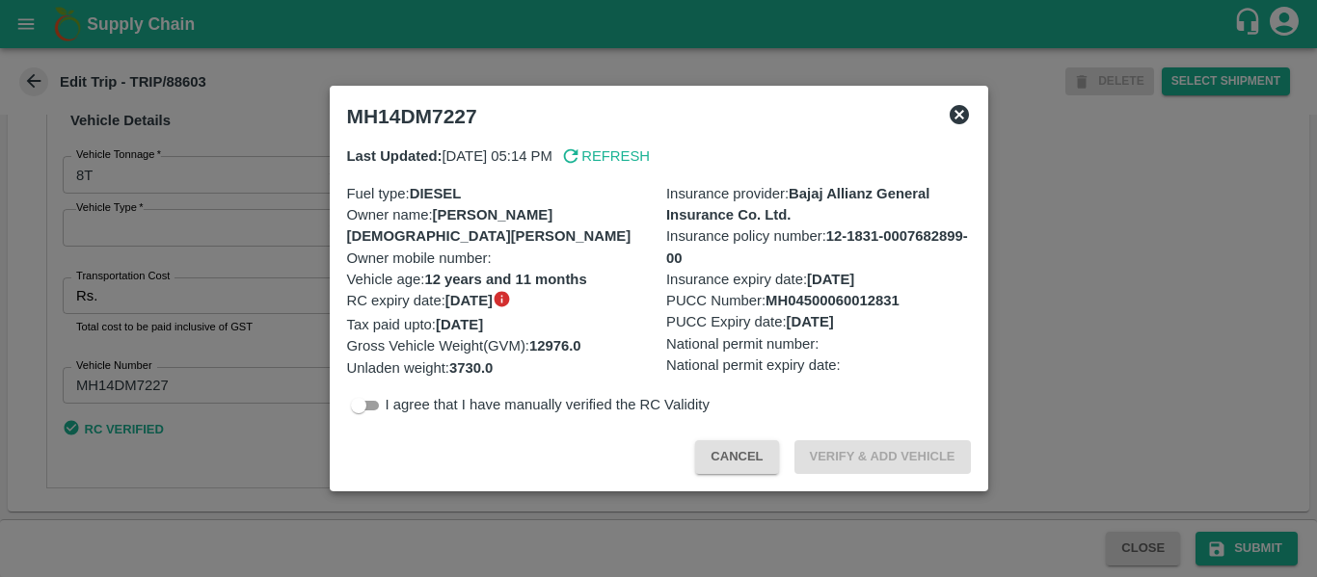
click at [158, 297] on div at bounding box center [658, 288] width 1317 height 577
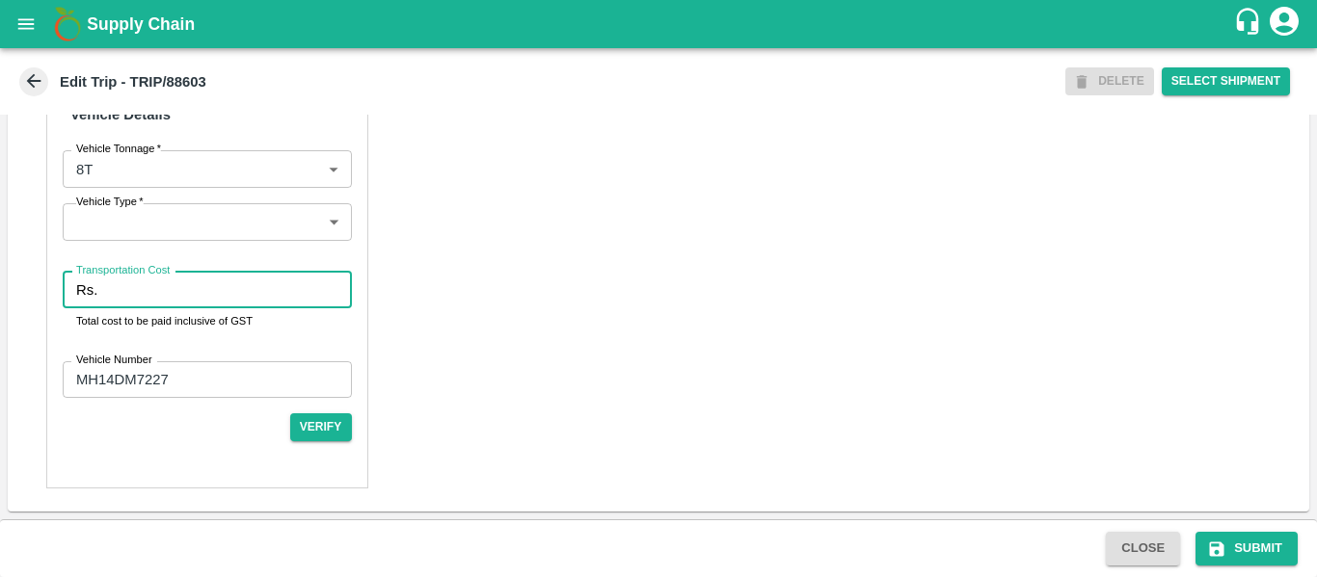
click at [158, 297] on input "Transportation Cost" at bounding box center [228, 290] width 246 height 37
type input "5000"
click at [1232, 540] on button "Submit" at bounding box center [1246, 549] width 102 height 34
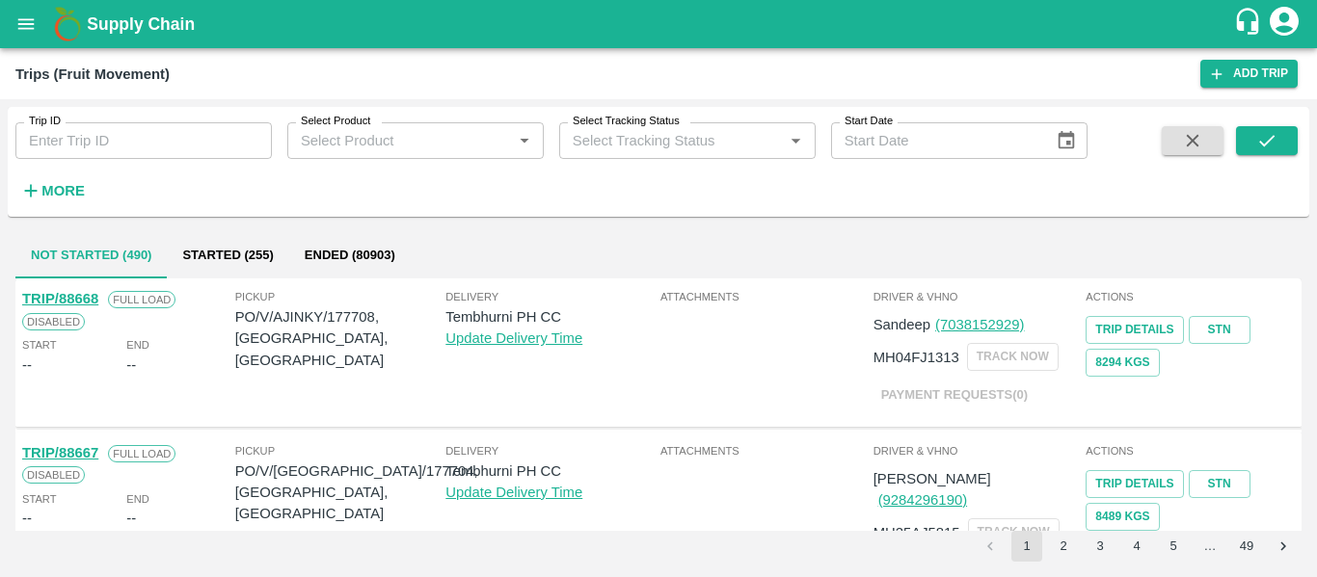
click at [94, 146] on input "Trip ID" at bounding box center [143, 140] width 256 height 37
paste input "88613"
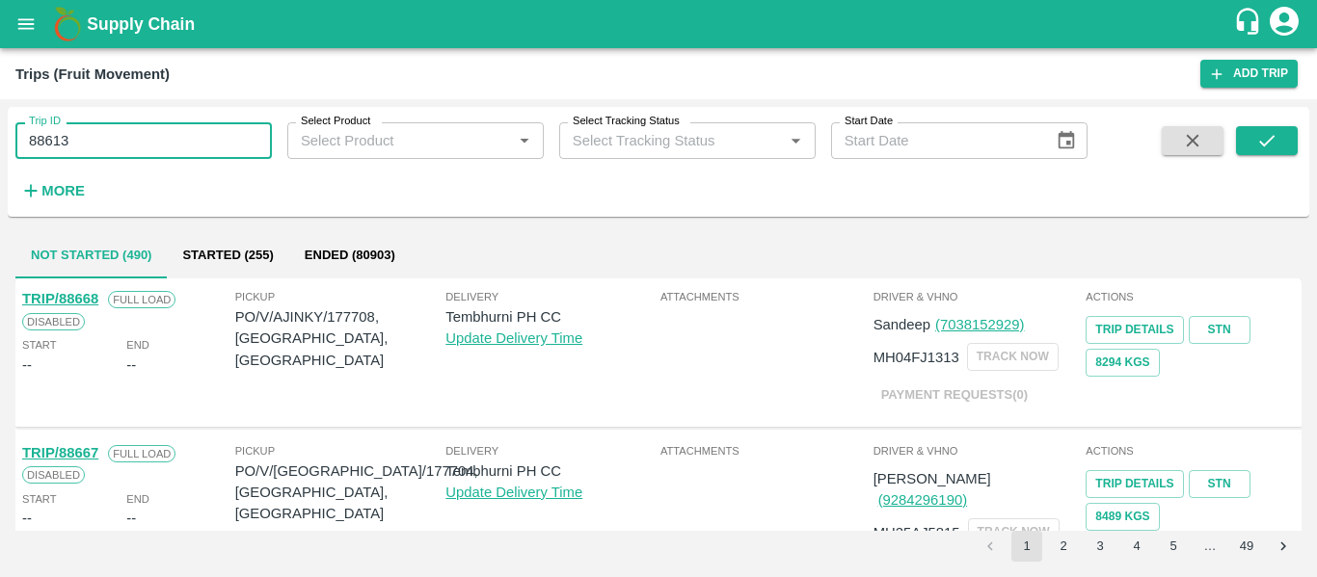
type input "88613"
click at [1295, 120] on div "Trip ID 88613 Trip ID Select Product Select Product   * Select Tracking Status …" at bounding box center [658, 162] width 1301 height 94
click at [1293, 133] on button "submit" at bounding box center [1267, 140] width 62 height 29
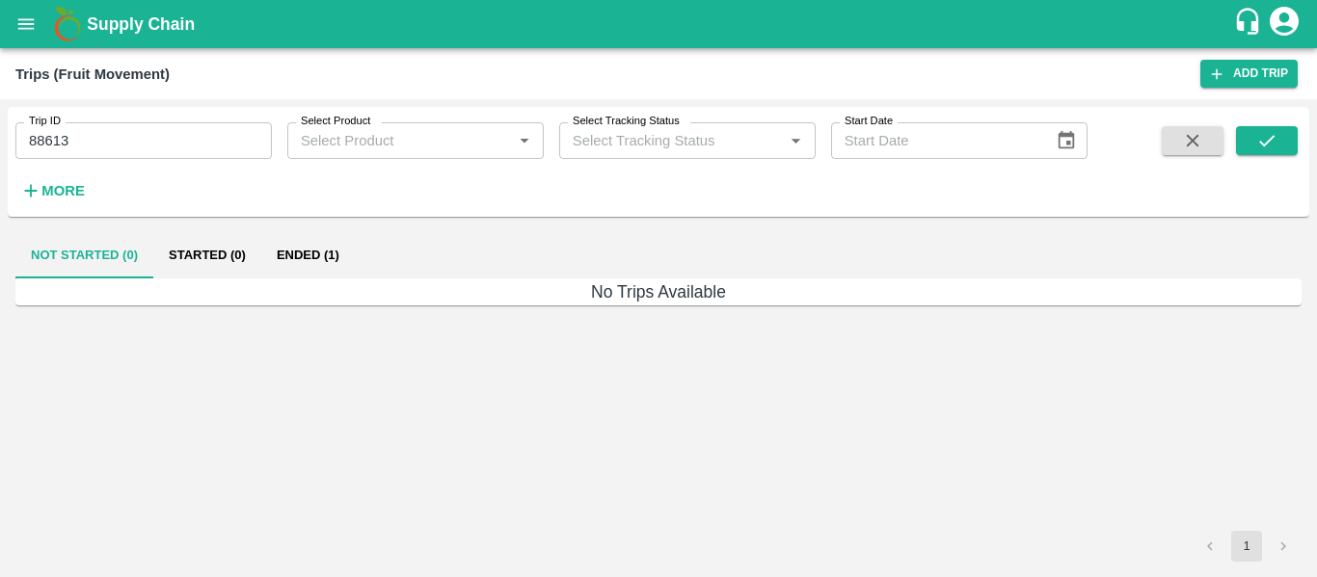
click at [275, 240] on button "Ended (1)" at bounding box center [308, 255] width 94 height 46
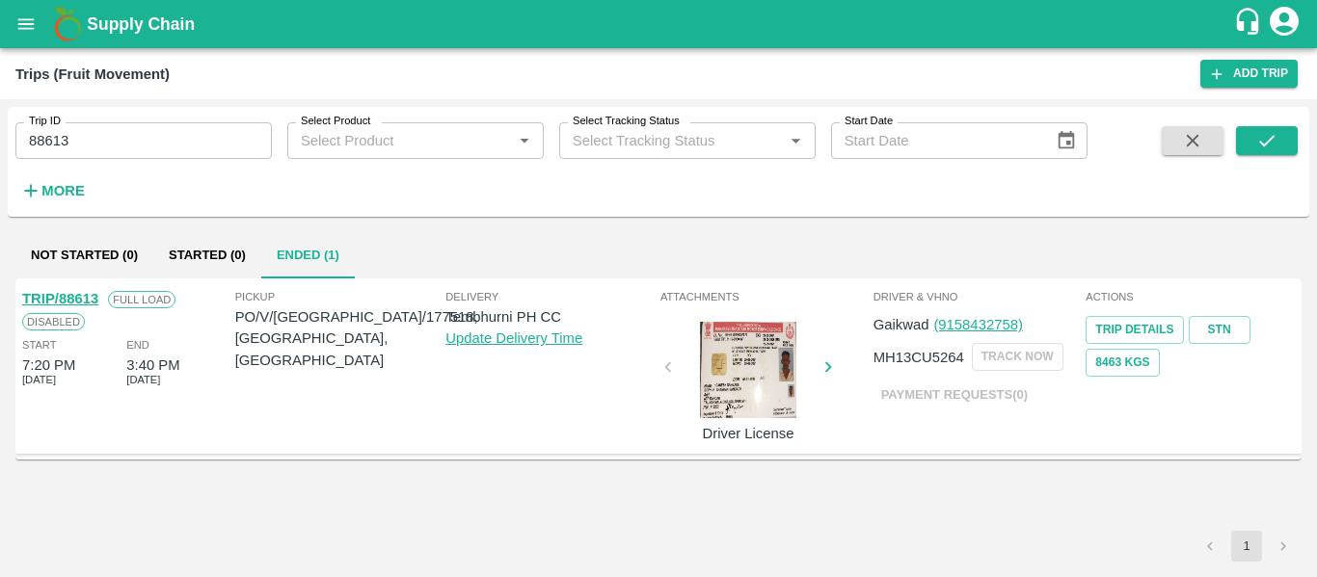
click at [70, 300] on link "TRIP/88613" at bounding box center [60, 298] width 76 height 15
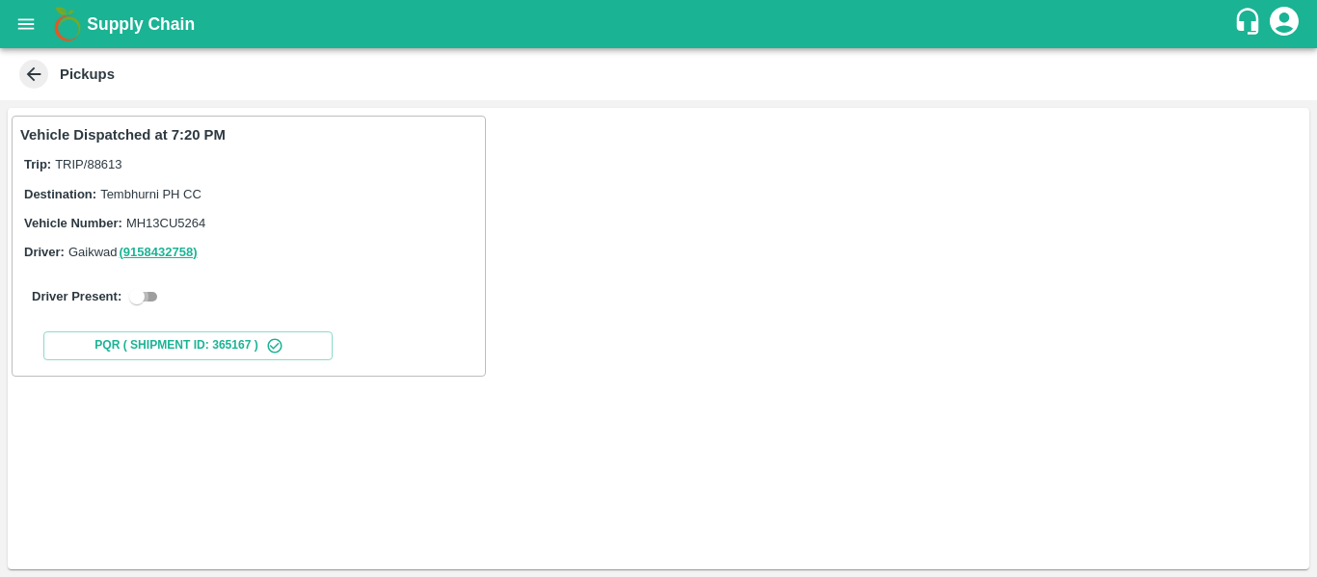
click at [146, 305] on input "checkbox" at bounding box center [136, 296] width 69 height 23
checkbox input "true"
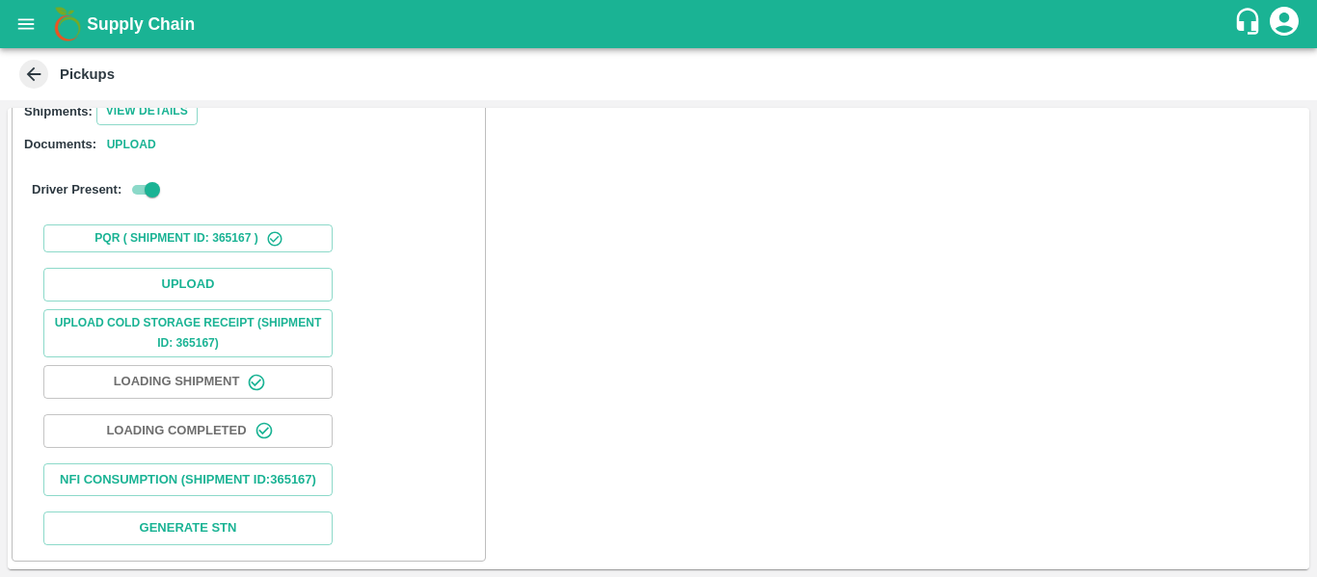
scroll to position [282, 0]
click at [220, 281] on div "Upload Upload Cold Storage Receipt (SHIPMENT ID: 365167) Loading Shipment Loadi…" at bounding box center [248, 406] width 457 height 293
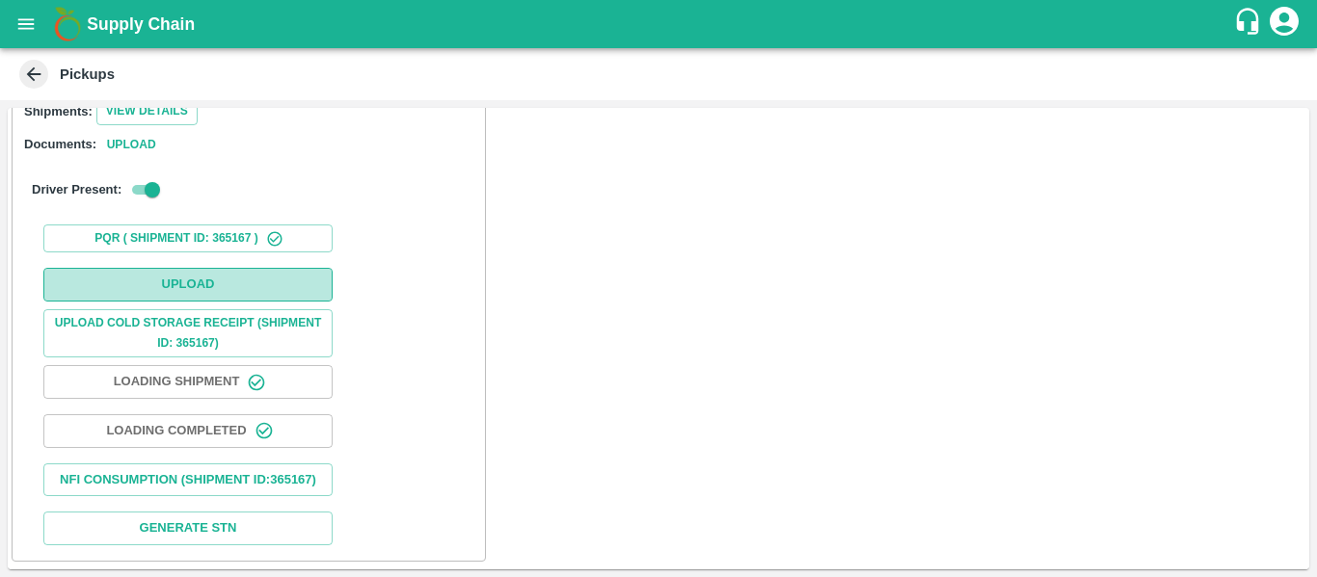
click at [212, 274] on button "Upload" at bounding box center [187, 285] width 289 height 34
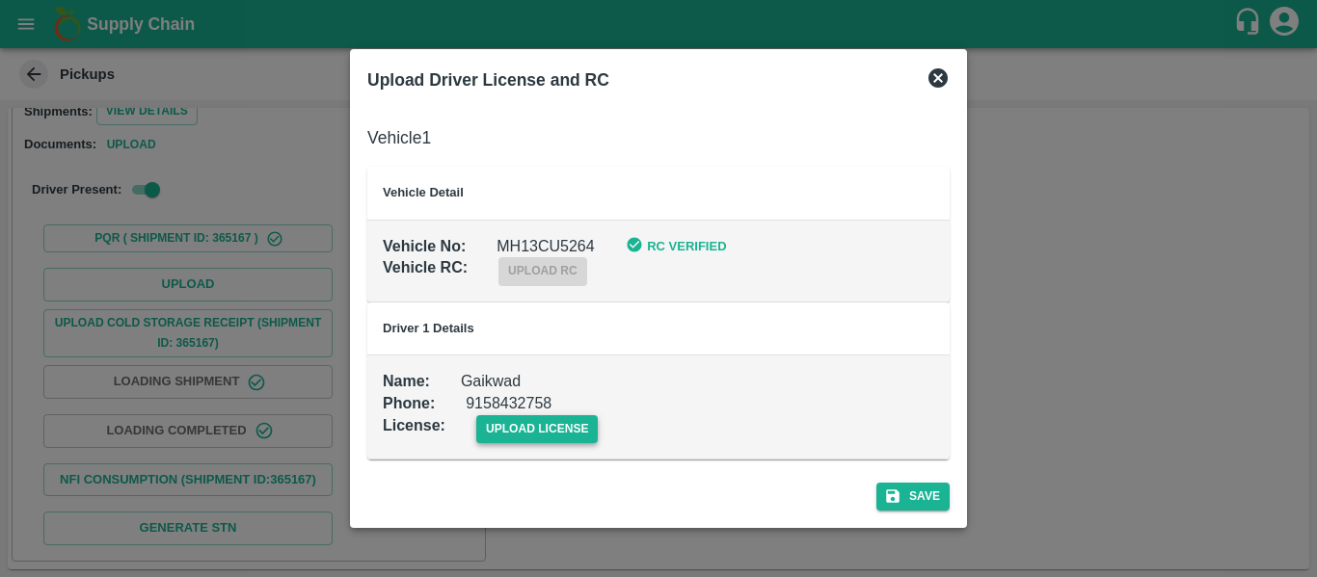
click at [536, 434] on span "upload license" at bounding box center [537, 430] width 122 height 28
click at [0, 0] on input "upload license" at bounding box center [0, 0] width 0 height 0
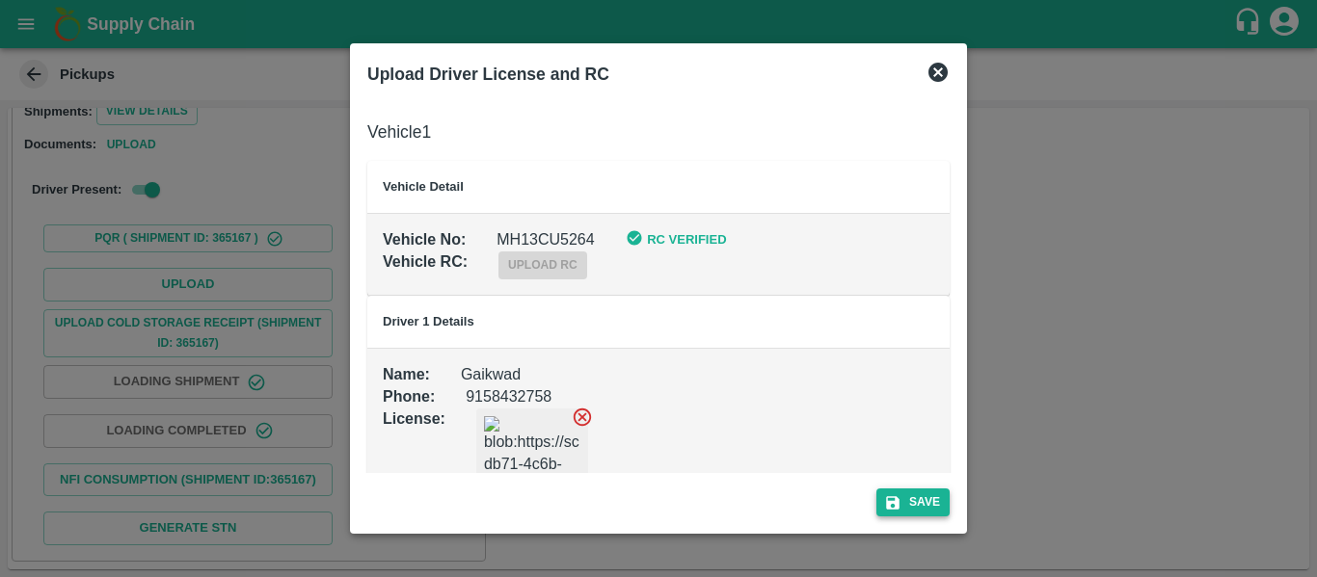
click at [892, 505] on icon "submit" at bounding box center [892, 503] width 17 height 17
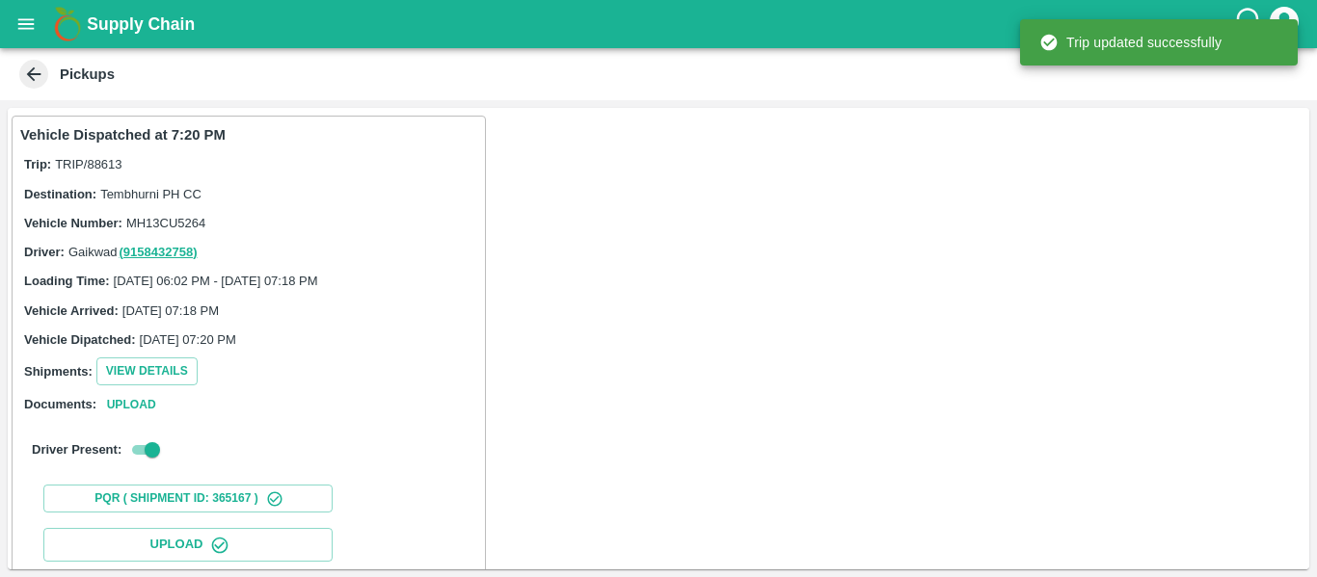
scroll to position [332, 0]
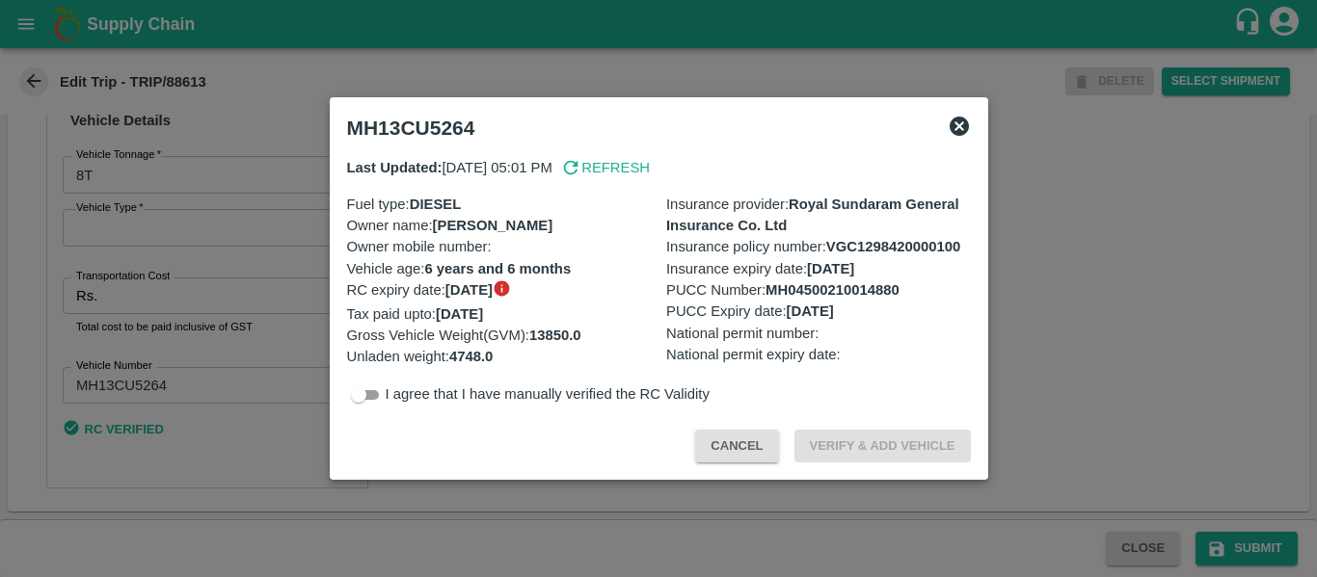
click at [149, 305] on div at bounding box center [658, 288] width 1317 height 577
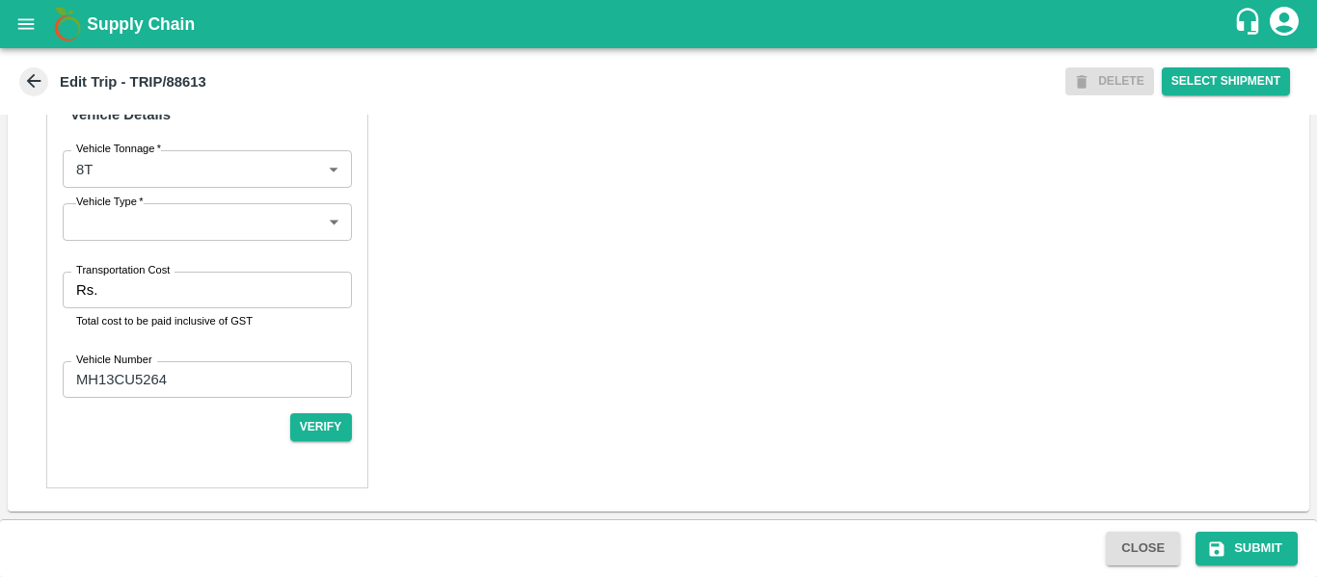
scroll to position [1483, 0]
click at [149, 303] on input "Transportation Cost" at bounding box center [228, 290] width 246 height 37
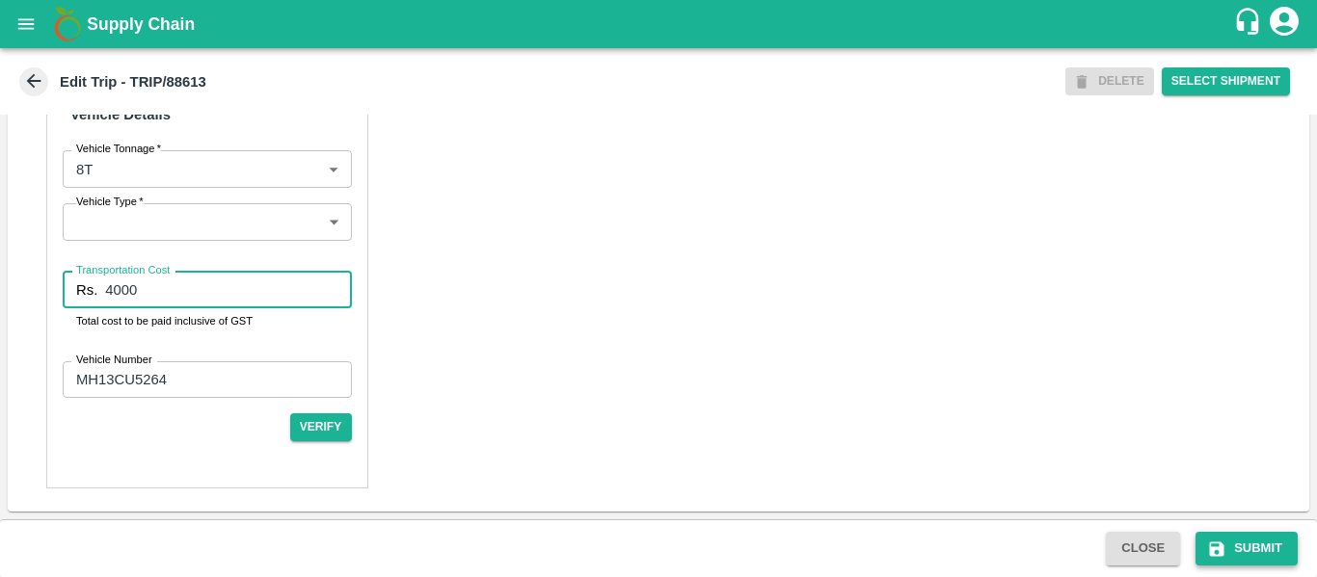
type input "4000"
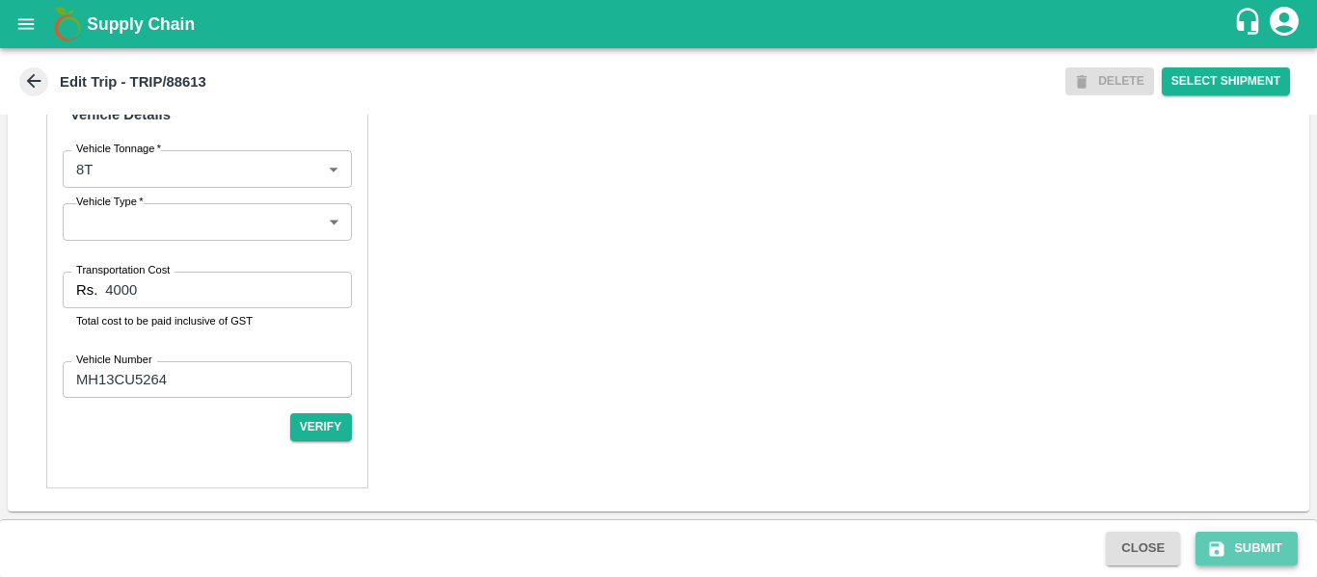
click at [1239, 550] on button "Submit" at bounding box center [1246, 549] width 102 height 34
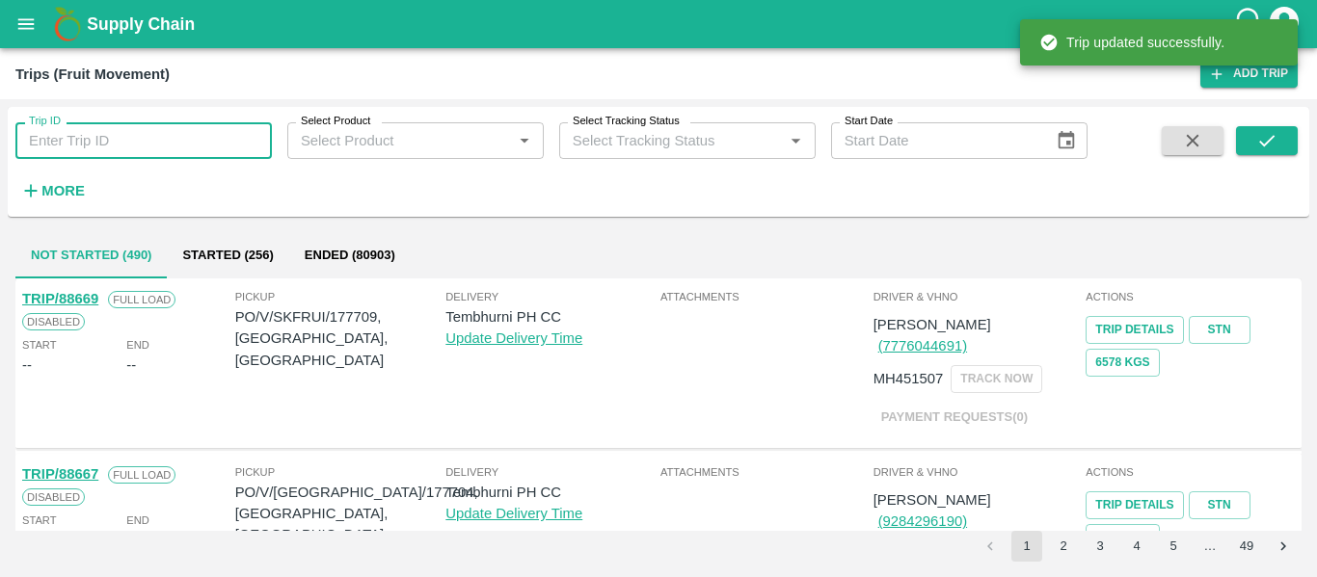
click at [143, 145] on input "Trip ID" at bounding box center [143, 140] width 256 height 37
paste input "88596"
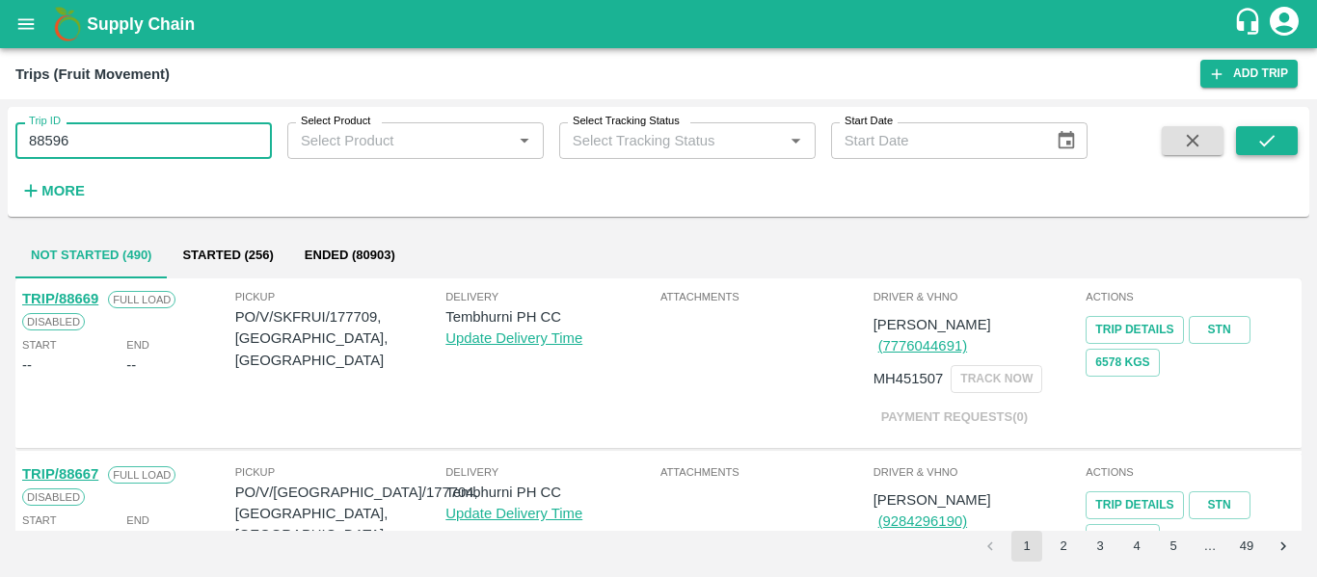
type input "88596"
click at [1260, 137] on icon "submit" at bounding box center [1266, 140] width 21 height 21
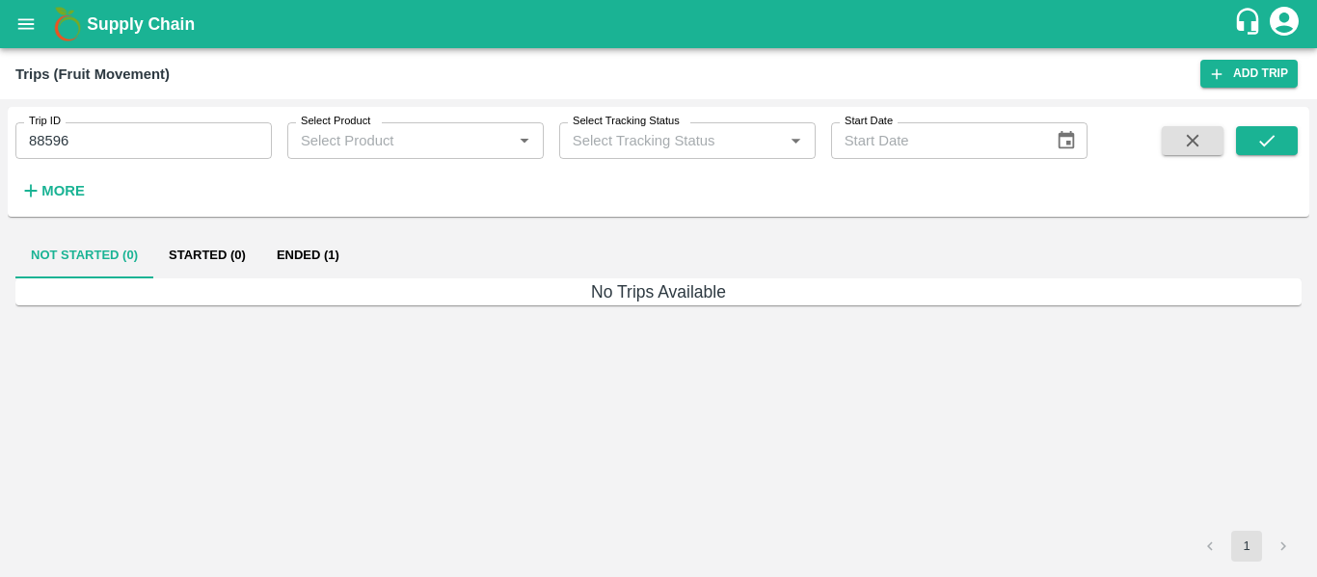
click at [297, 257] on button "Ended (1)" at bounding box center [308, 255] width 94 height 46
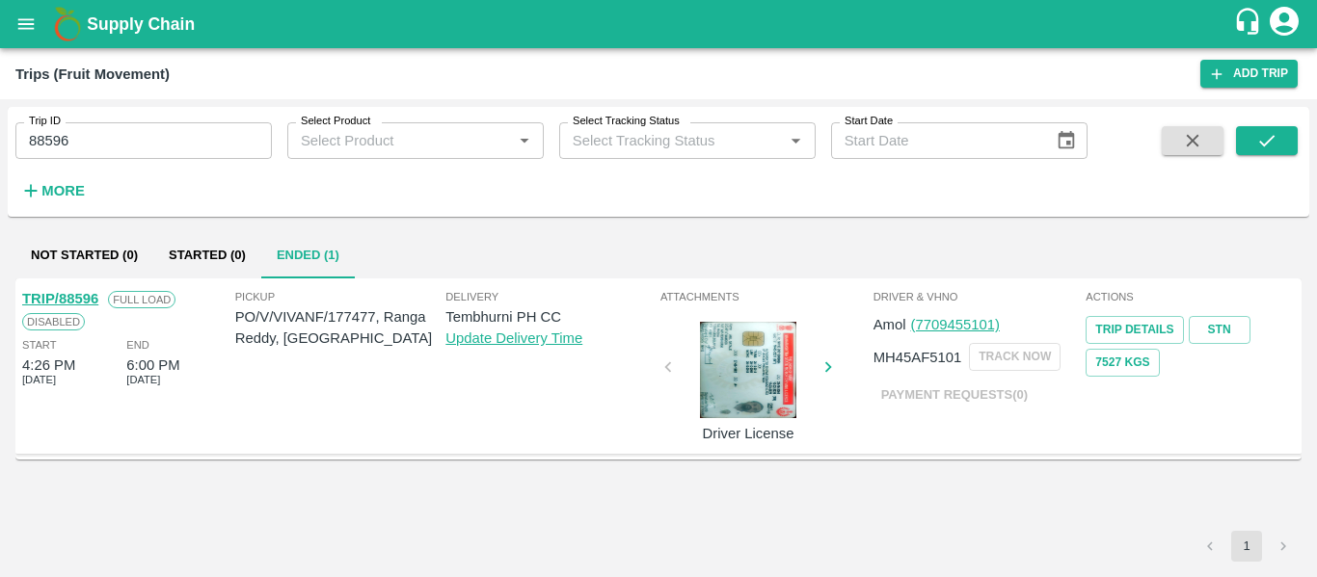
click at [70, 302] on link "TRIP/88596" at bounding box center [60, 298] width 76 height 15
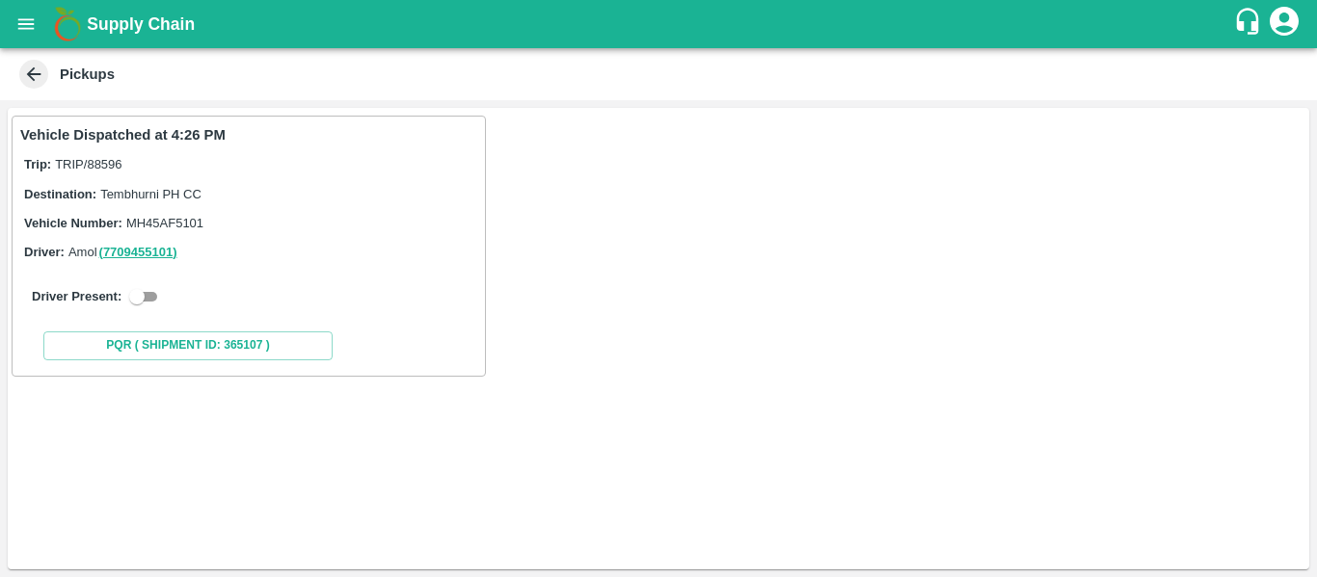
click at [148, 296] on input "checkbox" at bounding box center [136, 296] width 69 height 23
checkbox input "true"
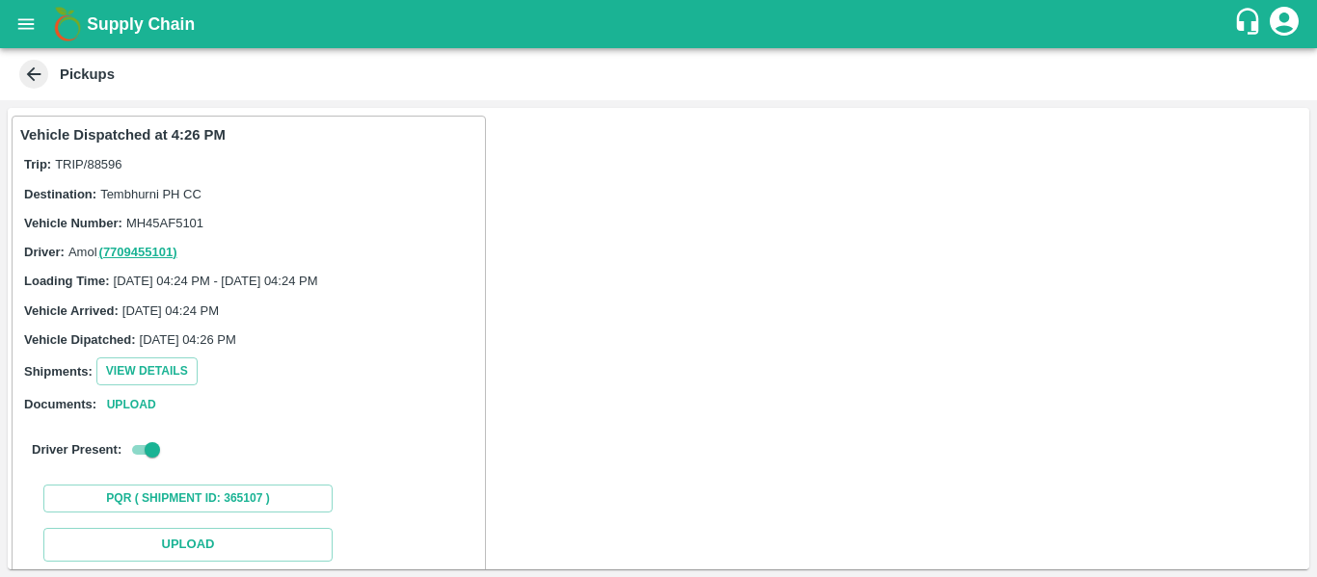
scroll to position [282, 0]
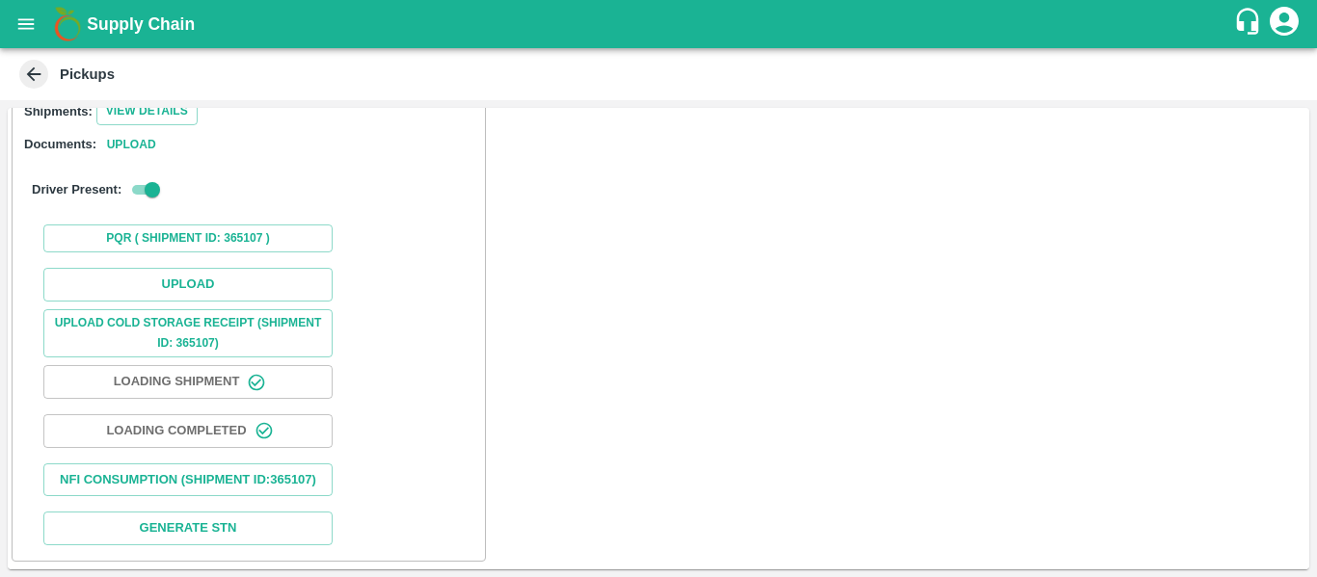
click at [201, 260] on div "Upload Upload Cold Storage Receipt (SHIPMENT ID: 365107) Loading Shipment Loadi…" at bounding box center [248, 406] width 457 height 293
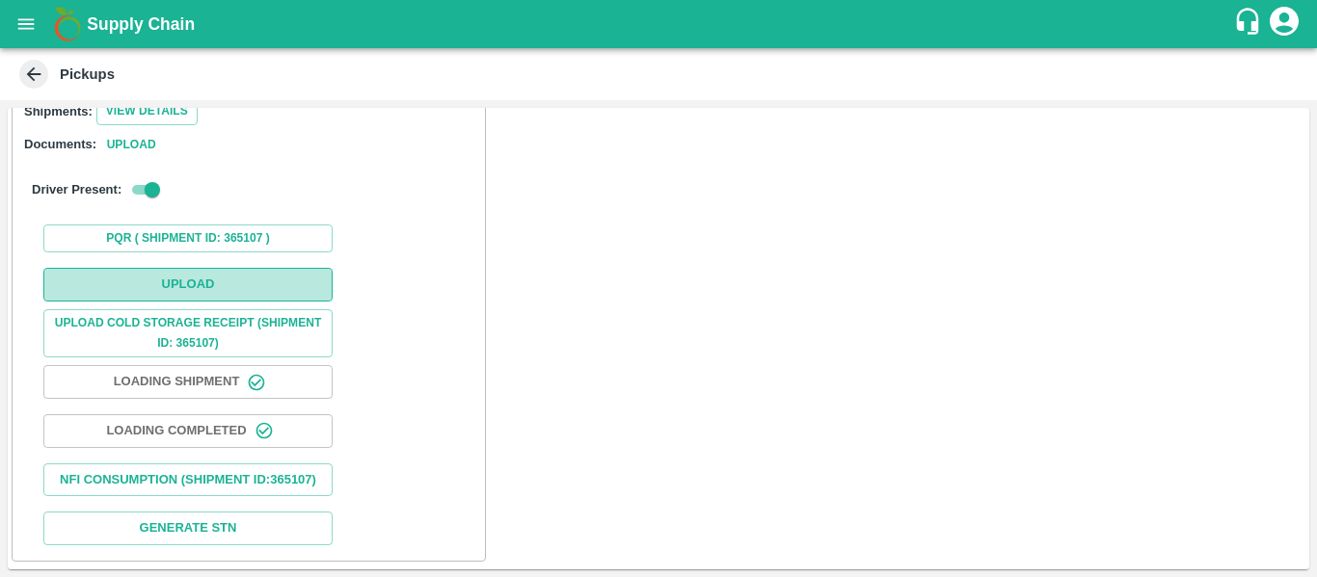
click at [205, 268] on button "Upload" at bounding box center [187, 285] width 289 height 34
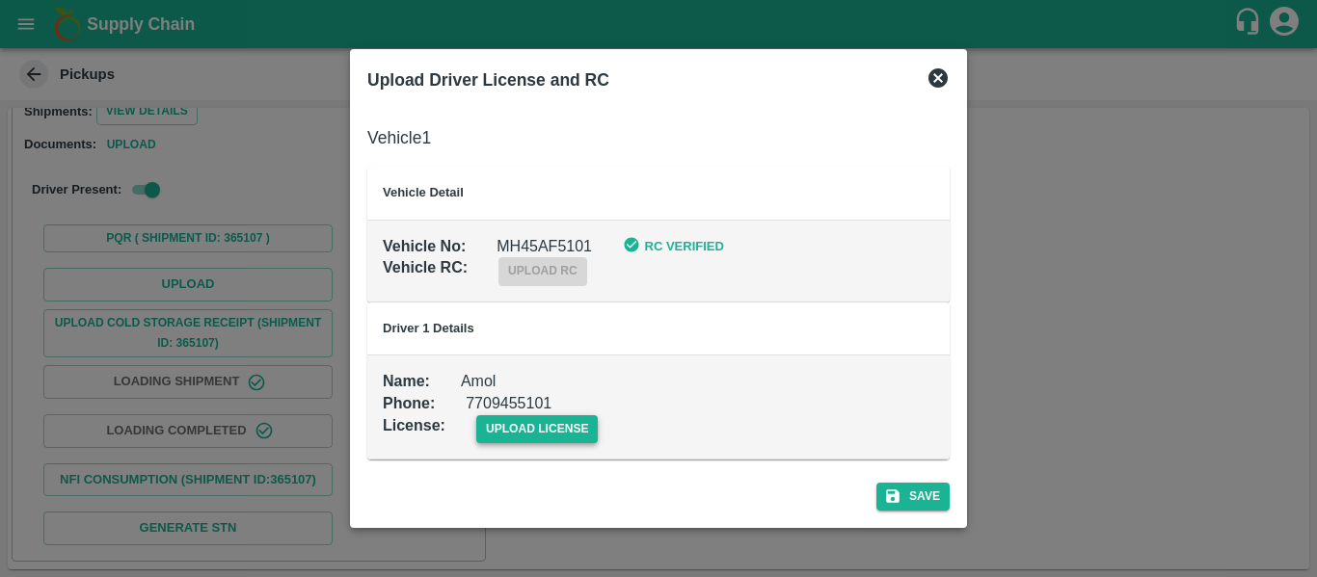
click at [592, 429] on span "upload license" at bounding box center [537, 430] width 122 height 28
click at [0, 0] on input "upload license" at bounding box center [0, 0] width 0 height 0
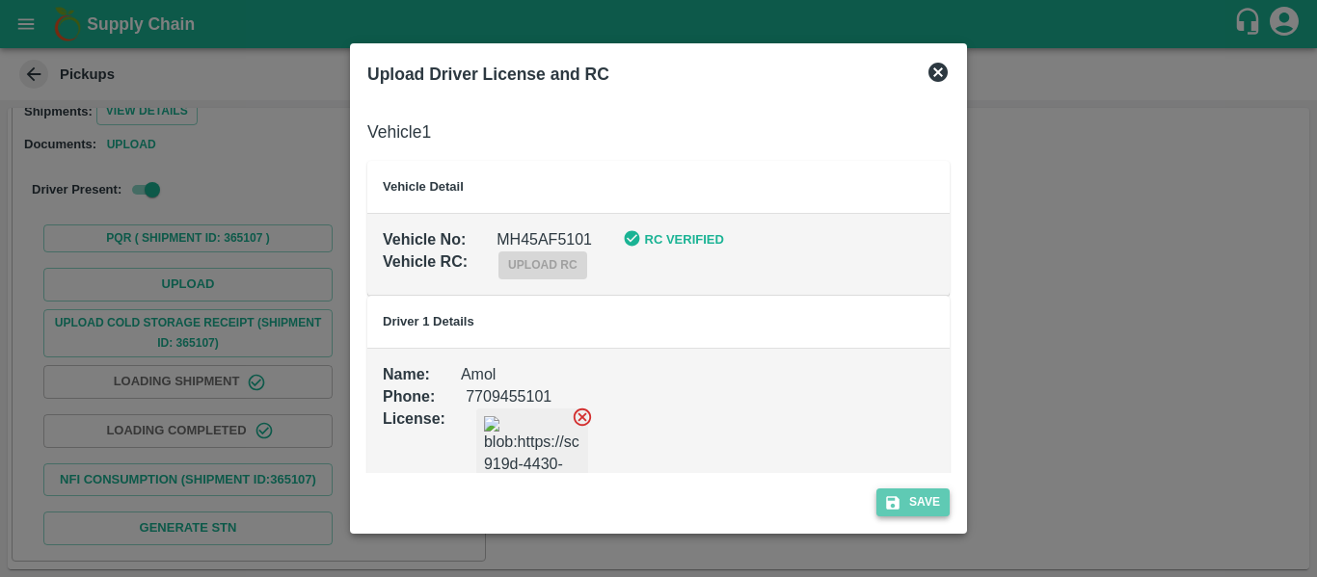
click at [920, 509] on button "Save" at bounding box center [912, 503] width 73 height 28
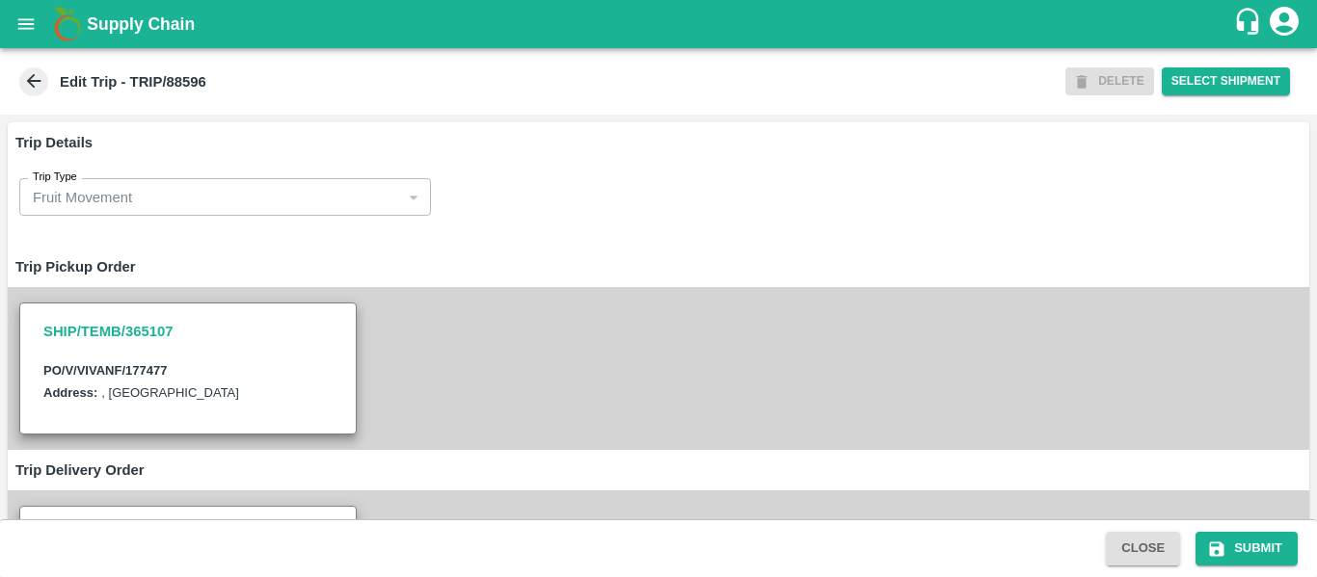
click at [494, 357] on div "SHIP/TEMB/365107 PO/V/VIVANF/177477 Address: , [GEOGRAPHIC_DATA]" at bounding box center [658, 368] width 1301 height 163
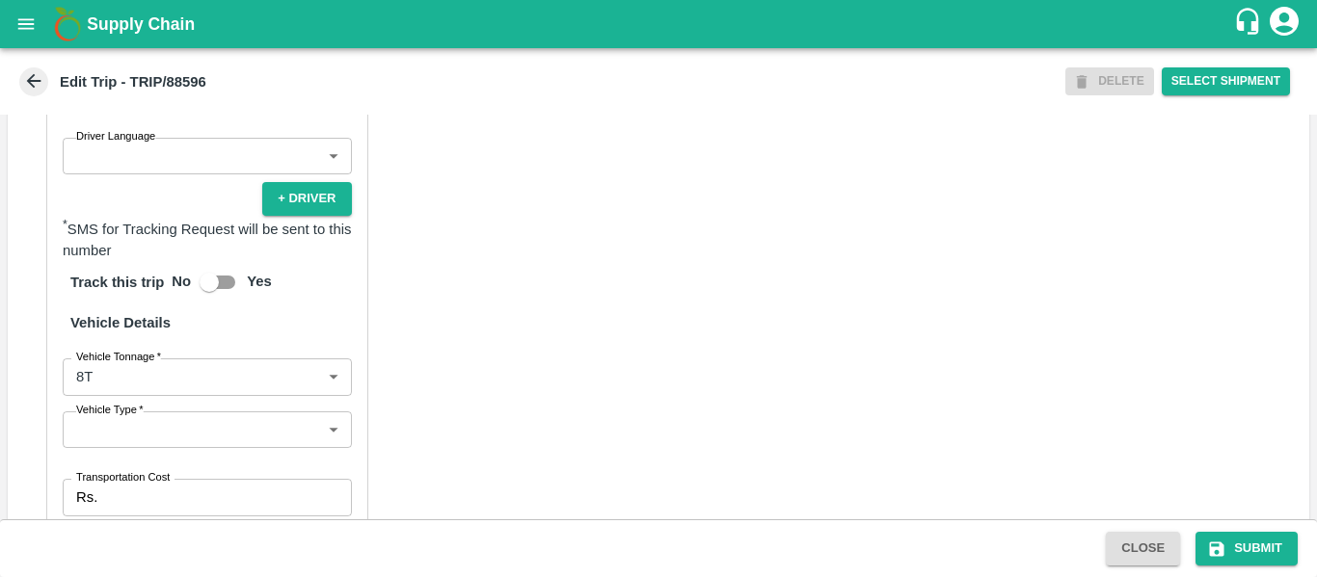
scroll to position [1457, 0]
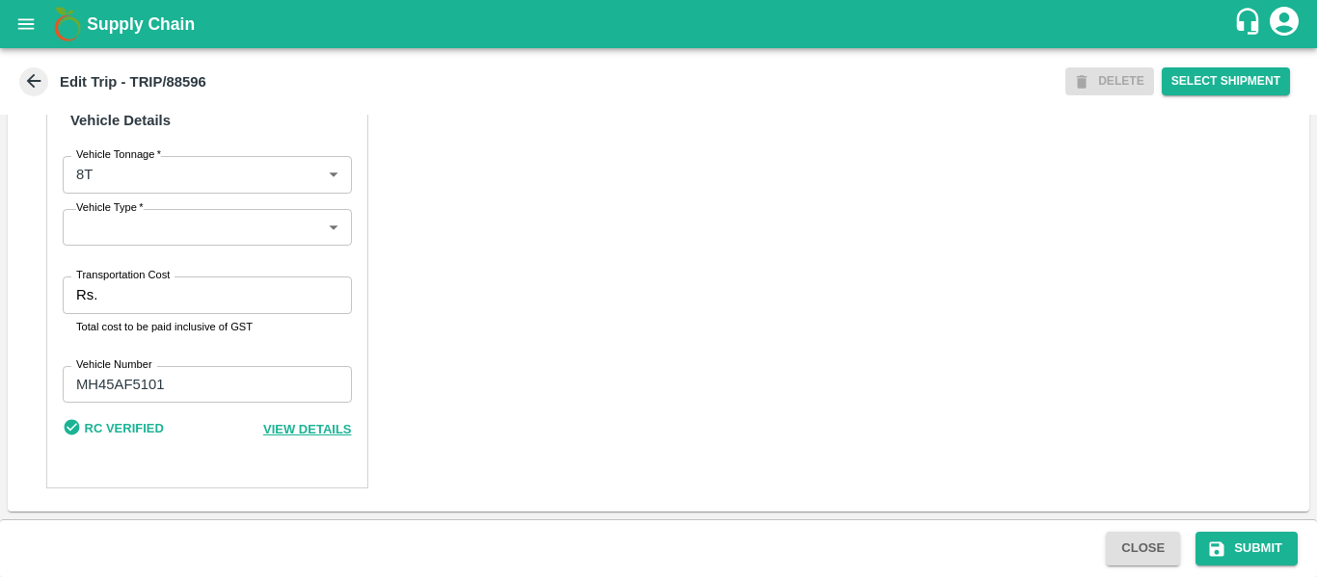
click at [172, 294] on input "Transportation Cost" at bounding box center [228, 295] width 246 height 37
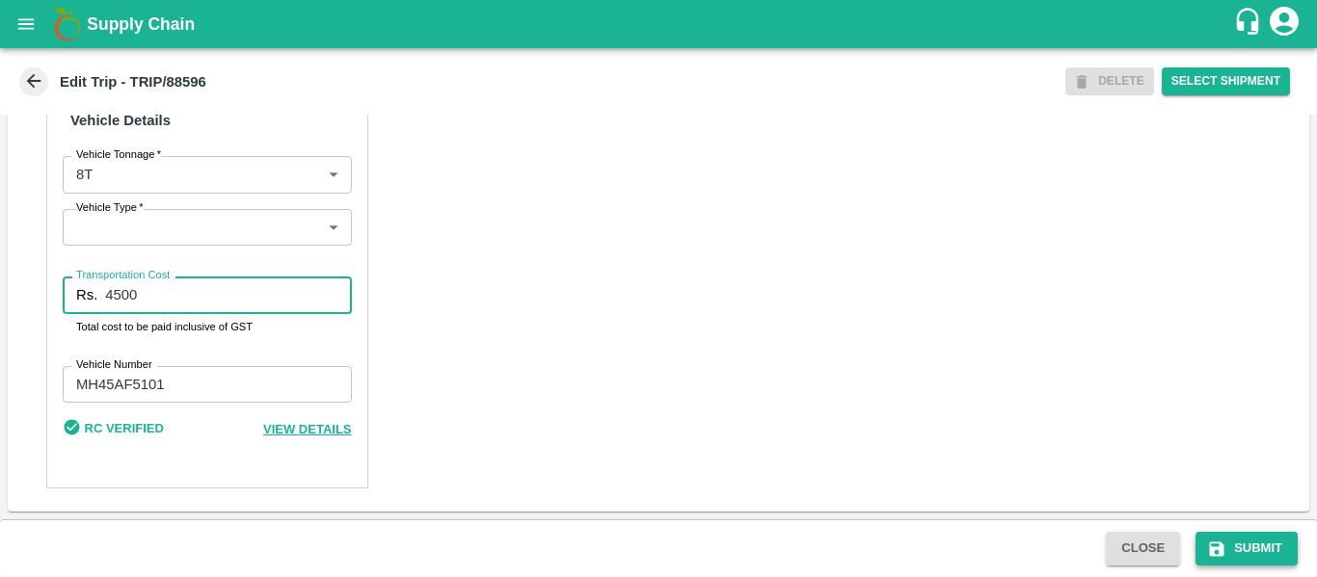
type input "4500"
click at [1266, 545] on button "Submit" at bounding box center [1246, 549] width 102 height 34
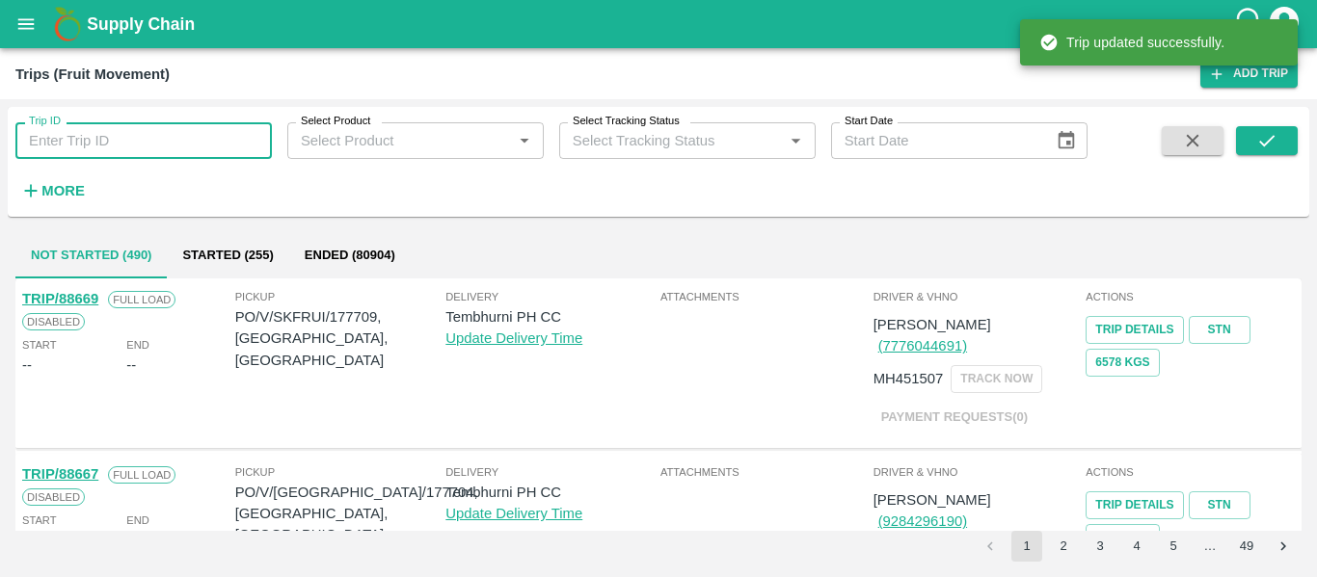
click at [150, 127] on input "Trip ID" at bounding box center [143, 140] width 256 height 37
paste input "88593"
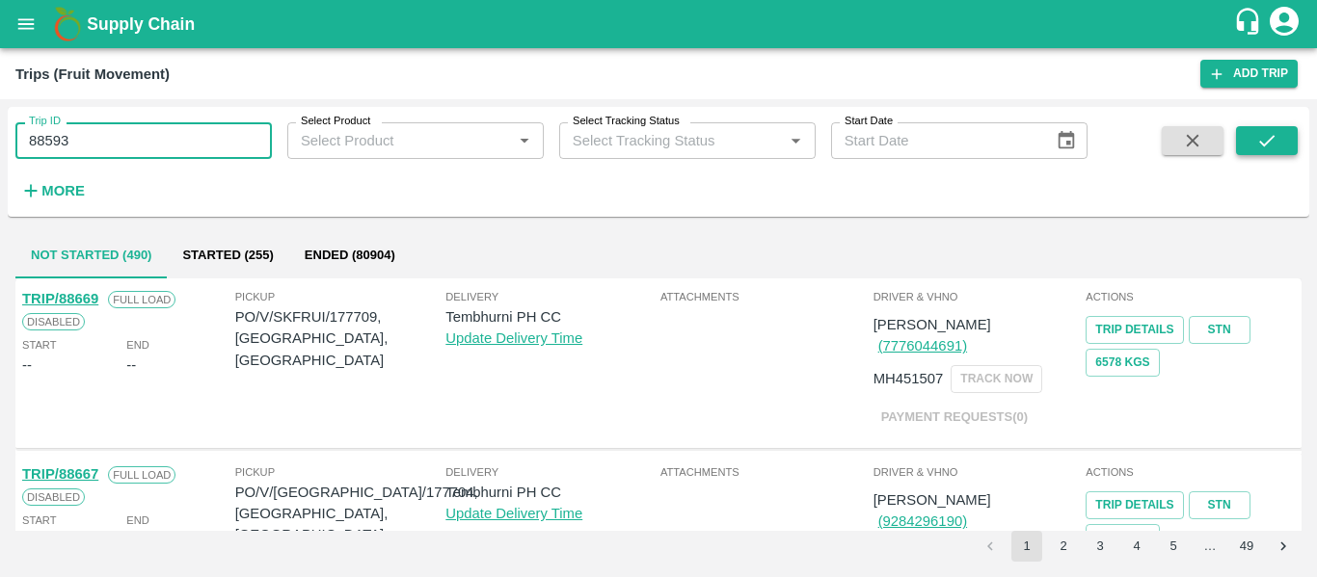
type input "88593"
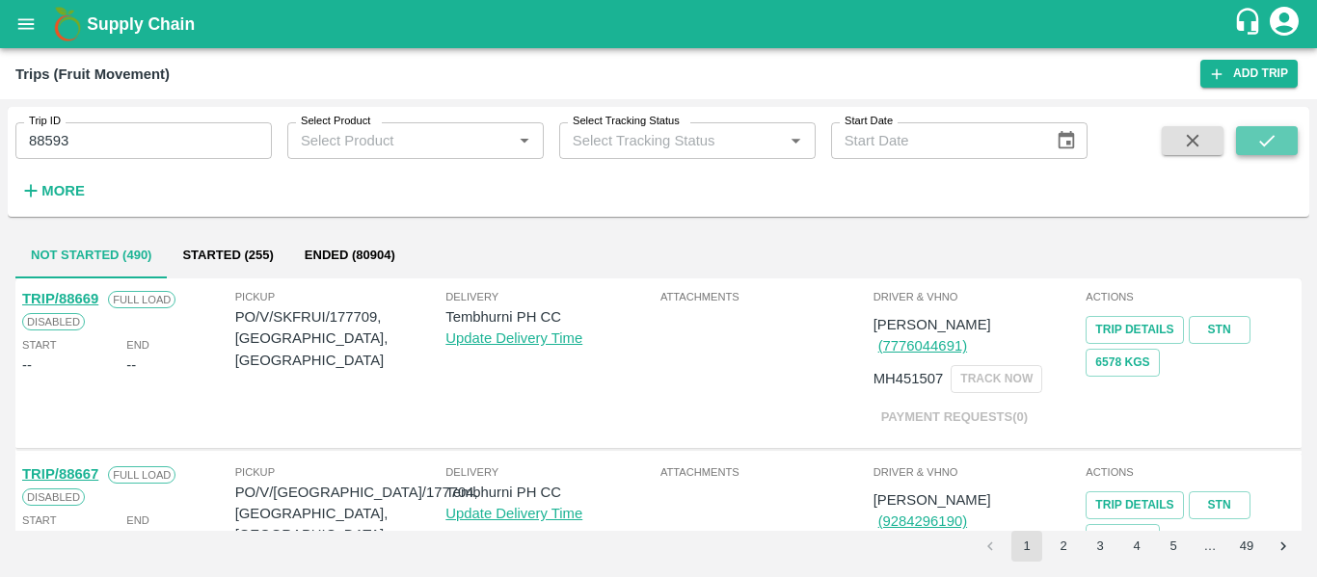
click at [1282, 128] on button "submit" at bounding box center [1267, 140] width 62 height 29
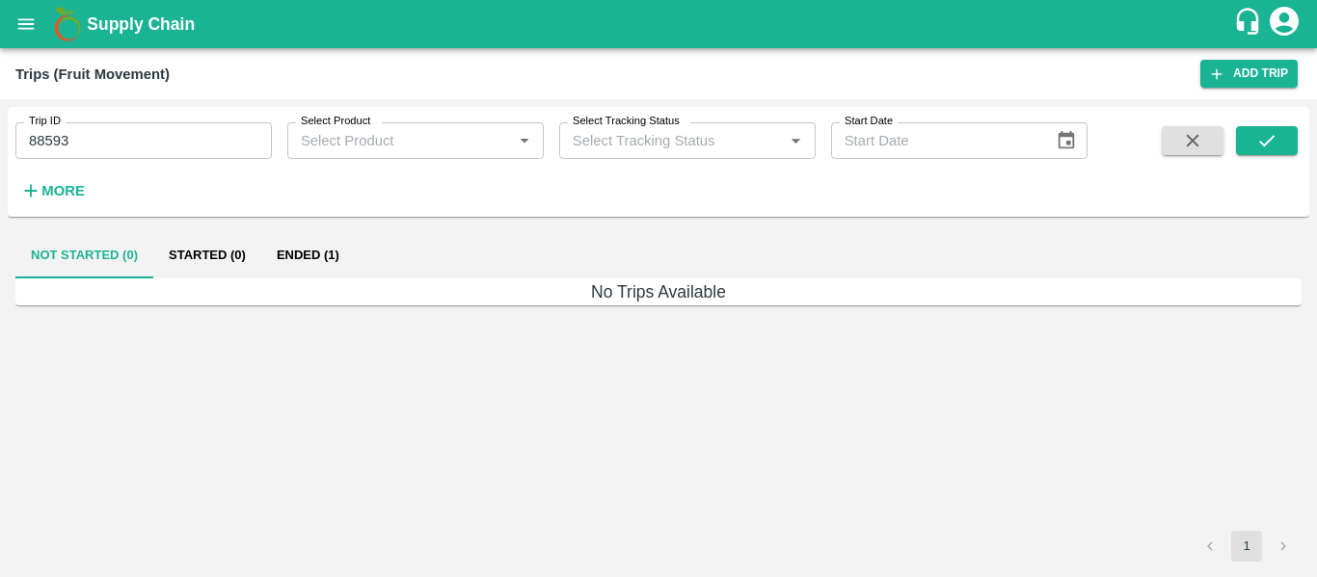
click at [330, 256] on button "Ended (1)" at bounding box center [308, 255] width 94 height 46
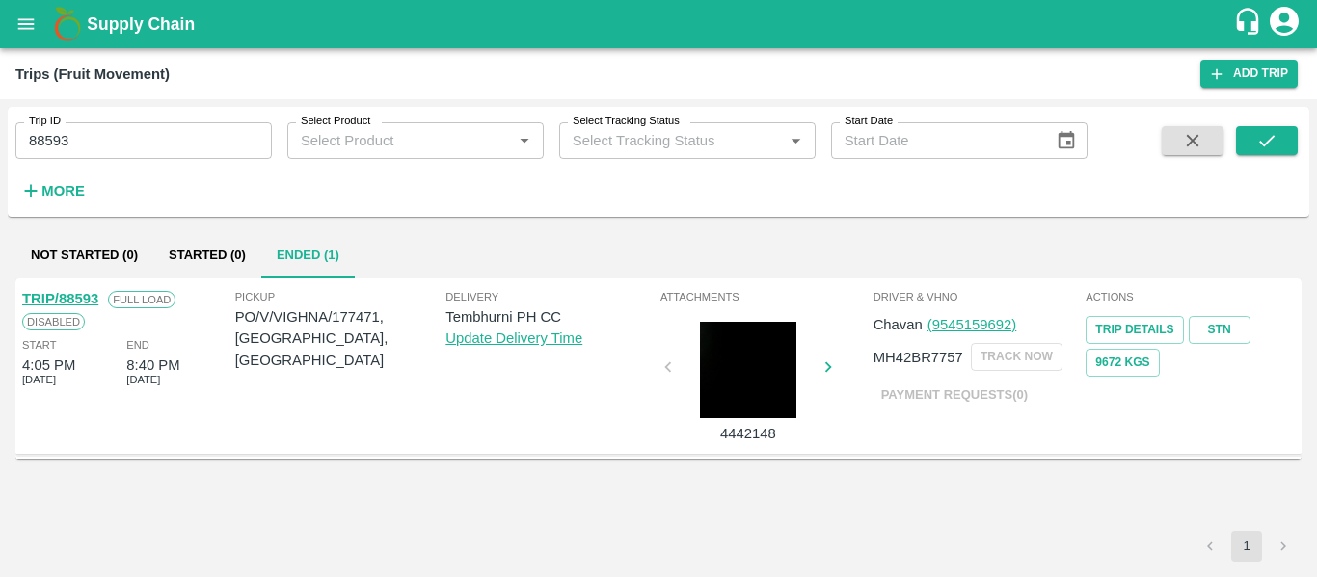
click at [77, 300] on link "TRIP/88593" at bounding box center [60, 298] width 76 height 15
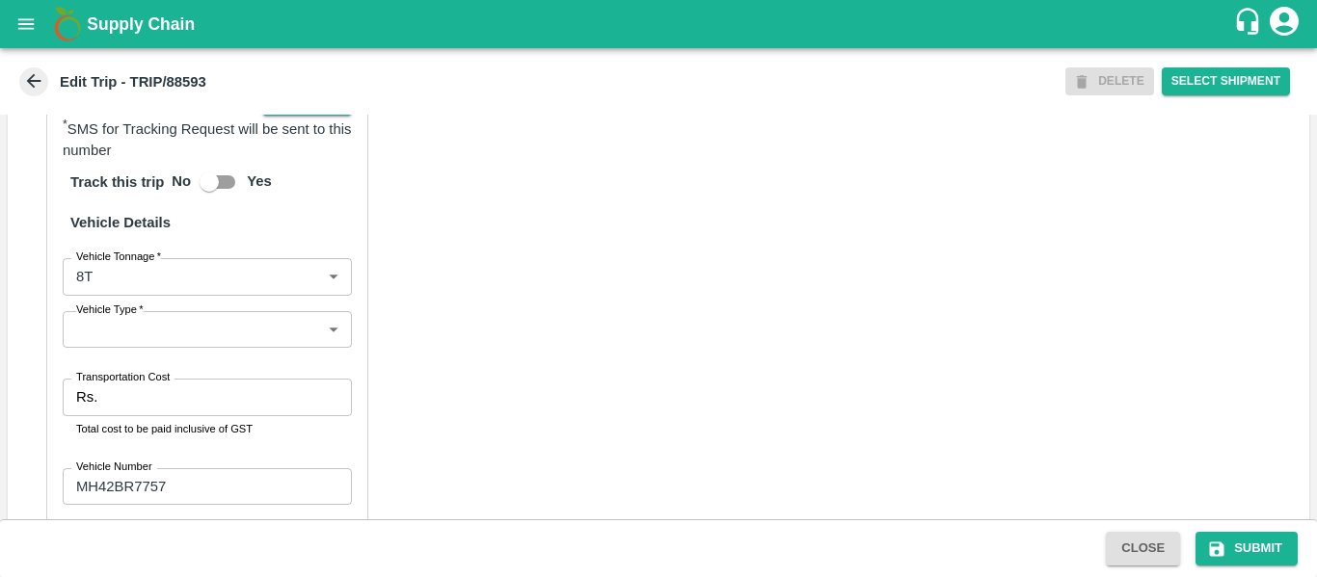
scroll to position [1480, 0]
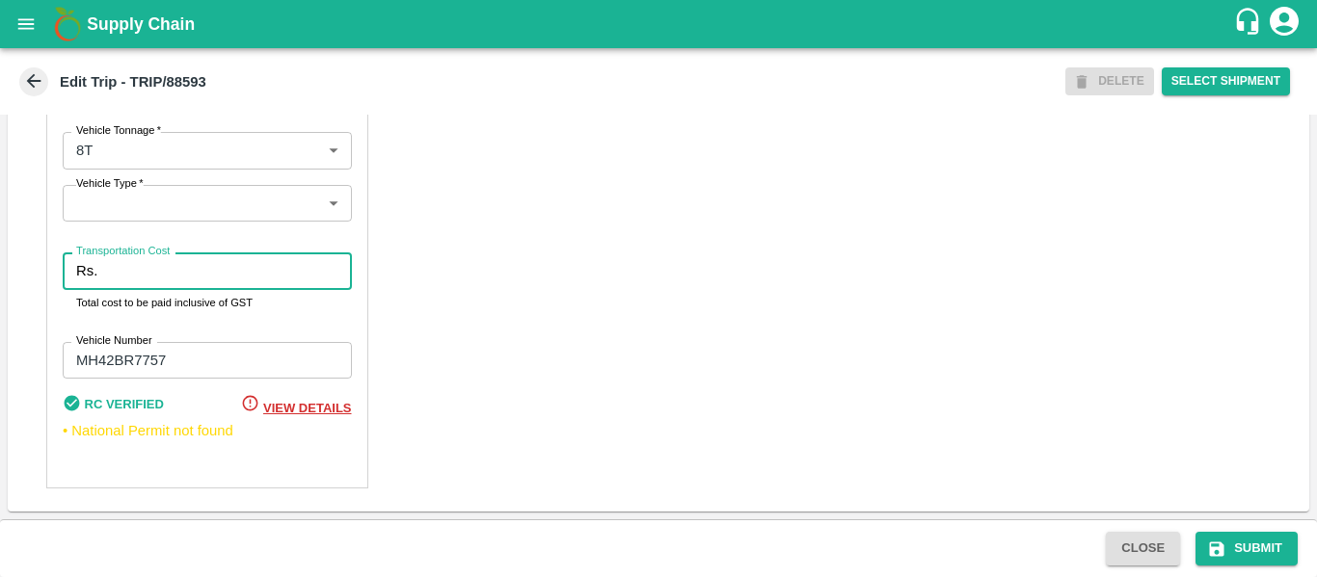
click at [201, 261] on input "Transportation Cost" at bounding box center [228, 271] width 246 height 37
type input "5000"
click at [1269, 540] on button "Submit" at bounding box center [1246, 549] width 102 height 34
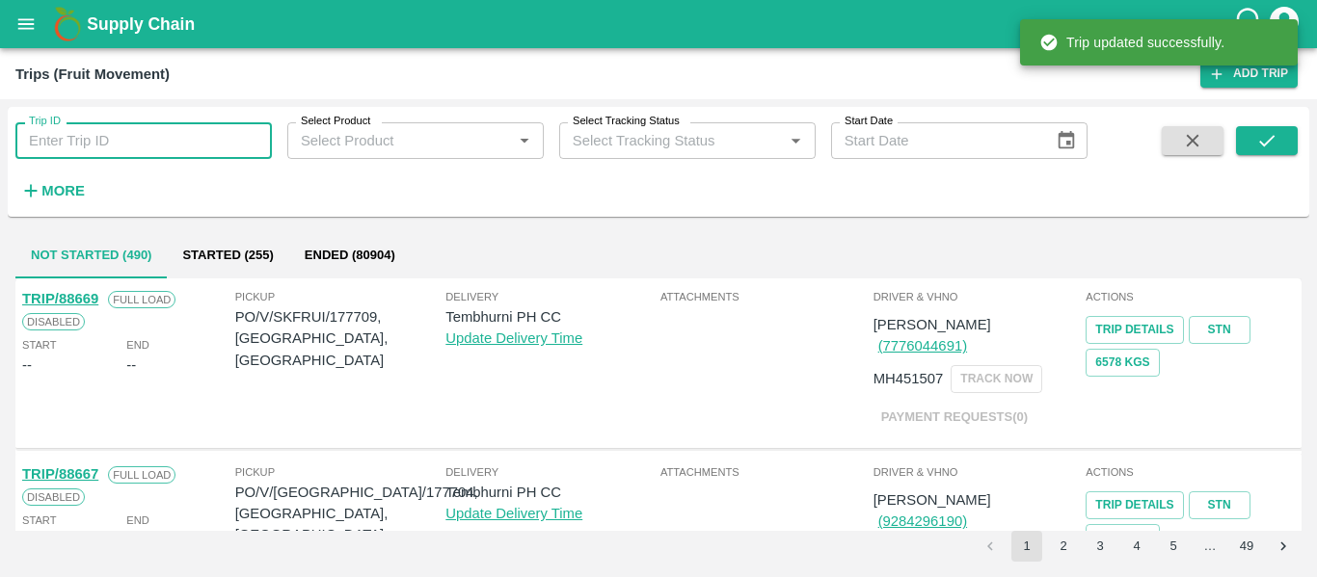
click at [91, 144] on input "Trip ID" at bounding box center [143, 140] width 256 height 37
paste input "88605"
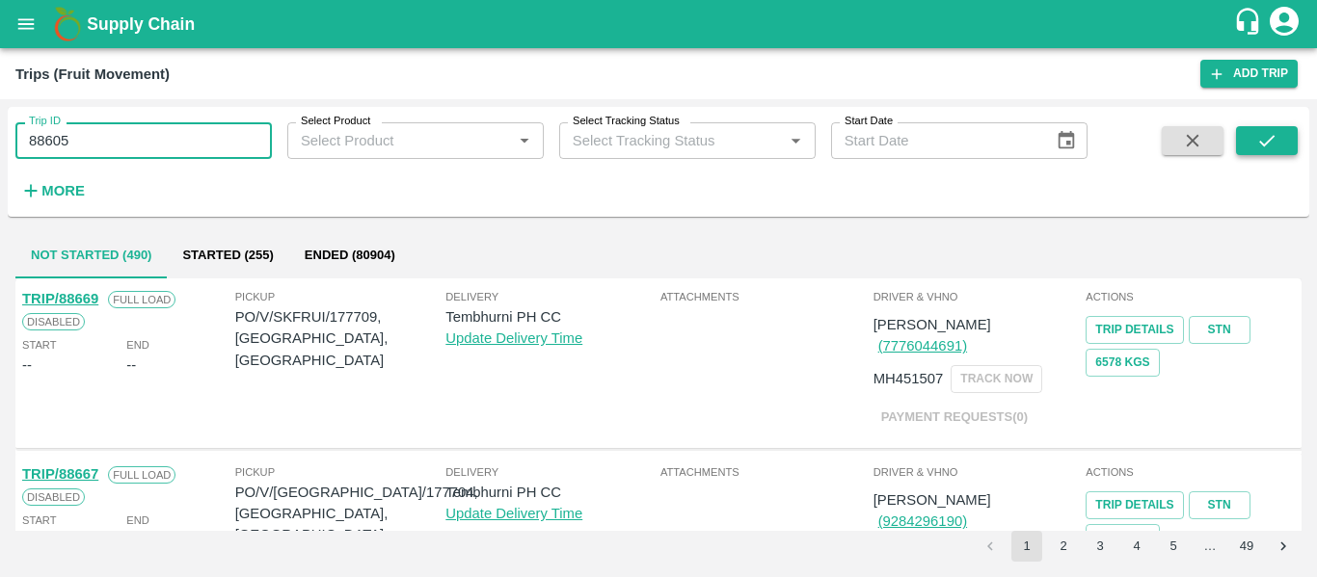
type input "88605"
click at [1281, 151] on button "submit" at bounding box center [1267, 140] width 62 height 29
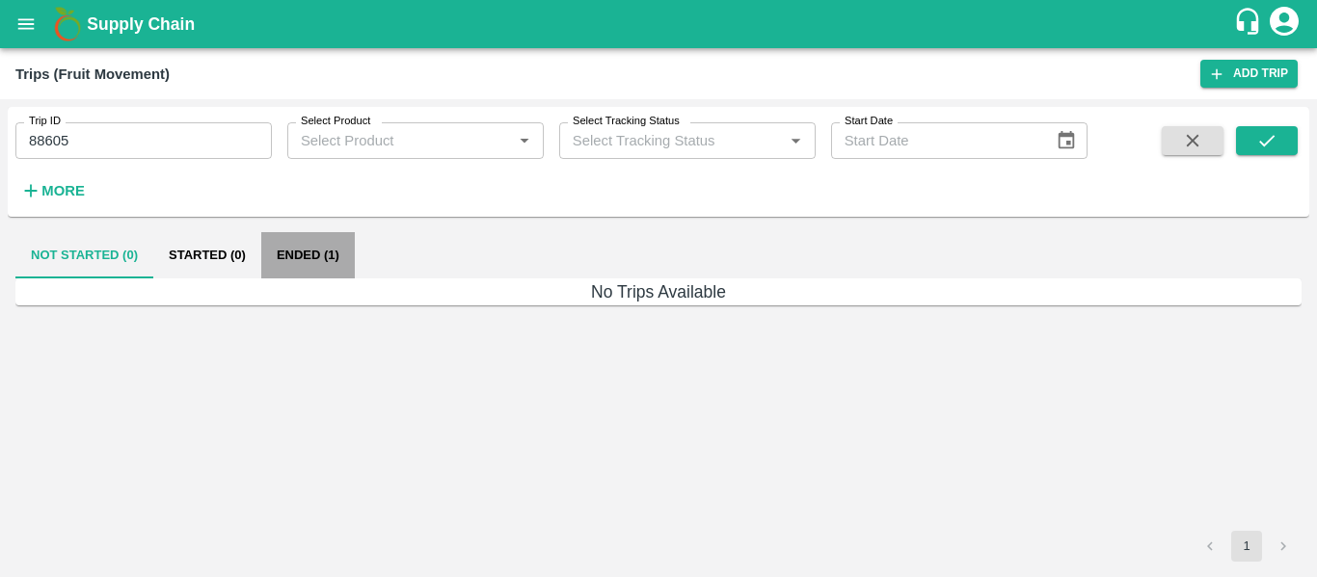
click at [292, 257] on button "Ended (1)" at bounding box center [308, 255] width 94 height 46
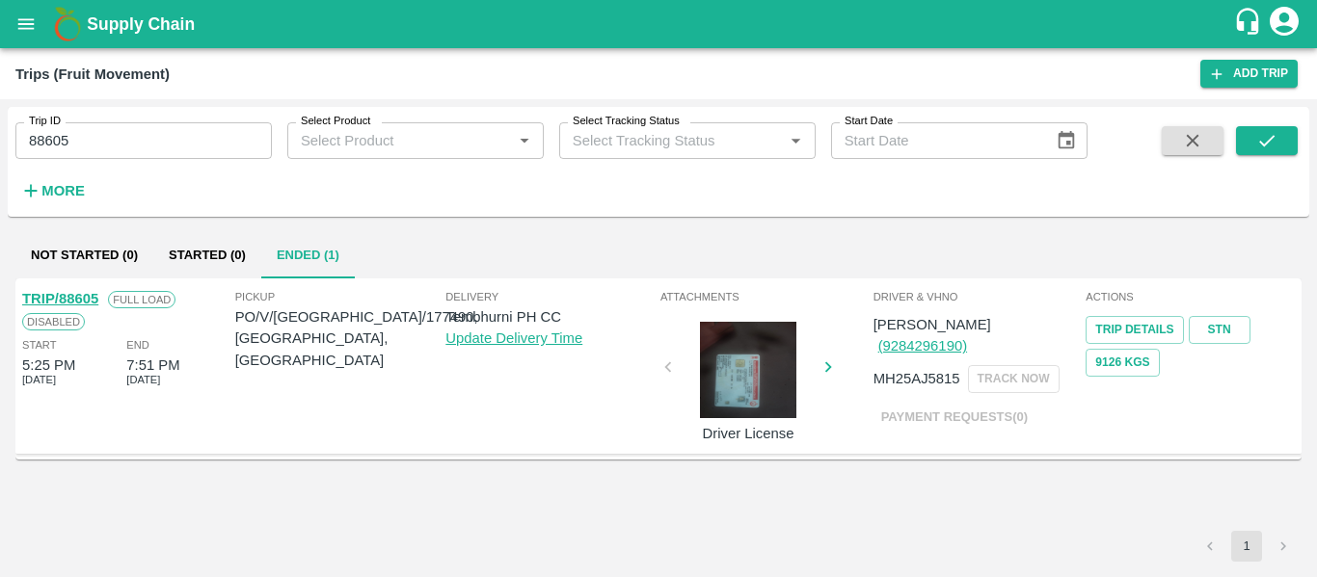
click at [67, 299] on link "TRIP/88605" at bounding box center [60, 298] width 76 height 15
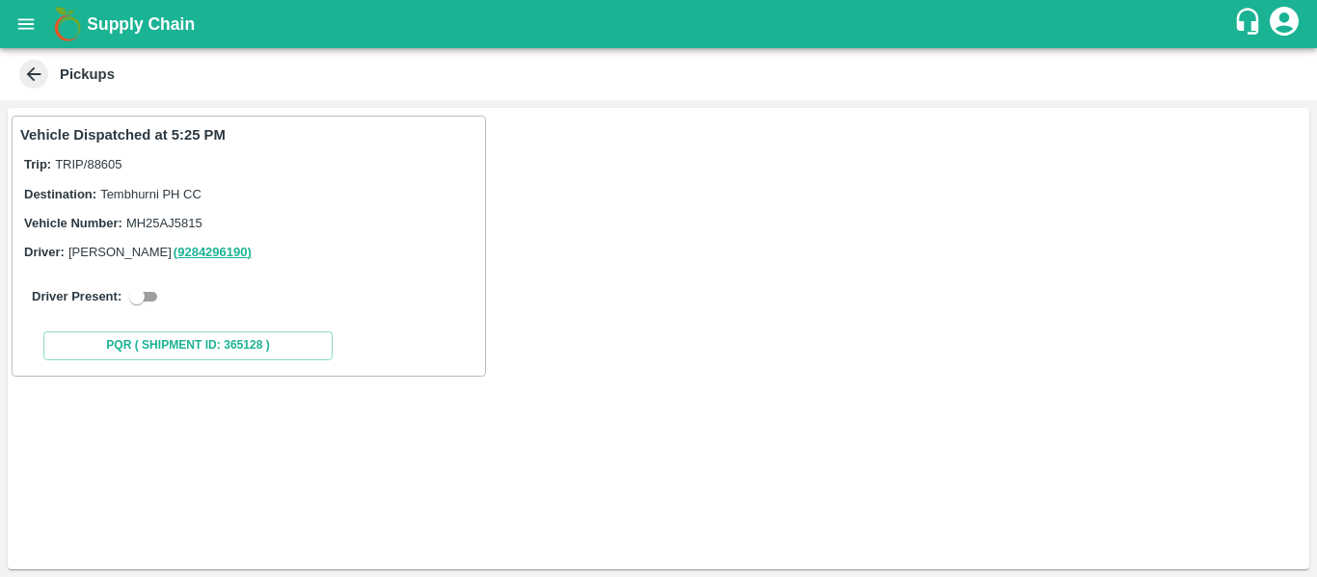
click at [158, 308] on input "checkbox" at bounding box center [136, 296] width 69 height 23
checkbox input "true"
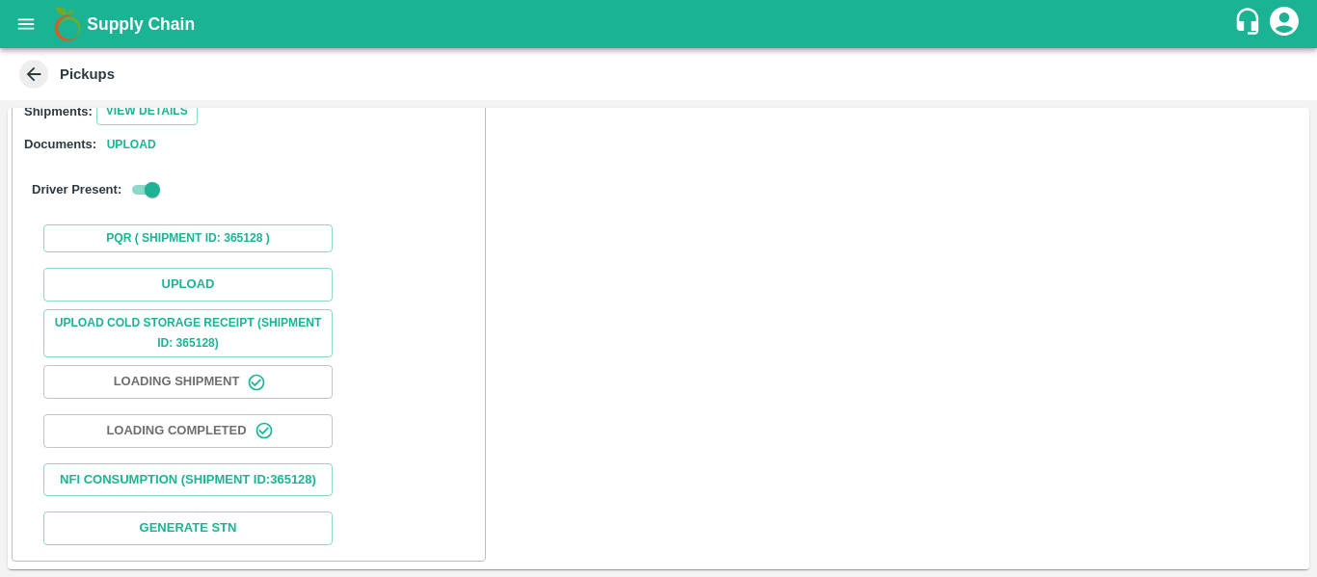
scroll to position [282, 0]
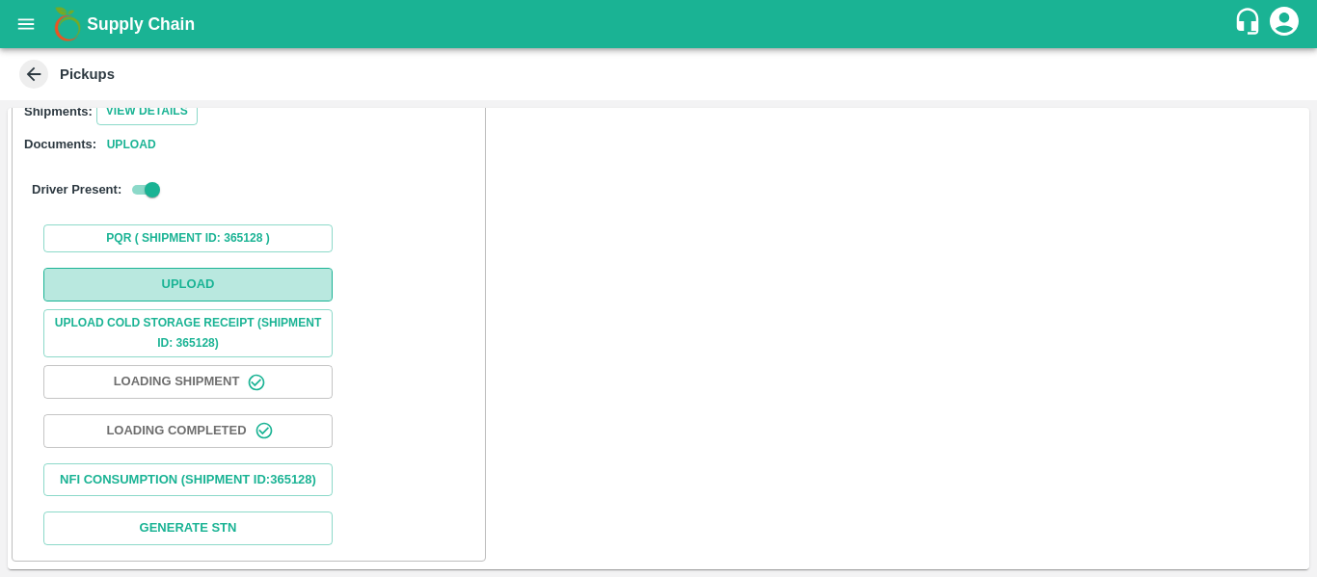
click at [200, 268] on button "Upload" at bounding box center [187, 285] width 289 height 34
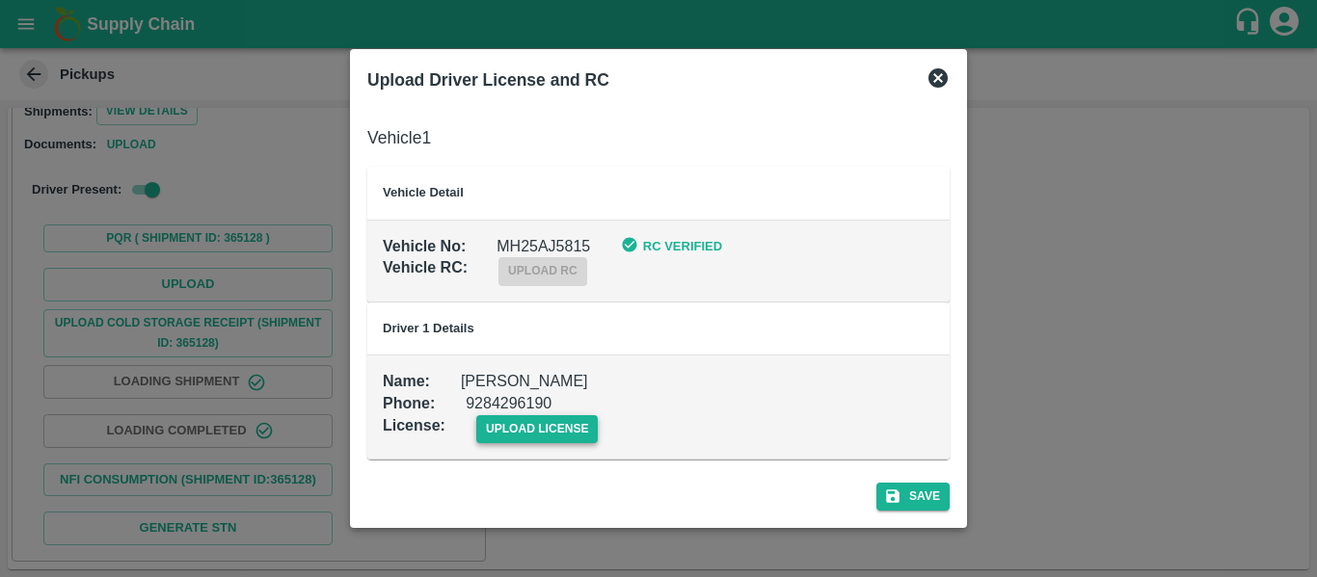
click at [498, 430] on span "upload license" at bounding box center [537, 430] width 122 height 28
click at [0, 0] on input "upload license" at bounding box center [0, 0] width 0 height 0
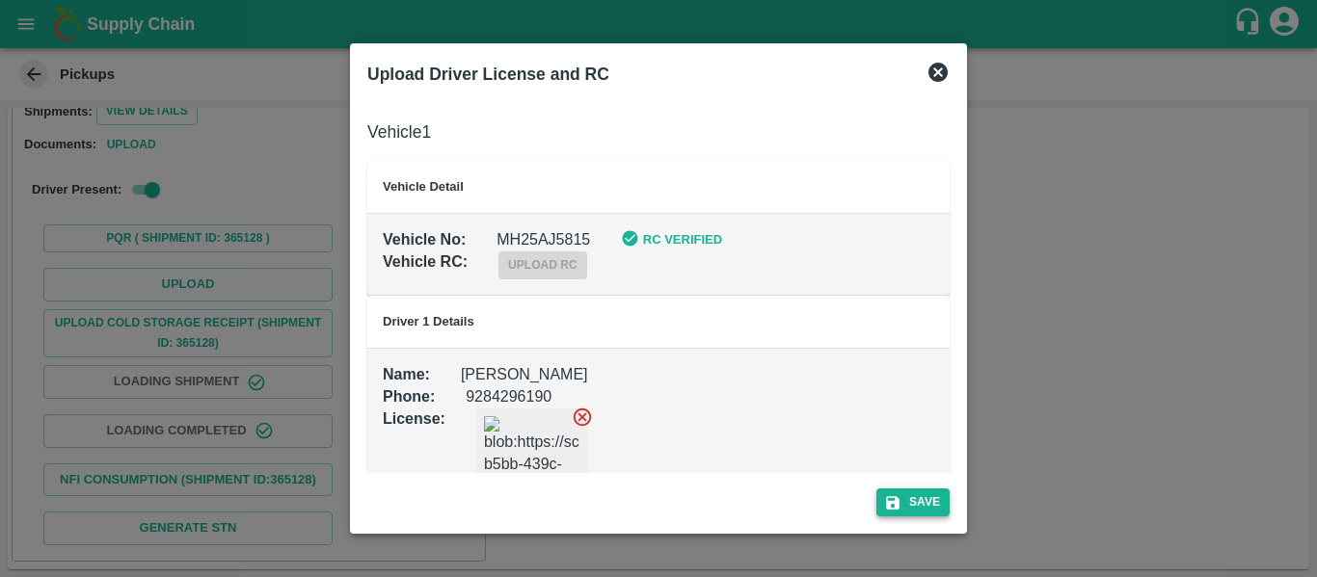
click at [945, 505] on button "Save" at bounding box center [912, 503] width 73 height 28
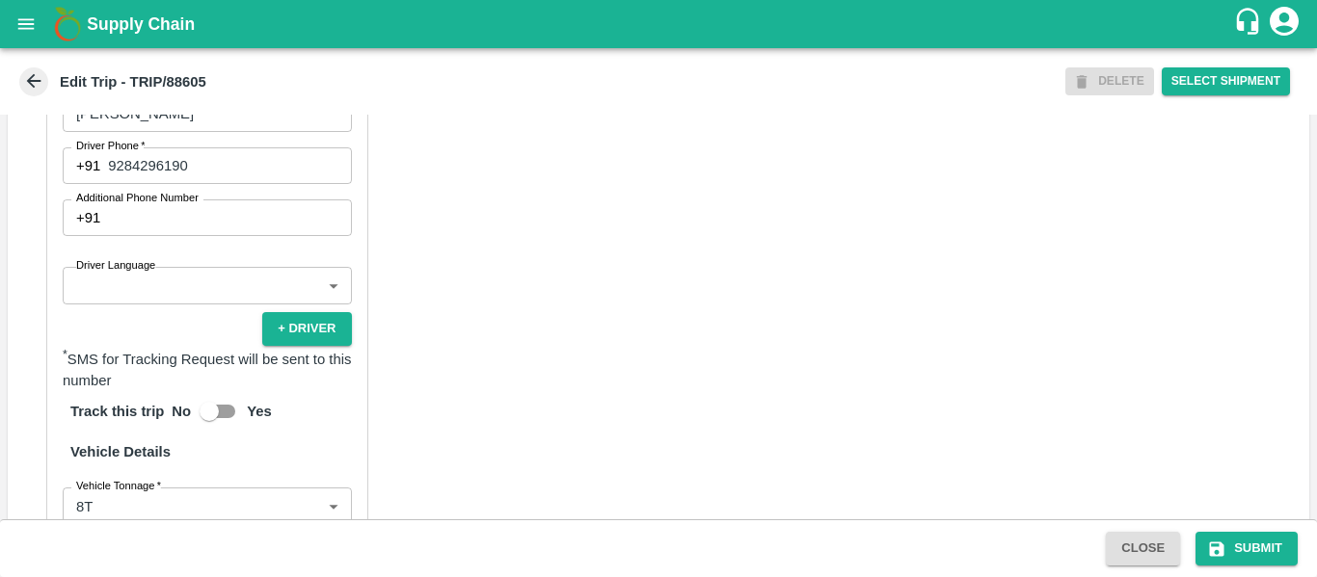
scroll to position [1502, 0]
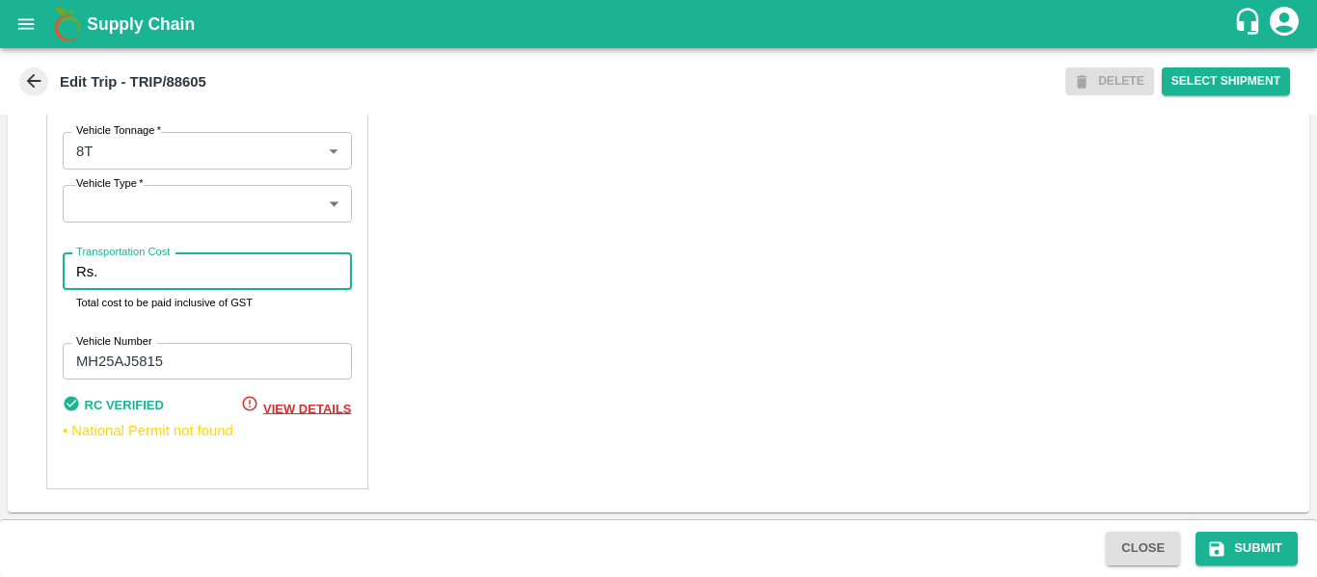
click at [127, 279] on input "Transportation Cost" at bounding box center [228, 272] width 246 height 37
type input "5000"
click at [1261, 550] on button "Submit" at bounding box center [1246, 549] width 102 height 34
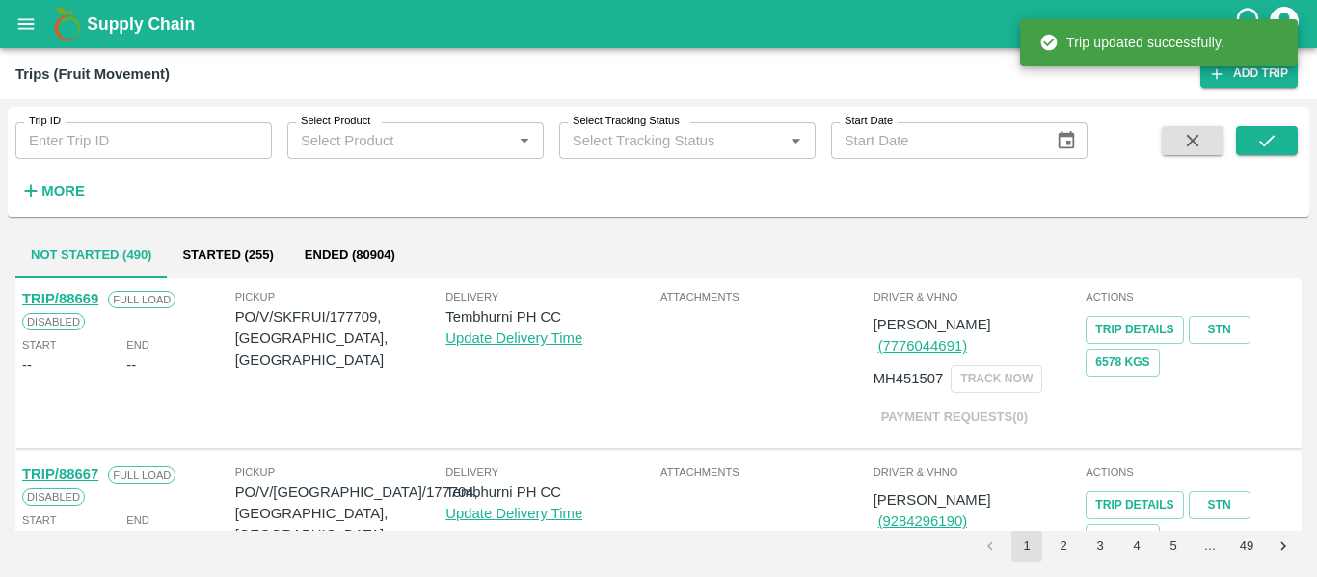
click at [149, 136] on input "Trip ID" at bounding box center [143, 140] width 256 height 37
paste input "88622"
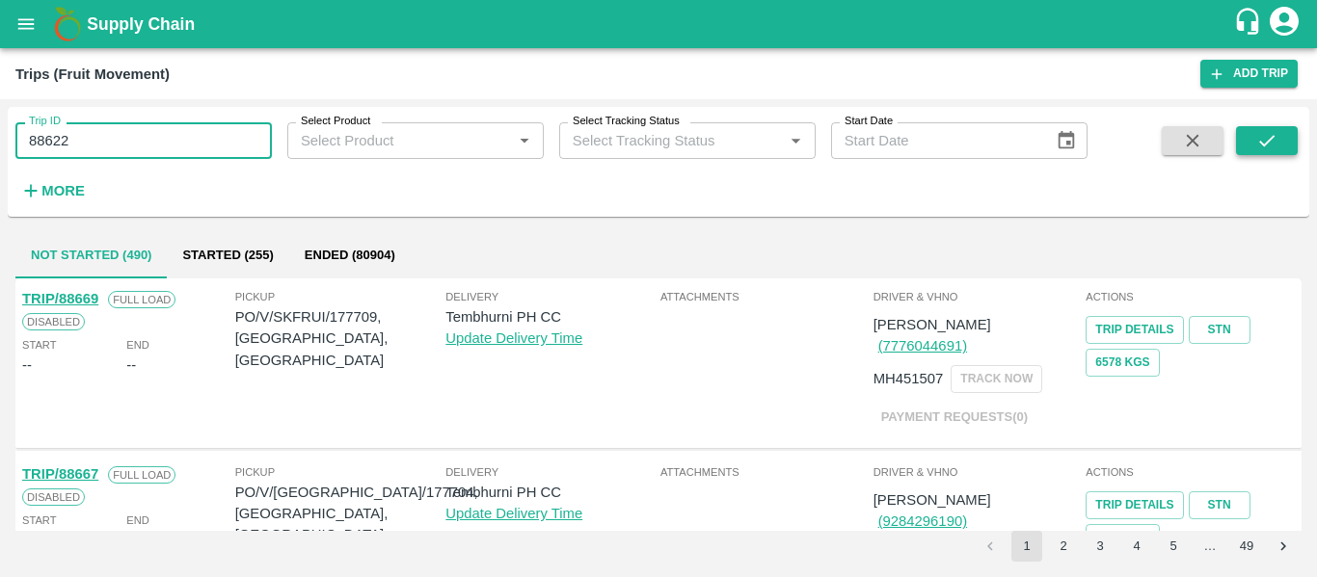
type input "88622"
click at [1243, 140] on button "submit" at bounding box center [1267, 140] width 62 height 29
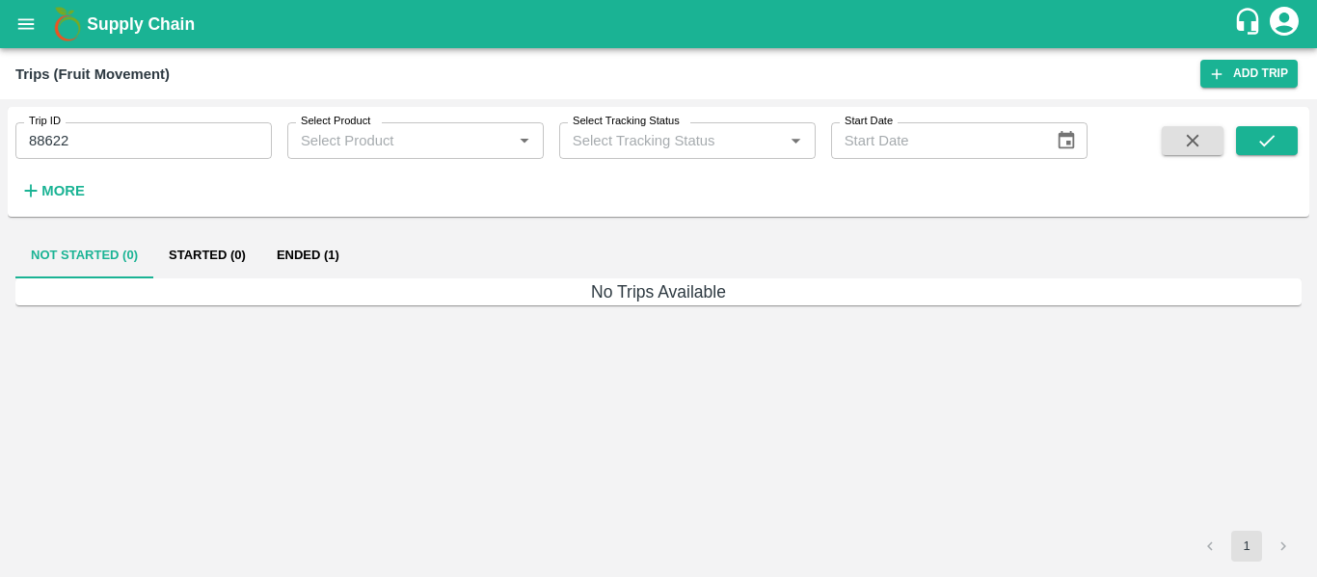
click at [331, 251] on button "Ended (1)" at bounding box center [308, 255] width 94 height 46
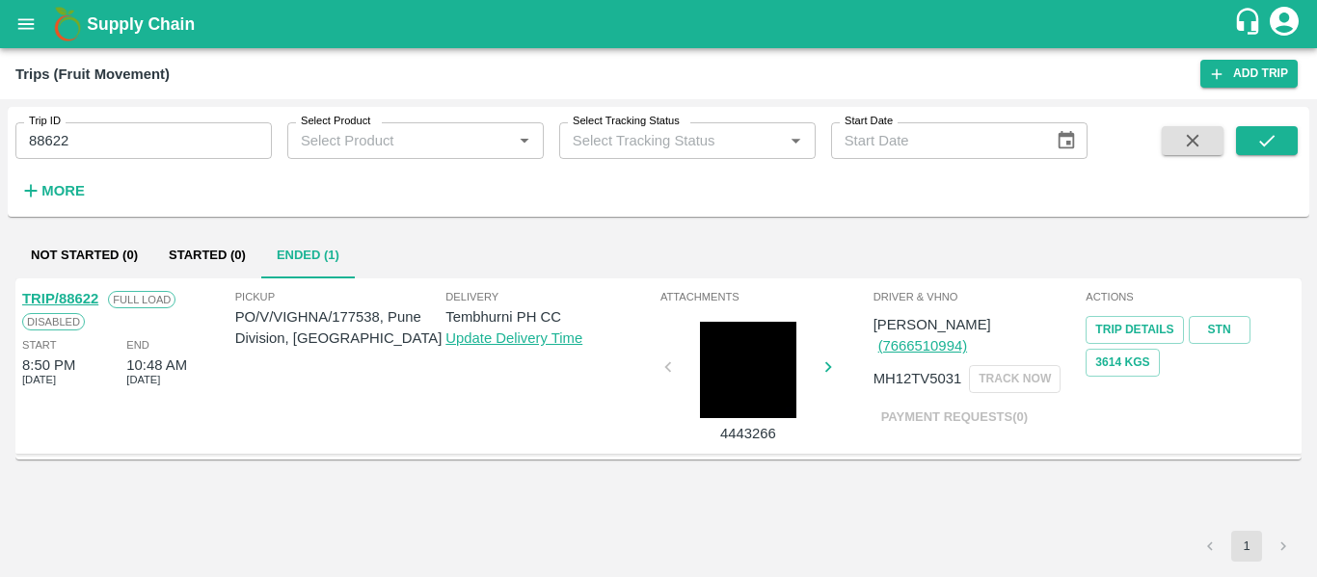
click at [79, 300] on link "TRIP/88622" at bounding box center [60, 298] width 76 height 15
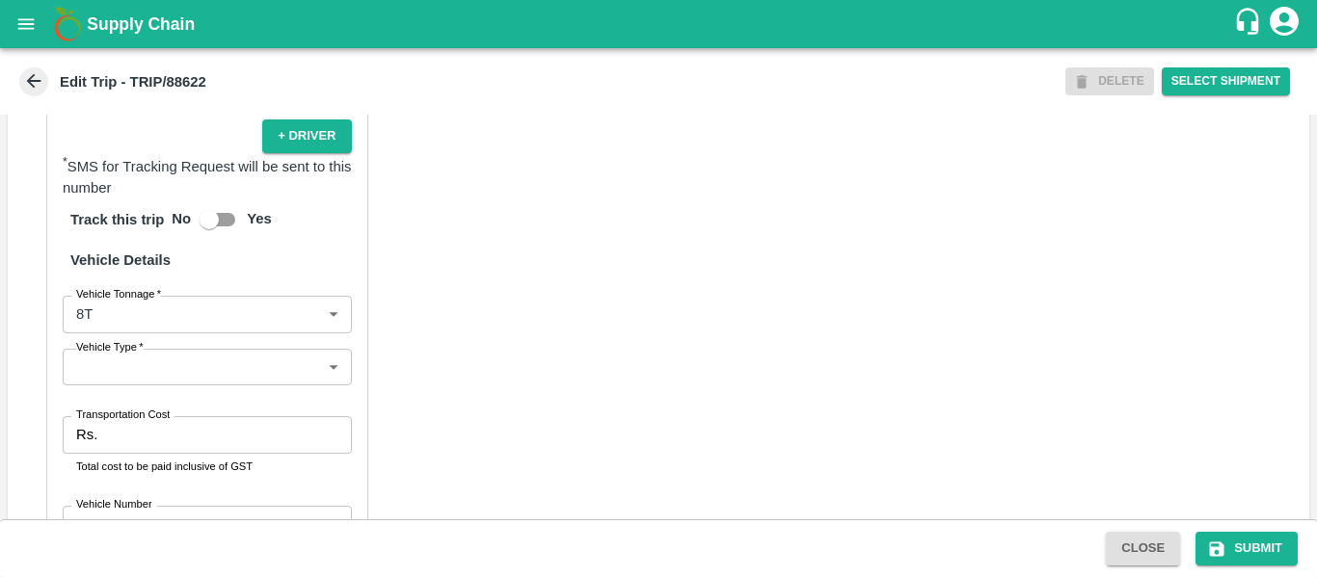
scroll to position [1480, 0]
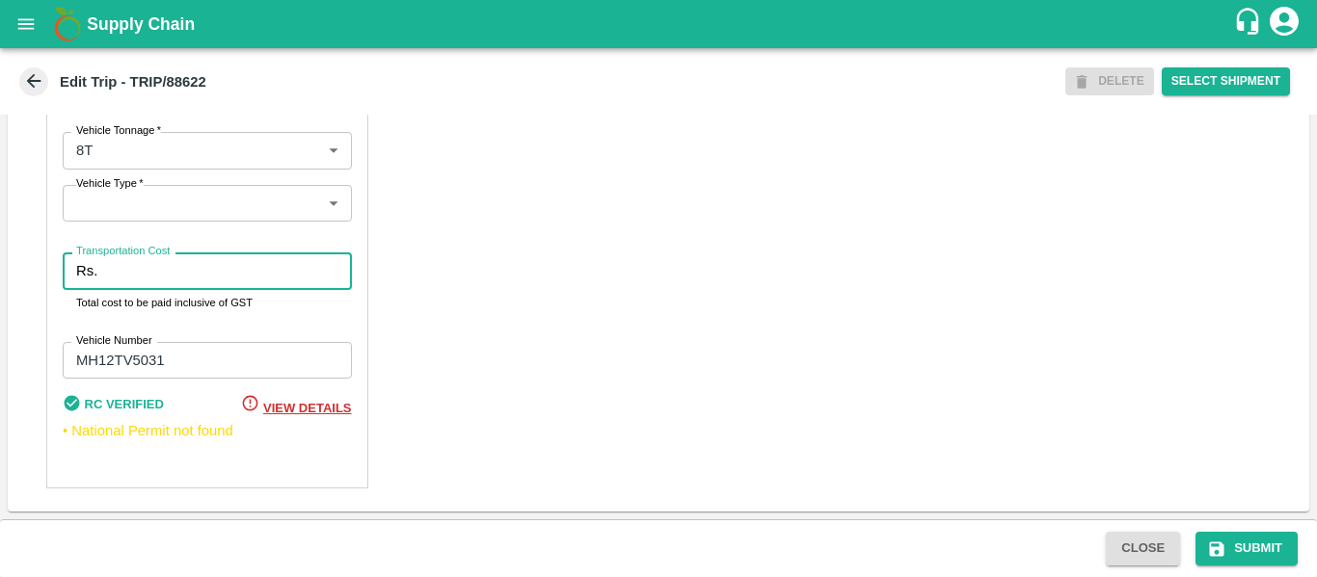
click at [204, 287] on input "Transportation Cost" at bounding box center [228, 271] width 246 height 37
type input "3000"
click at [1244, 549] on button "Submit" at bounding box center [1246, 549] width 102 height 34
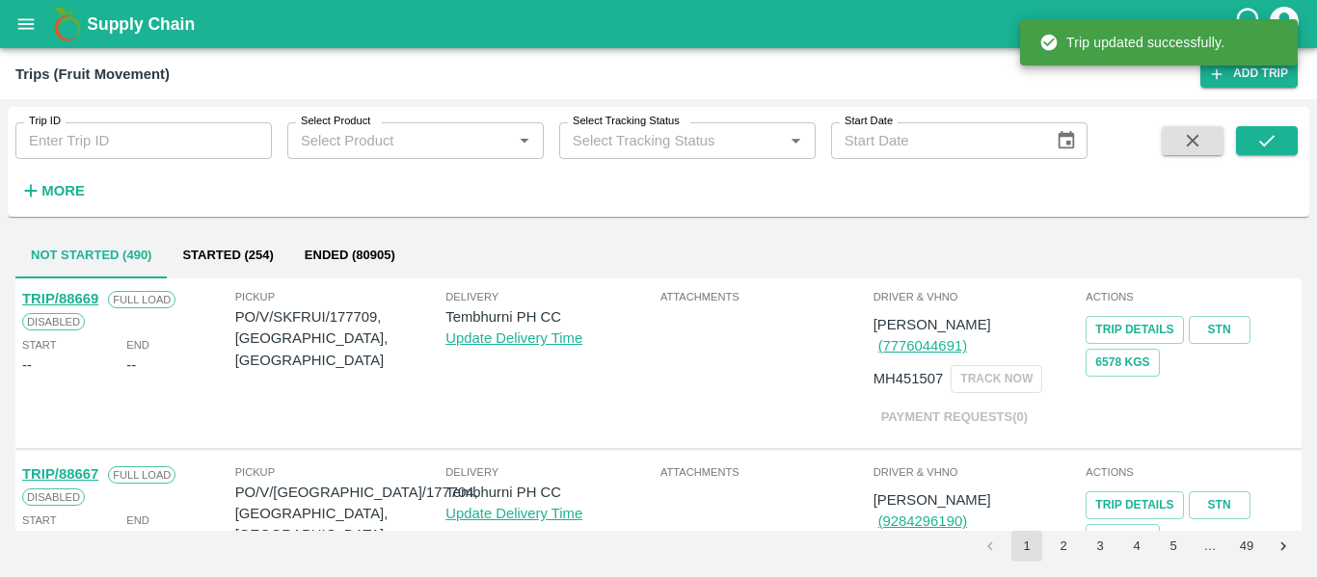
click at [83, 130] on input "Trip ID" at bounding box center [143, 140] width 256 height 37
paste input "88609"
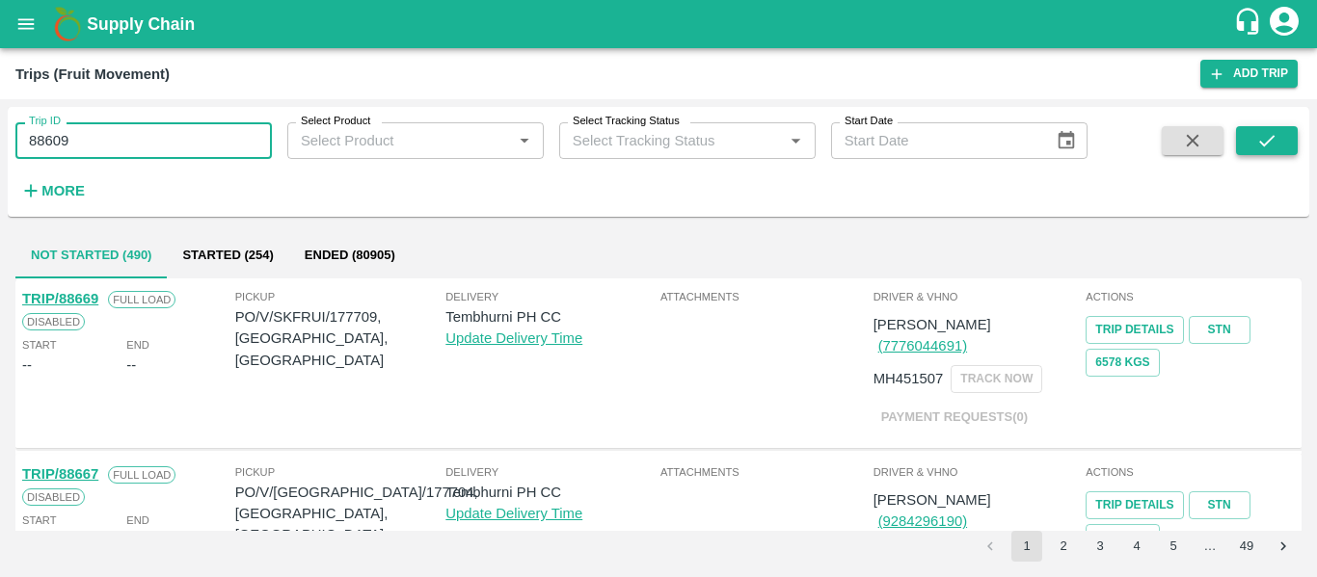
type input "88609"
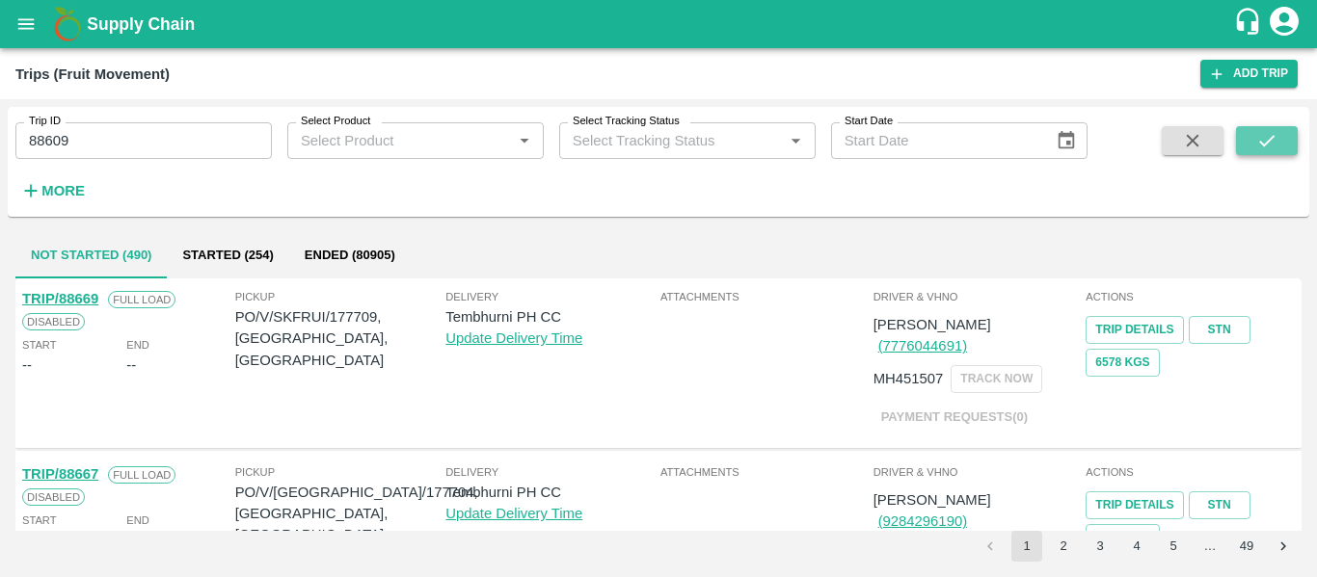
click at [1258, 149] on icon "submit" at bounding box center [1266, 140] width 21 height 21
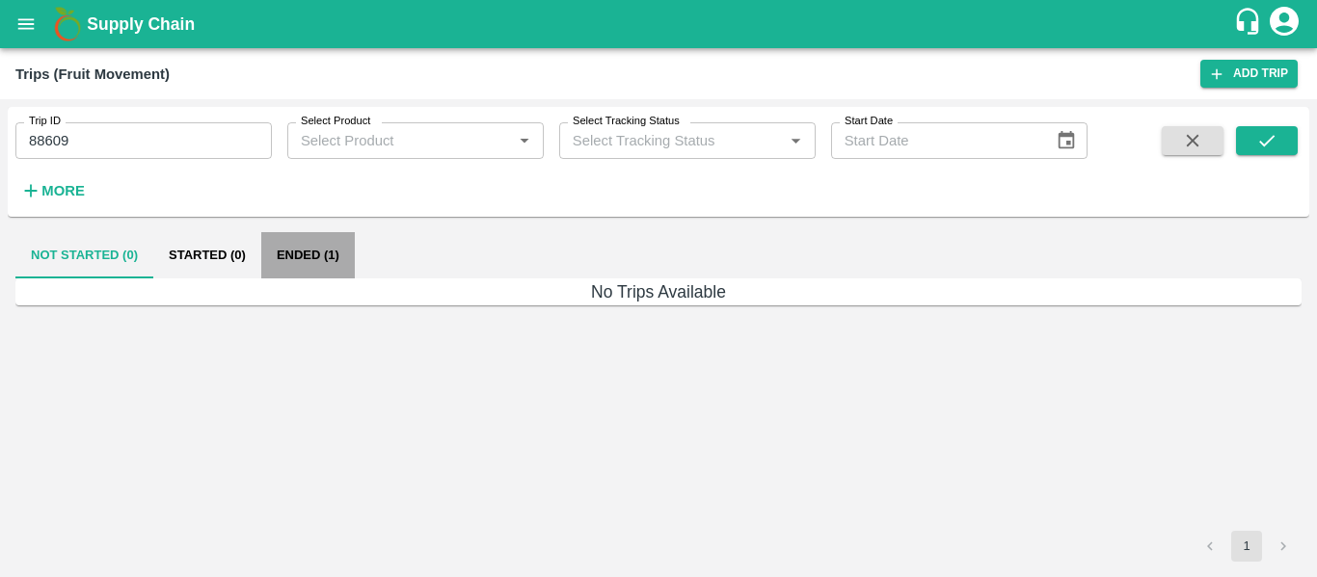
click at [307, 251] on button "Ended (1)" at bounding box center [308, 255] width 94 height 46
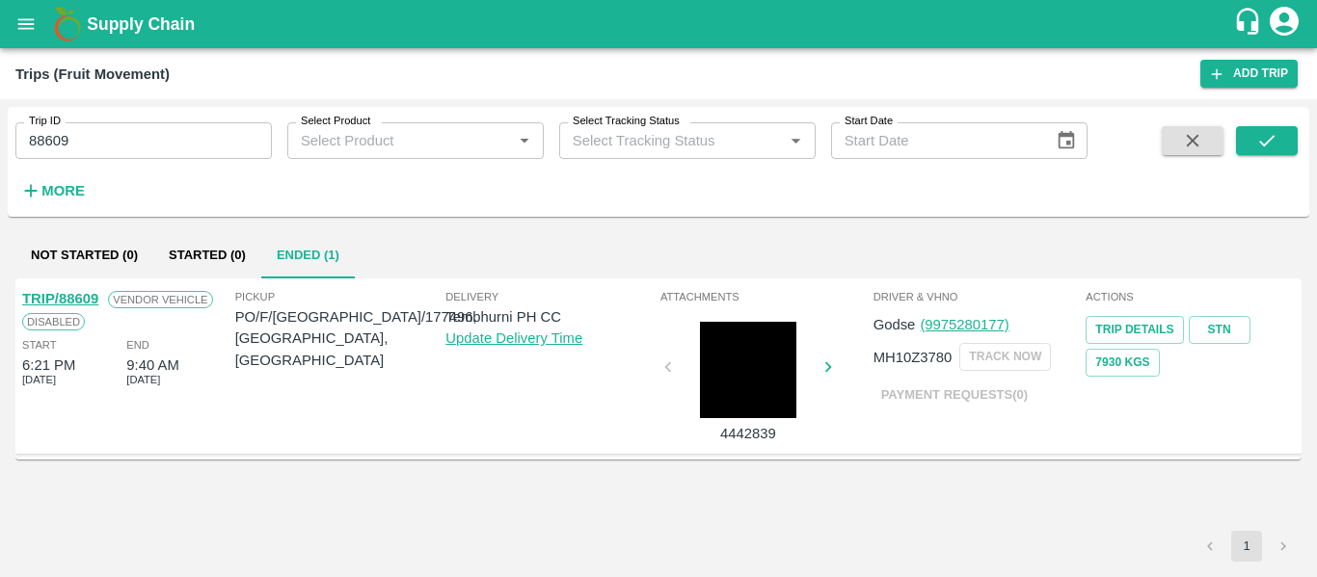
click at [87, 296] on link "TRIP/88609" at bounding box center [60, 298] width 76 height 15
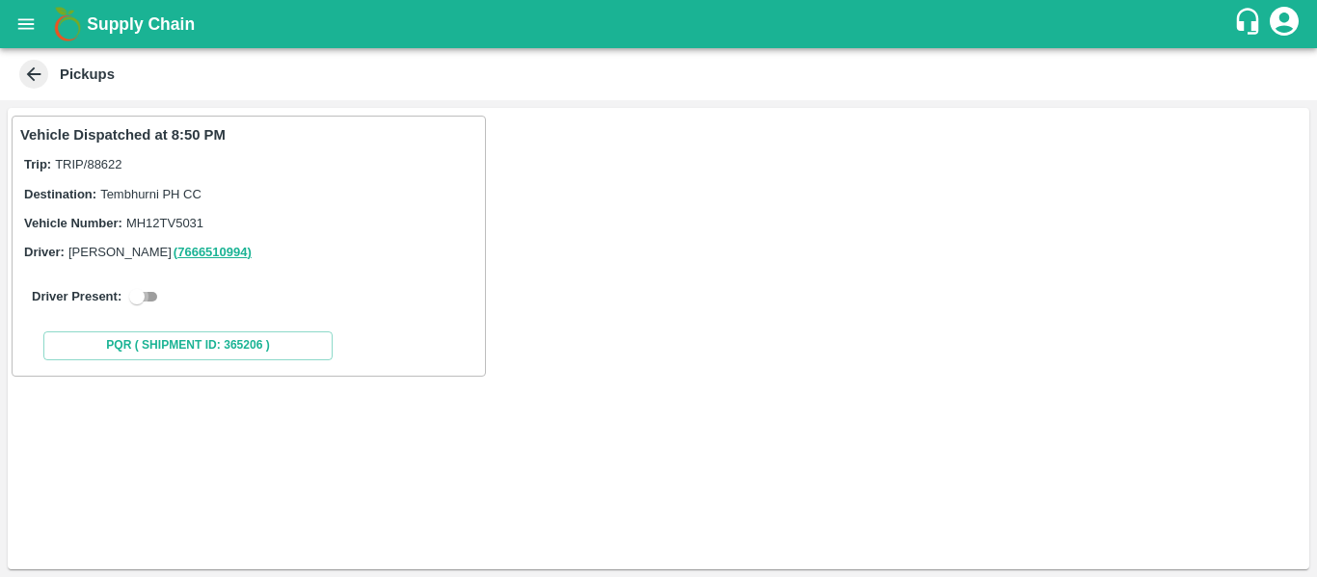
click at [142, 301] on input "checkbox" at bounding box center [136, 296] width 69 height 23
checkbox input "true"
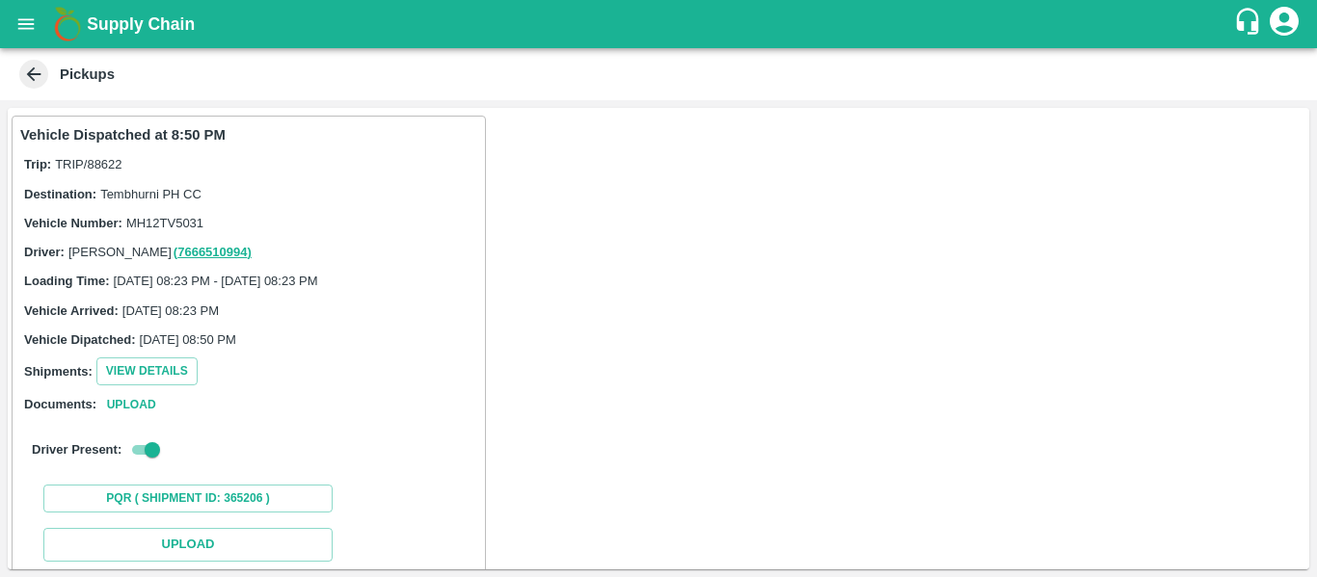
scroll to position [282, 0]
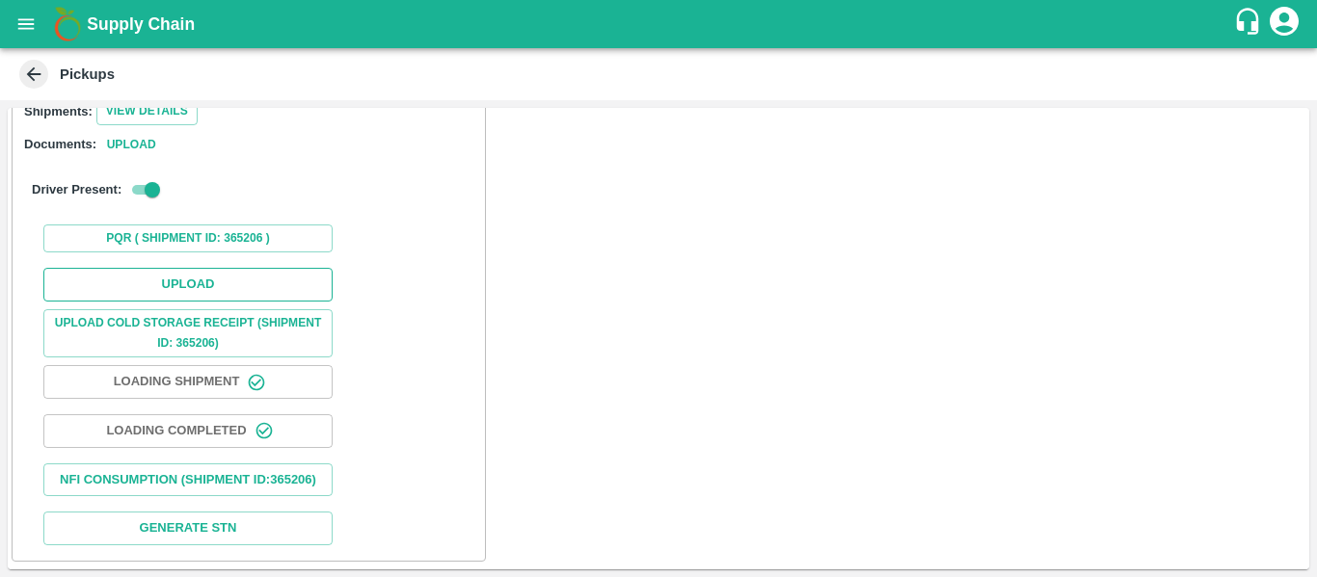
click at [234, 273] on button "Upload" at bounding box center [187, 285] width 289 height 34
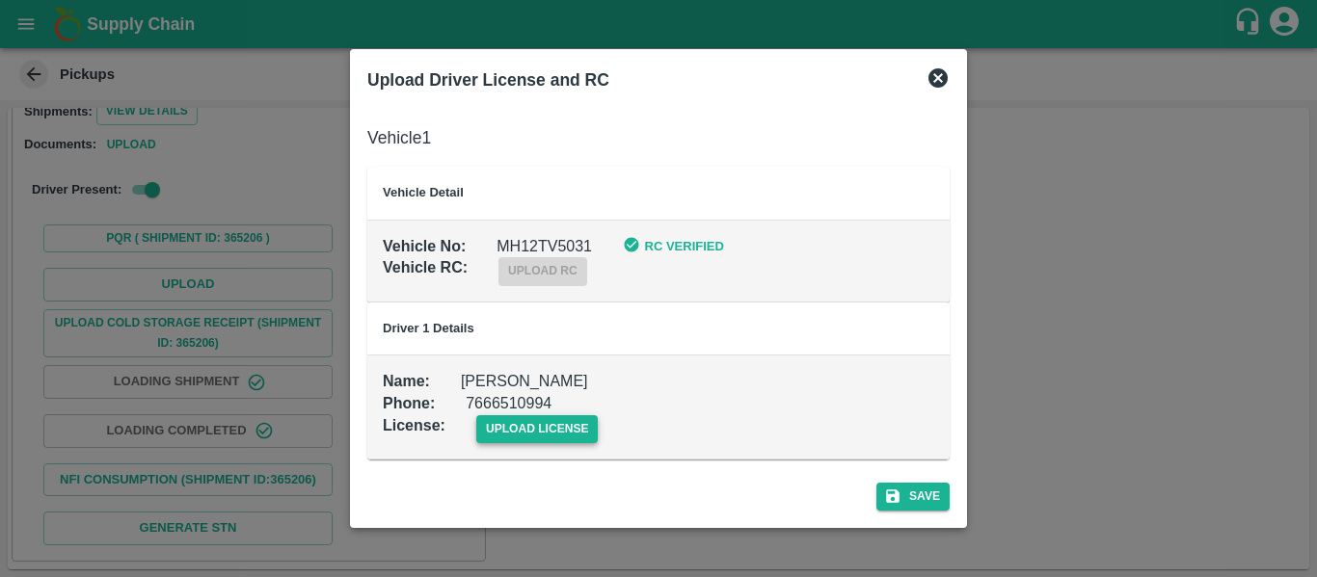
click at [489, 425] on span "upload license" at bounding box center [537, 430] width 122 height 28
click at [0, 0] on input "upload license" at bounding box center [0, 0] width 0 height 0
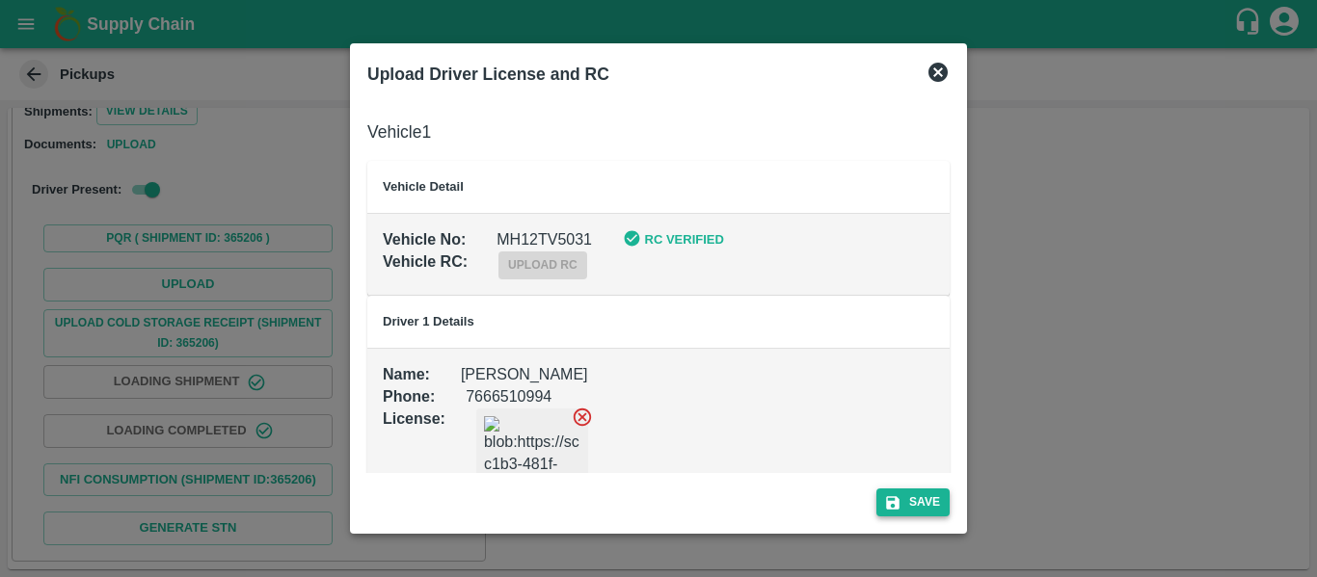
click at [912, 496] on button "Save" at bounding box center [912, 503] width 73 height 28
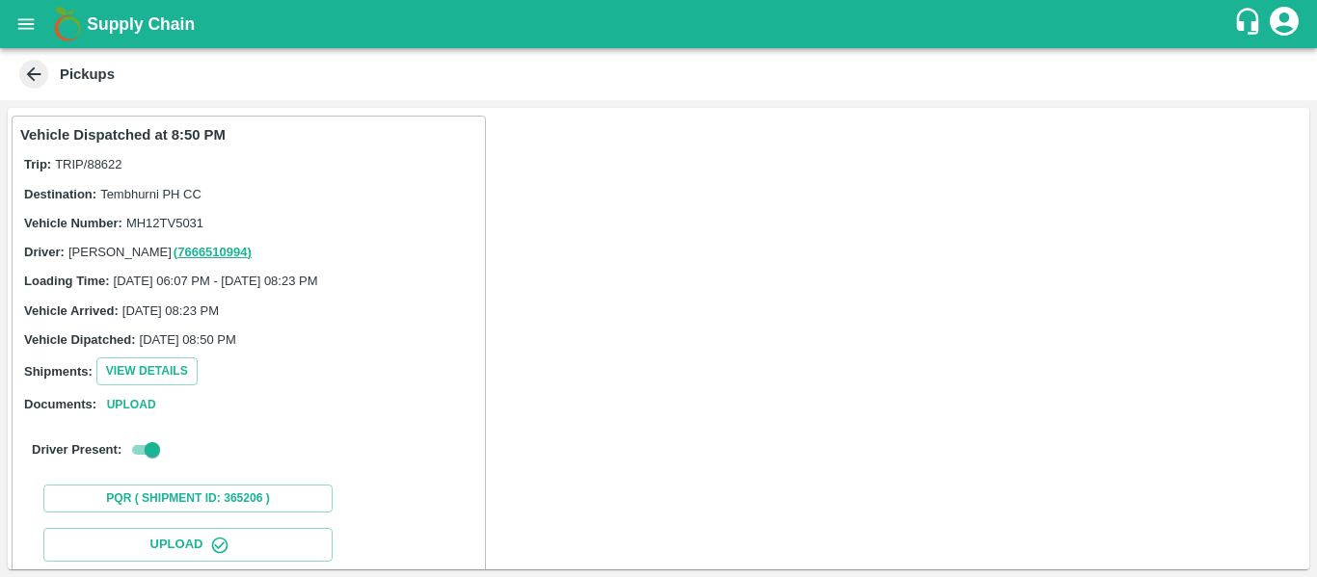
click at [45, 82] on span at bounding box center [33, 74] width 29 height 29
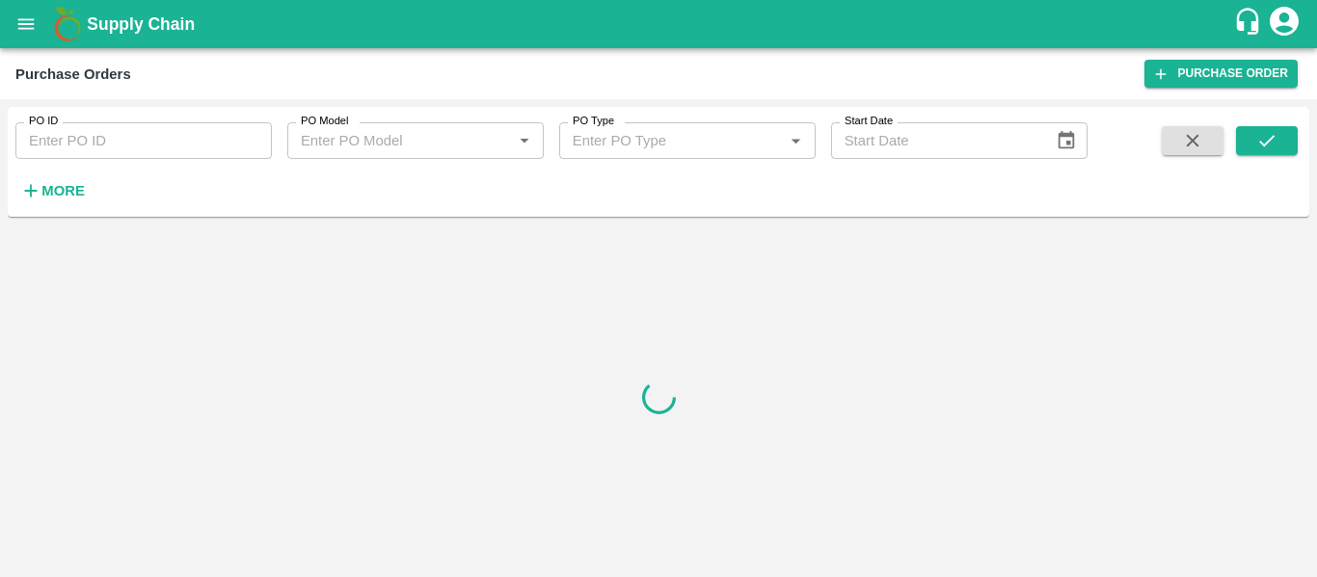
click at [178, 161] on div "PO ID PO ID PO Model PO Model   * PO Type PO Type   * Start Date Start Date More" at bounding box center [543, 157] width 1087 height 100
click at [120, 148] on input "PO ID" at bounding box center [143, 140] width 256 height 37
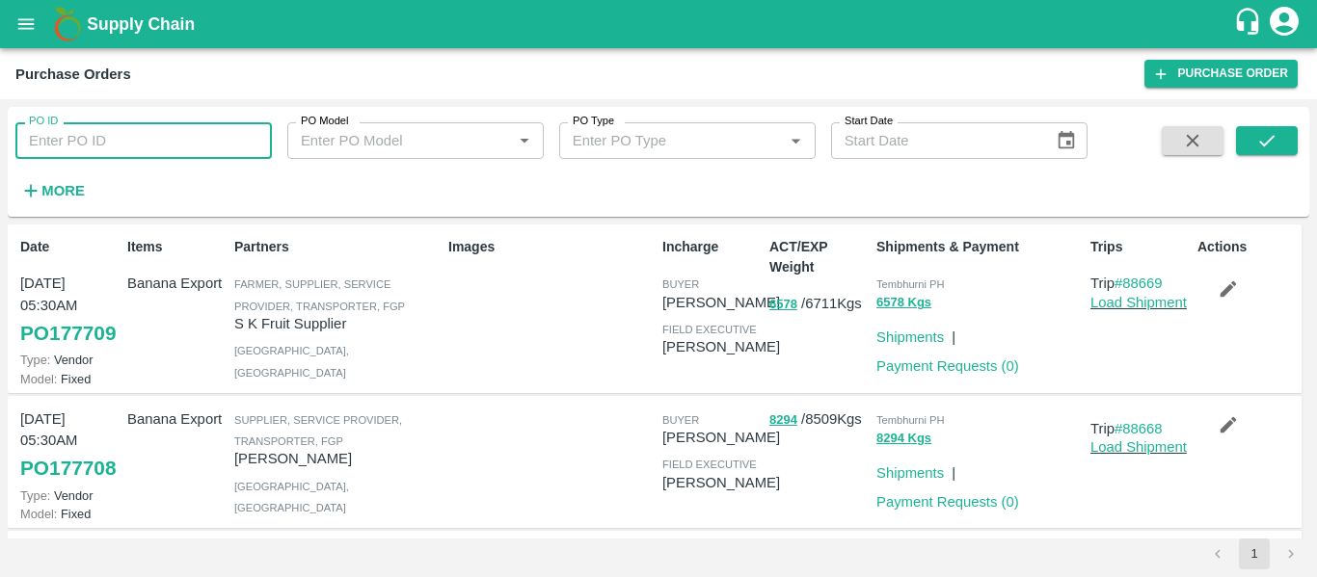
paste input "177496"
type input "177496"
click at [1273, 147] on icon "submit" at bounding box center [1266, 140] width 21 height 21
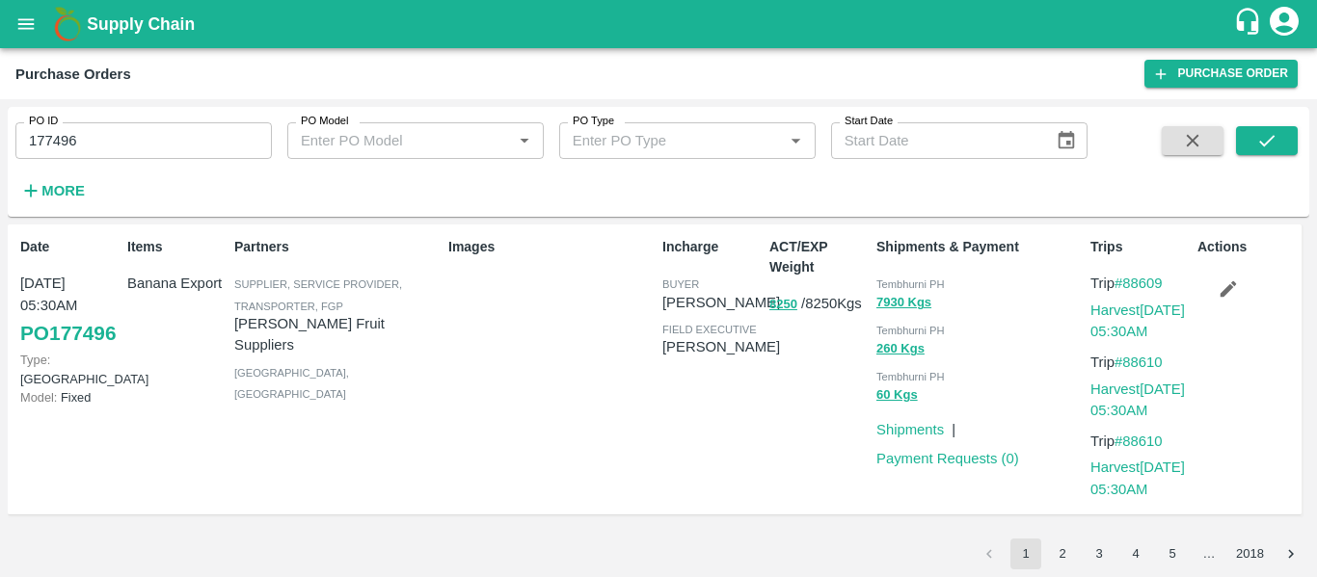
click at [1228, 283] on icon "button" at bounding box center [1228, 289] width 21 height 21
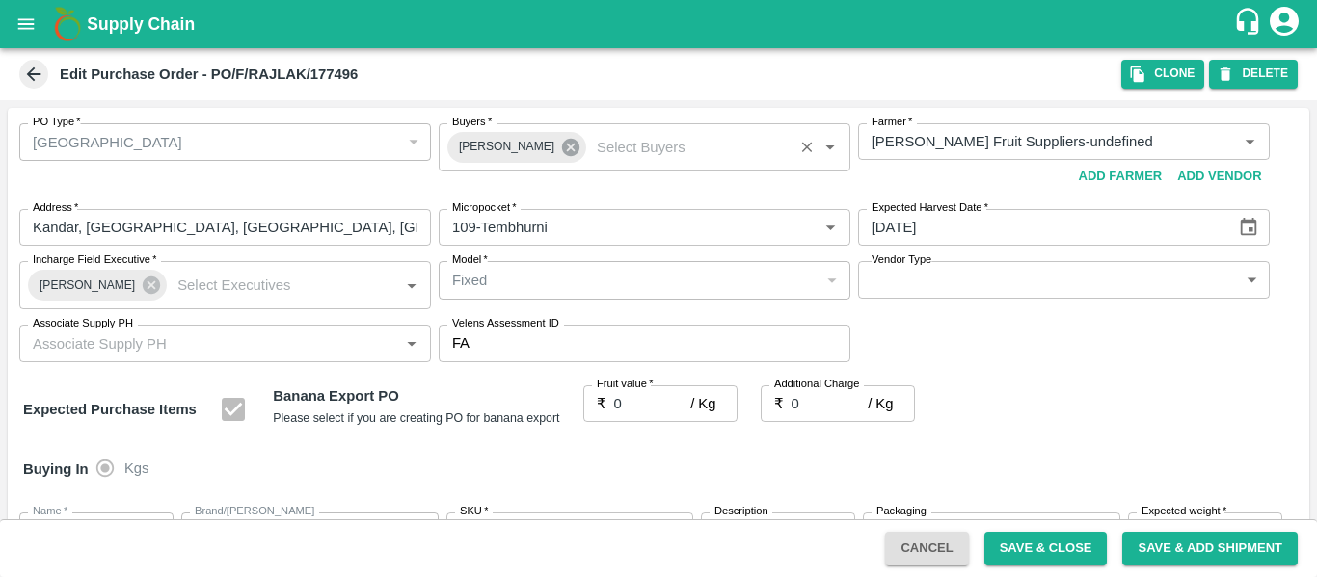
click at [562, 148] on icon at bounding box center [570, 147] width 17 height 17
click at [496, 144] on input "Buyers   *" at bounding box center [628, 141] width 368 height 25
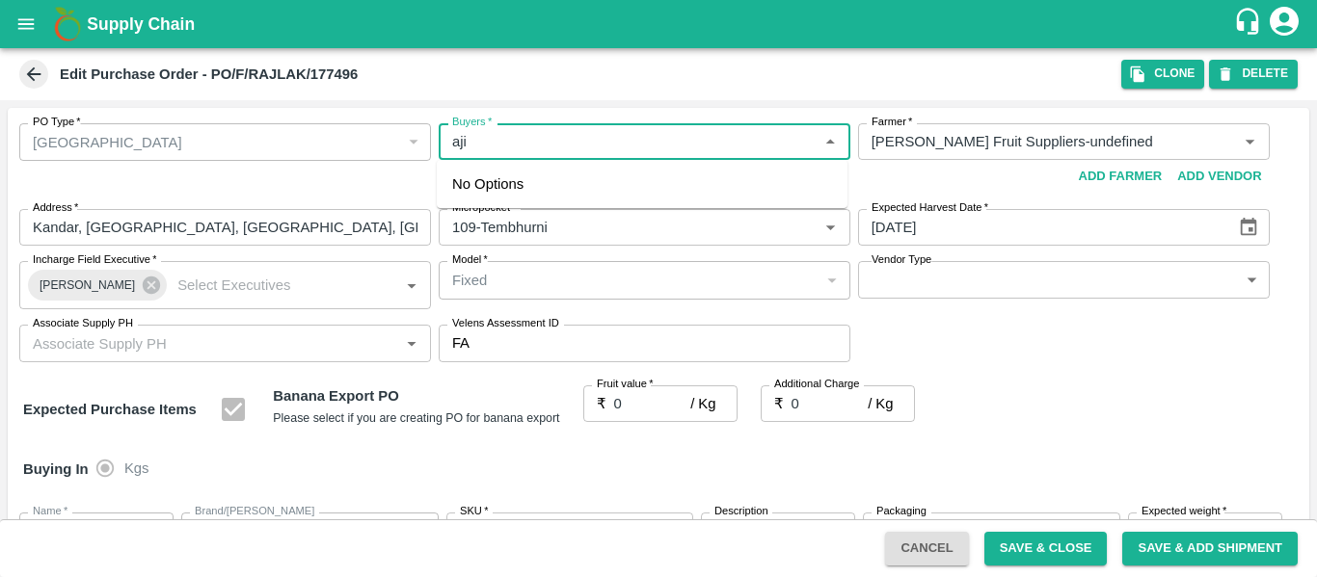
type input "ajit"
click at [547, 202] on div "[PERSON_NAME]" at bounding box center [557, 192] width 118 height 21
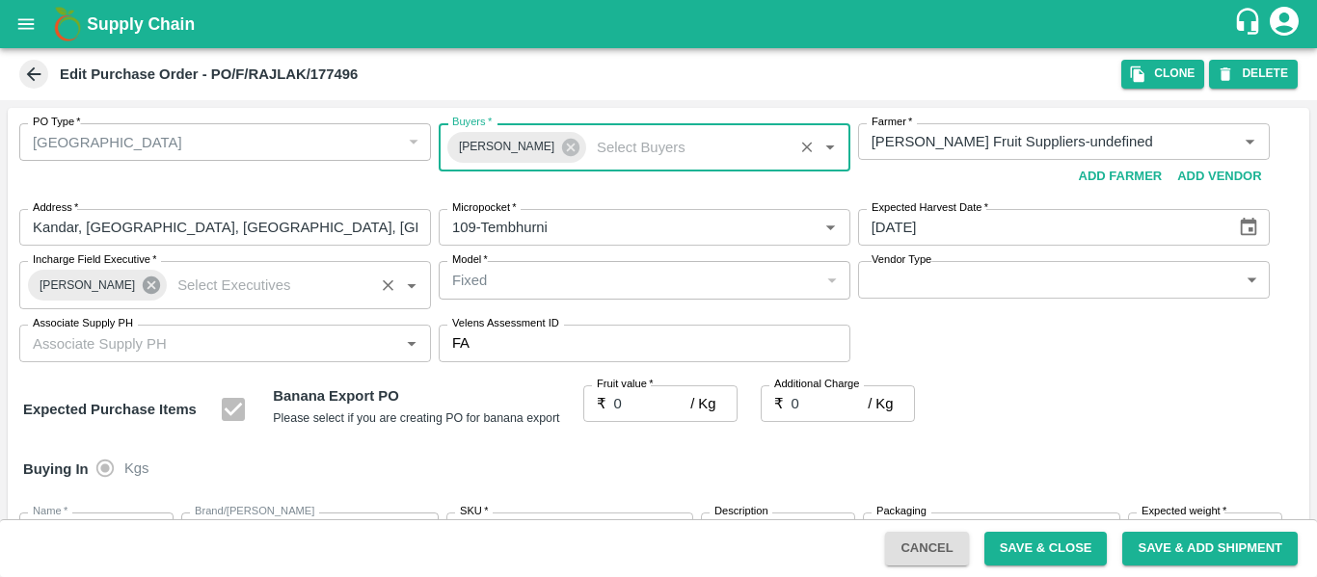
click at [141, 294] on icon at bounding box center [151, 285] width 21 height 21
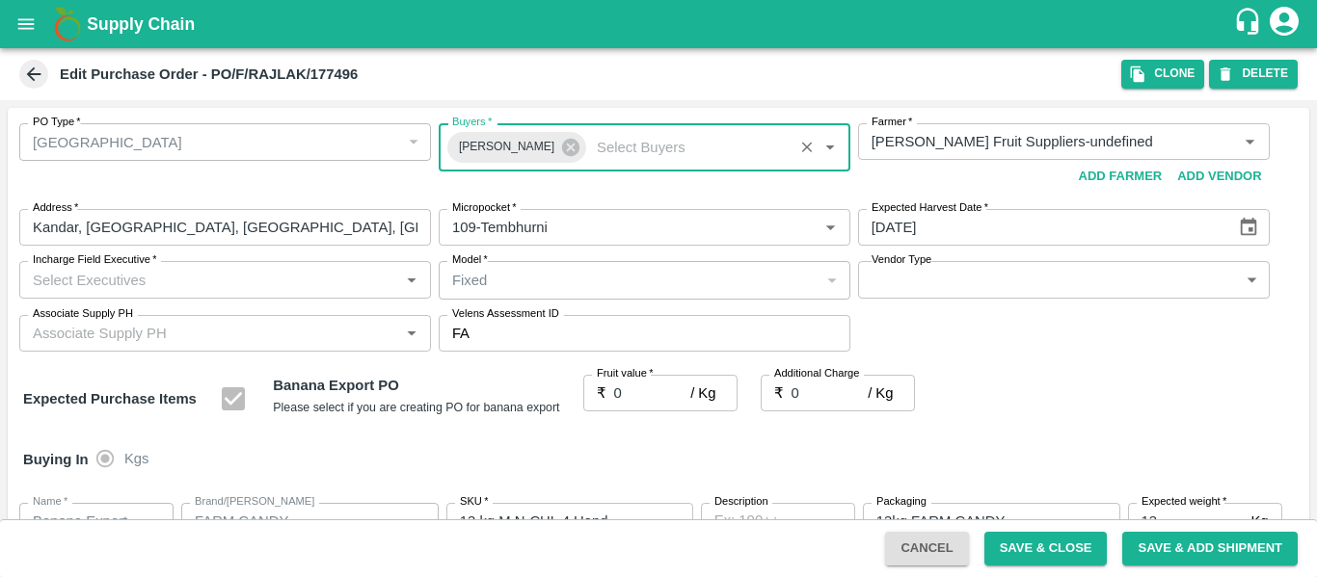
click at [87, 291] on input "Incharge Field Executive   *" at bounding box center [209, 279] width 368 height 25
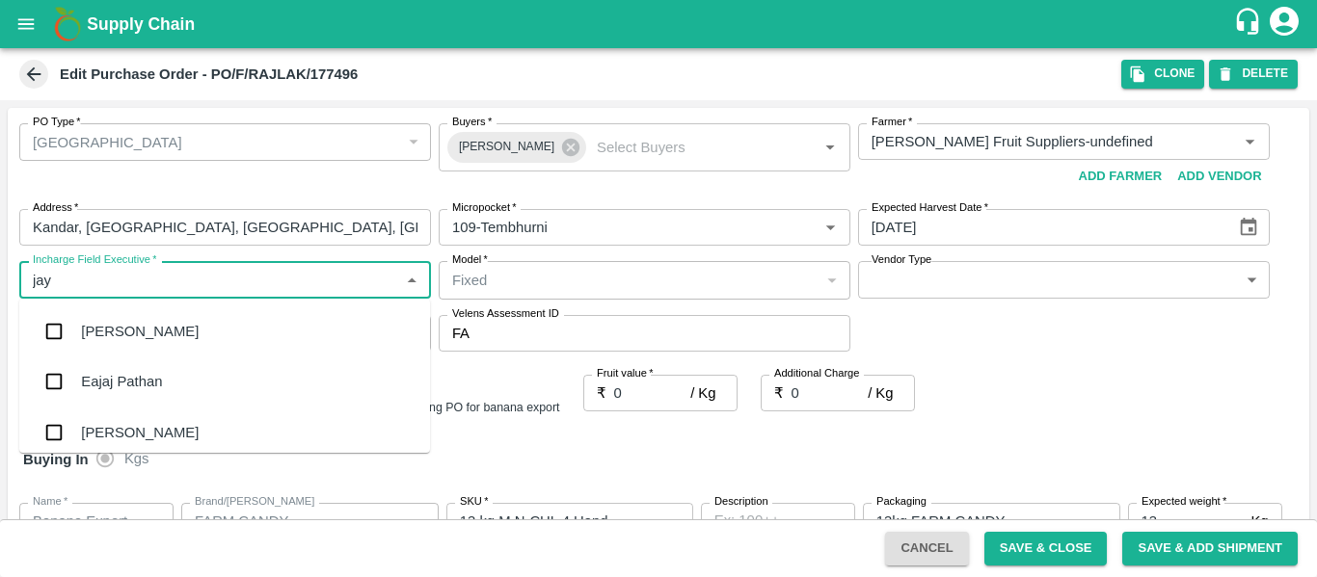
type input "jayd"
click at [102, 335] on div "jaydip Tale" at bounding box center [114, 331] width 67 height 21
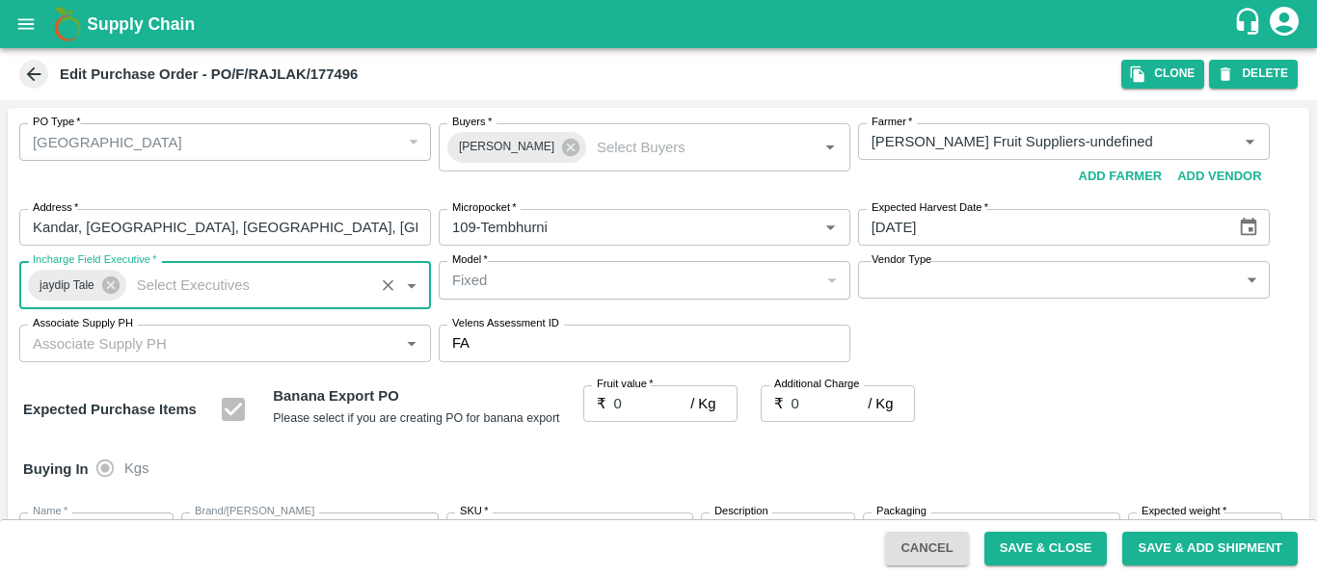
click at [647, 411] on input "0" at bounding box center [652, 404] width 77 height 37
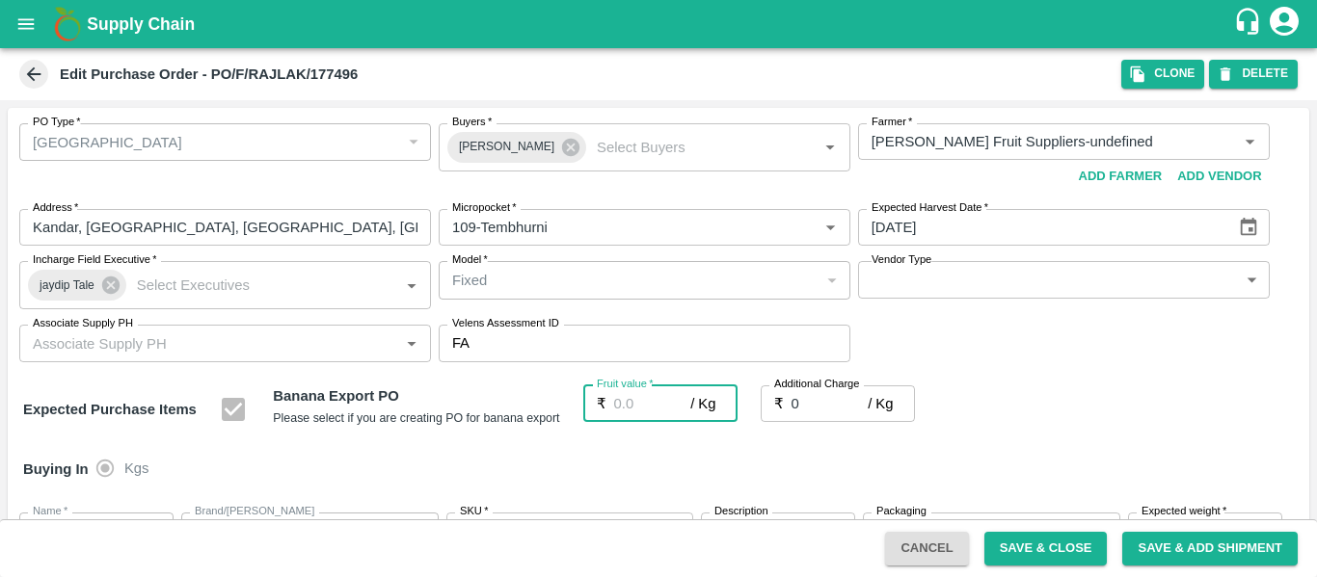
type input "2"
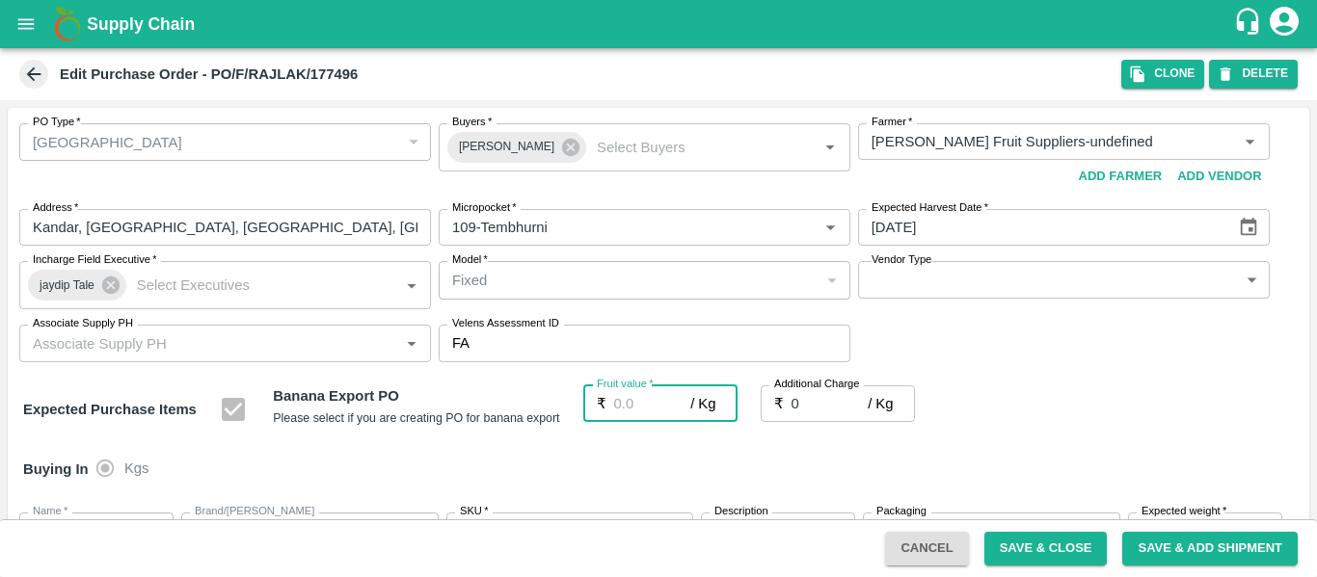
type input "2"
type input "25"
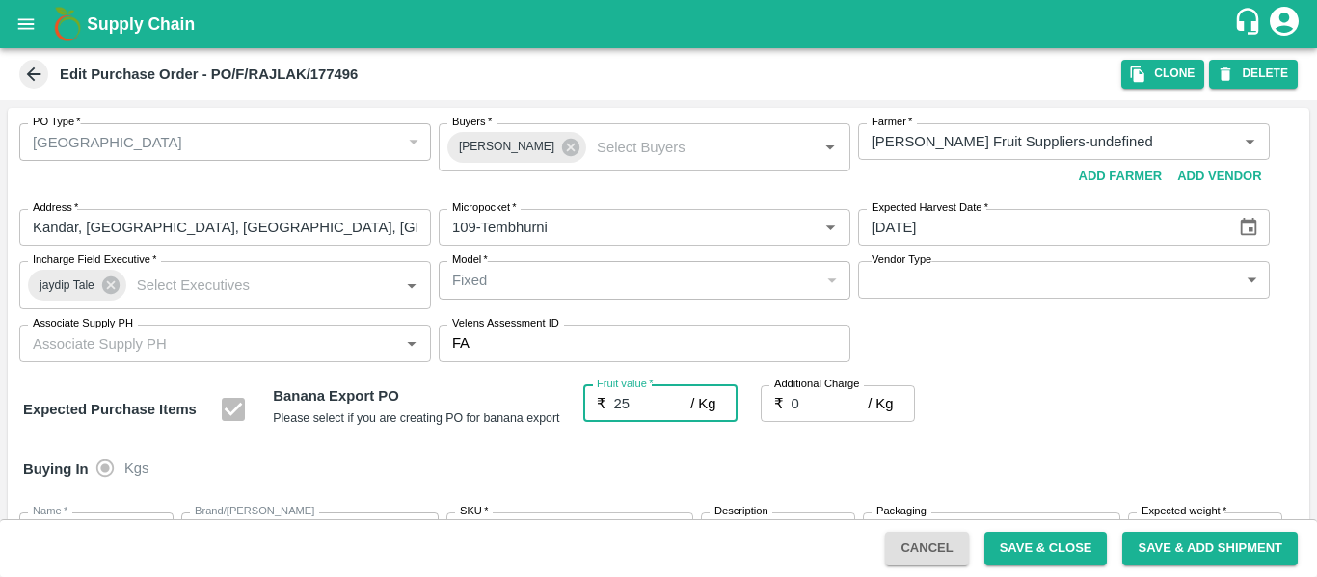
type input "25"
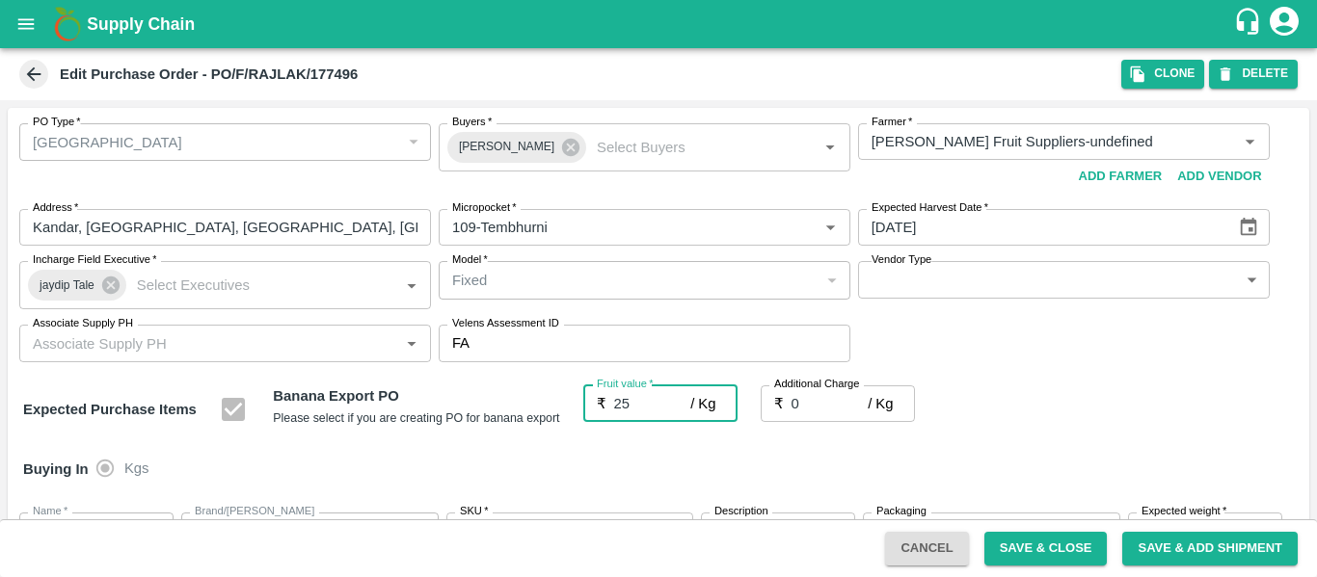
type input "25"
type input "25.5"
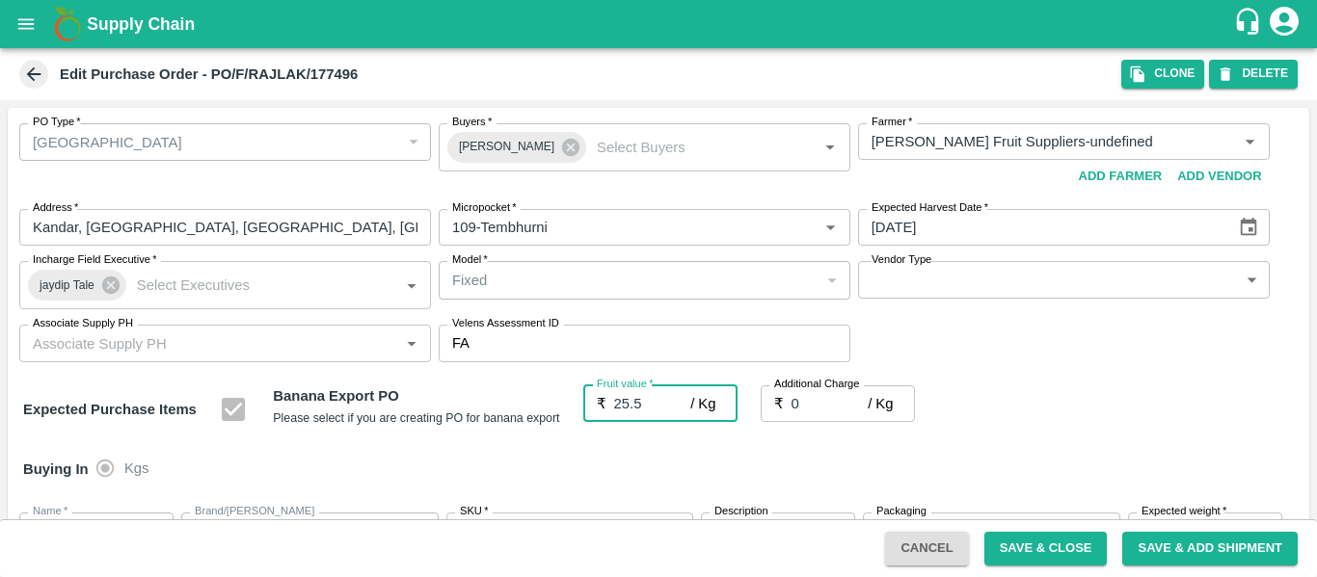
type input "25.5"
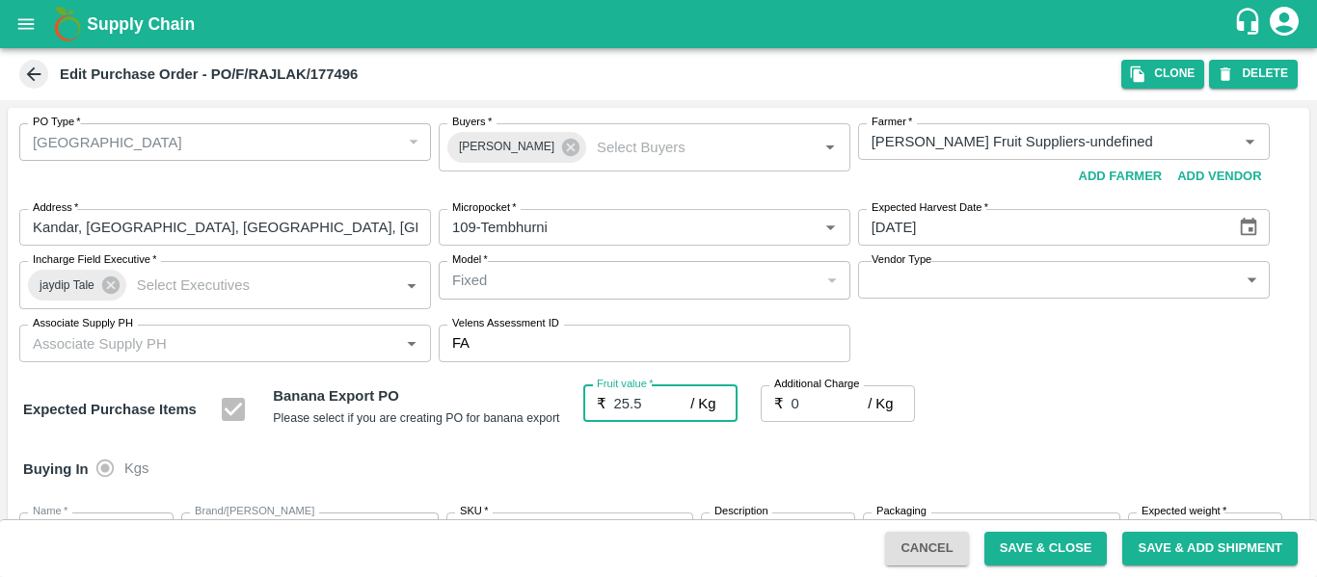
click at [808, 391] on label "Additional Charge" at bounding box center [817, 384] width 86 height 15
click at [808, 391] on input "0" at bounding box center [829, 404] width 77 height 37
type input "2"
type input "27.5"
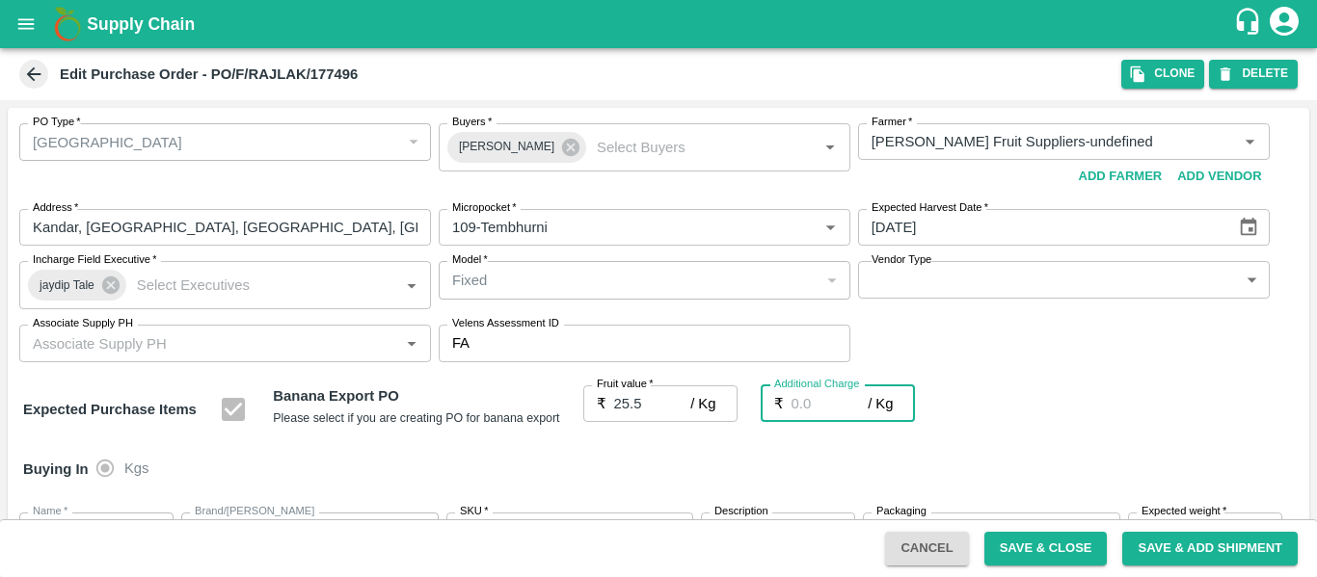
type input "27.5"
type input "2.7"
type input "28.2"
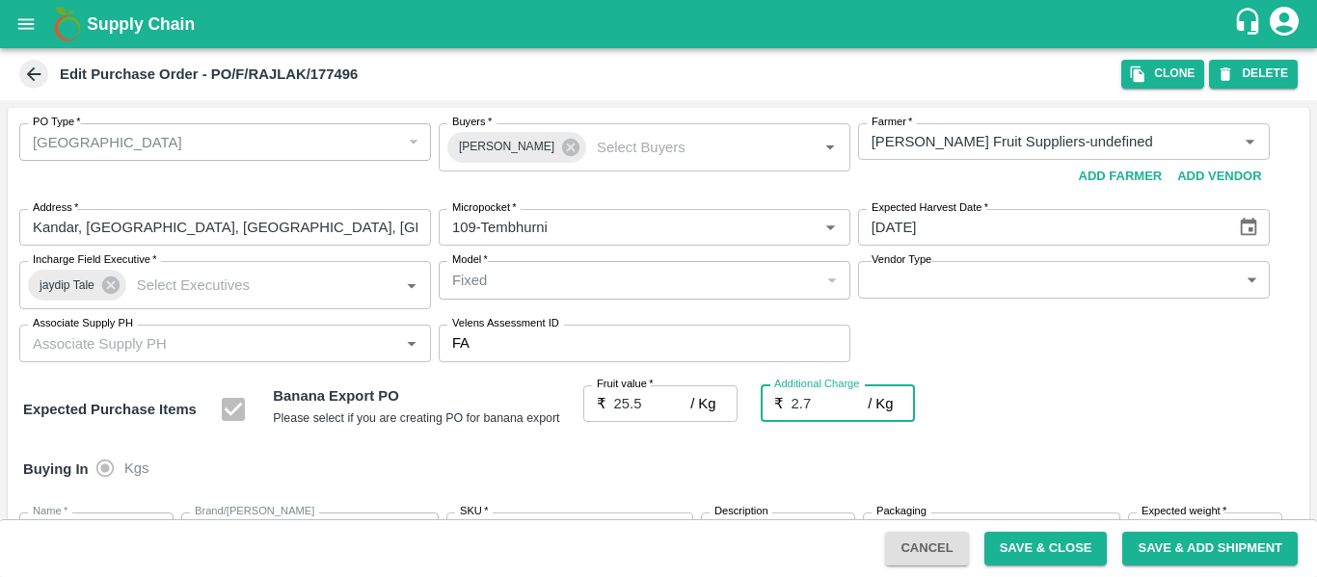
type input "28.2"
type input "2.75"
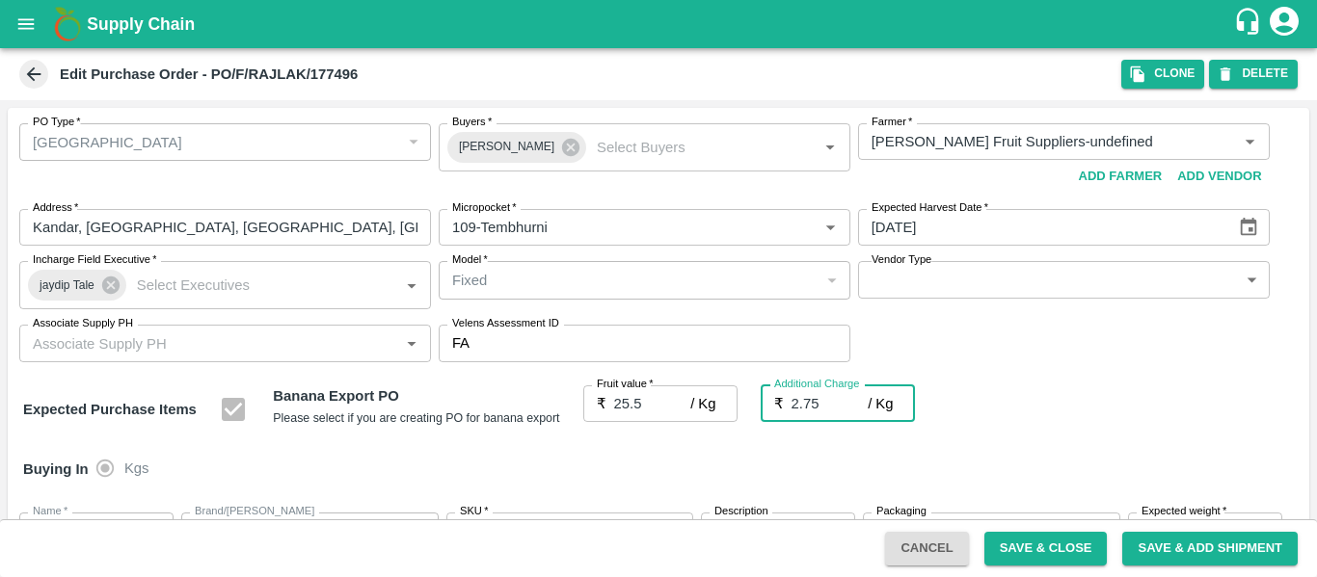
type input "28.25"
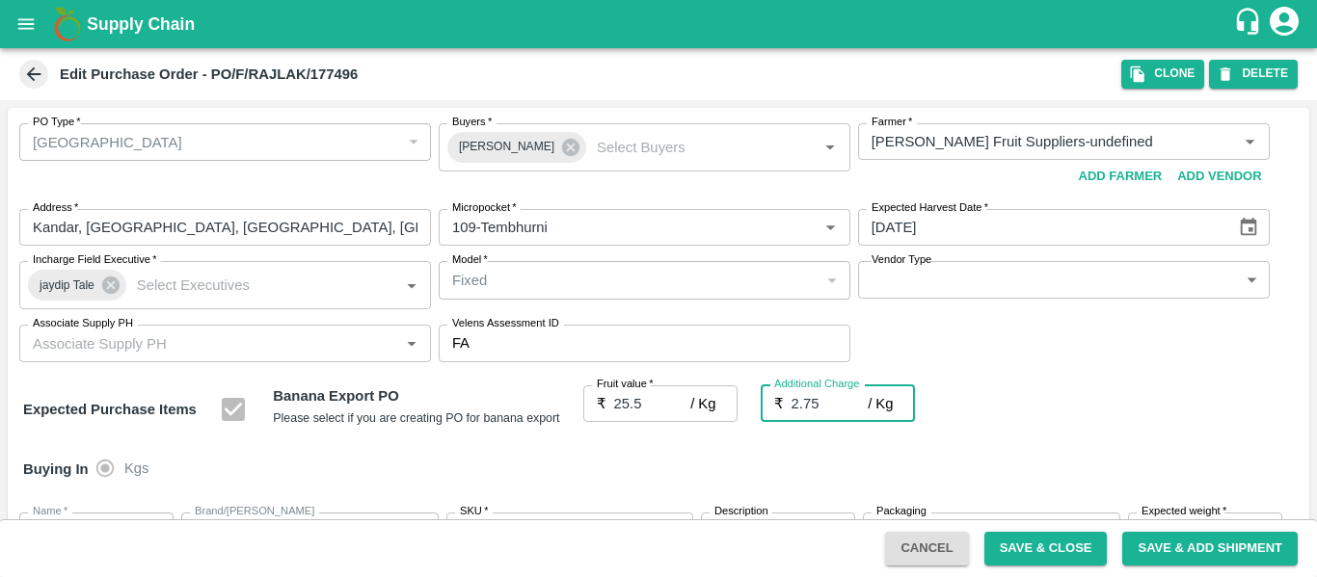
click at [1189, 393] on div "Expected Purchase Items Banana Export PO Please select if you are creating PO f…" at bounding box center [658, 410] width 1271 height 49
click at [838, 393] on input "2.75" at bounding box center [829, 404] width 77 height 37
type input "2.7"
type input "28.2"
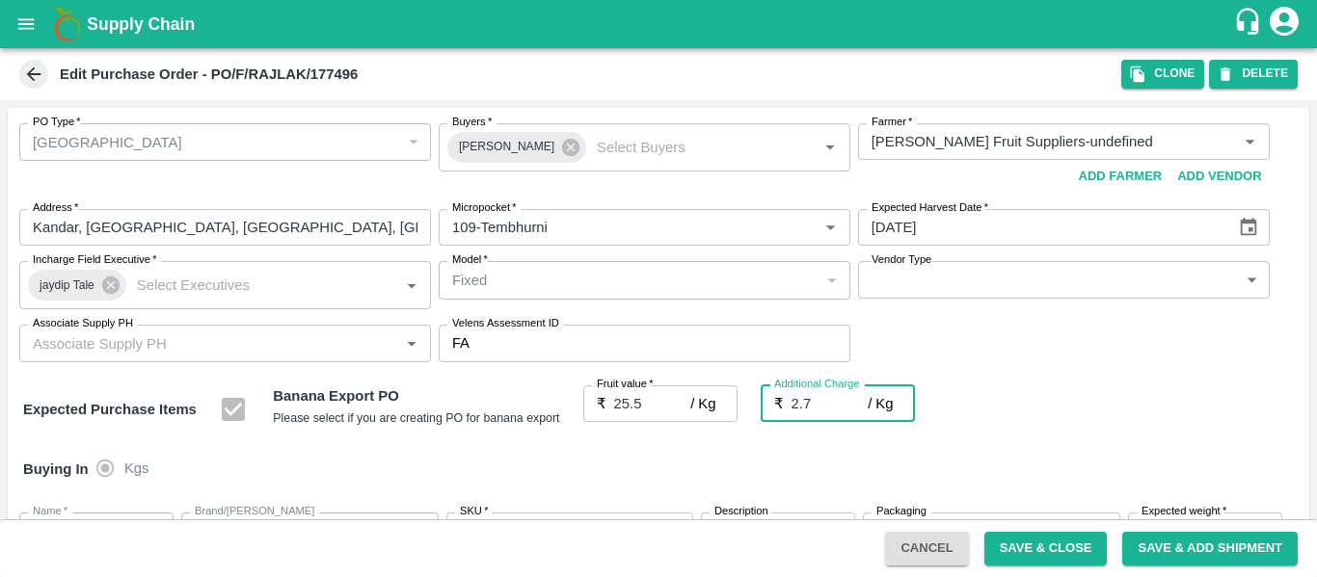
type input "28.2"
type input "2"
type input "27.5"
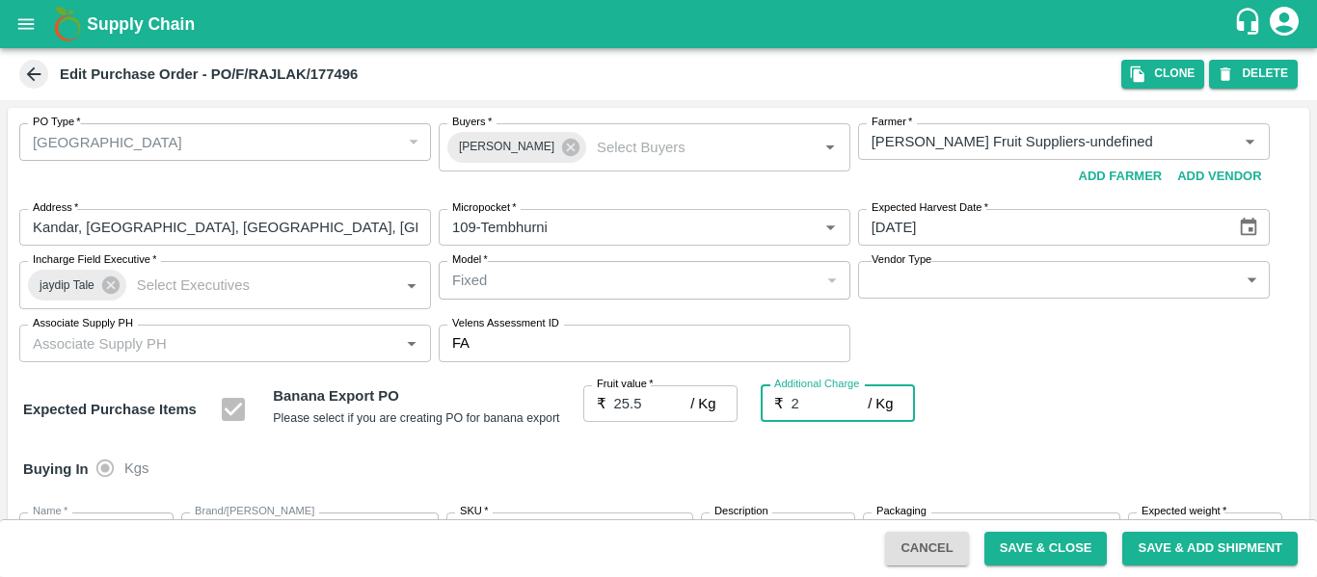
type input "27.5"
type input "25.5"
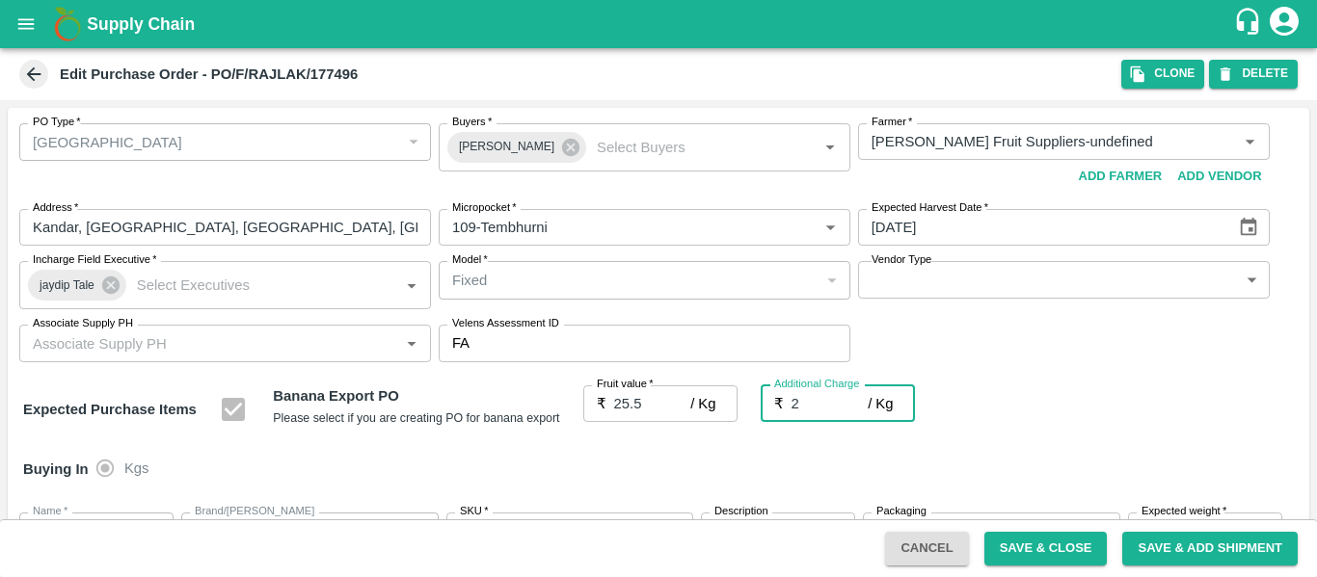
type input "25.5"
type input "0"
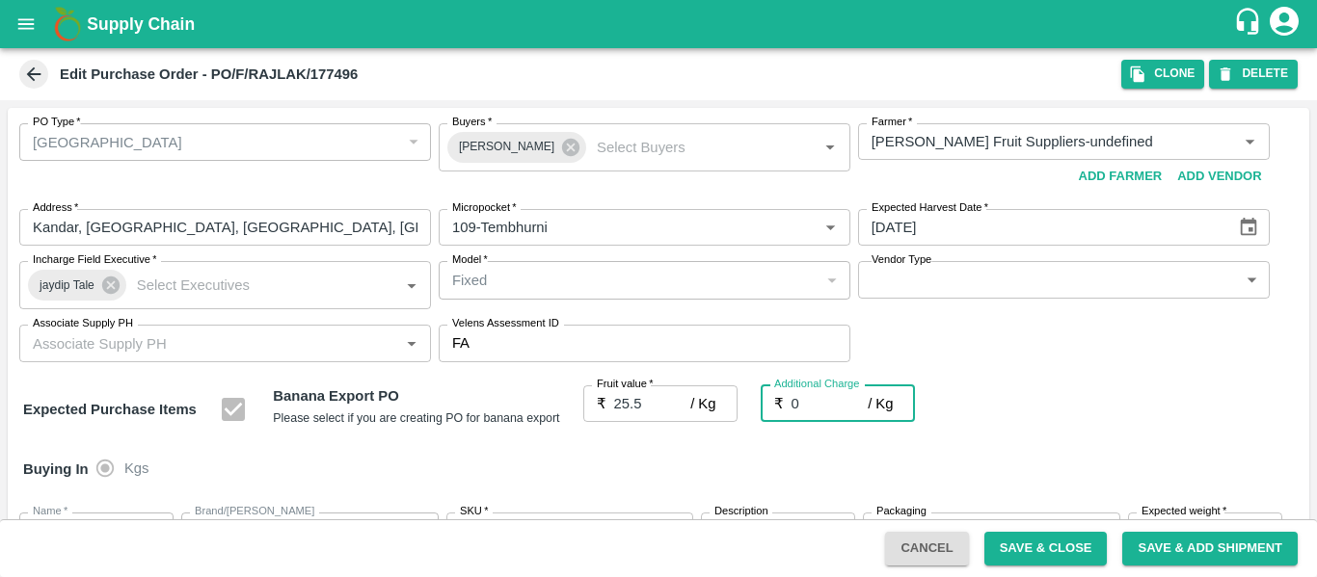
click at [1052, 406] on div "Expected Purchase Items Banana Export PO Please select if you are creating PO f…" at bounding box center [658, 410] width 1271 height 49
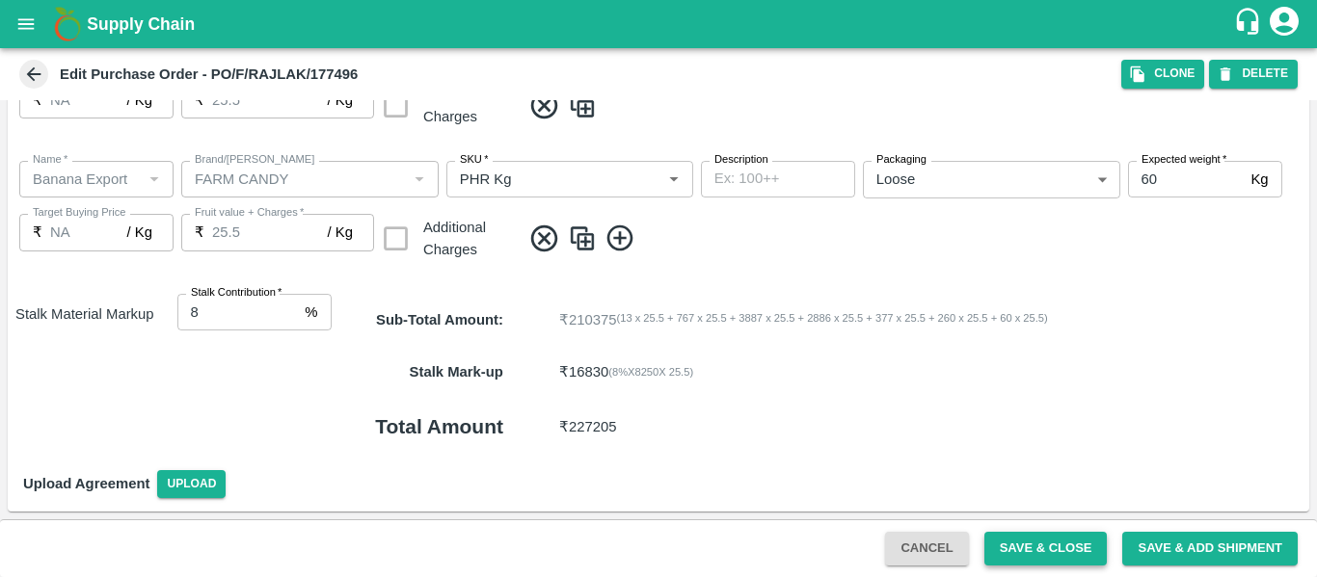
click at [1027, 559] on button "Save & Close" at bounding box center [1045, 549] width 123 height 34
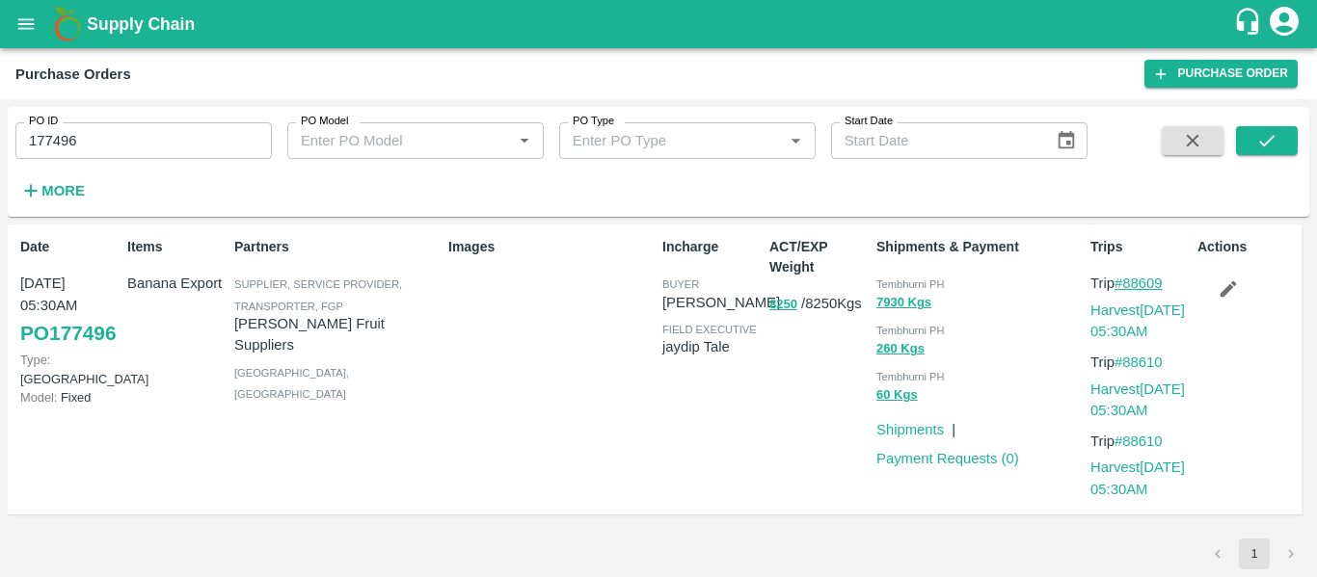
drag, startPoint x: 1171, startPoint y: 278, endPoint x: 1129, endPoint y: 281, distance: 42.5
click at [1129, 281] on p "Trip #88609" at bounding box center [1139, 283] width 99 height 21
copy link "88609"
click at [143, 125] on input "177496" at bounding box center [143, 140] width 256 height 37
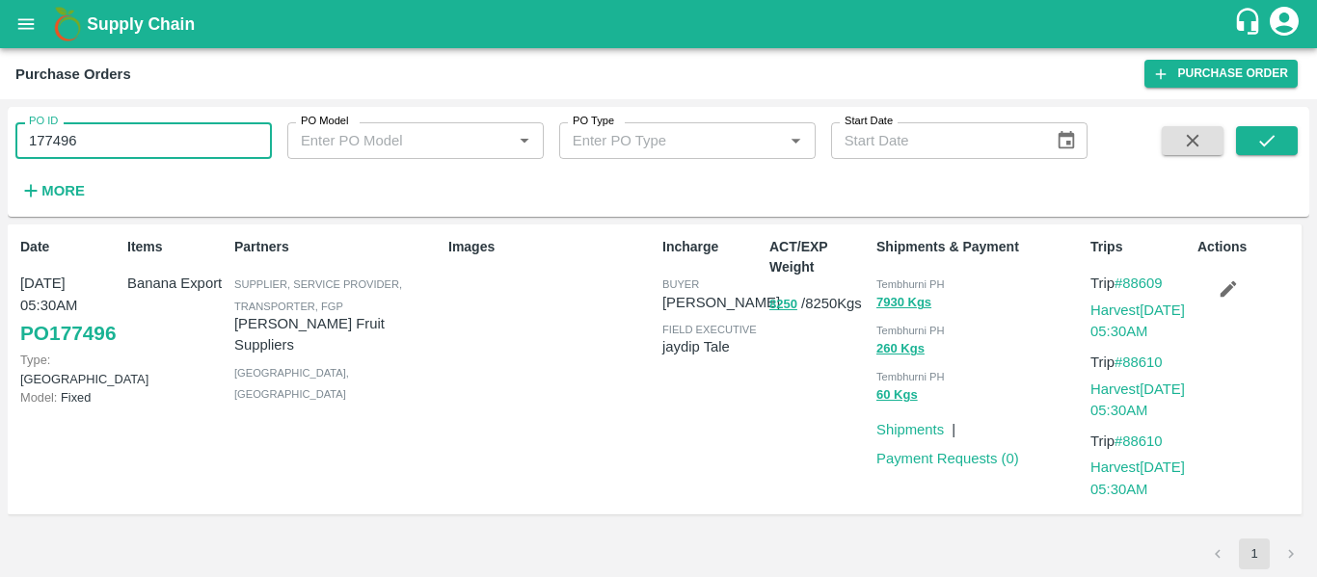
paste input "text"
type input "177541"
click at [1264, 139] on icon "submit" at bounding box center [1266, 140] width 21 height 21
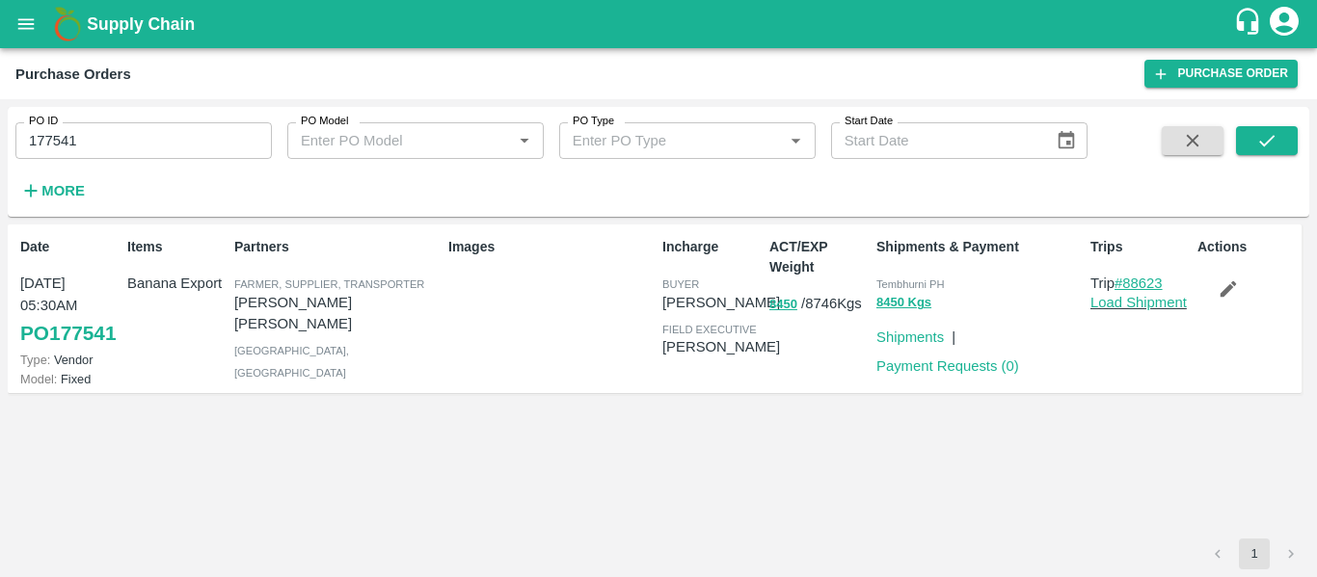
click at [1142, 279] on link "#88623" at bounding box center [1138, 283] width 48 height 15
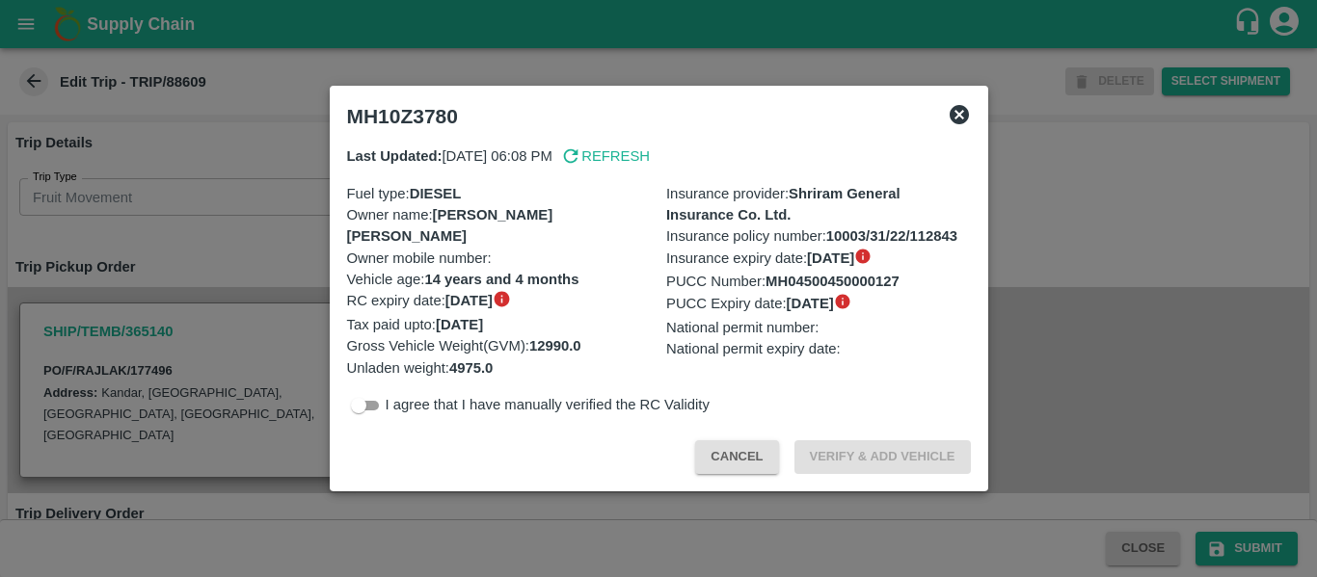
click at [246, 215] on div at bounding box center [658, 288] width 1317 height 577
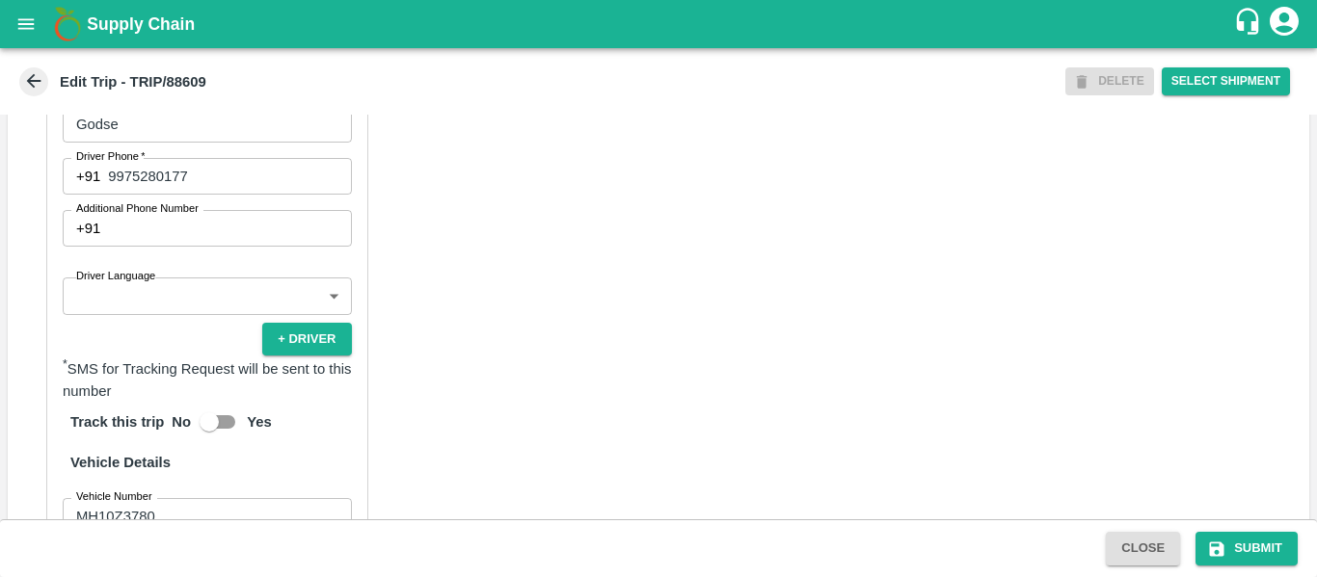
scroll to position [995, 0]
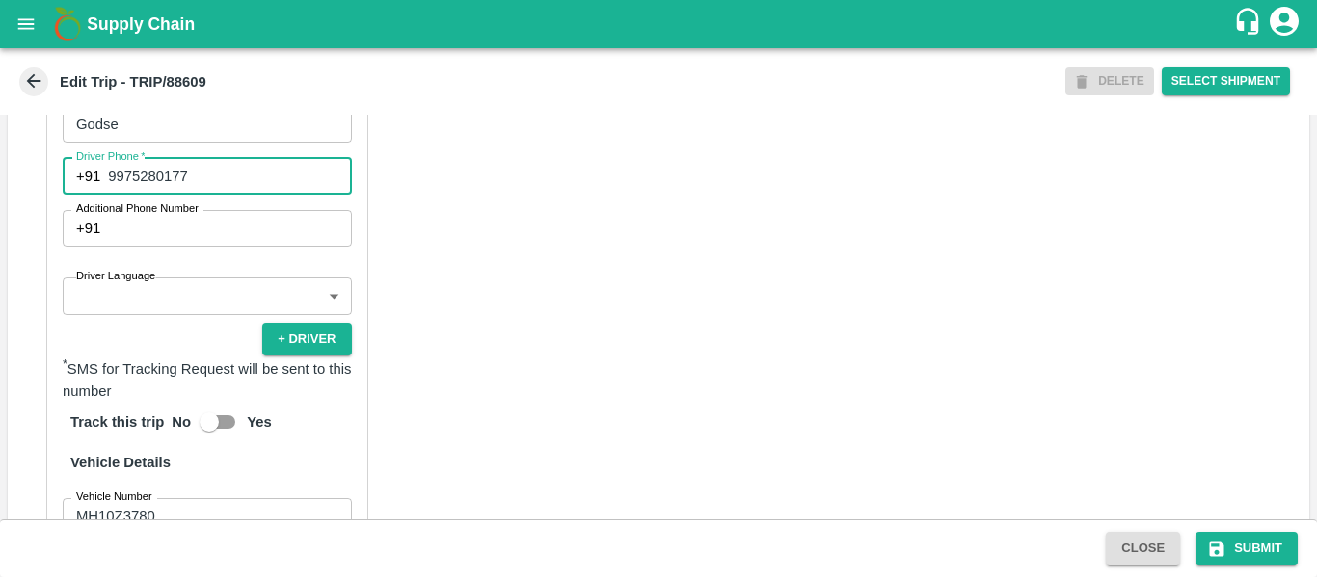
drag, startPoint x: 197, startPoint y: 195, endPoint x: 107, endPoint y: 196, distance: 89.7
click at [107, 195] on div "+91 9975280177 Driver Phone" at bounding box center [207, 176] width 289 height 37
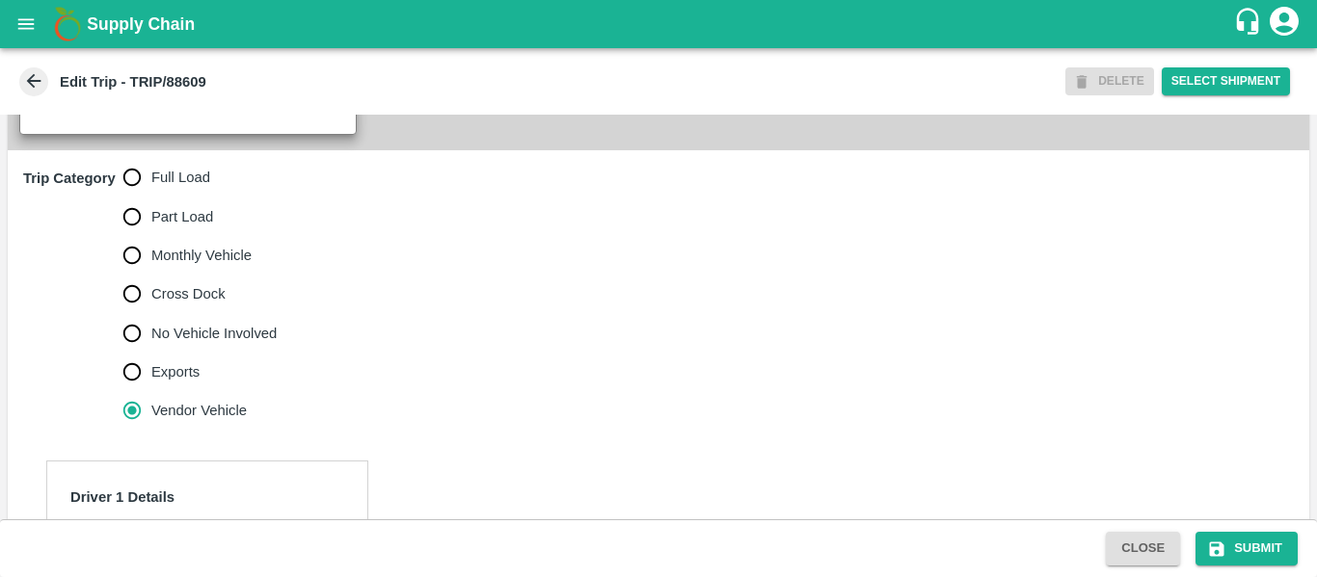
click at [165, 188] on span "Full Load" at bounding box center [180, 177] width 59 height 21
click at [151, 195] on input "Full Load" at bounding box center [132, 177] width 39 height 39
radio input "true"
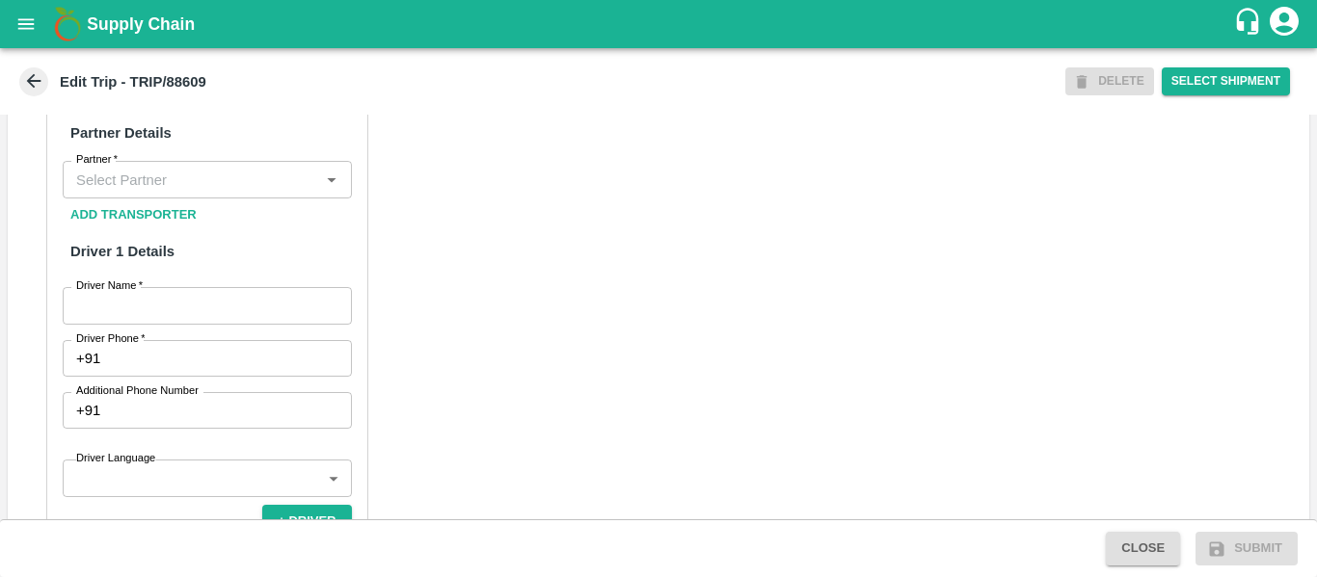
scroll to position [932, 0]
click at [170, 191] on input "Partner   *" at bounding box center [191, 178] width 246 height 25
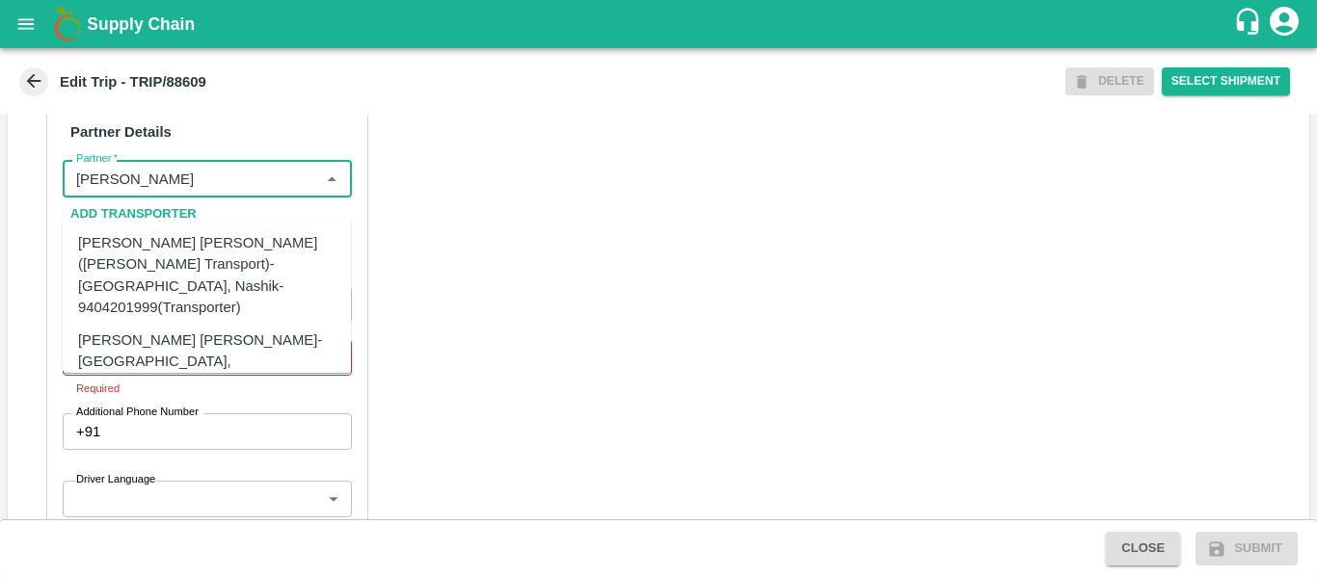
click at [188, 330] on div "Dnyaneshwar Vitthal Godse-Kandar, Solapur-9730316755(Transporter)" at bounding box center [236, 362] width 316 height 65
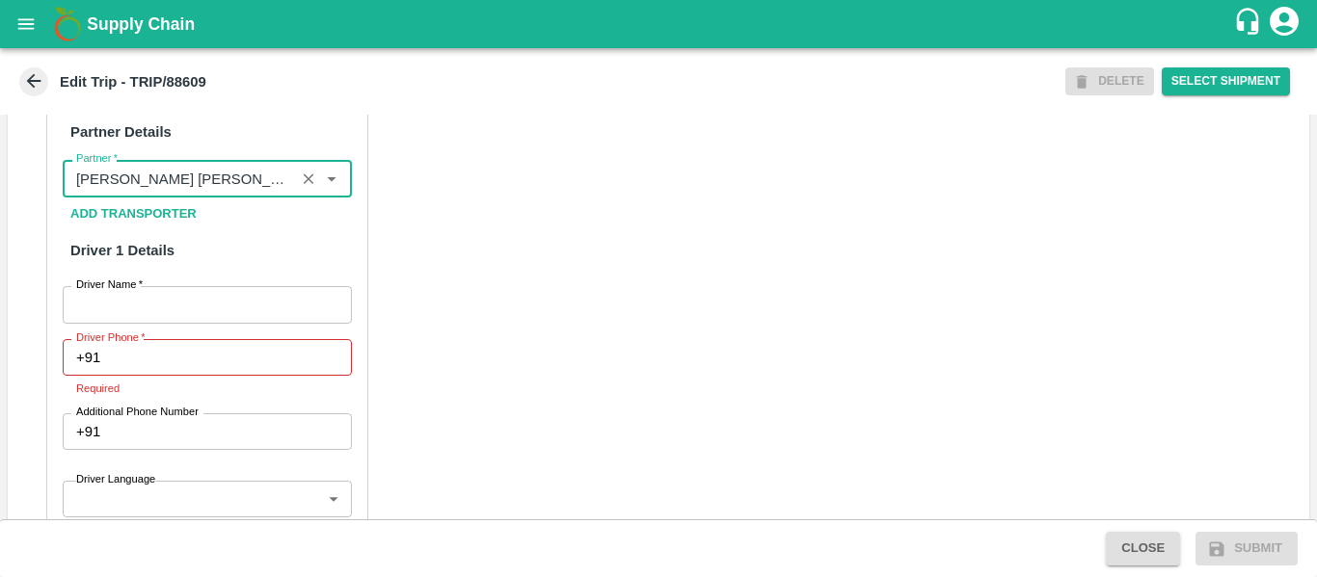
type input "Dnyaneshwar Vitthal Godse-Kandar, Solapur-9730316755(Transporter)"
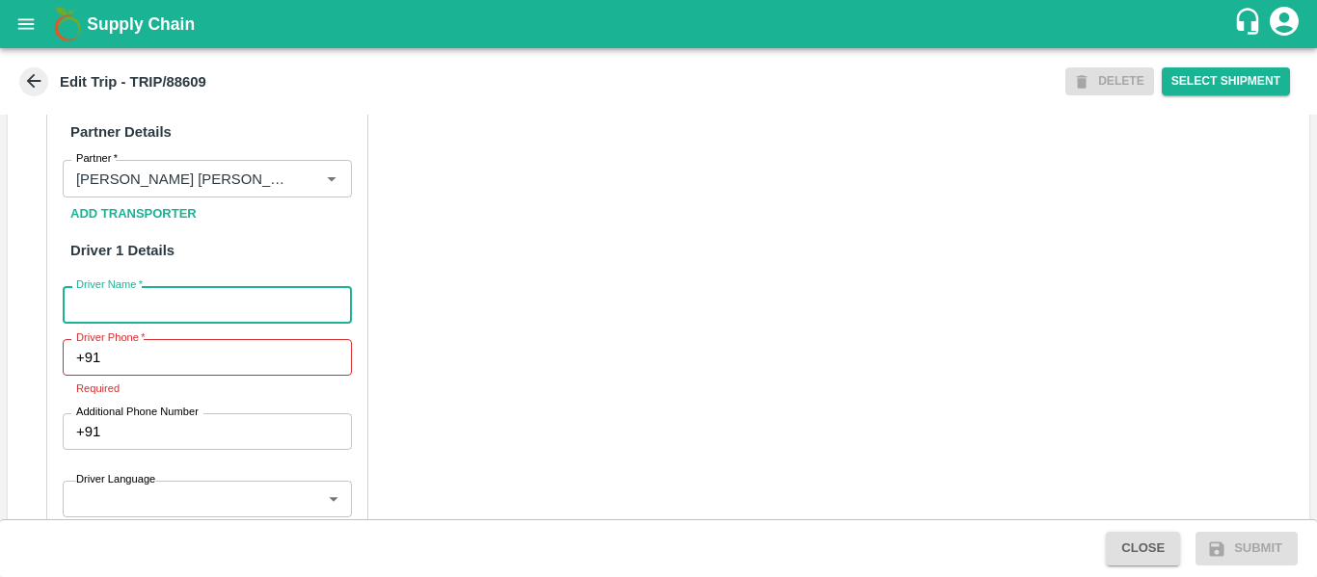
click at [197, 323] on input "Driver Name   *" at bounding box center [207, 304] width 289 height 37
type input "Godse"
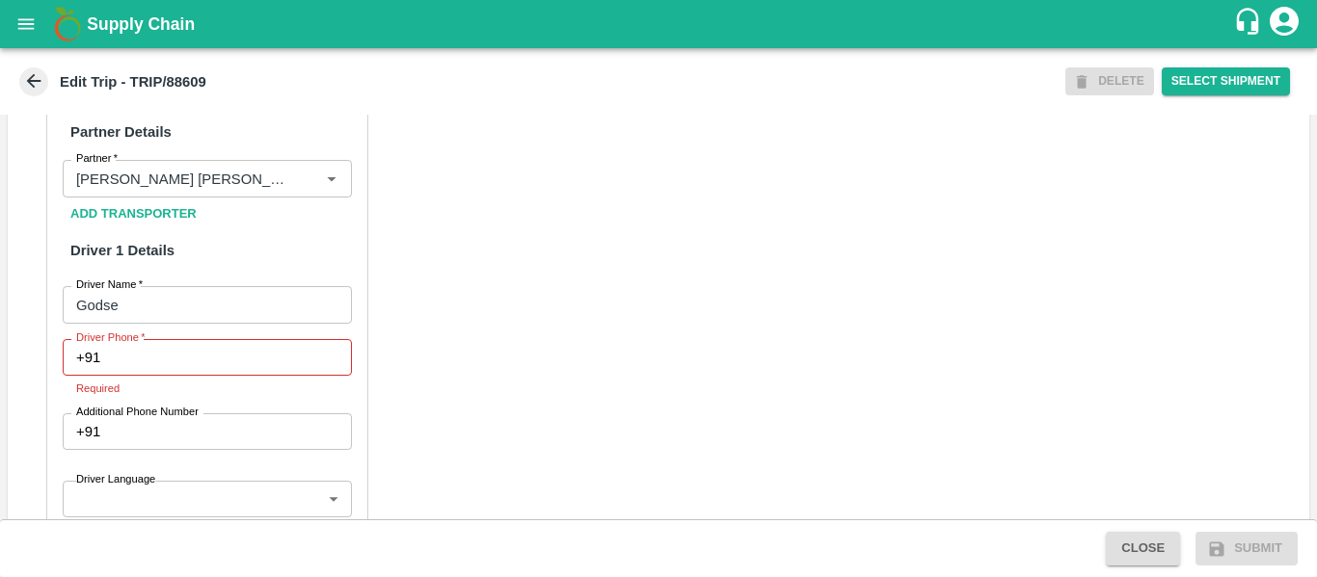
click at [291, 360] on div "Partner Details Partner   * Partner Add Transporter Driver 1 Details Driver Nam…" at bounding box center [207, 544] width 322 height 898
click at [264, 376] on input "Driver Phone   *" at bounding box center [229, 357] width 243 height 37
paste input "9975280177"
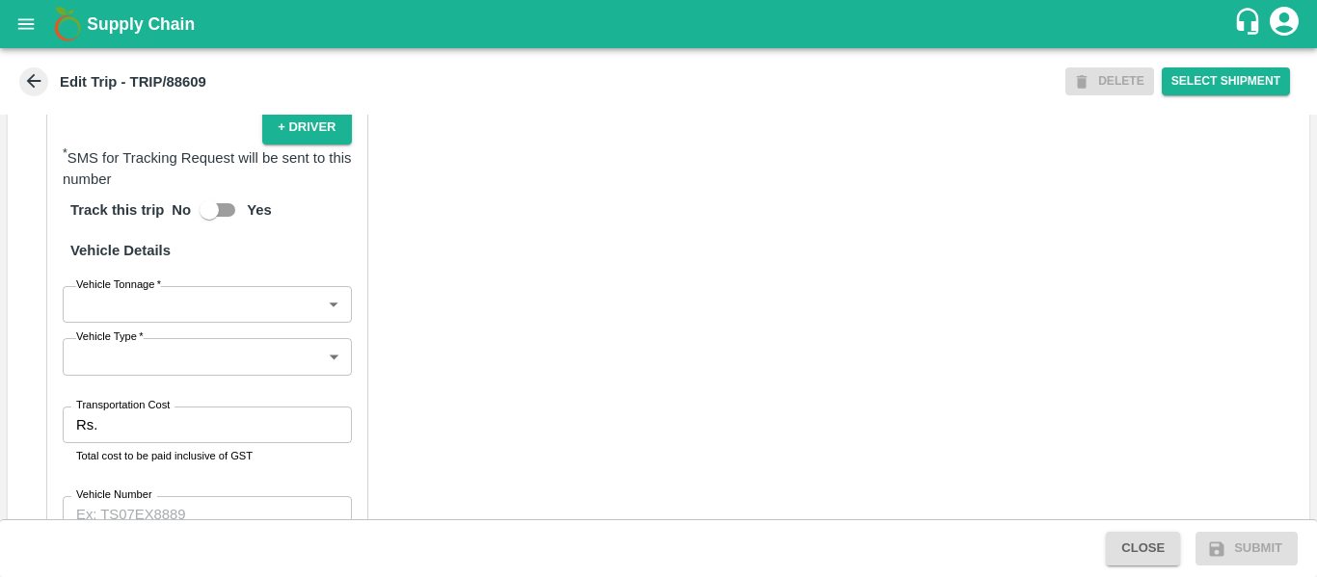
scroll to position [1482, 0]
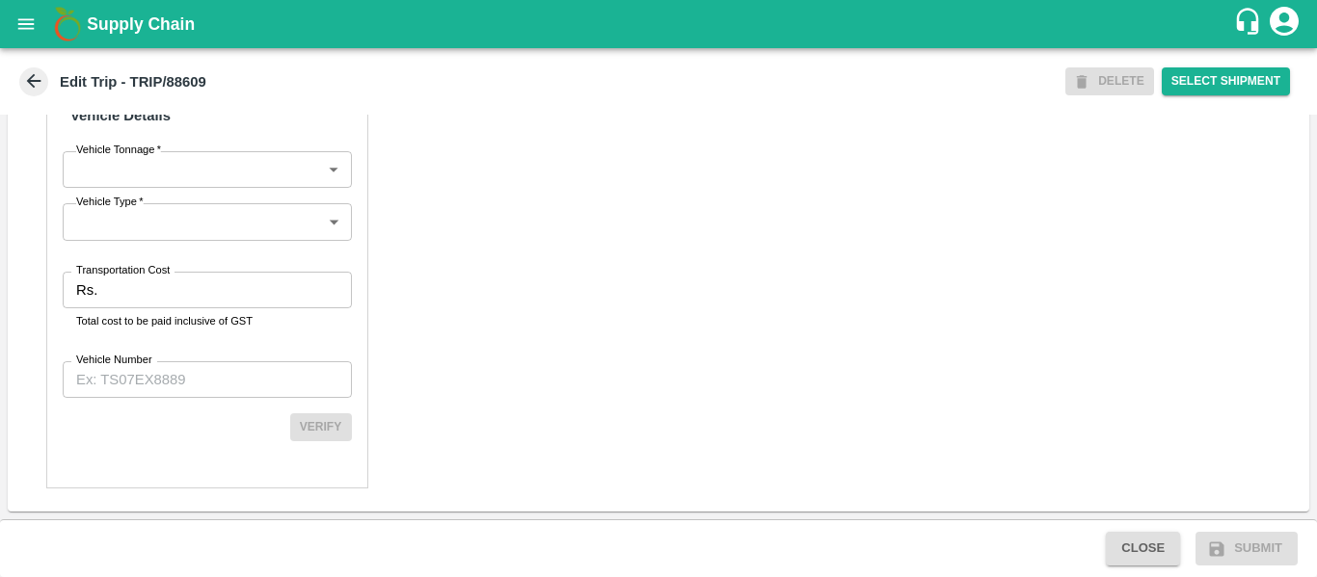
type input "9975280177"
click at [213, 292] on input "Transportation Cost" at bounding box center [228, 290] width 246 height 37
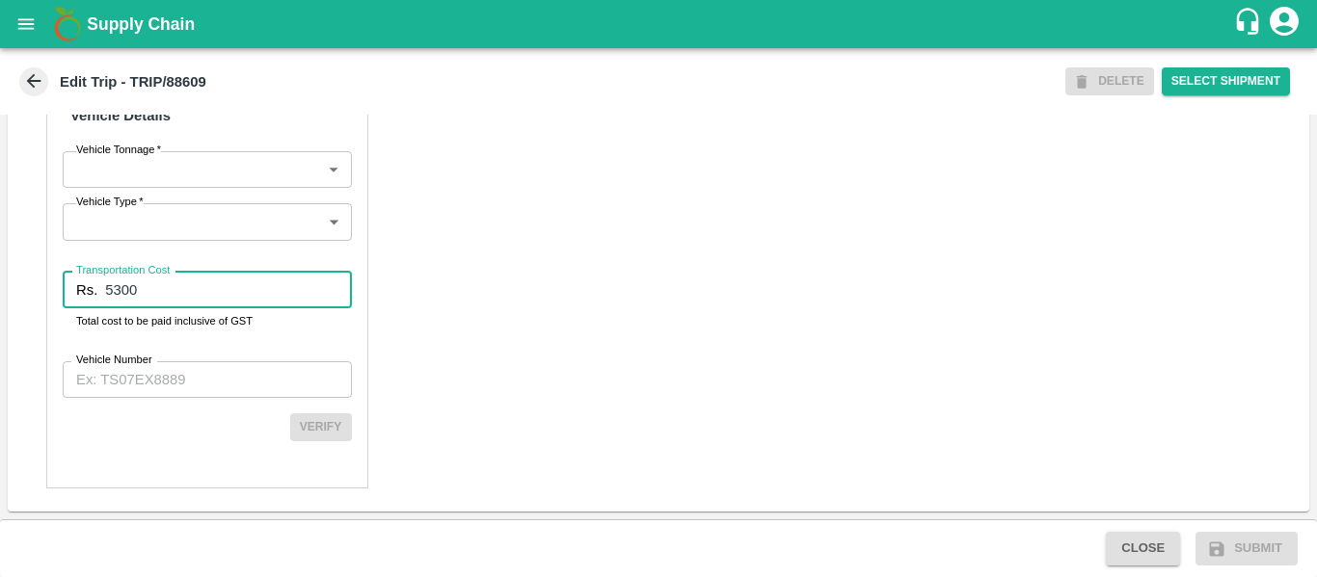
type input "5300"
click at [245, 385] on input "Vehicle Number" at bounding box center [207, 380] width 289 height 37
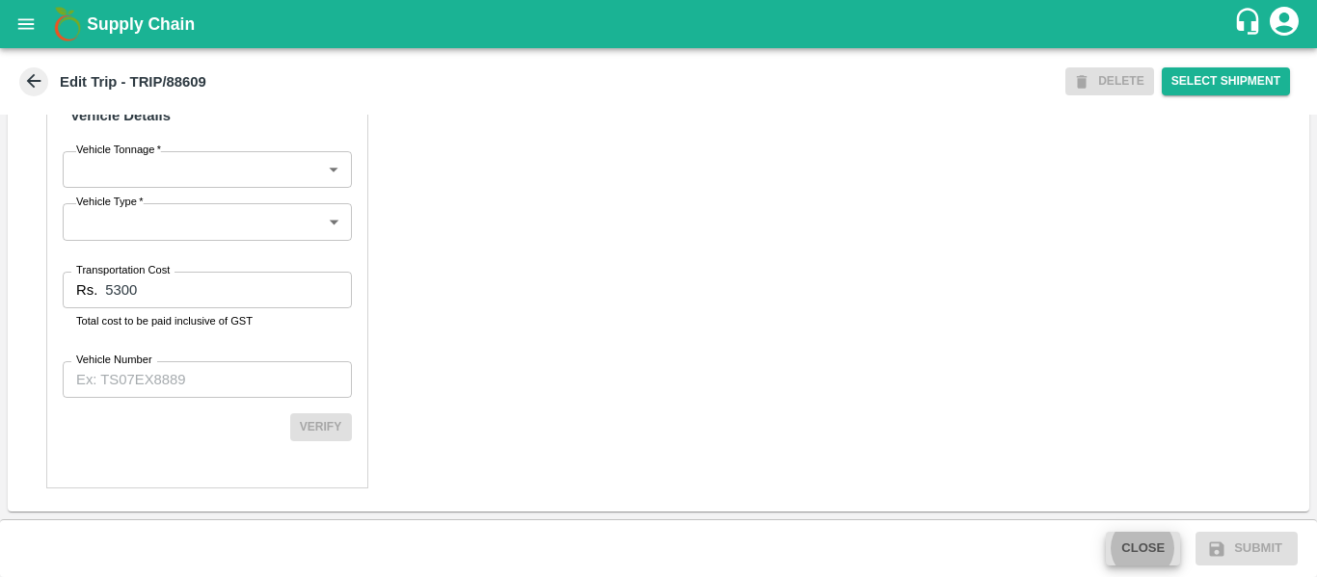
click at [245, 385] on input "Vehicle Number" at bounding box center [207, 380] width 289 height 37
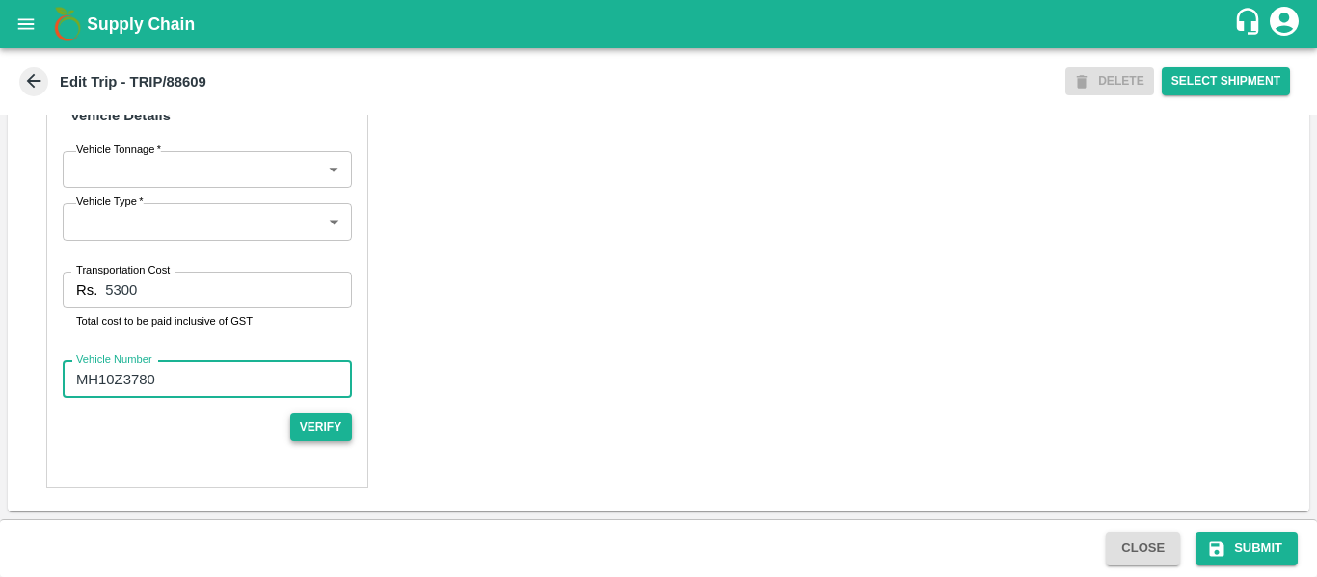
type input "MH10Z3780"
click at [312, 428] on button "Verify" at bounding box center [321, 428] width 62 height 28
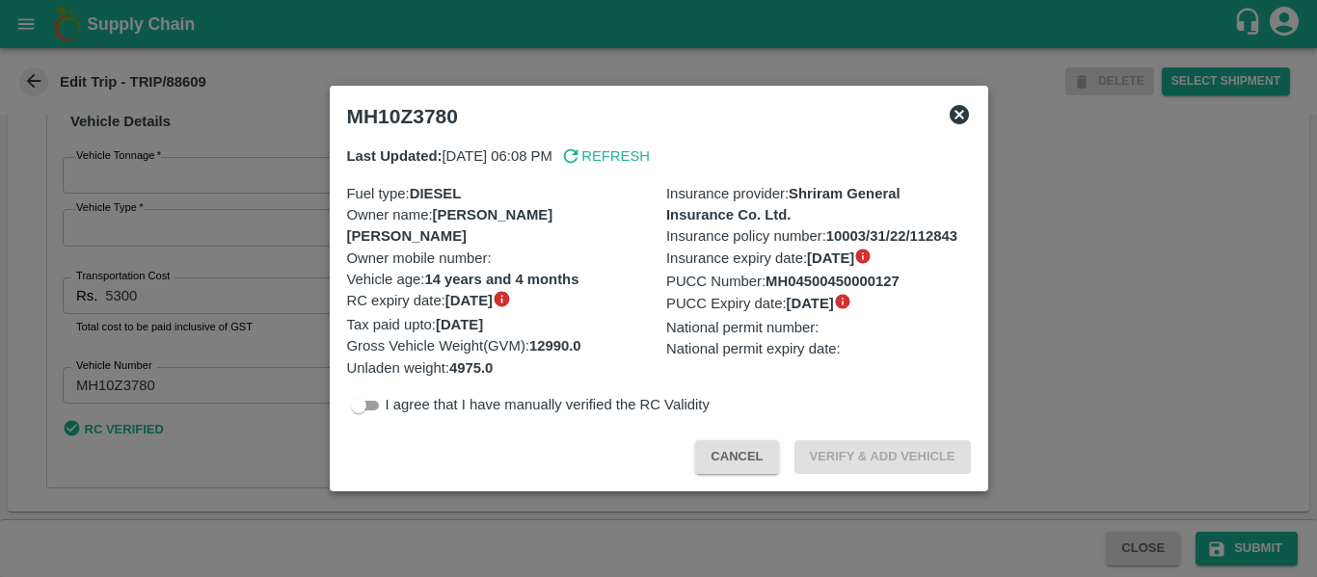
scroll to position [1476, 0]
click at [376, 399] on input "checkbox" at bounding box center [358, 405] width 69 height 23
checkbox input "true"
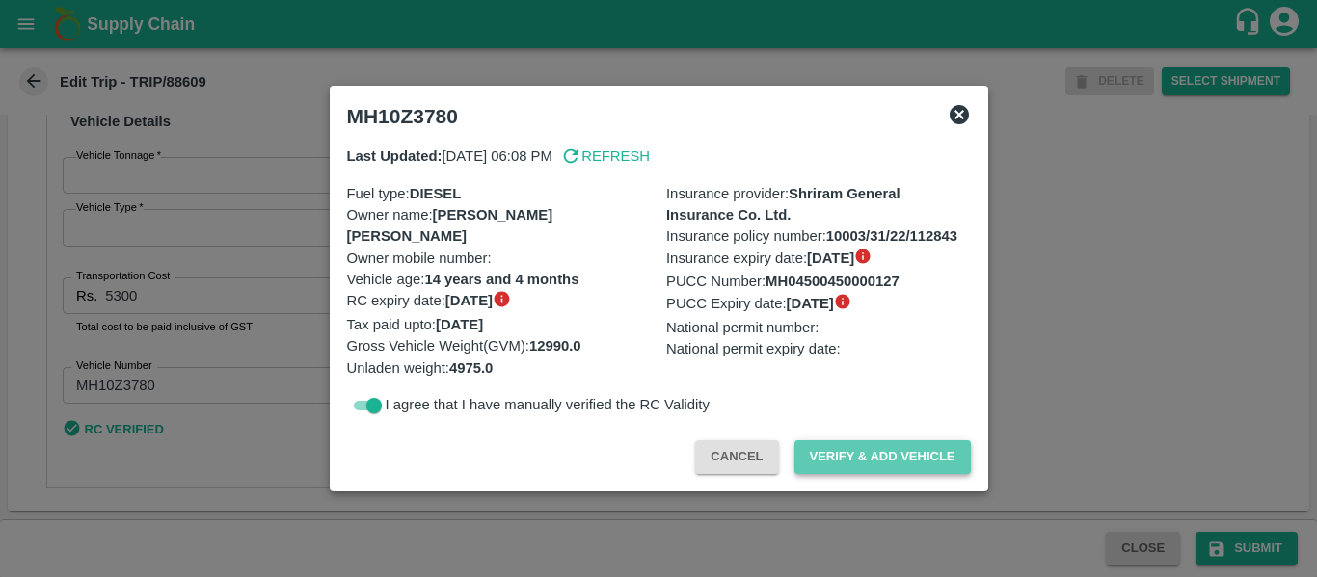
click at [884, 456] on button "Verify & Add Vehicle" at bounding box center [882, 458] width 176 height 34
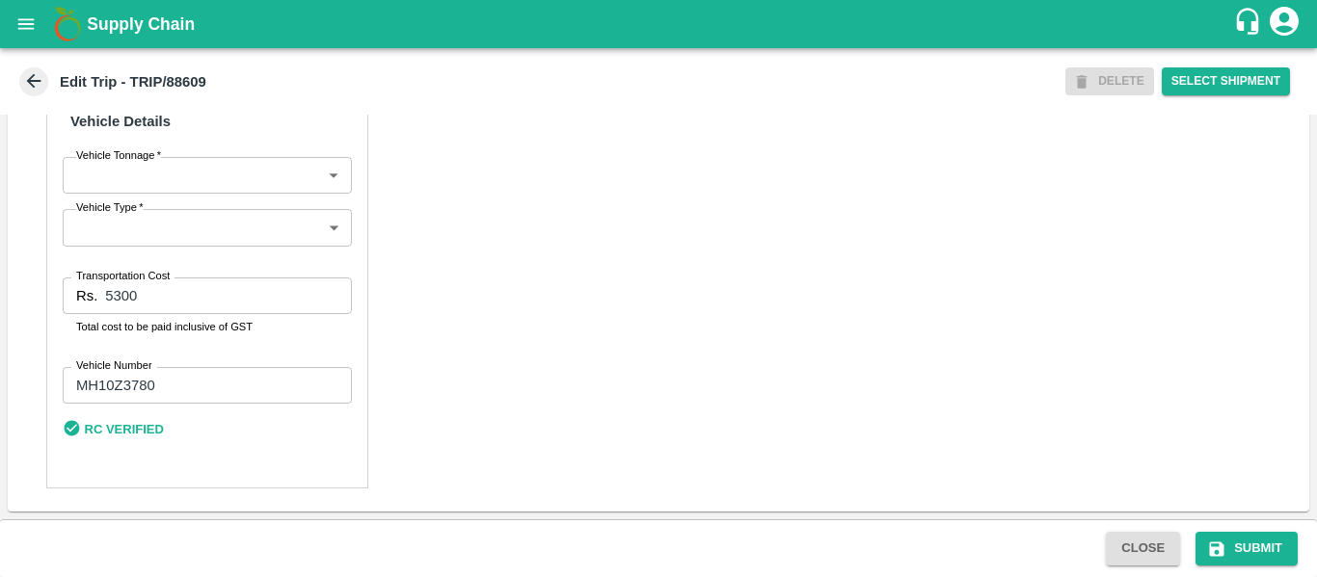
click at [1303, 534] on div "Close Submit" at bounding box center [1201, 549] width 207 height 34
click at [1276, 550] on button "Submit" at bounding box center [1246, 549] width 102 height 34
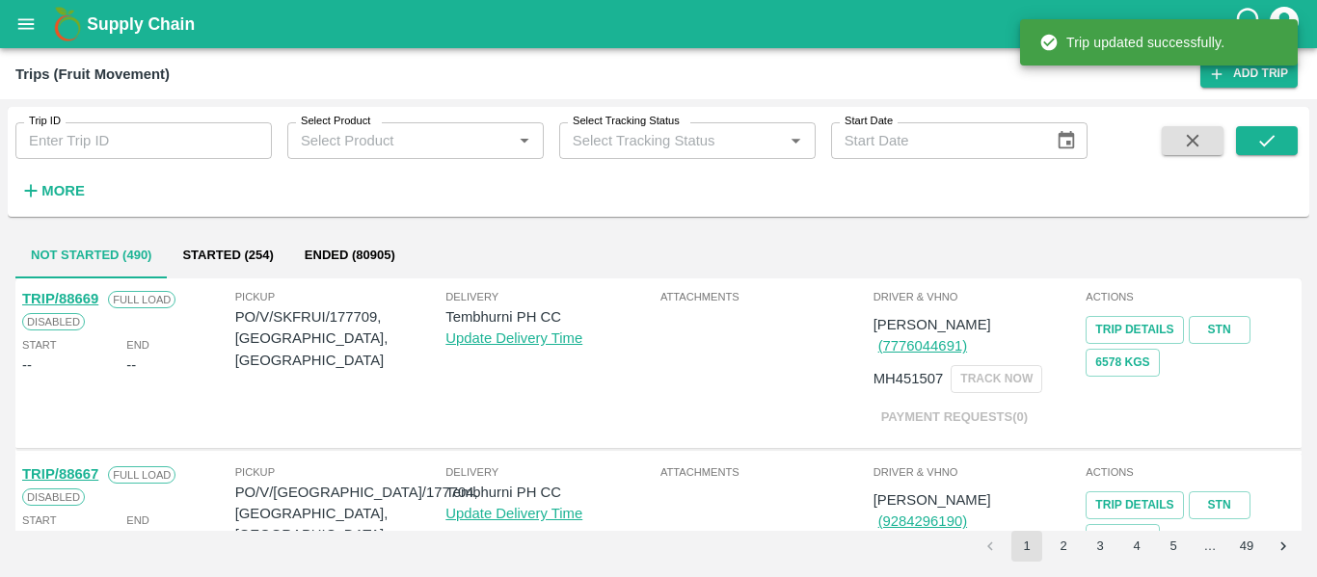
click at [157, 139] on input "Trip ID" at bounding box center [143, 140] width 256 height 37
paste input "88617"
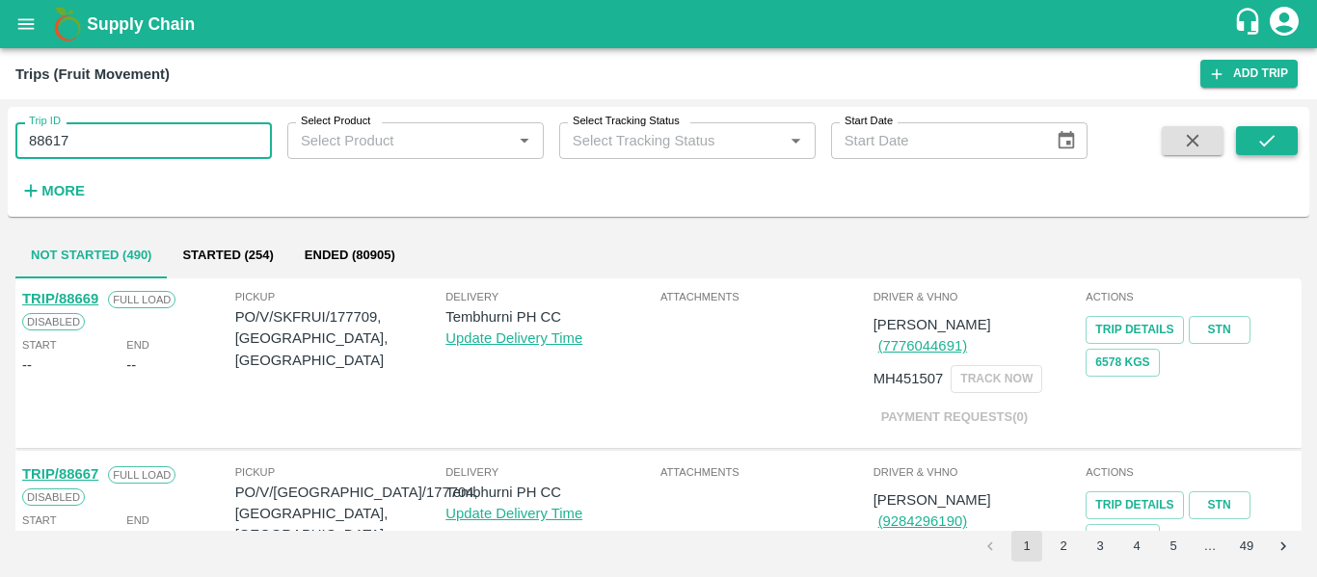
type input "88617"
click at [1253, 150] on button "submit" at bounding box center [1267, 140] width 62 height 29
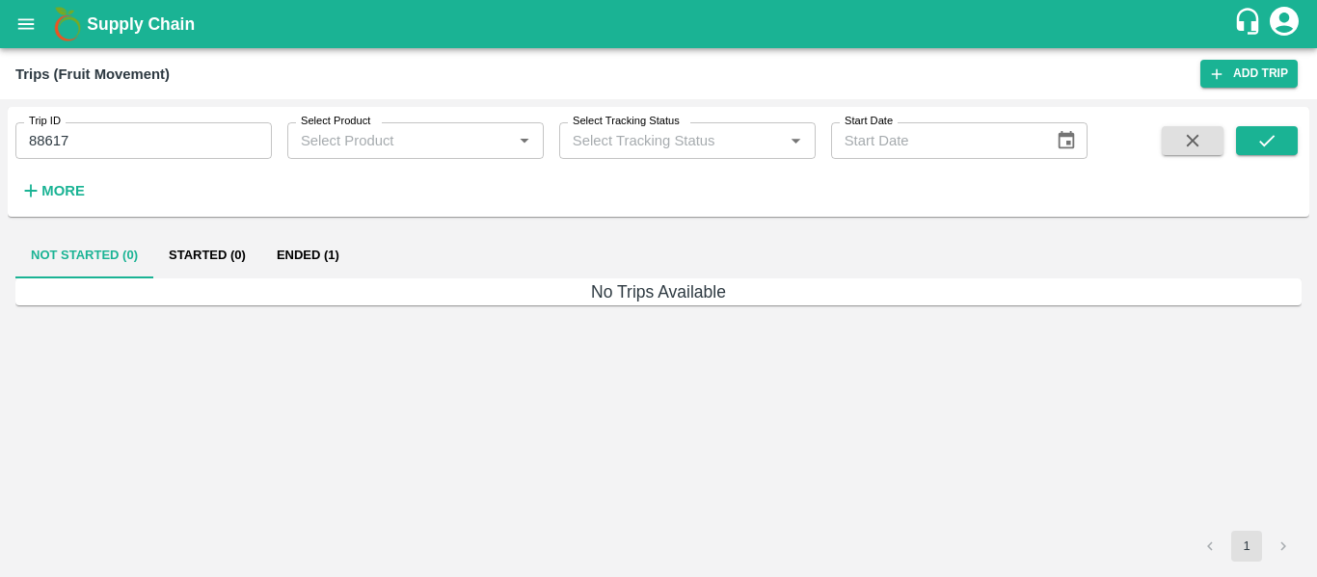
click at [295, 271] on button "Ended (1)" at bounding box center [308, 255] width 94 height 46
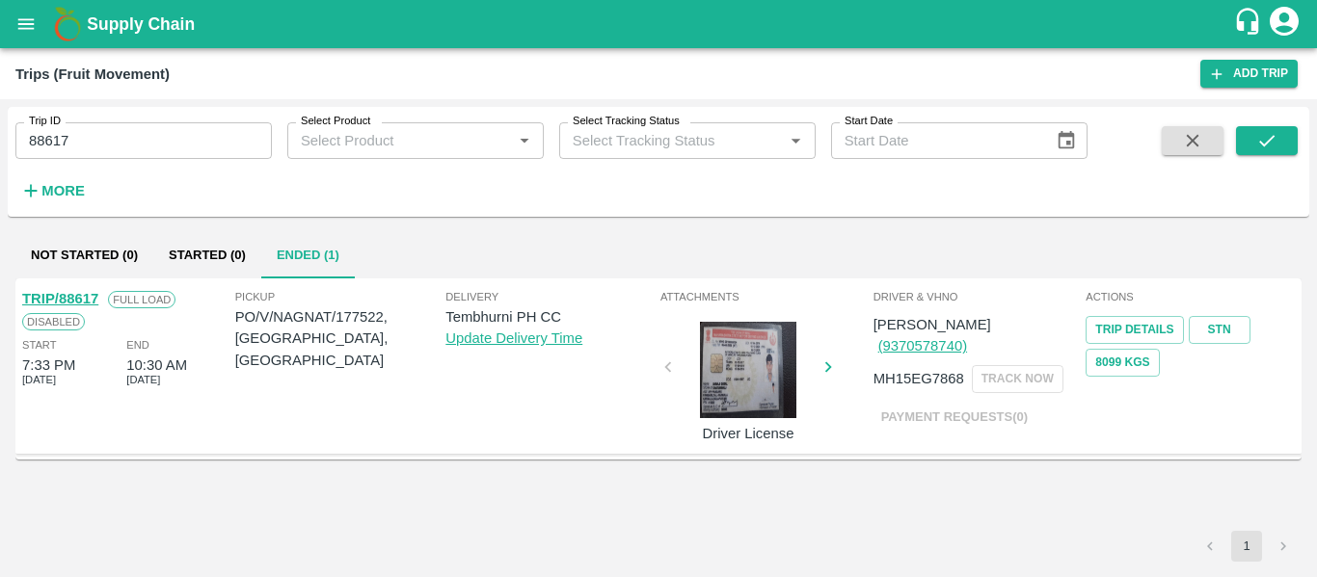
click at [67, 289] on div "TRIP/88617" at bounding box center [60, 298] width 76 height 21
click at [74, 296] on link "TRIP/88617" at bounding box center [60, 298] width 76 height 15
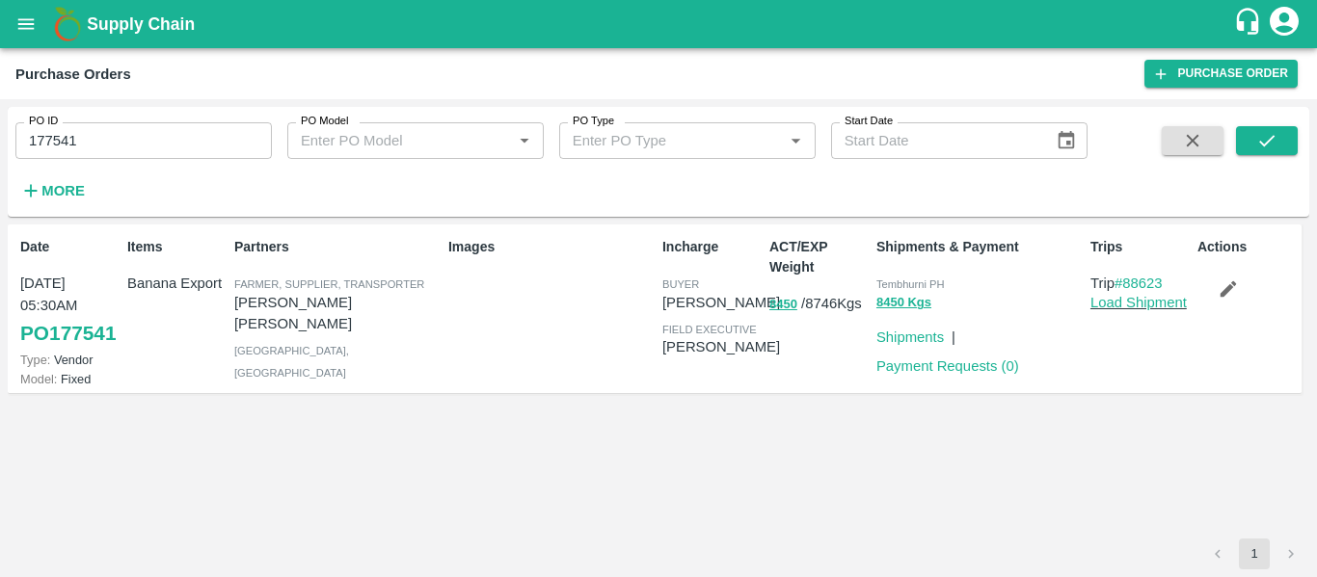
click at [99, 150] on input "177541" at bounding box center [143, 140] width 256 height 37
paste input "text"
click at [1267, 141] on icon "submit" at bounding box center [1266, 140] width 21 height 21
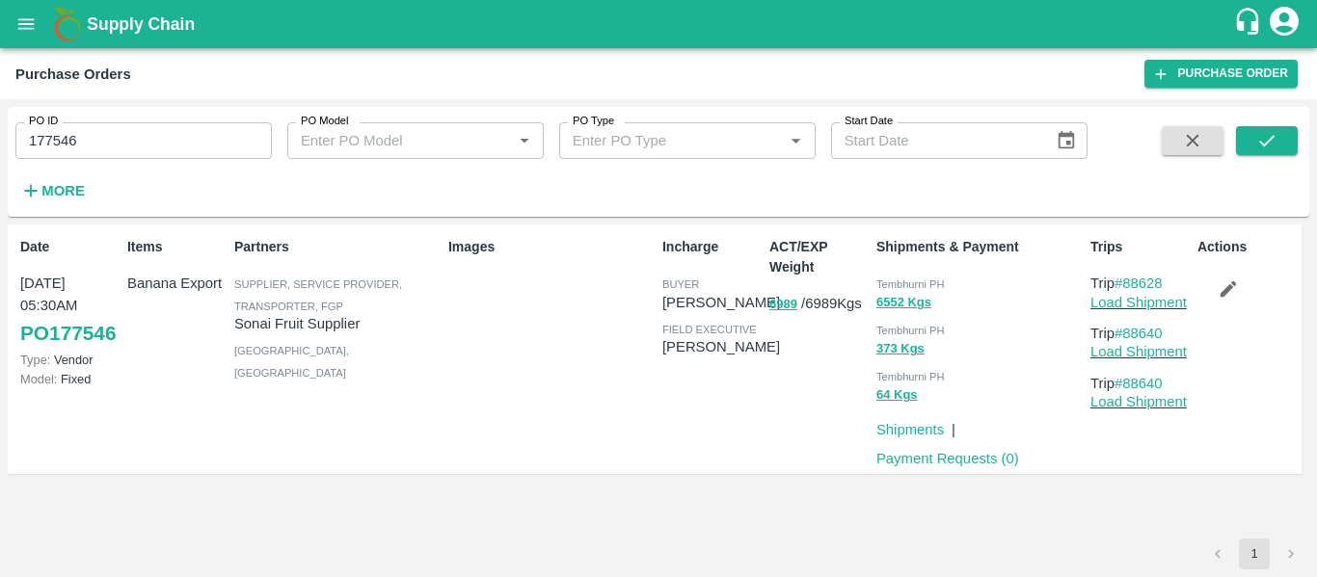
click at [92, 125] on input "177546" at bounding box center [143, 140] width 256 height 37
paste input "text"
type input "177522"
click at [1262, 145] on icon "submit" at bounding box center [1266, 141] width 15 height 12
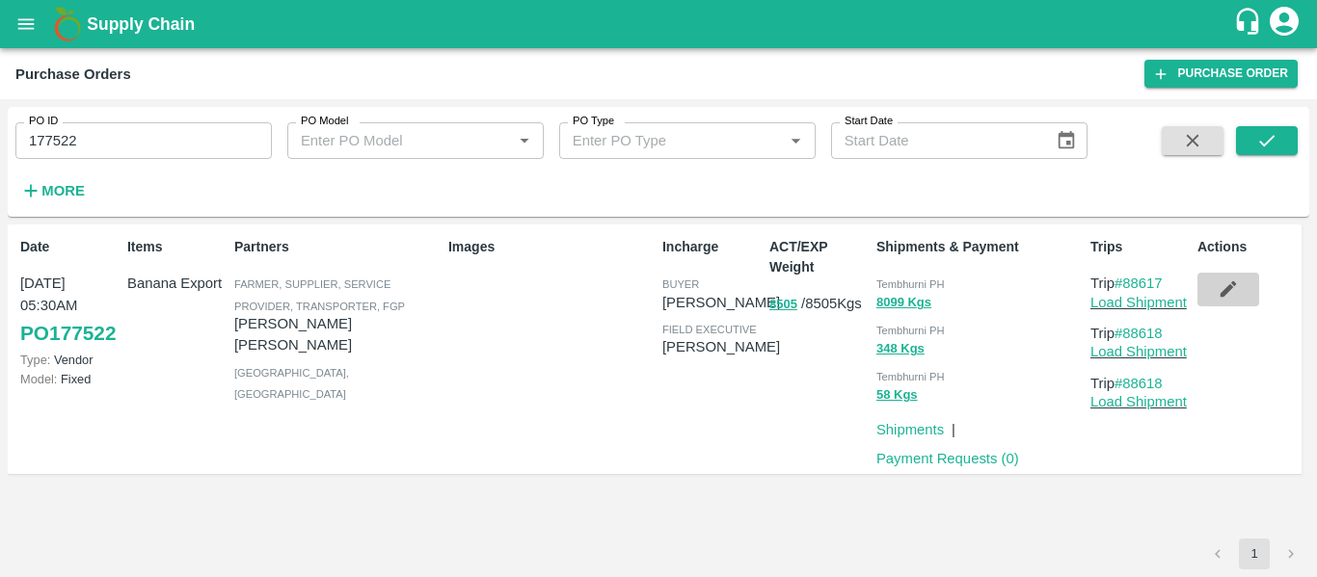
click at [1222, 293] on icon "button" at bounding box center [1228, 290] width 16 height 16
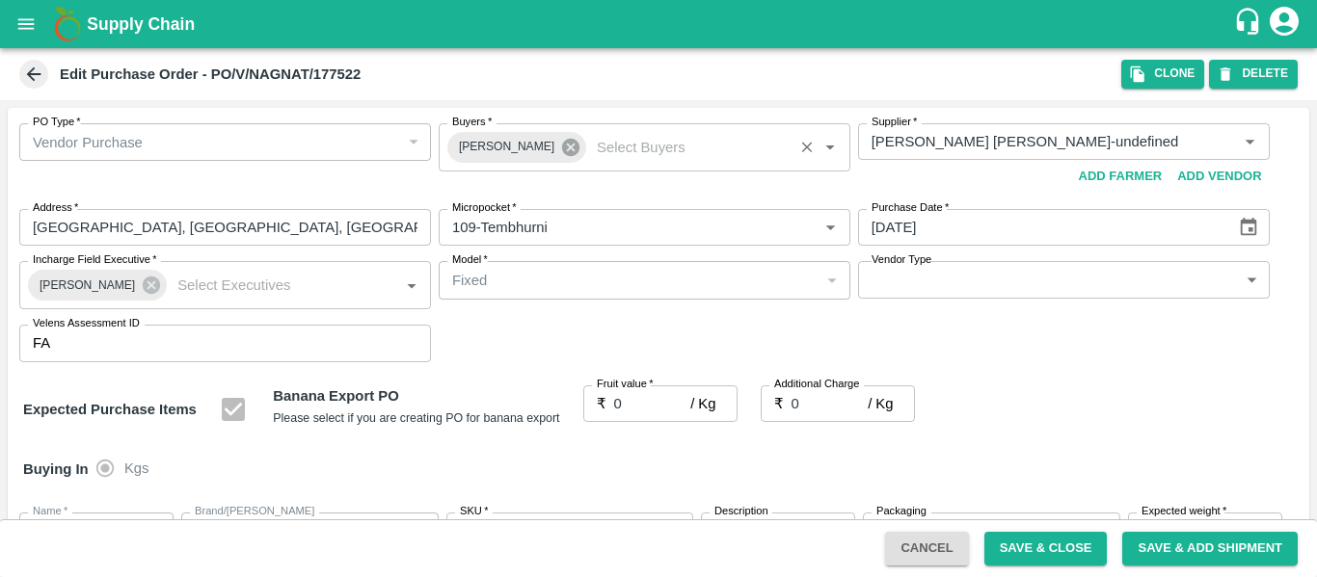
click at [560, 148] on icon at bounding box center [570, 147] width 21 height 21
click at [503, 148] on input "Buyers   *" at bounding box center [628, 141] width 368 height 25
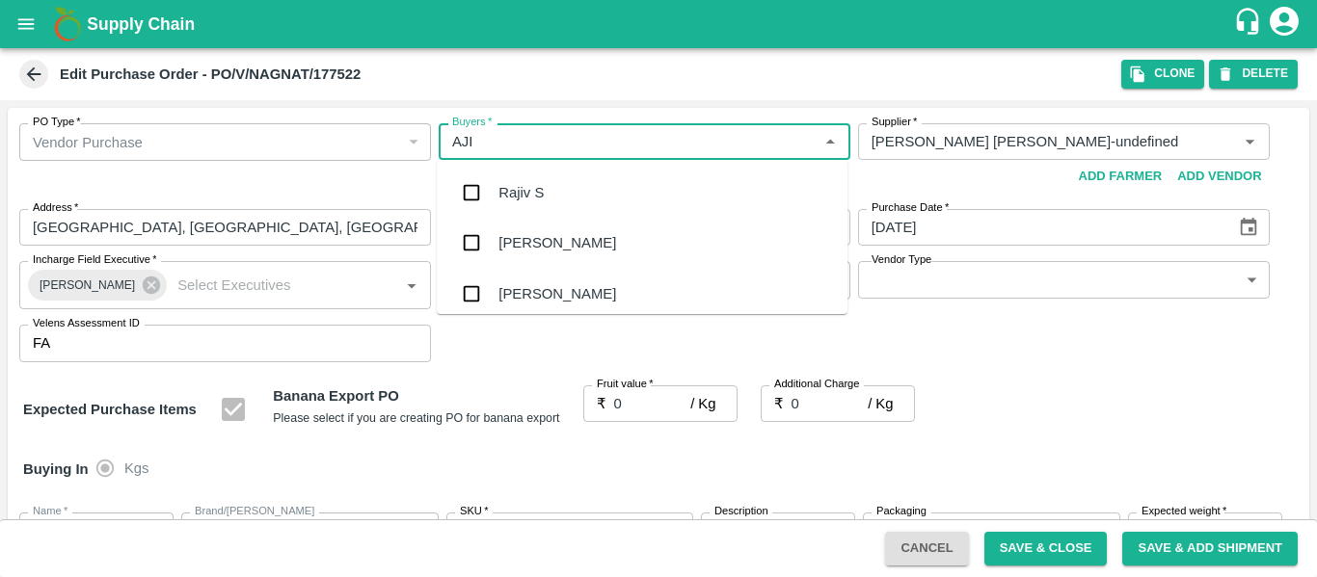
type input "AJIT"
click at [511, 186] on div "[PERSON_NAME]" at bounding box center [557, 192] width 118 height 21
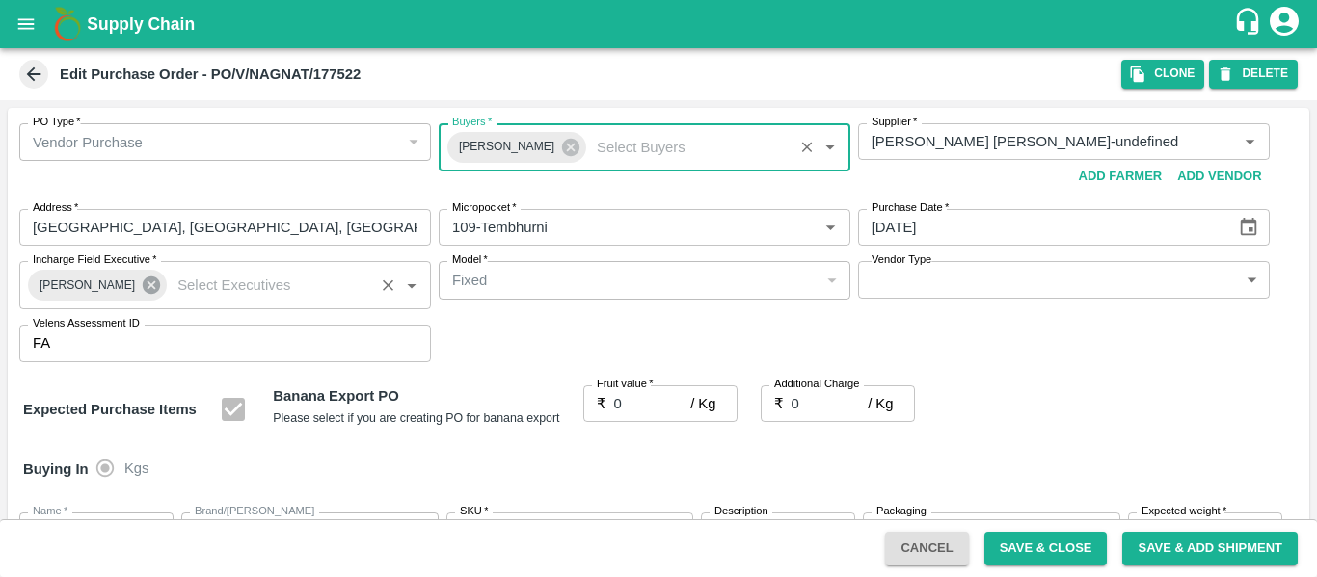
click at [143, 289] on icon at bounding box center [151, 285] width 17 height 17
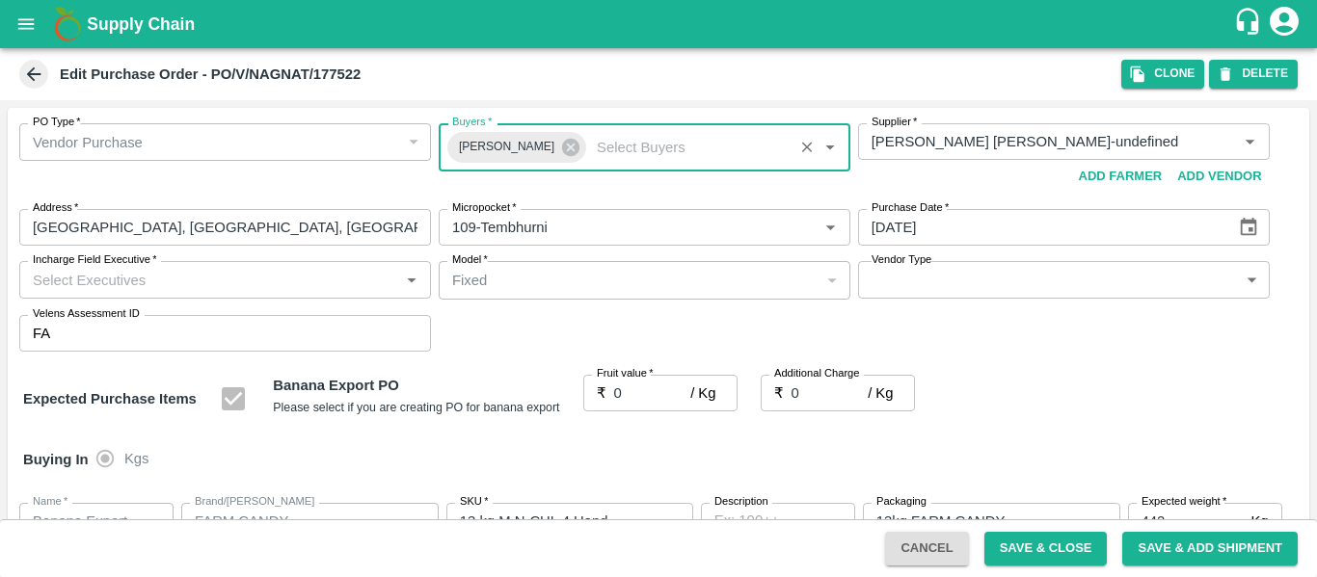
click at [111, 285] on input "Incharge Field Executive   *" at bounding box center [209, 279] width 368 height 25
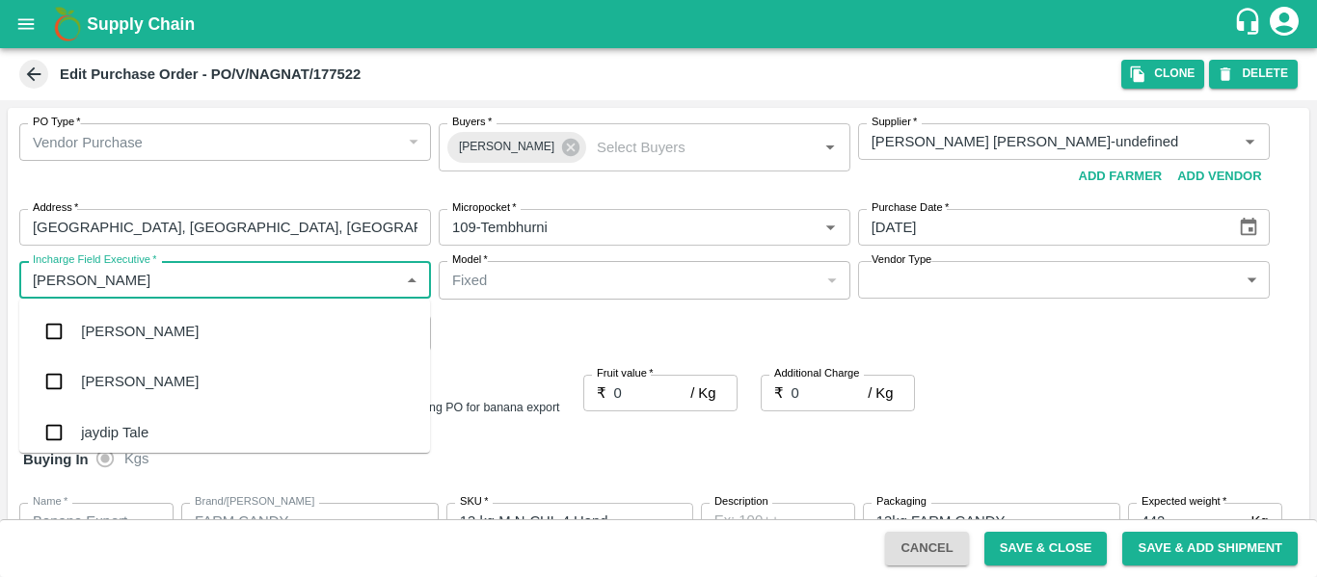
type input "JAYD"
click at [122, 332] on div "jaydip Tale" at bounding box center [114, 331] width 67 height 21
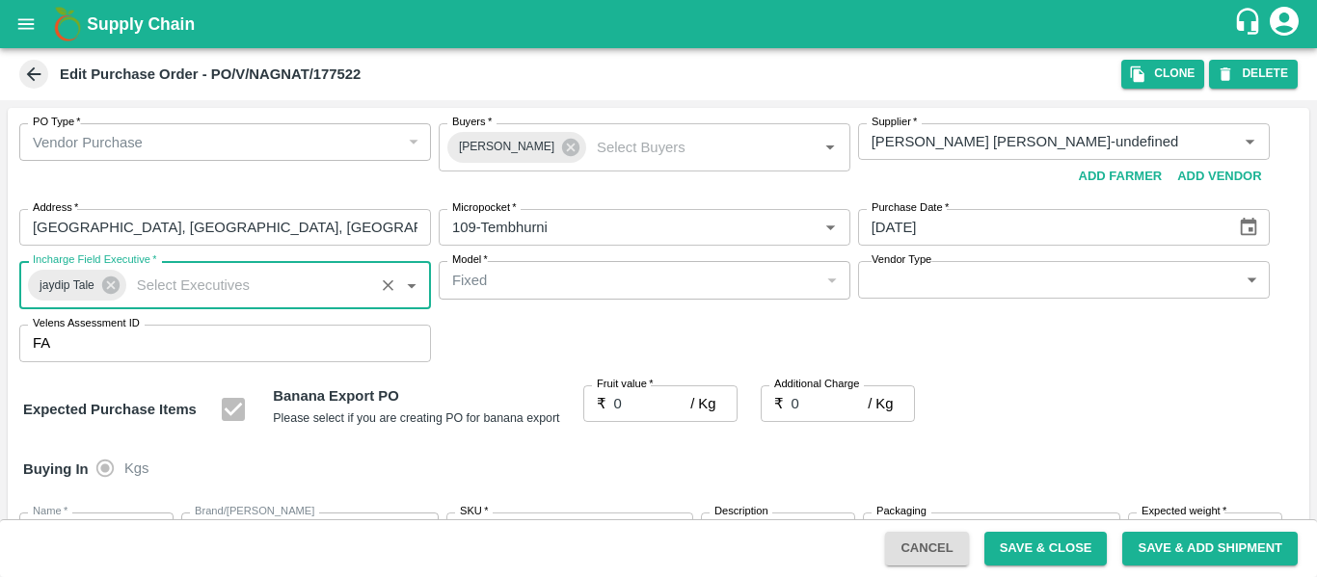
click at [623, 398] on input "0" at bounding box center [652, 404] width 77 height 37
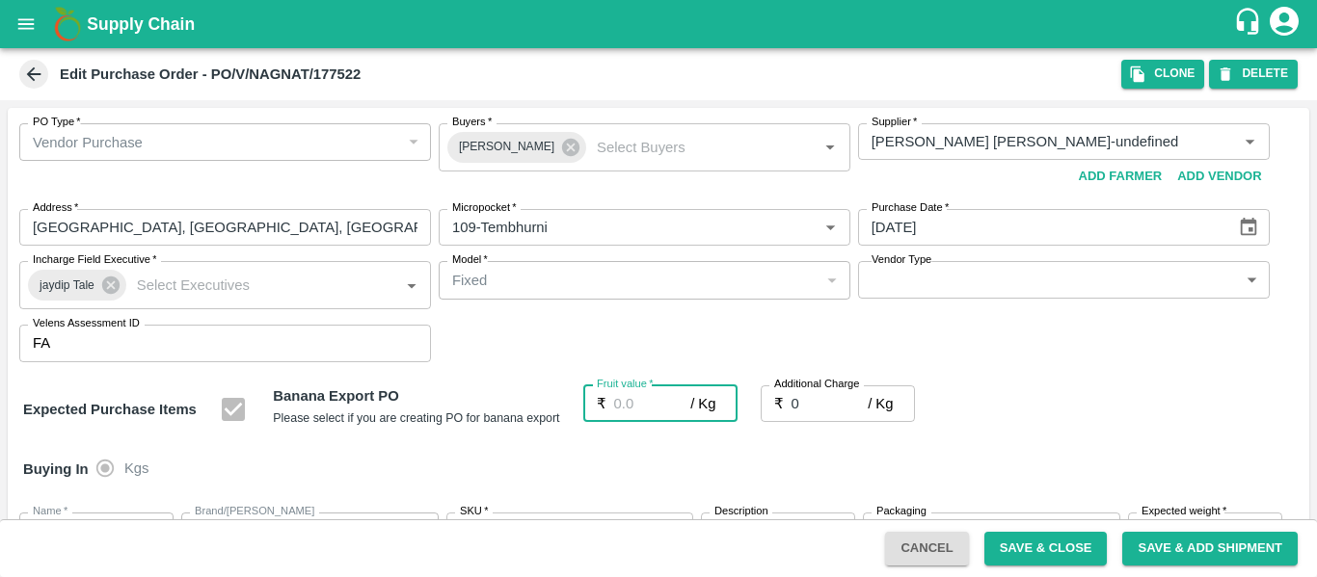
type input "2"
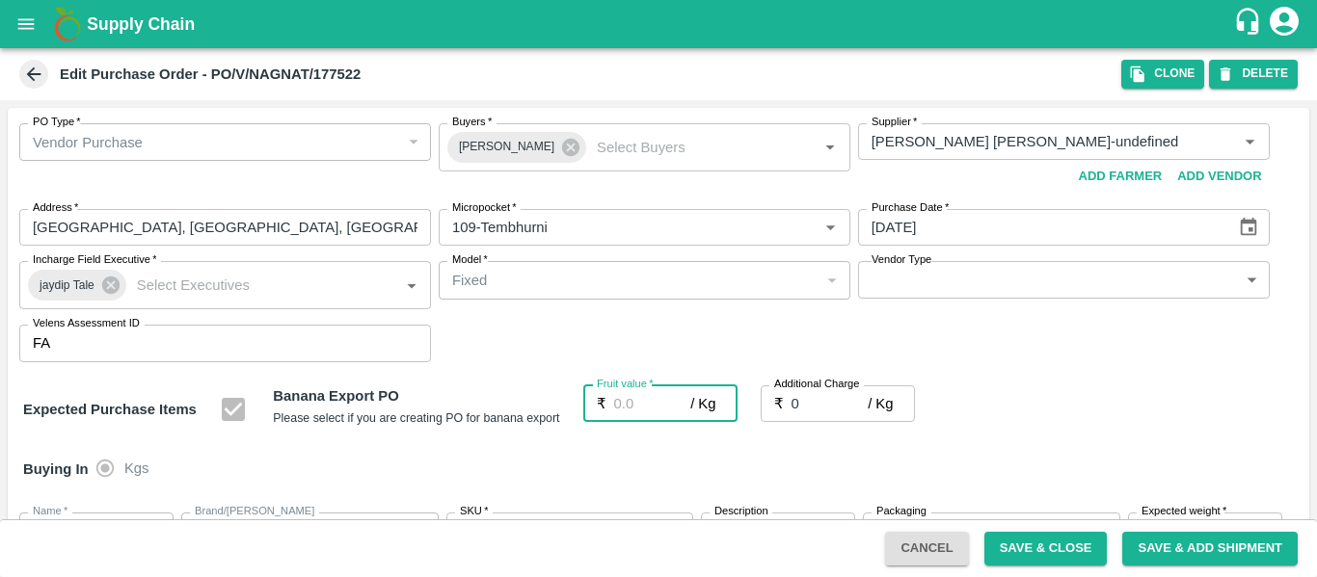
type input "2"
type input "23"
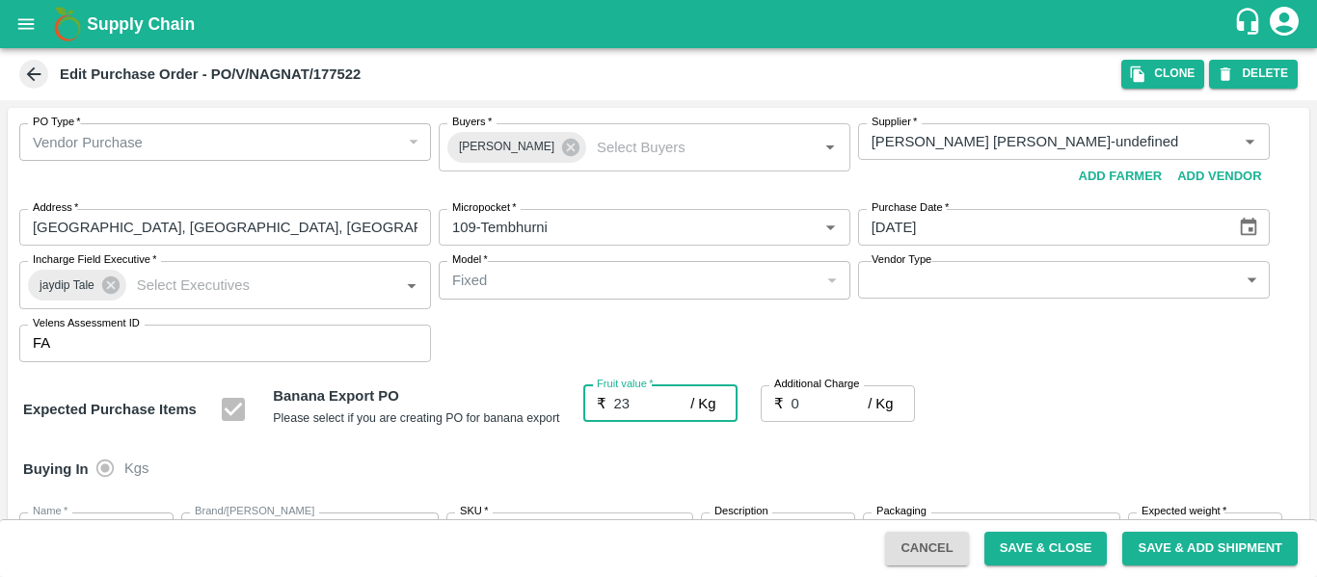
type input "23"
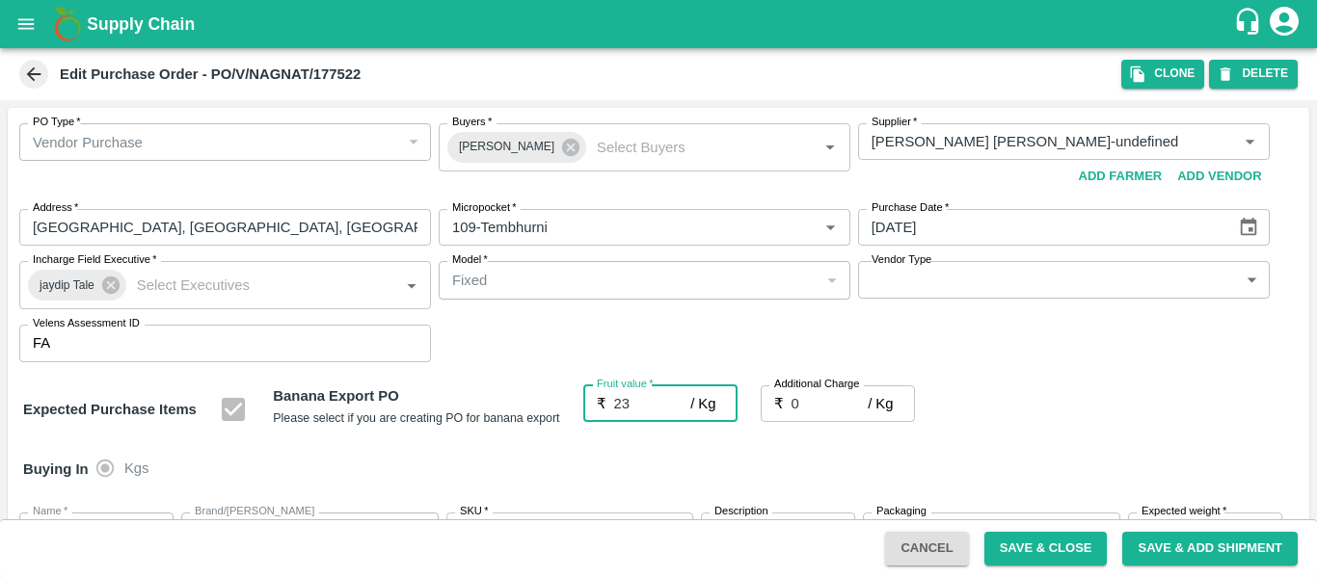
type input "23"
click at [846, 408] on input "0" at bounding box center [829, 404] width 77 height 37
type input "2"
type input "25"
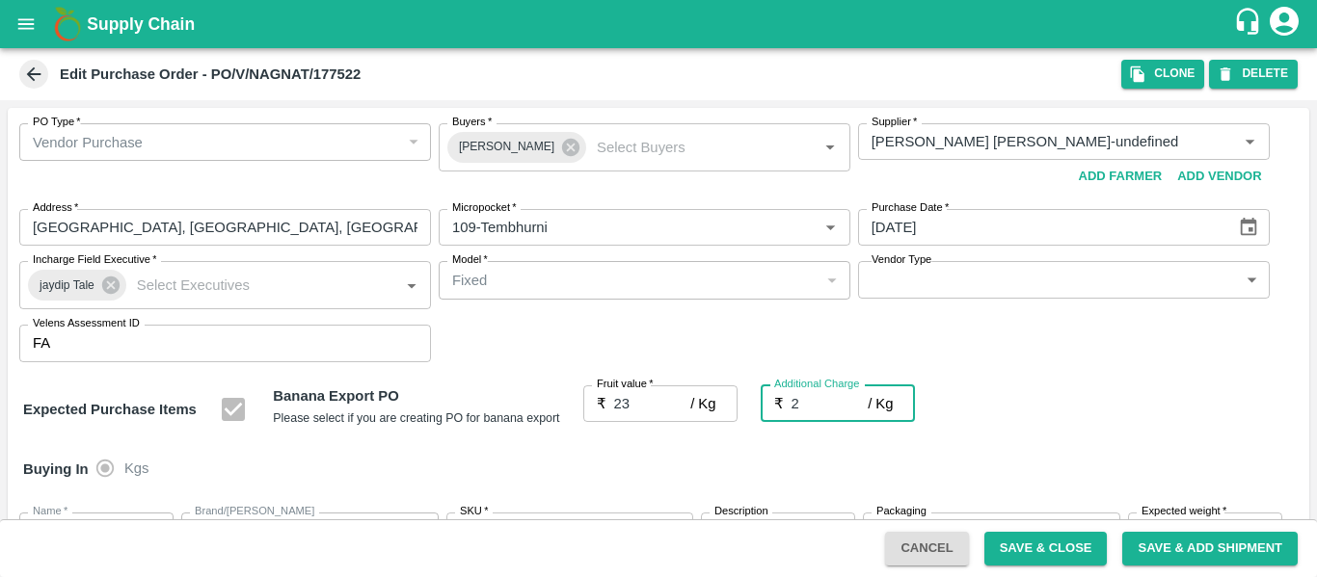
type input "25"
type input "2.7"
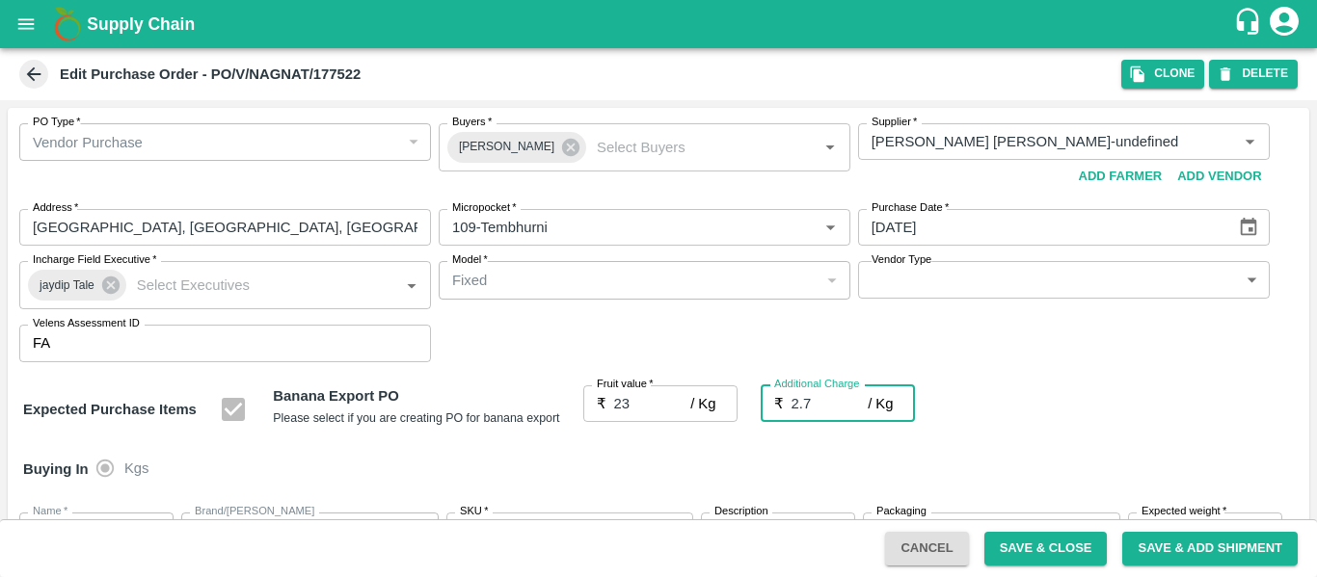
type input "25.7"
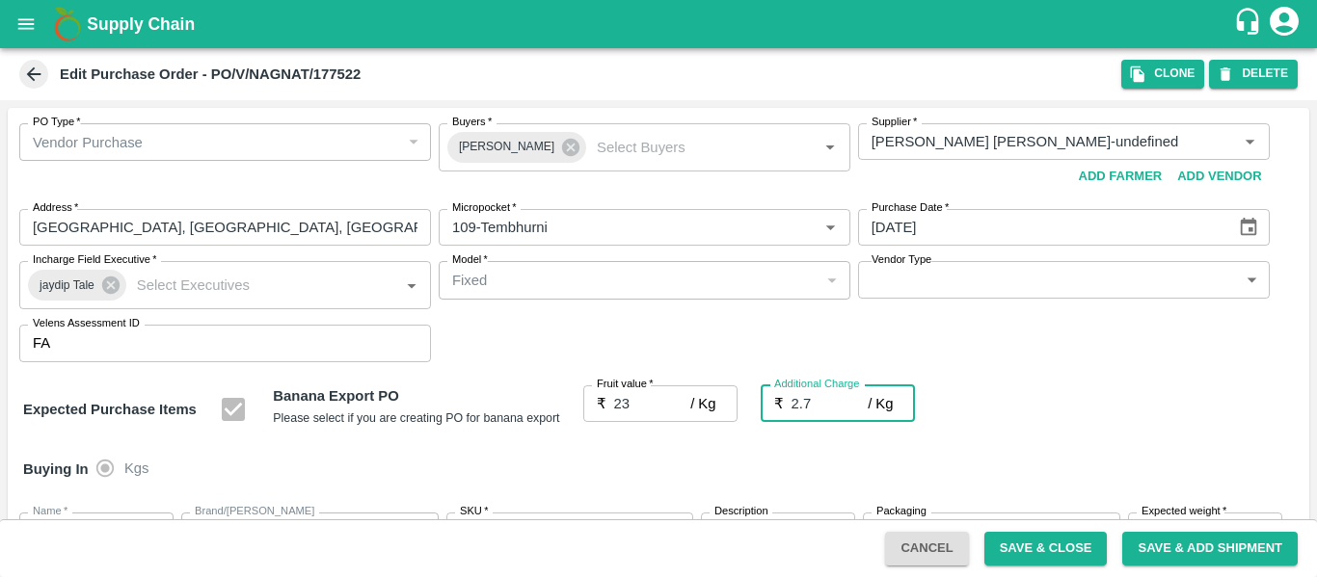
type input "2.75"
type input "25.75"
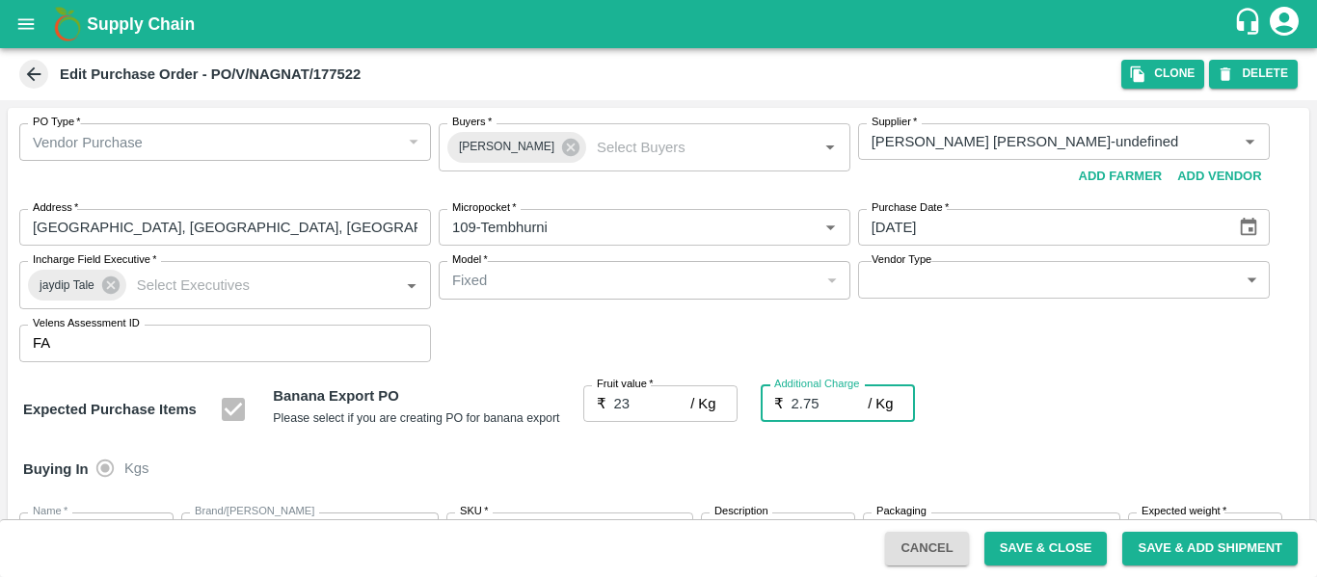
type input "25.75"
type input "2.75"
click at [1095, 446] on div "Buying In Kgs" at bounding box center [658, 470] width 1301 height 56
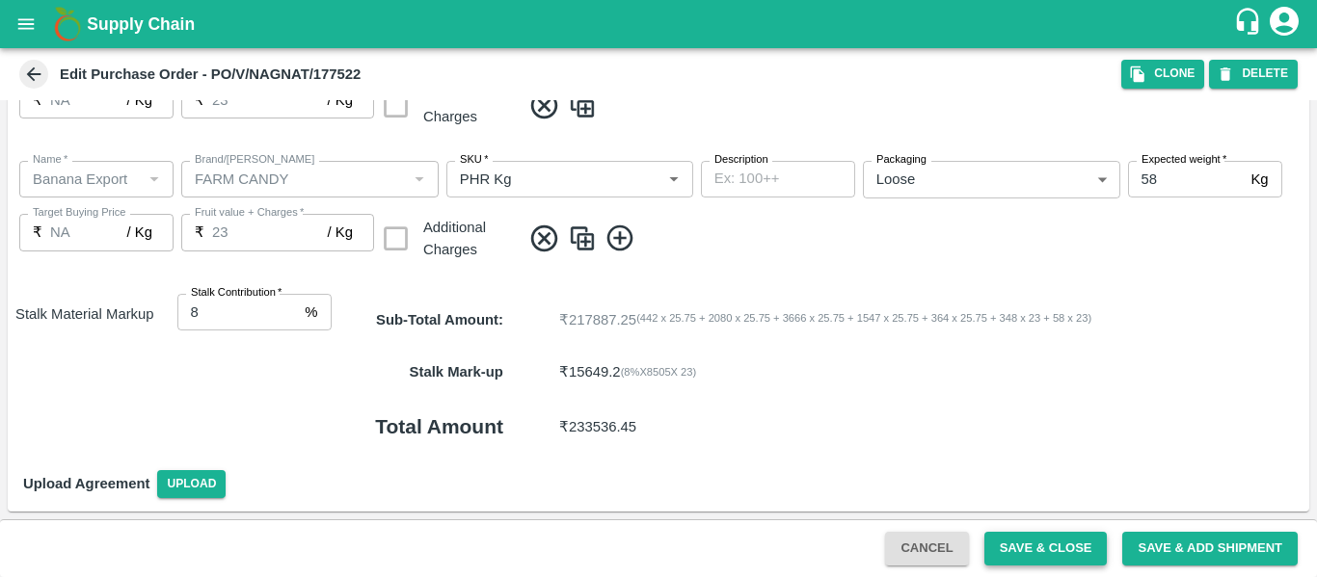
click at [1017, 549] on button "Save & Close" at bounding box center [1045, 549] width 123 height 34
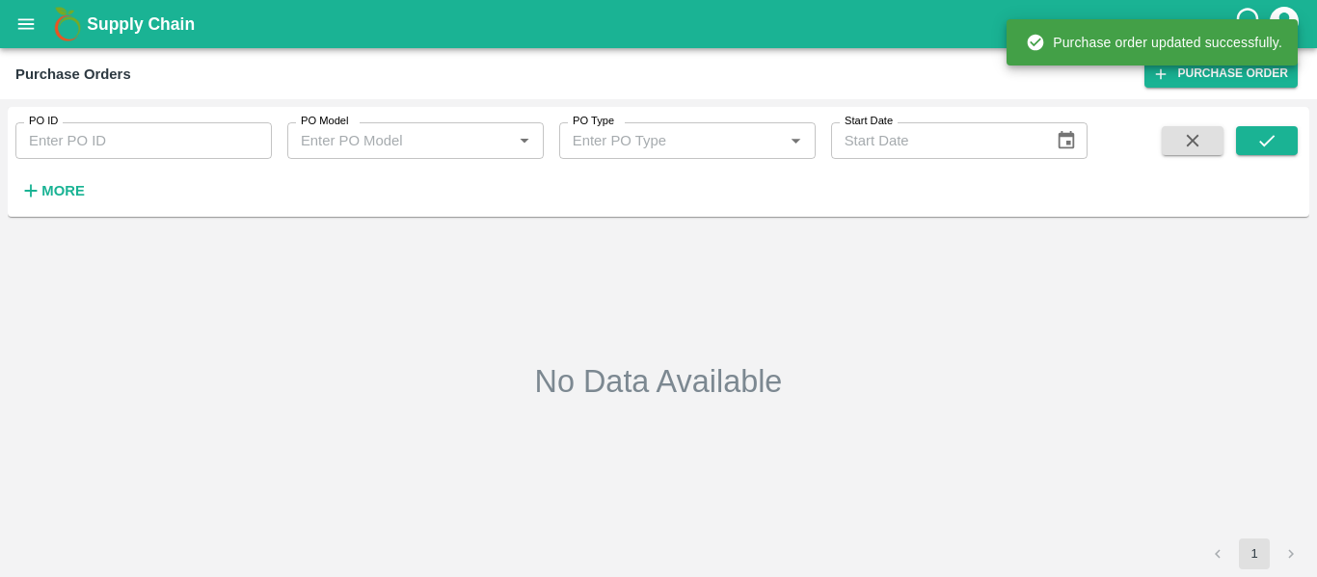
type input "177522"
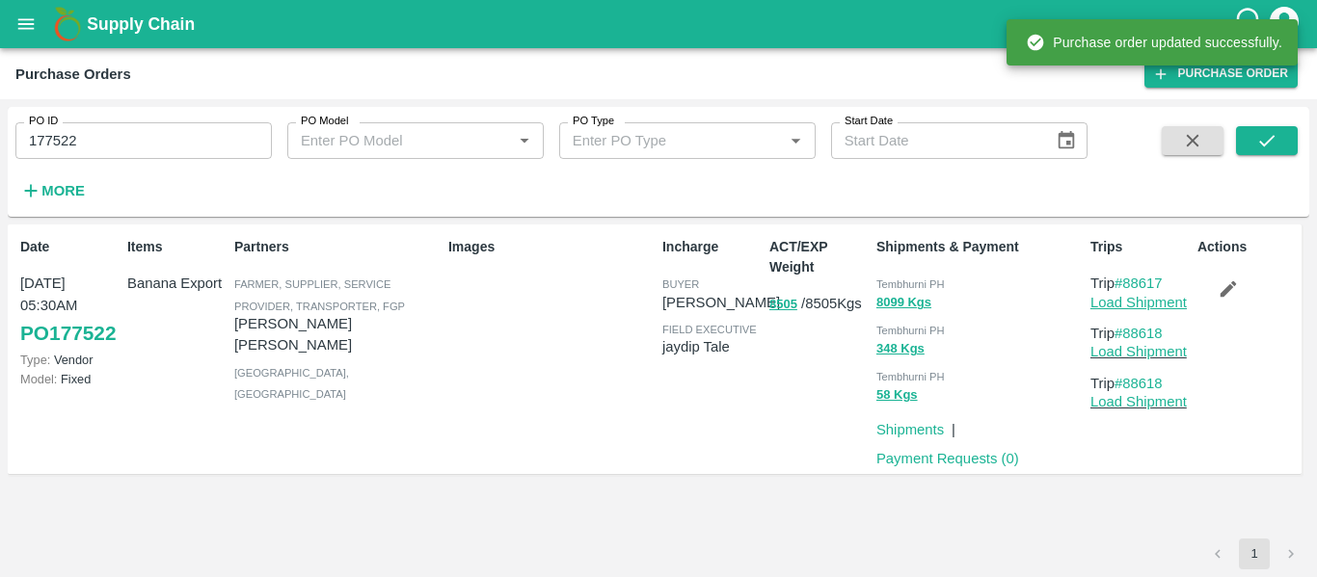
click at [1151, 304] on link "Load Shipment" at bounding box center [1138, 302] width 96 height 15
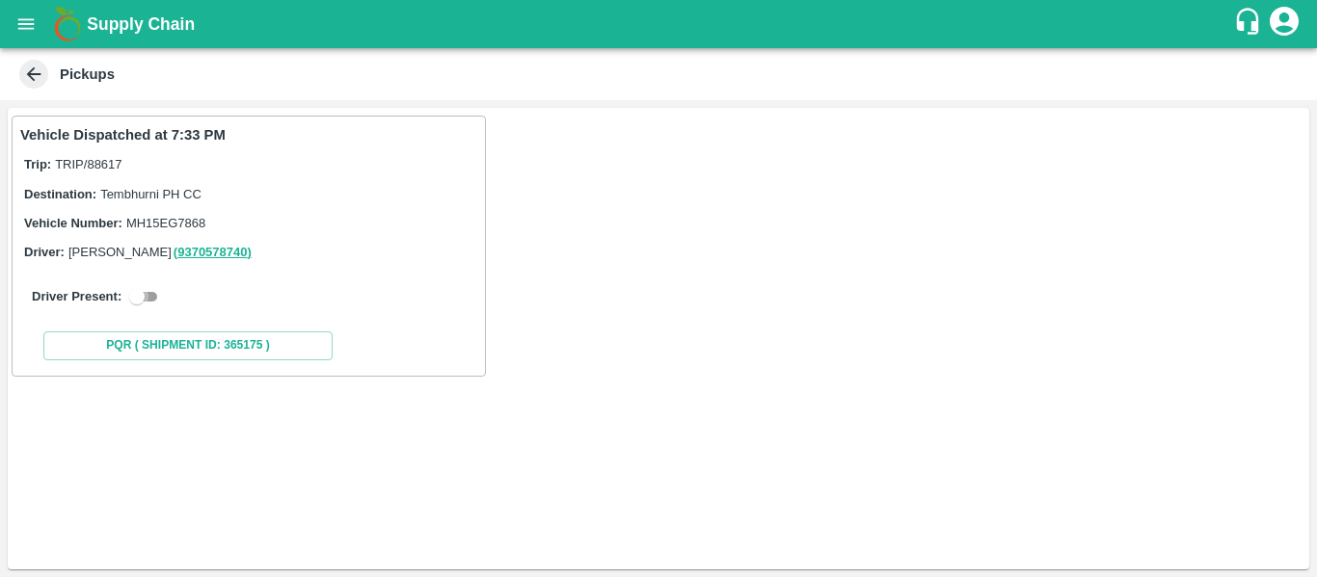
click at [153, 302] on input "checkbox" at bounding box center [136, 296] width 69 height 23
checkbox input "true"
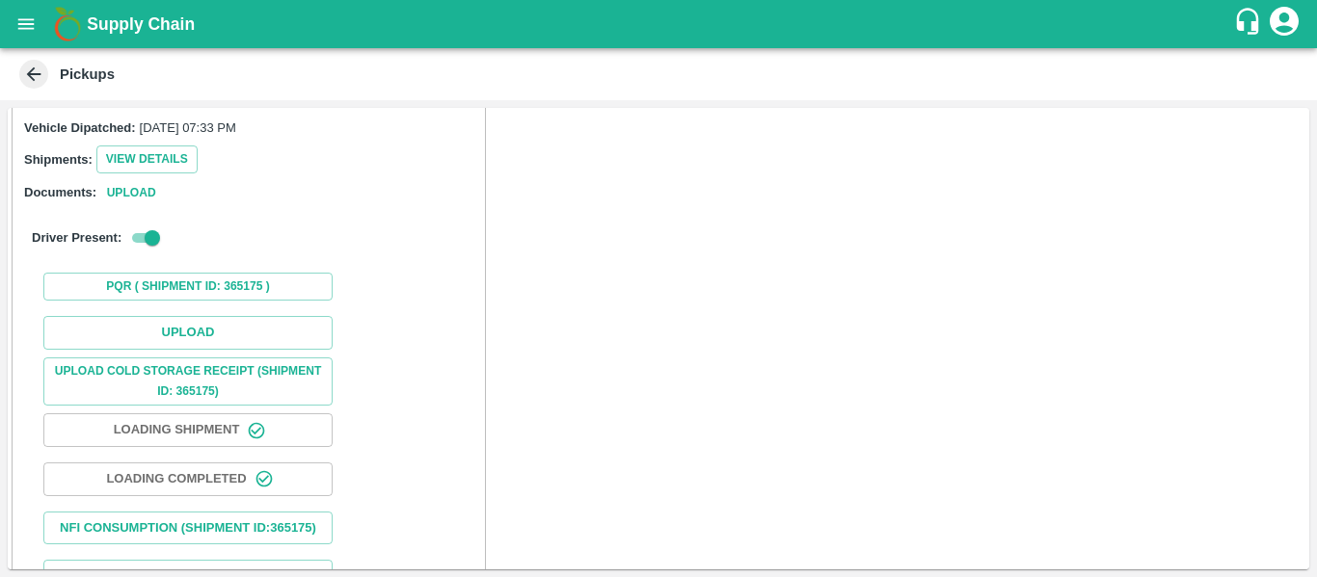
scroll to position [213, 0]
click at [230, 330] on button "Upload" at bounding box center [187, 332] width 289 height 34
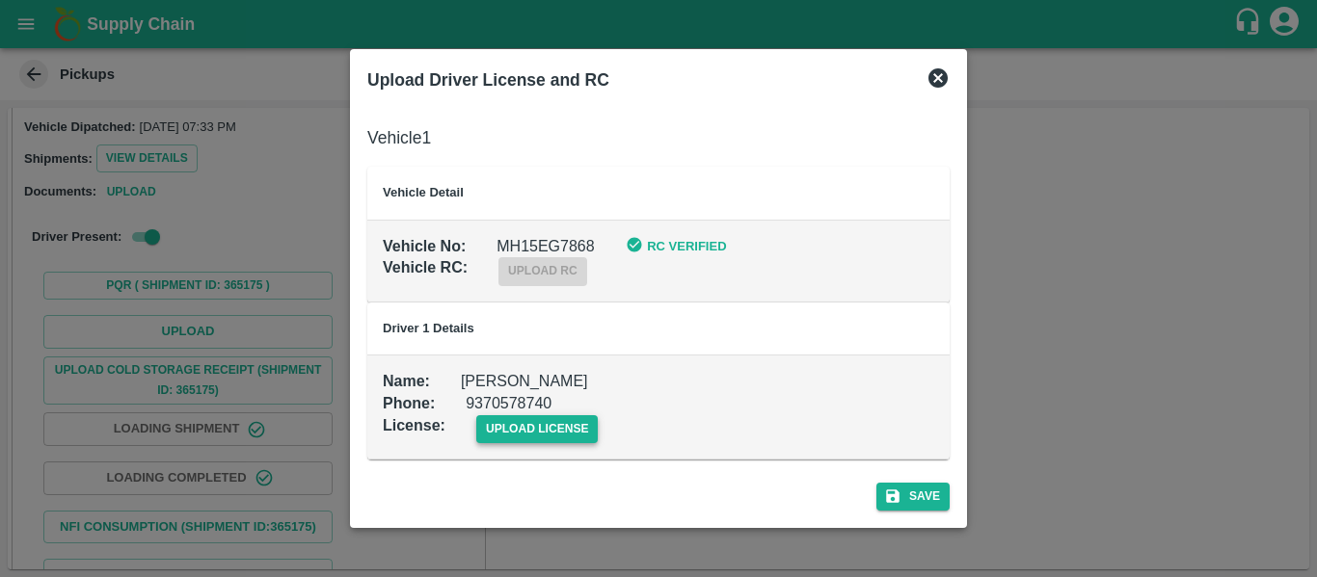
click at [535, 427] on span "upload license" at bounding box center [537, 430] width 122 height 28
click at [0, 0] on input "upload license" at bounding box center [0, 0] width 0 height 0
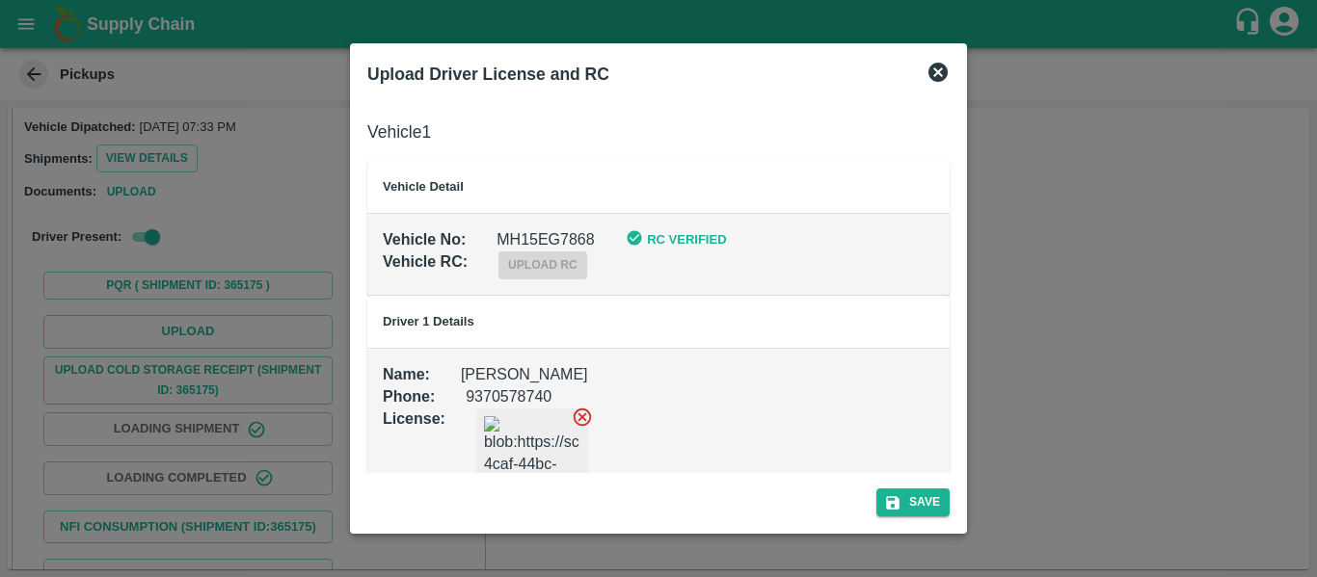
click at [940, 486] on div "Save" at bounding box center [659, 498] width 598 height 51
click at [940, 494] on button "Save" at bounding box center [912, 503] width 73 height 28
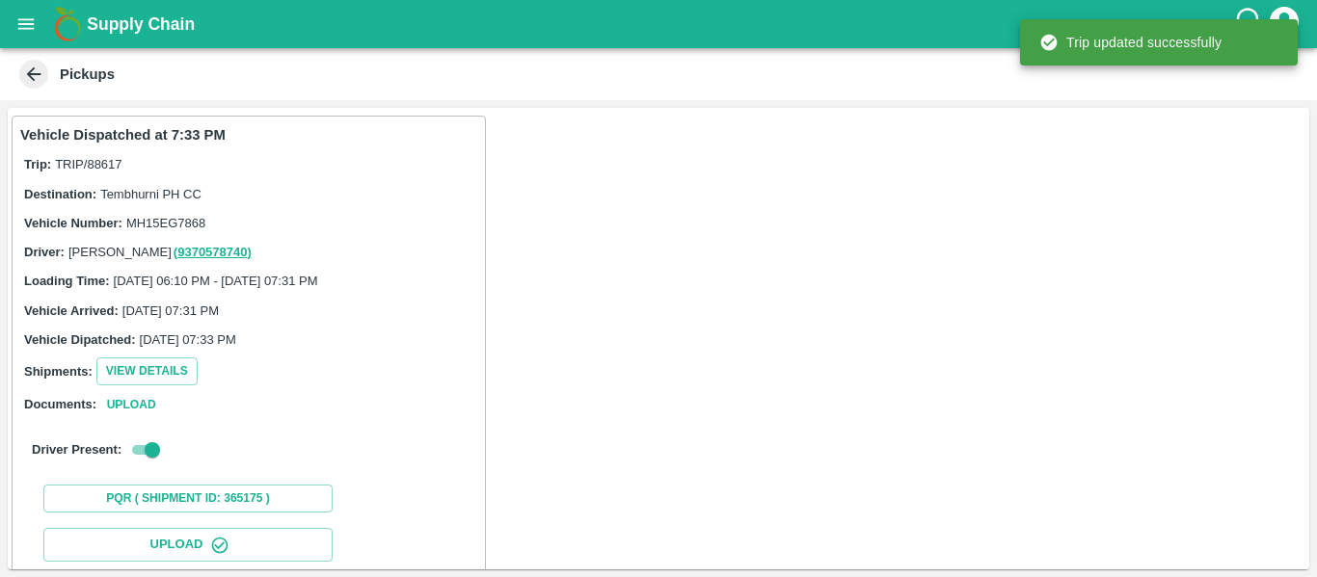
scroll to position [332, 0]
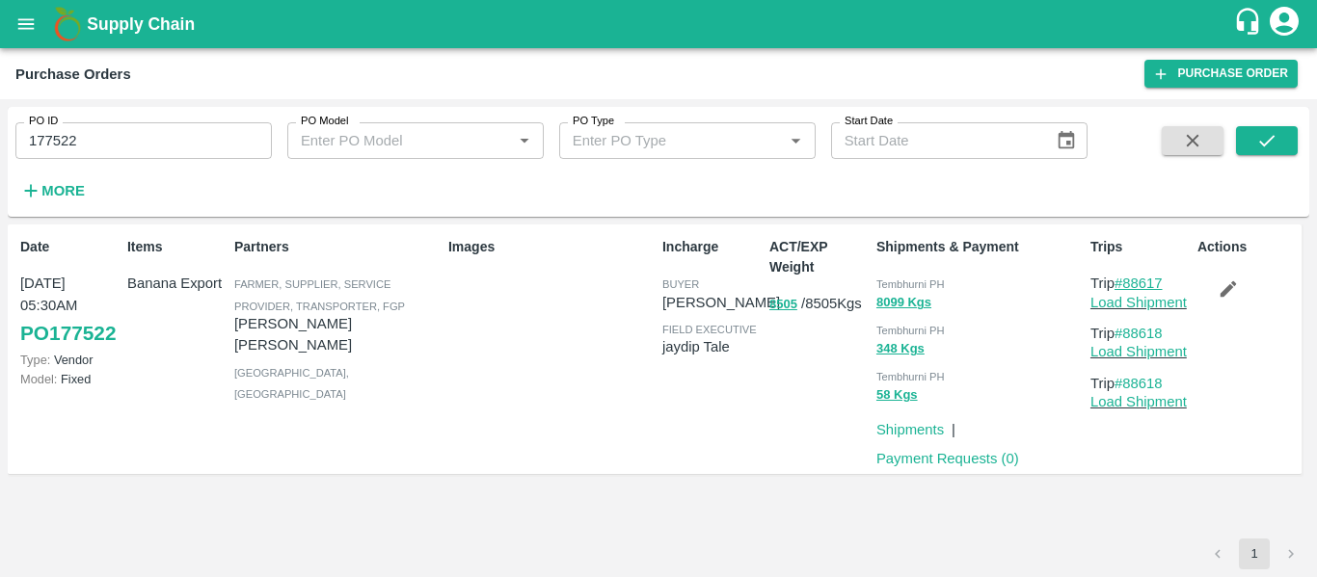
drag, startPoint x: 1179, startPoint y: 284, endPoint x: 1128, endPoint y: 284, distance: 51.1
click at [1128, 284] on p "Trip #88617" at bounding box center [1139, 283] width 99 height 21
copy link "88617"
click at [112, 138] on input "177522" at bounding box center [143, 140] width 256 height 37
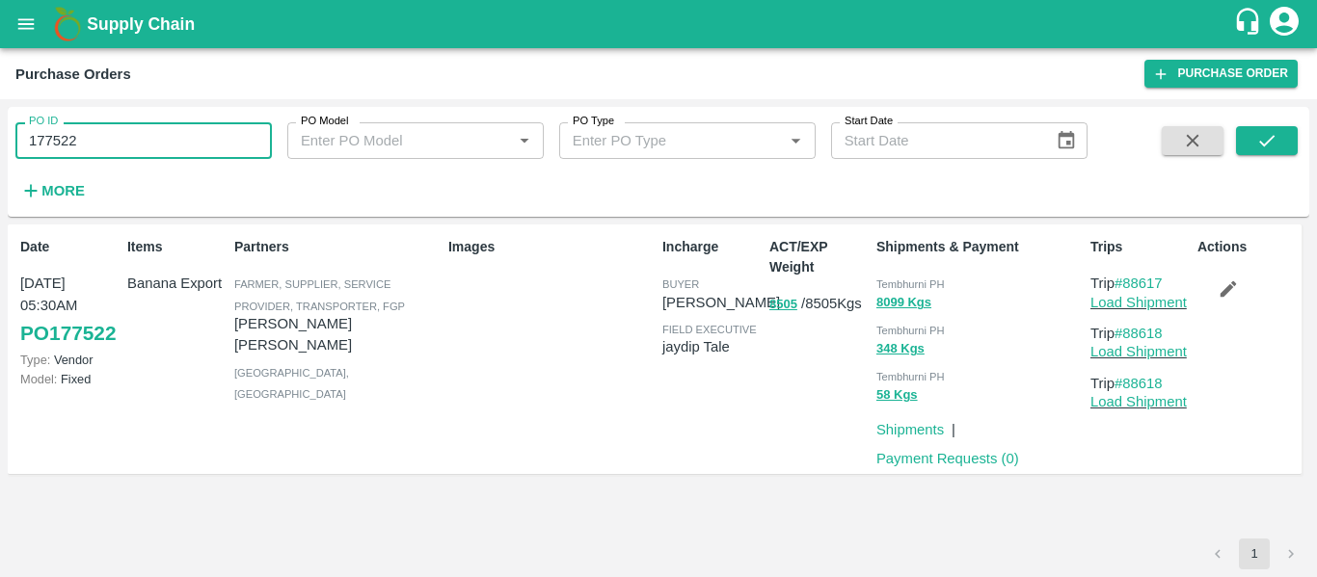
paste input "text"
click at [1257, 146] on icon "submit" at bounding box center [1266, 140] width 21 height 21
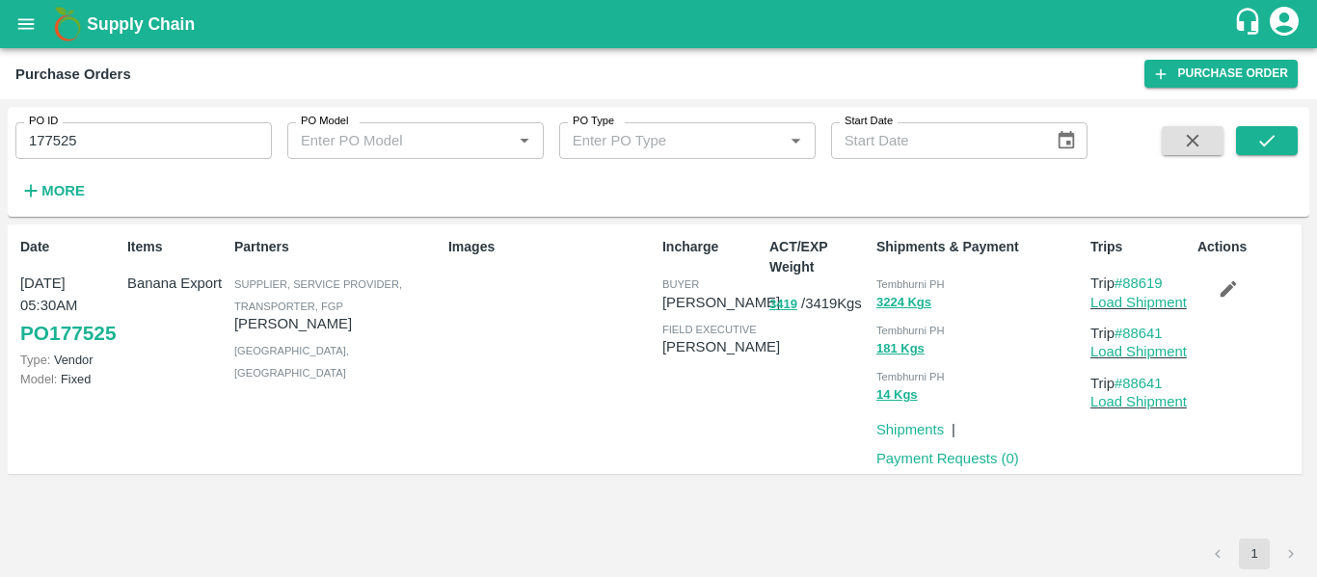
click at [87, 147] on input "177525" at bounding box center [143, 140] width 256 height 37
paste input "text"
click at [1269, 137] on icon "submit" at bounding box center [1266, 140] width 21 height 21
click at [137, 152] on input "177550" at bounding box center [143, 140] width 256 height 37
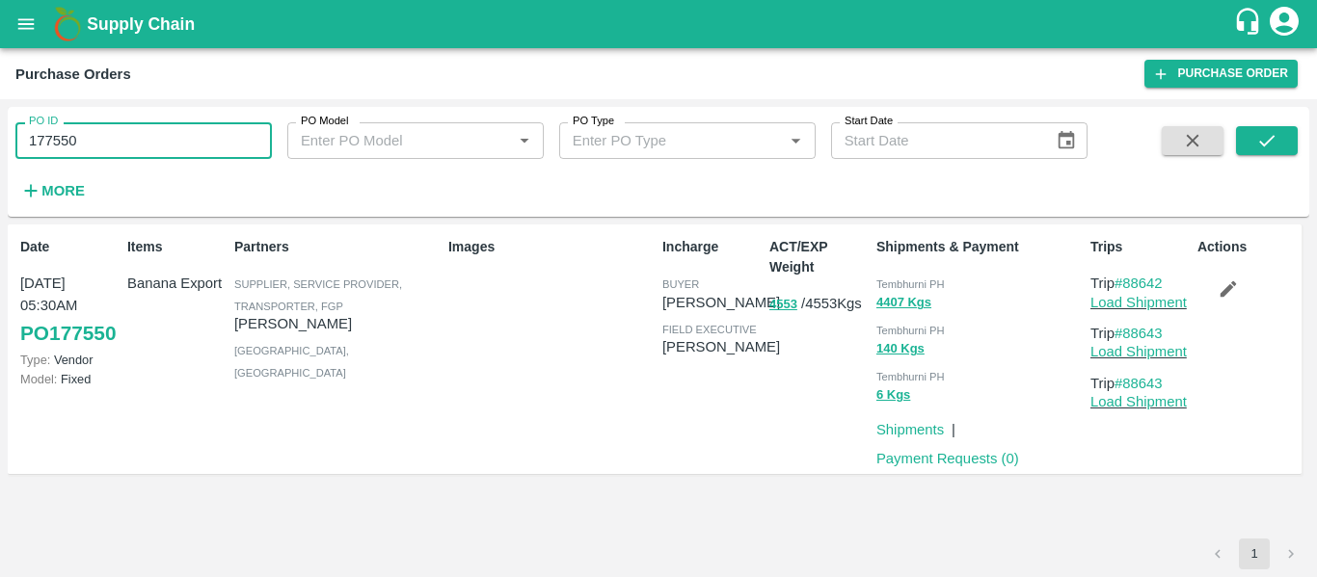
click at [137, 152] on input "177550" at bounding box center [143, 140] width 256 height 37
paste input "text"
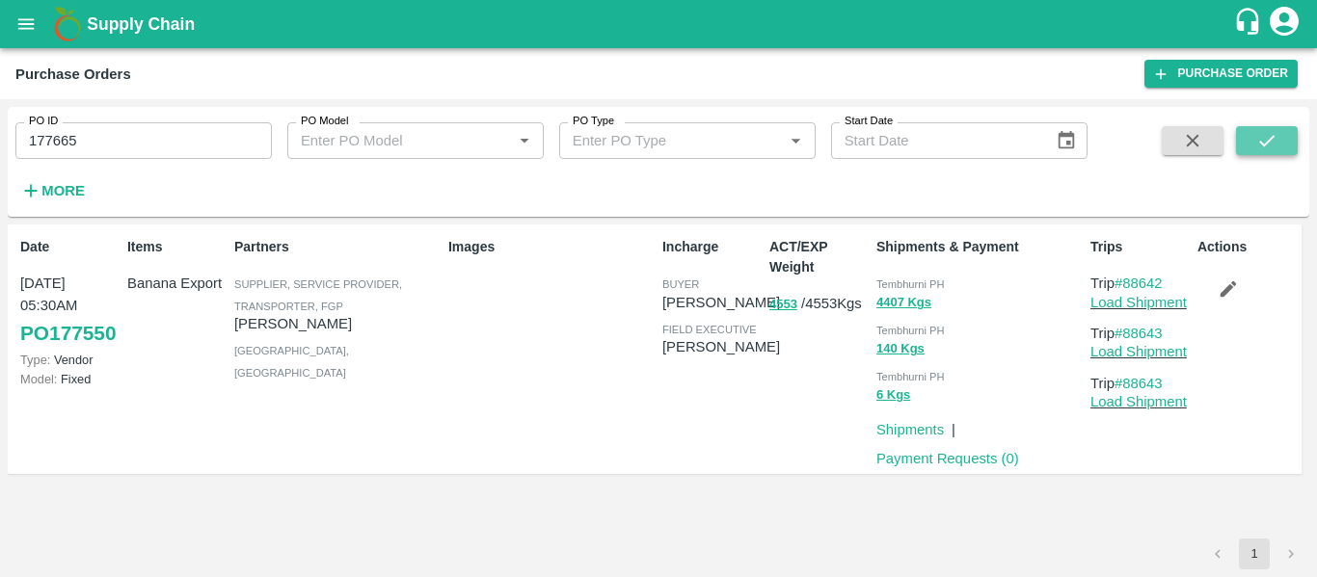
click at [1267, 152] on button "submit" at bounding box center [1267, 140] width 62 height 29
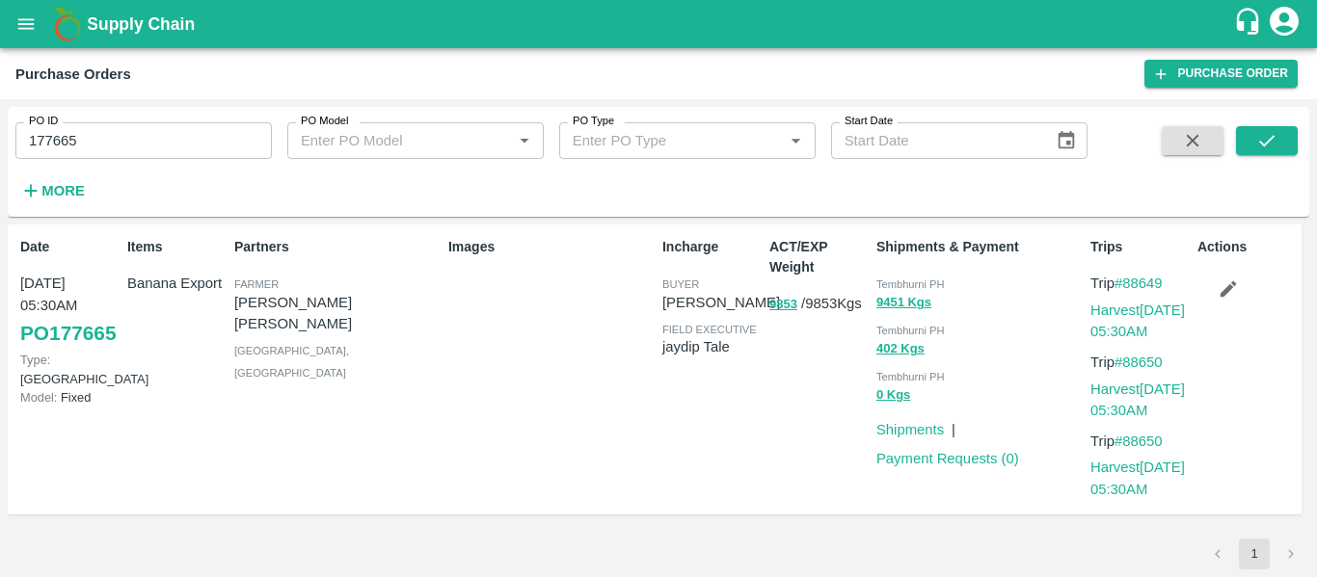
click at [195, 128] on input "177665" at bounding box center [143, 140] width 256 height 37
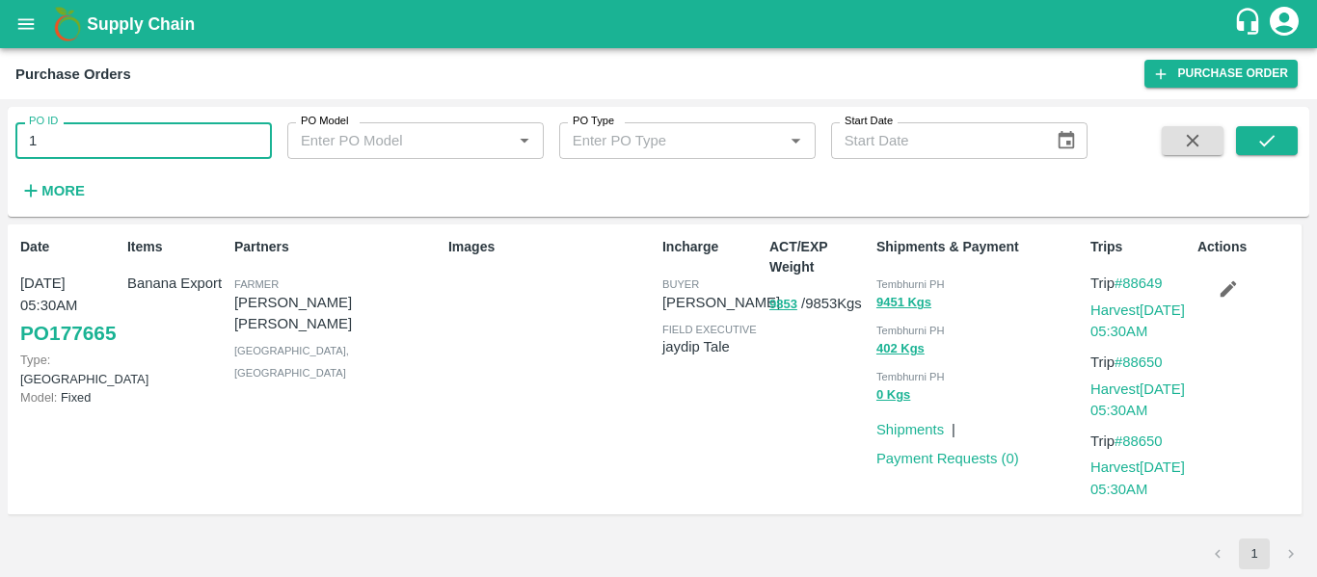
type input "1"
click at [57, 198] on strong "More" at bounding box center [62, 190] width 43 height 15
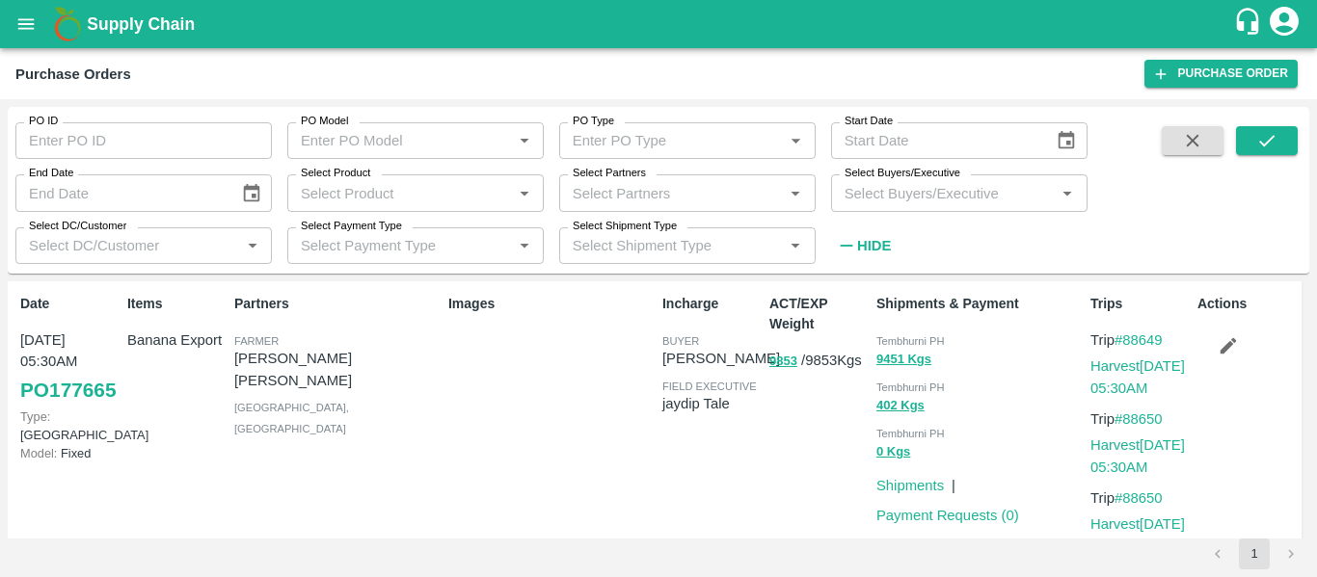
click at [676, 174] on div "Select Partners   *" at bounding box center [687, 192] width 256 height 37
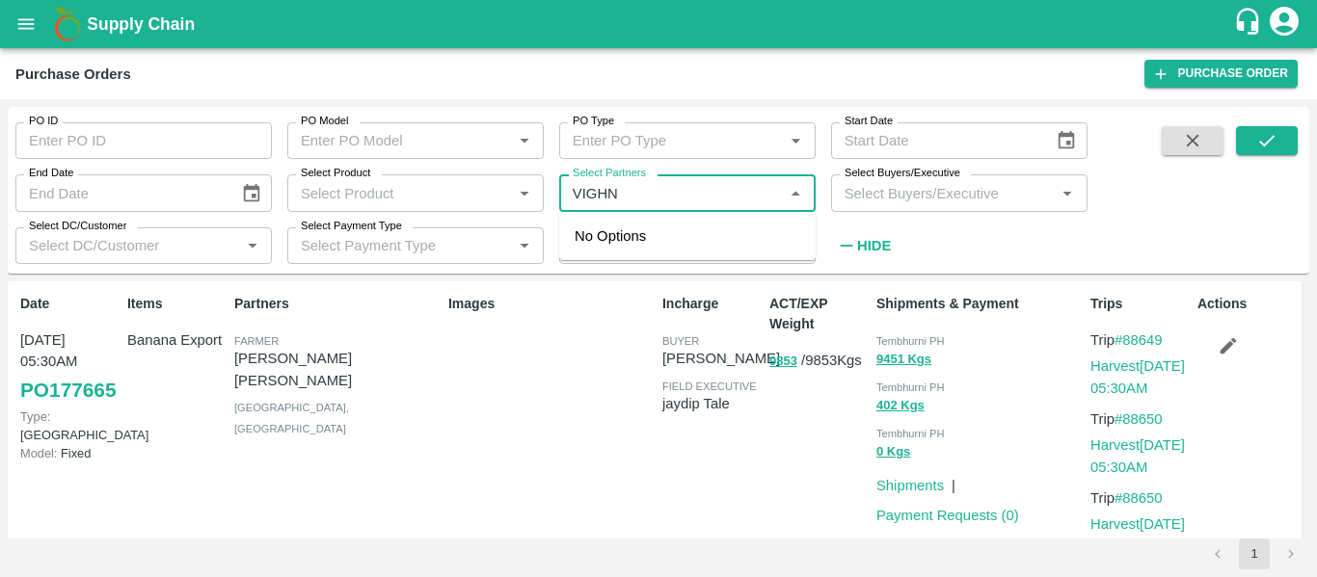
type input "VIGHNA"
type input "177522"
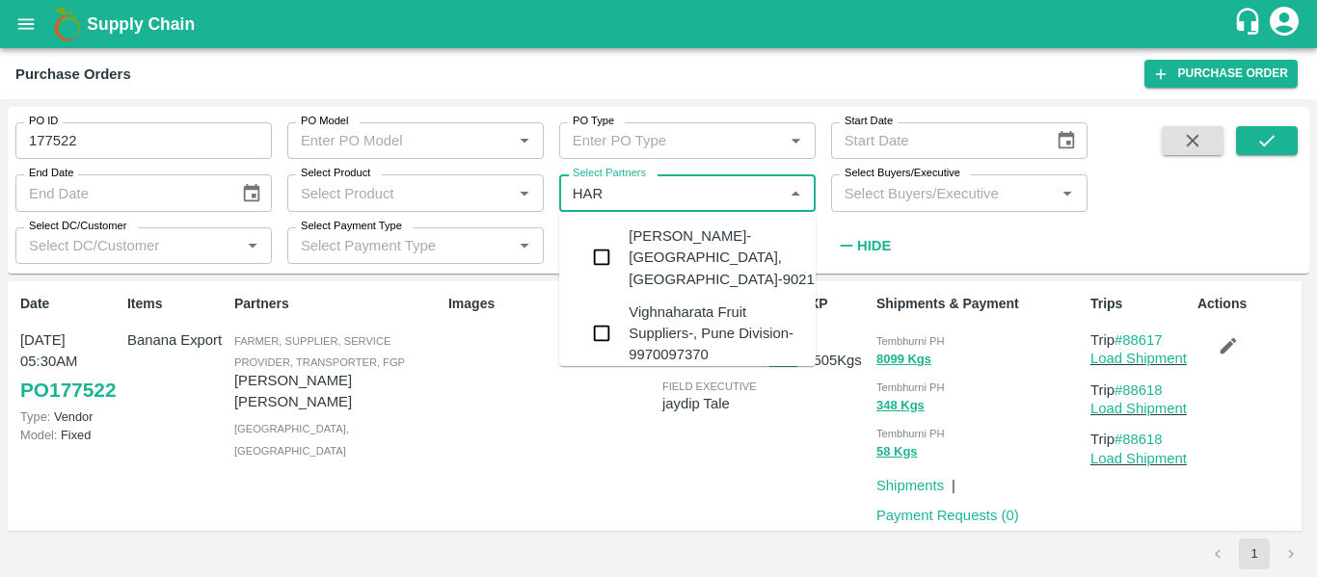
type input "HARA"
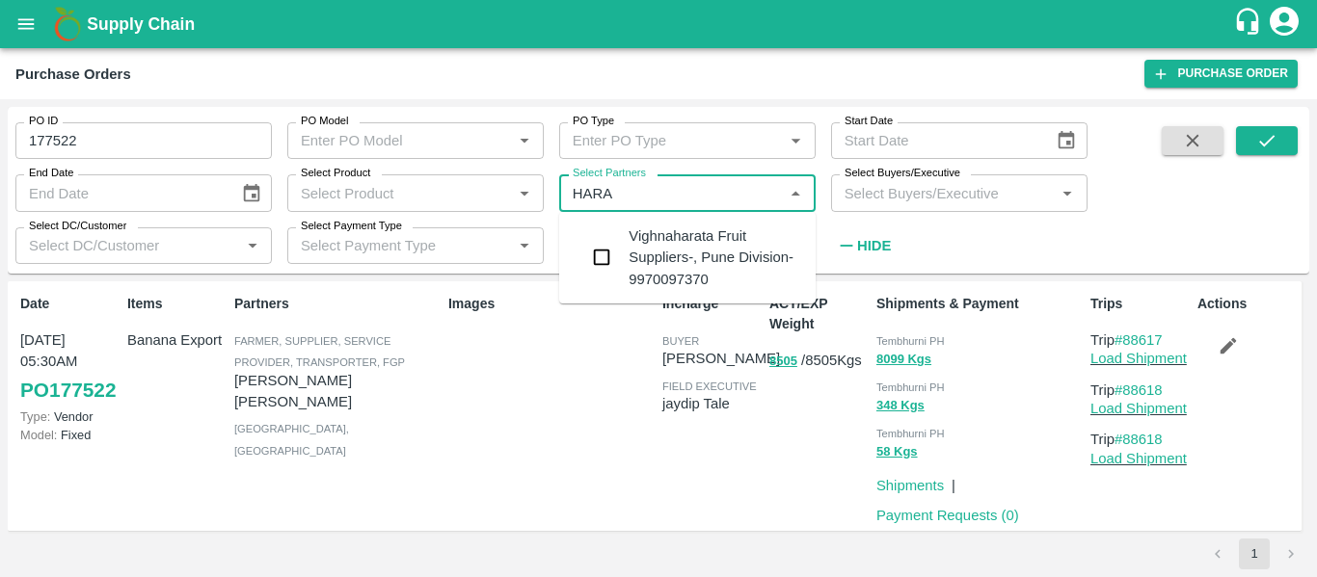
click at [711, 255] on div "Vighnaharata Fruit Suppliers-, Pune Division-9970097370" at bounding box center [715, 258] width 172 height 65
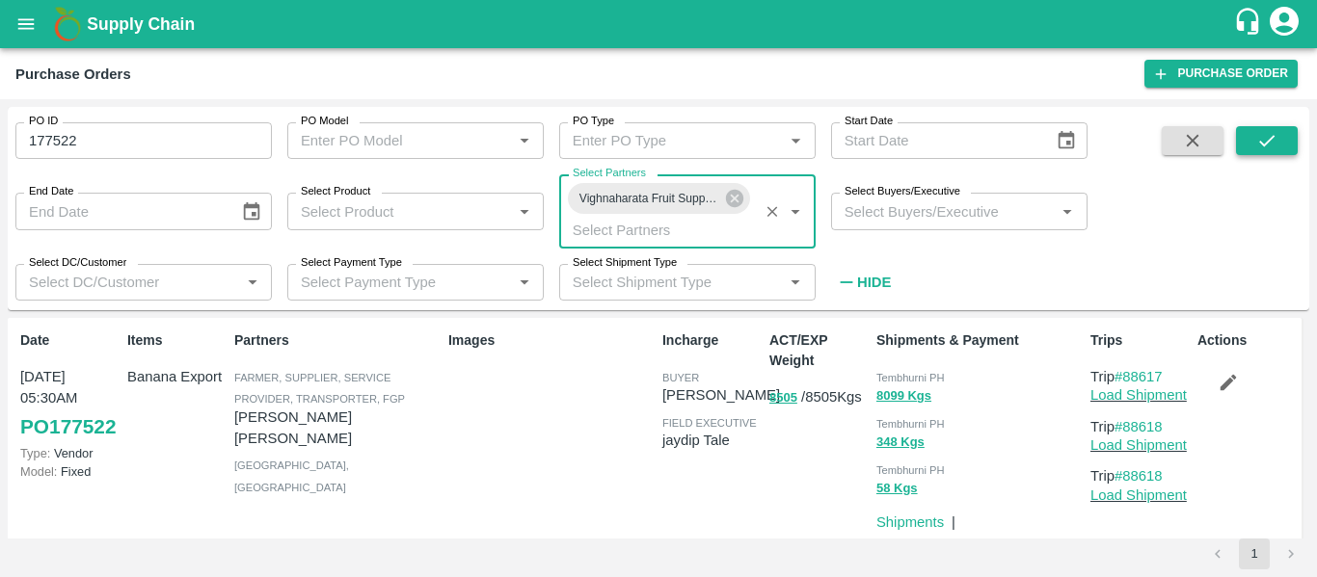
click at [1258, 126] on button "submit" at bounding box center [1267, 140] width 62 height 29
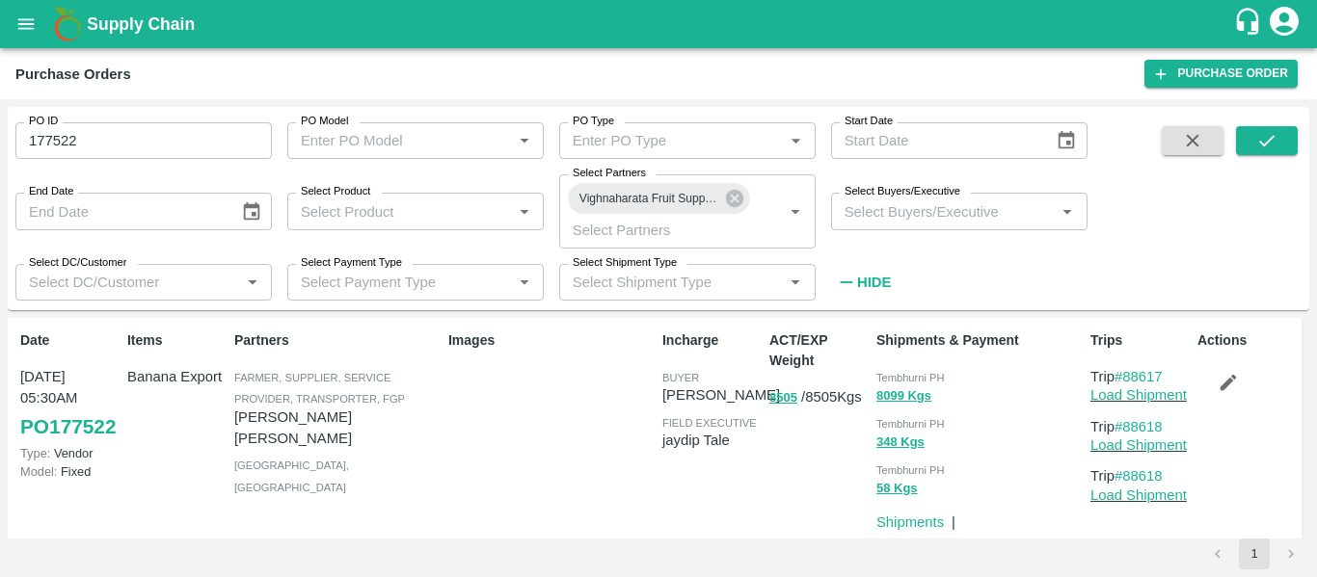
click at [860, 282] on strong "Hide" at bounding box center [874, 282] width 34 height 15
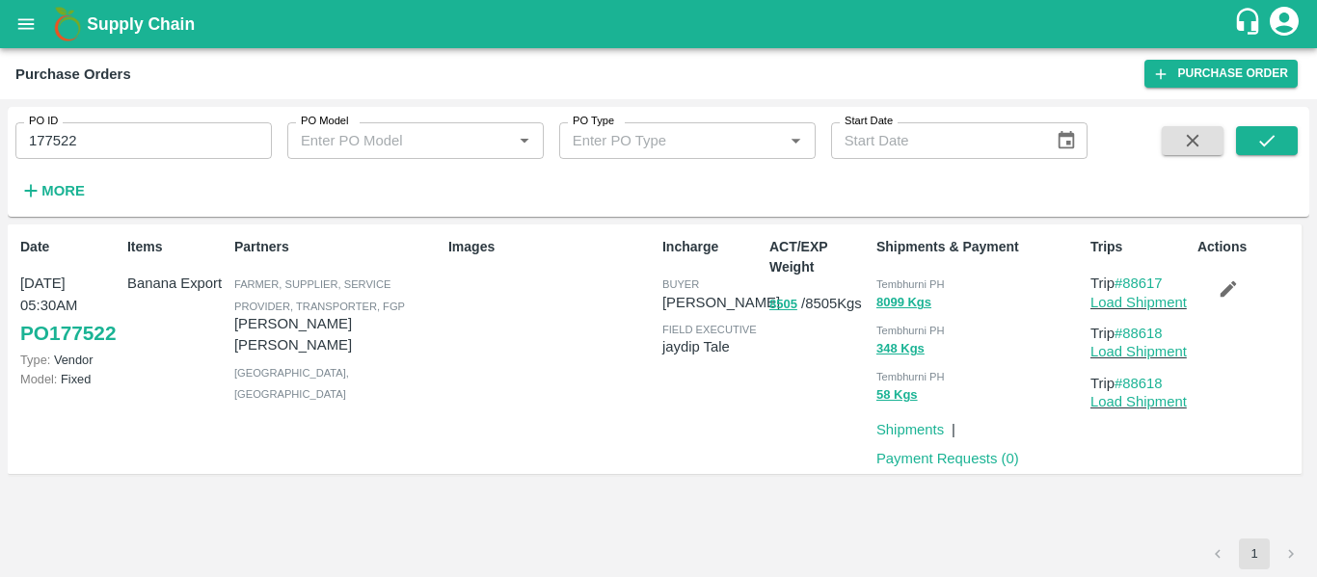
click at [47, 194] on strong "More" at bounding box center [62, 190] width 43 height 15
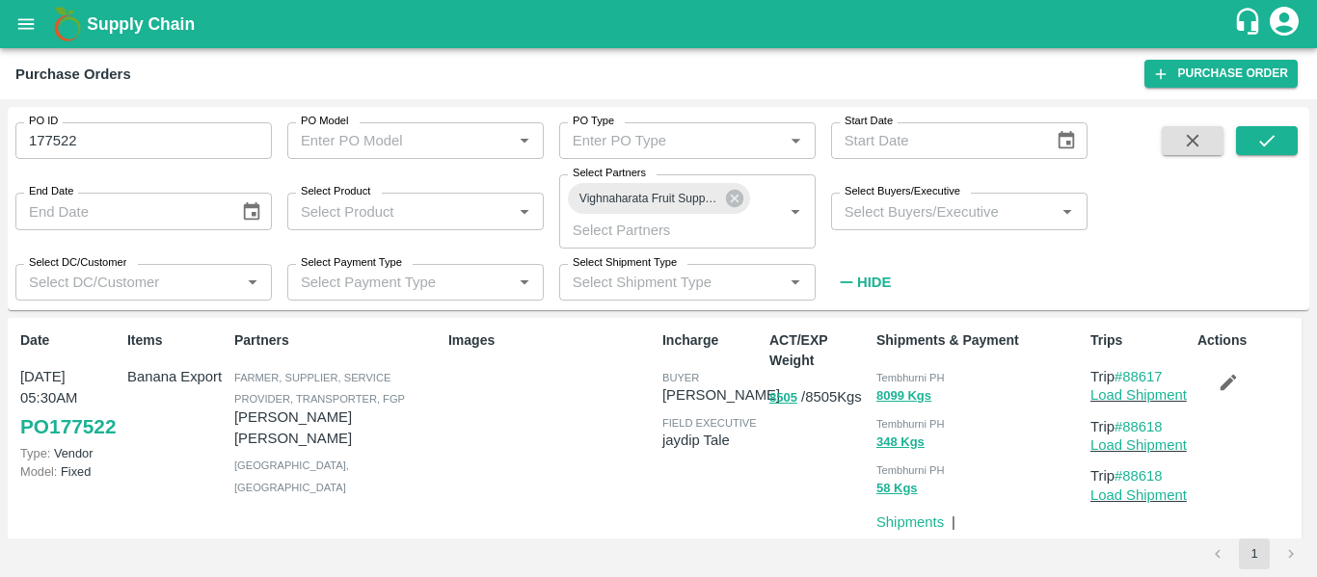
click at [94, 154] on input "177522" at bounding box center [143, 140] width 256 height 37
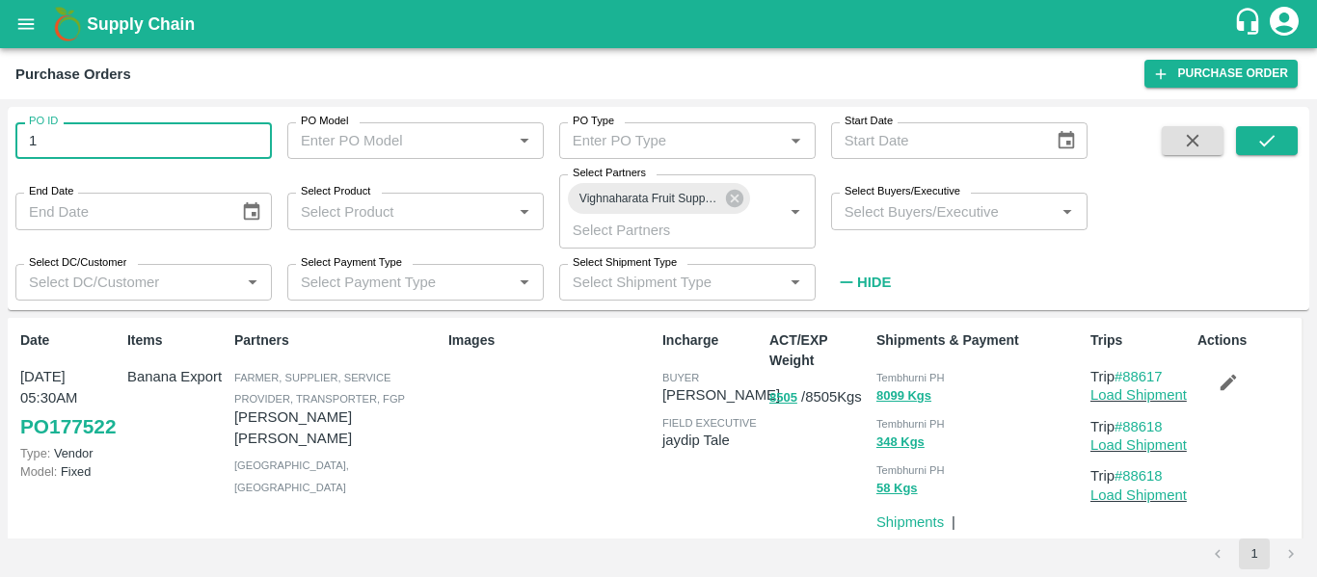
type input "1"
click at [1259, 145] on icon "submit" at bounding box center [1266, 140] width 21 height 21
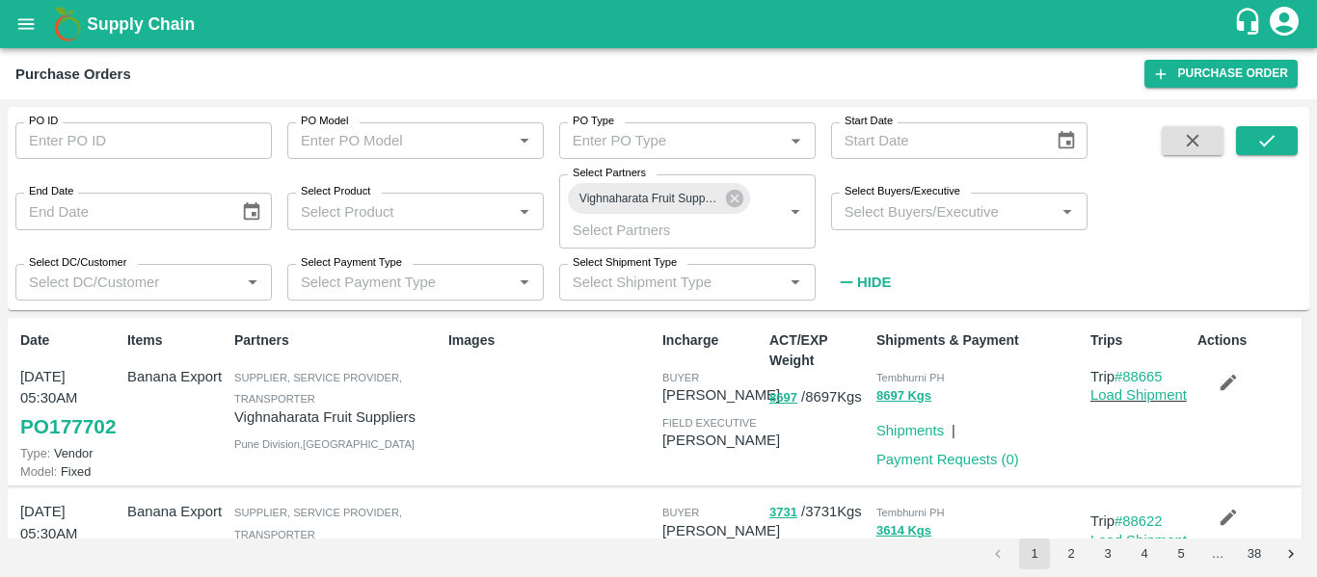
click at [856, 283] on icon "button" at bounding box center [846, 282] width 21 height 21
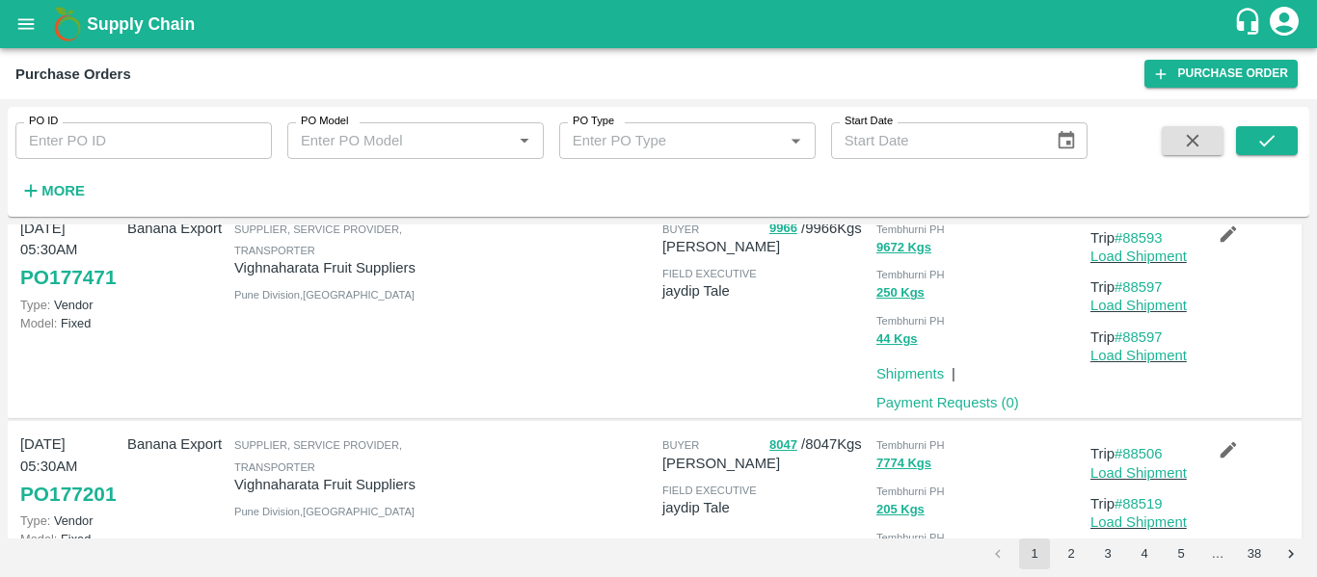
scroll to position [398, 0]
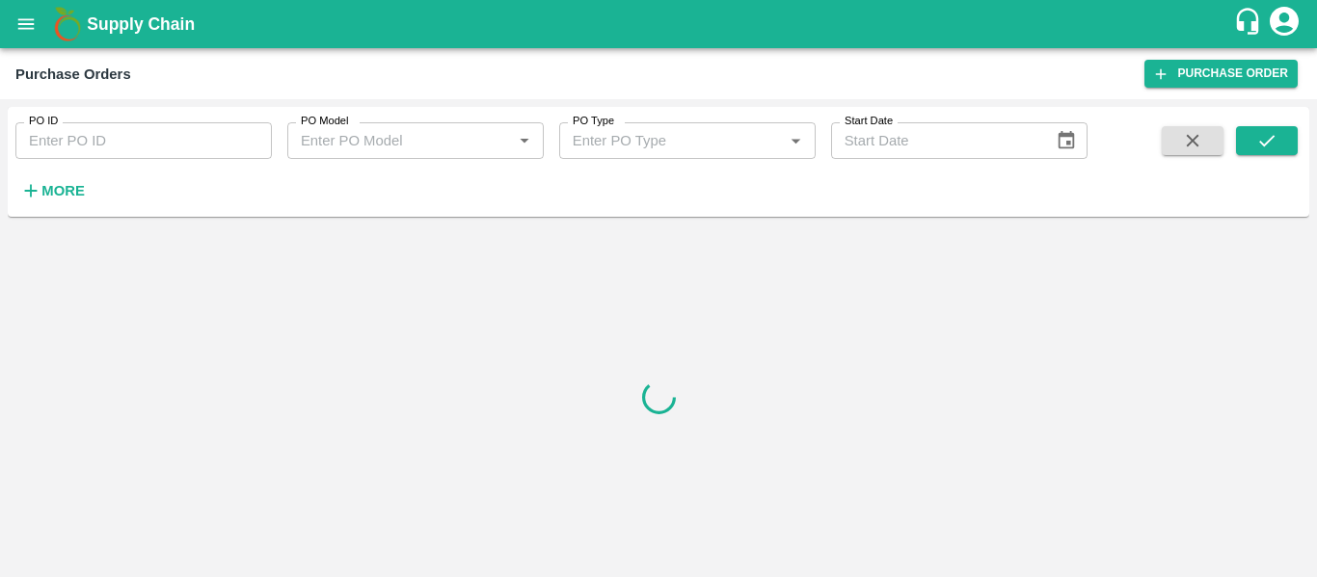
type input "177522"
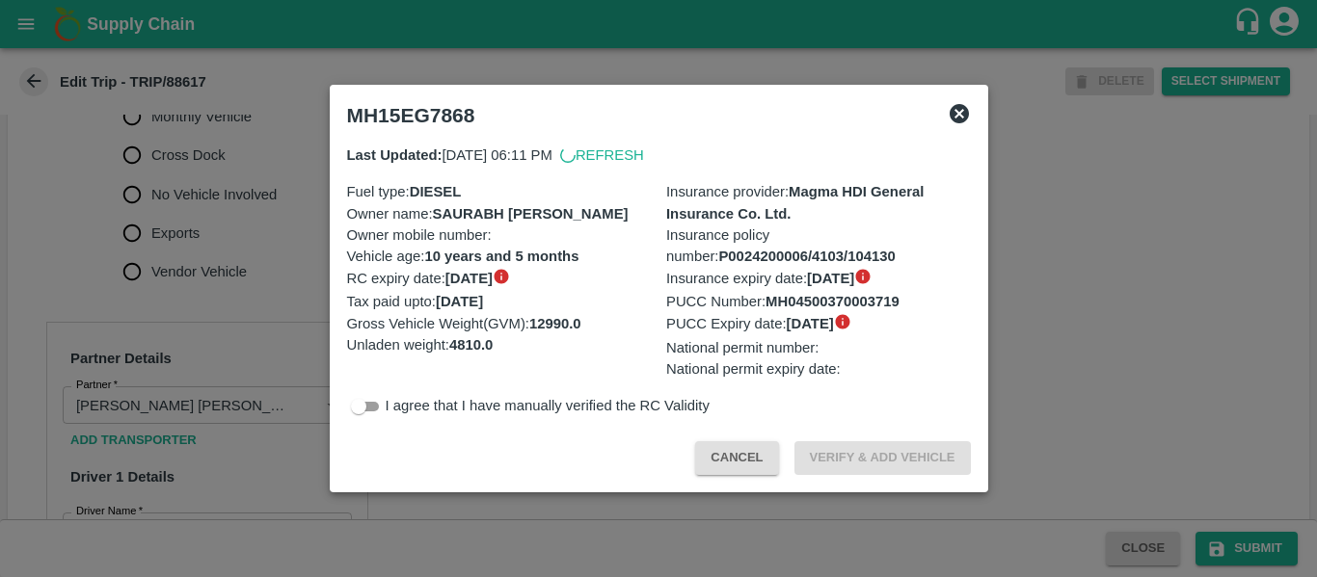
scroll to position [1477, 0]
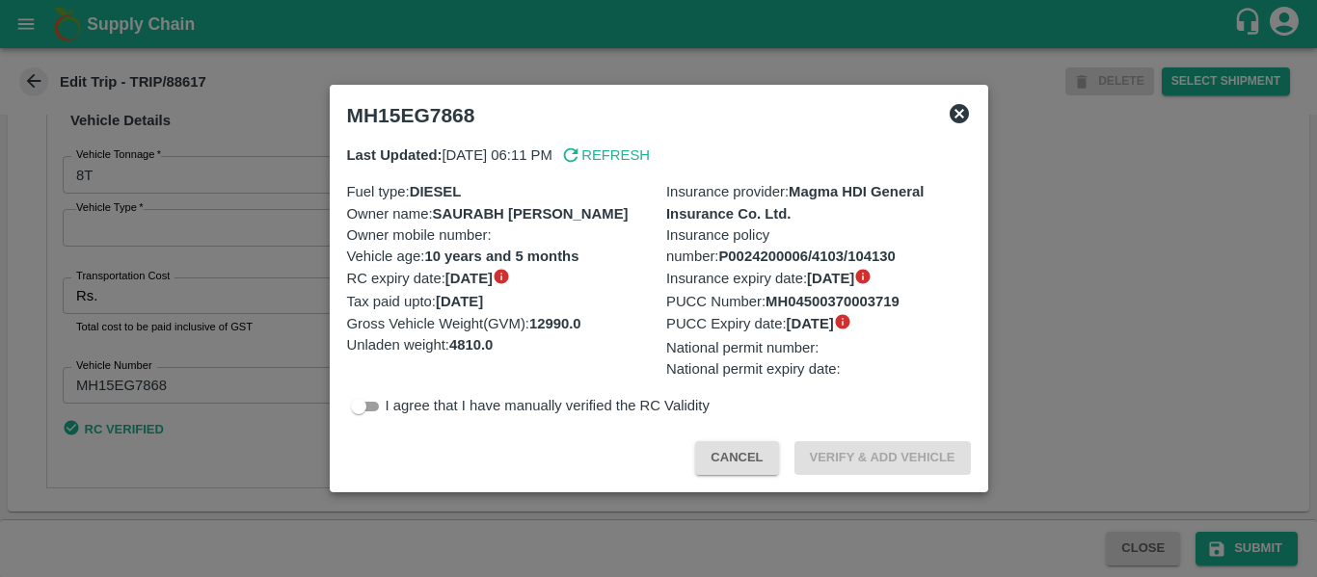
click at [217, 315] on div at bounding box center [658, 288] width 1317 height 577
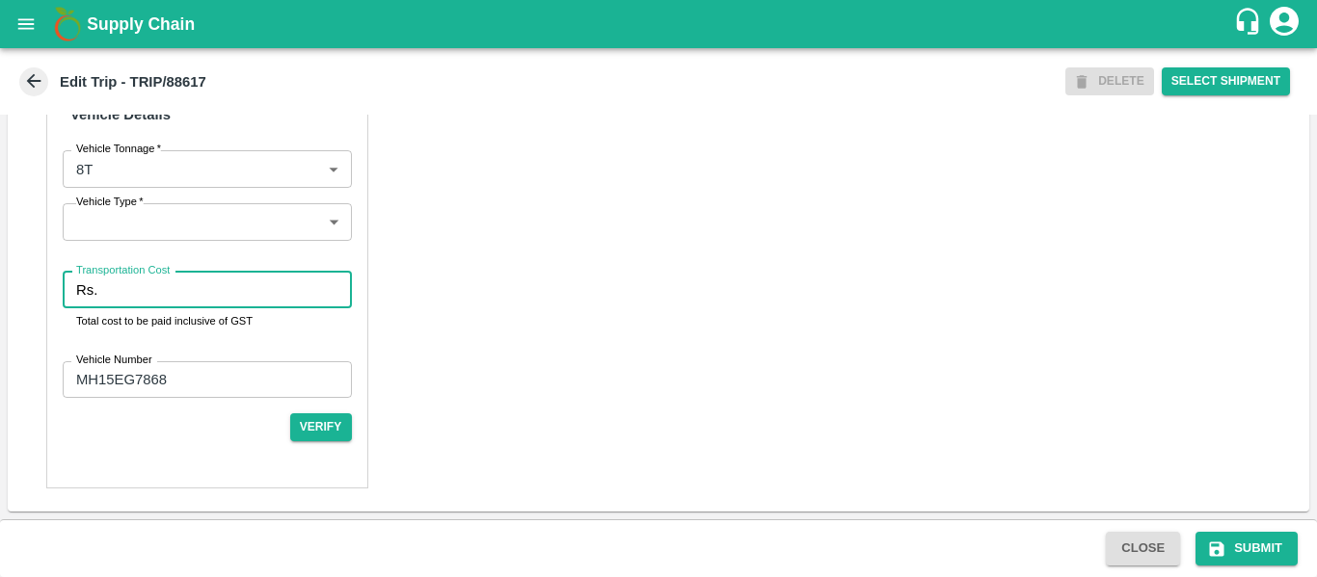
click at [161, 308] on input "Transportation Cost" at bounding box center [228, 290] width 246 height 37
type input "4000"
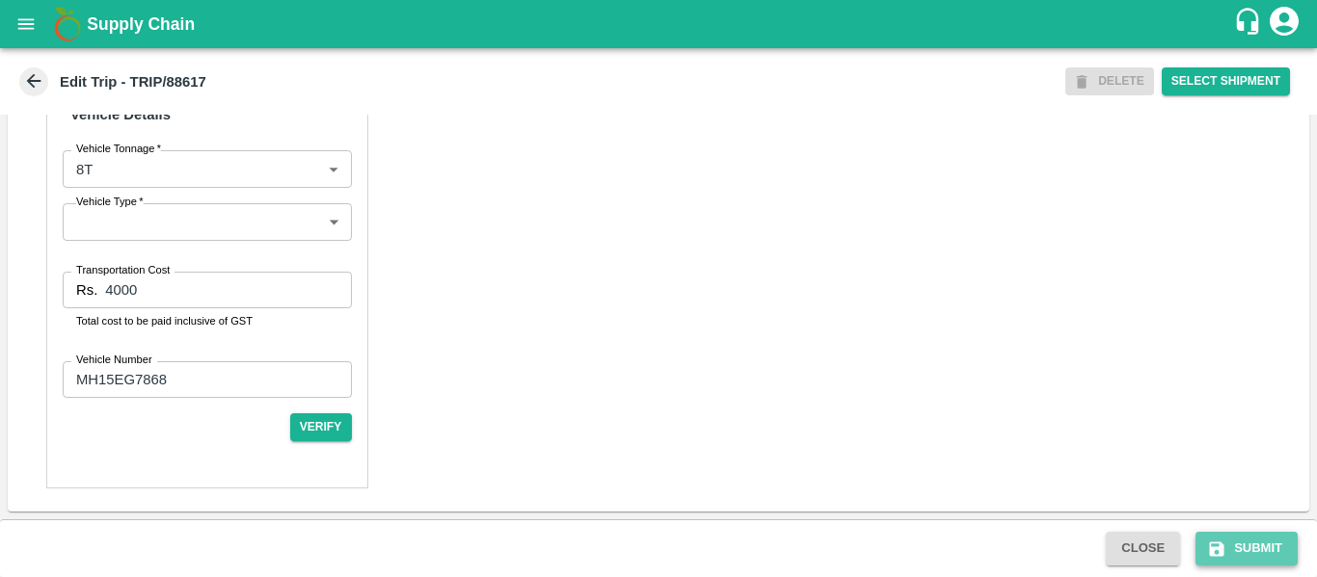
click at [1217, 533] on button "Submit" at bounding box center [1246, 549] width 102 height 34
